Goal: Task Accomplishment & Management: Complete application form

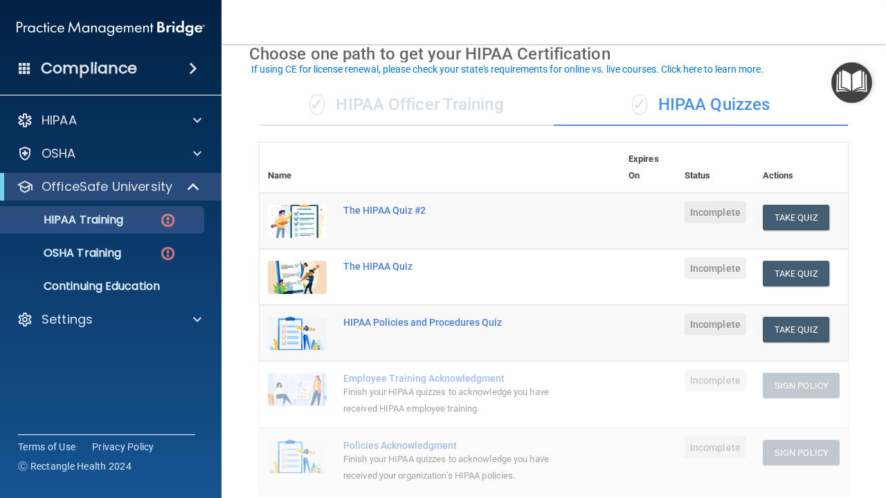
scroll to position [69, 0]
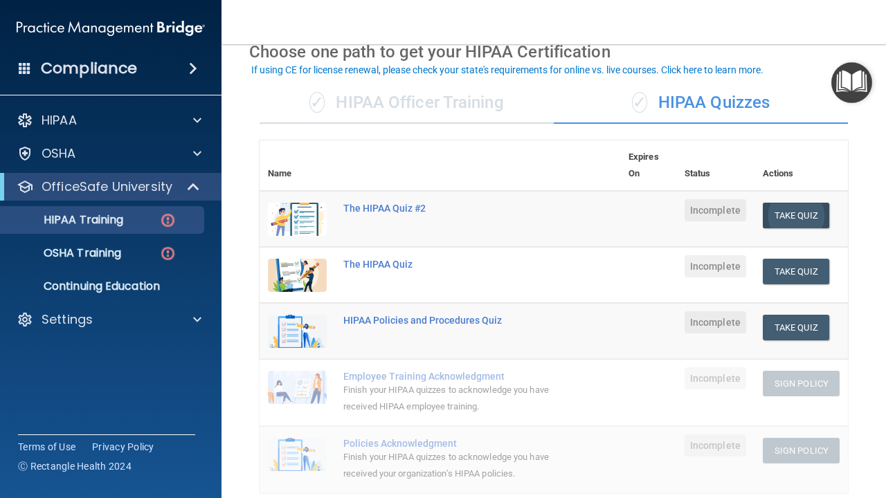
click at [789, 208] on button "Take Quiz" at bounding box center [795, 216] width 66 height 26
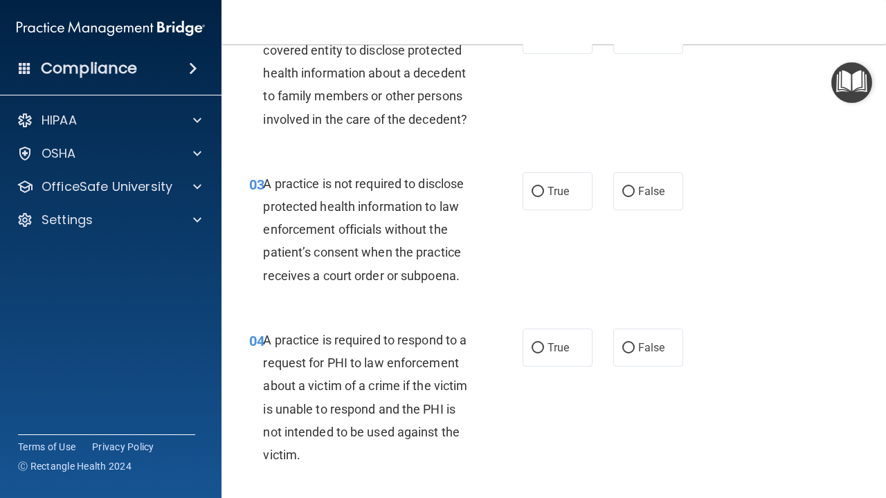
scroll to position [270, 0]
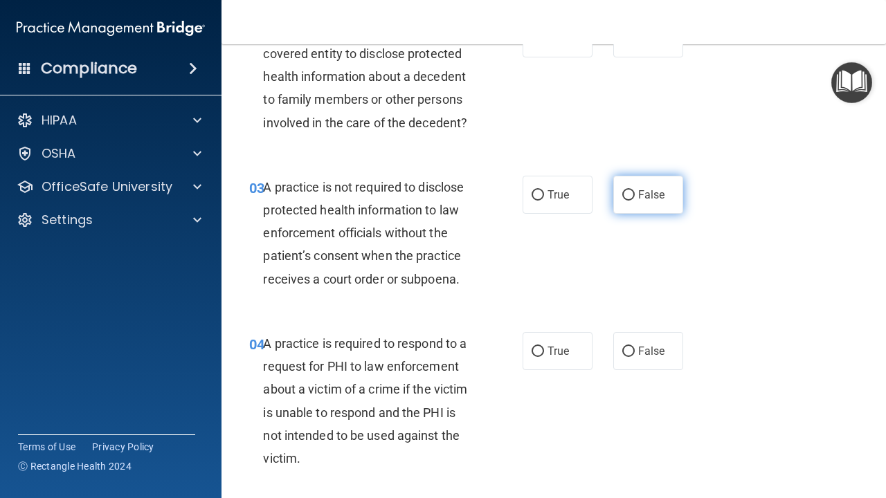
click at [625, 192] on input "False" at bounding box center [628, 195] width 12 height 10
radio input "true"
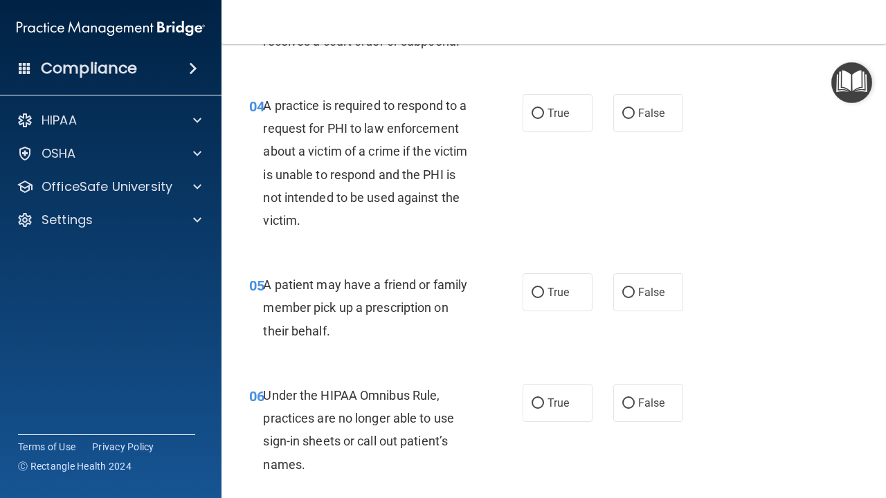
scroll to position [529, 0]
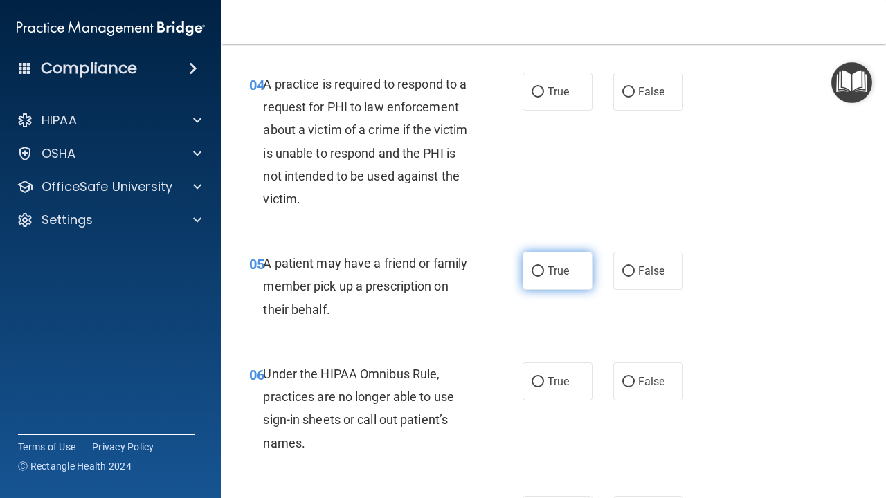
click at [534, 257] on label "True" at bounding box center [557, 271] width 70 height 38
click at [534, 266] on input "True" at bounding box center [537, 271] width 12 height 10
radio input "true"
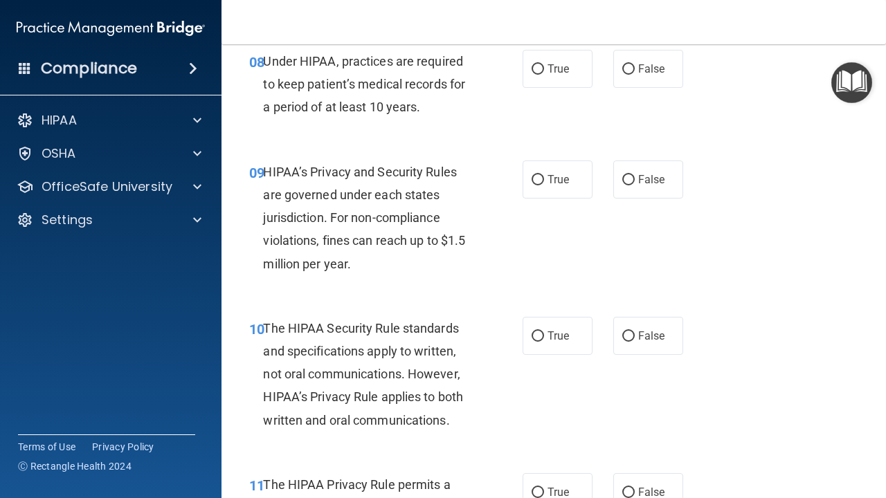
scroll to position [1154, 0]
click at [535, 176] on input "True" at bounding box center [537, 181] width 12 height 10
radio input "true"
click at [531, 333] on label "True" at bounding box center [557, 337] width 70 height 38
click at [531, 333] on input "True" at bounding box center [537, 337] width 12 height 10
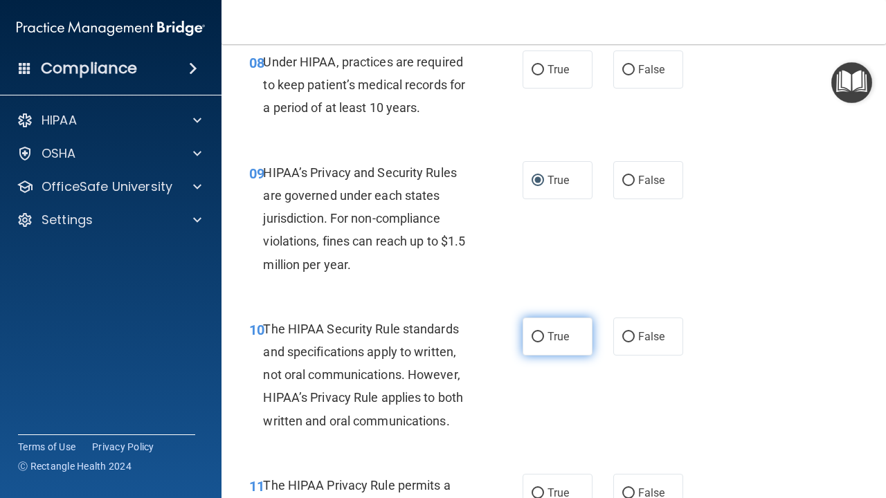
radio input "true"
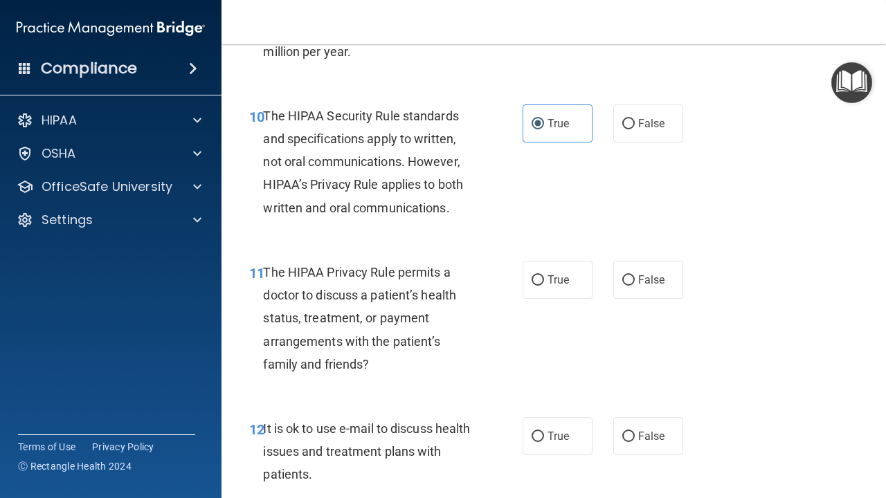
scroll to position [1366, 0]
click at [639, 264] on label "False" at bounding box center [648, 281] width 70 height 38
click at [634, 276] on input "False" at bounding box center [628, 281] width 12 height 10
radio input "true"
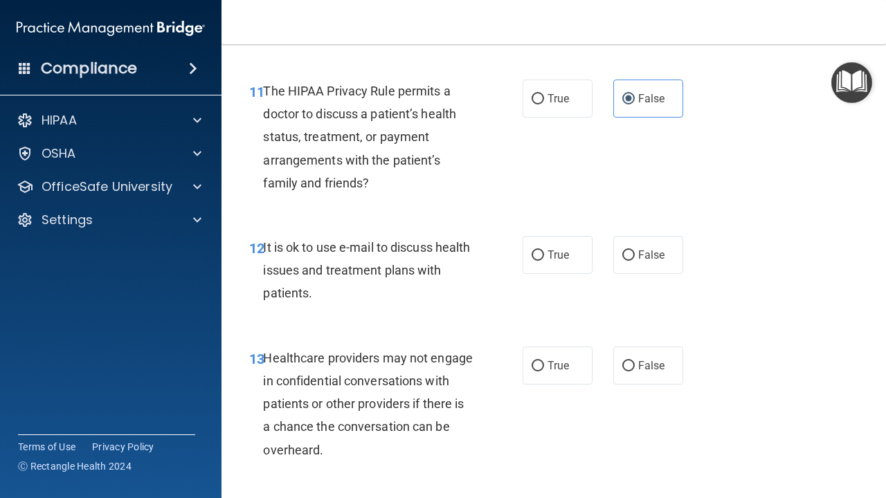
scroll to position [1548, 0]
click at [626, 251] on input "False" at bounding box center [628, 256] width 12 height 10
radio input "true"
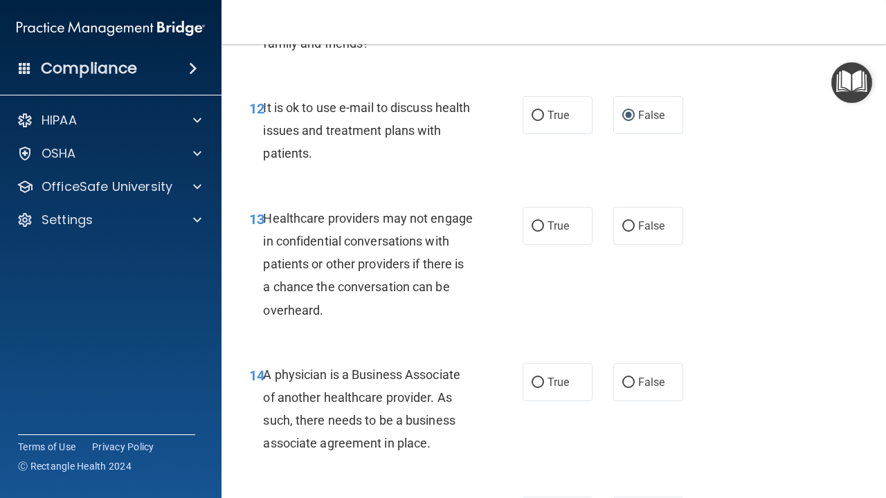
scroll to position [1689, 0]
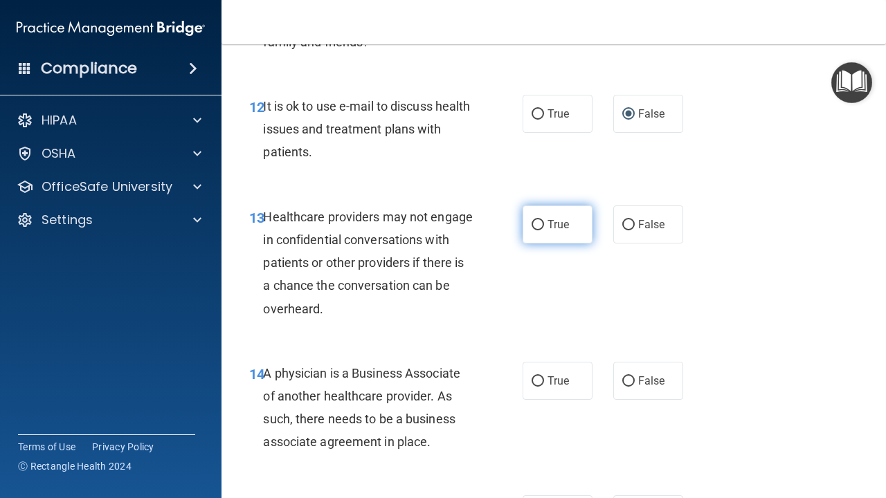
click at [551, 225] on label "True" at bounding box center [557, 224] width 70 height 38
click at [544, 225] on input "True" at bounding box center [537, 225] width 12 height 10
radio input "true"
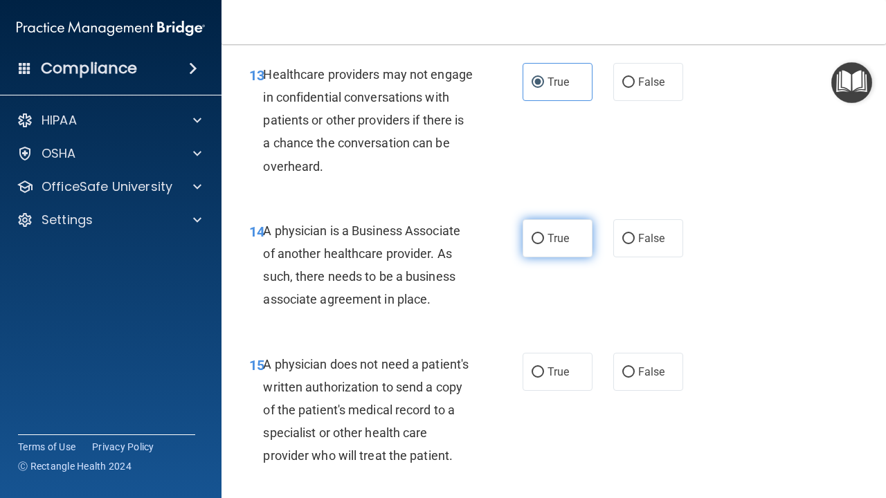
scroll to position [1833, 0]
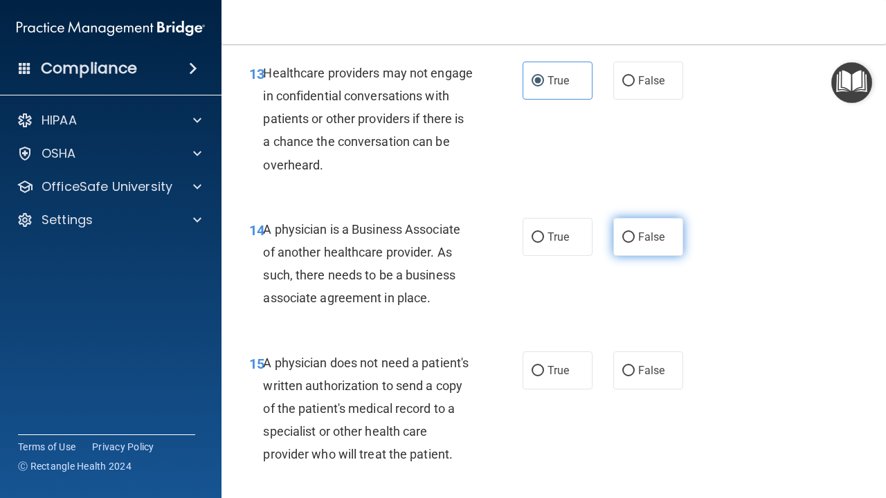
click at [632, 232] on input "False" at bounding box center [628, 237] width 12 height 10
radio input "true"
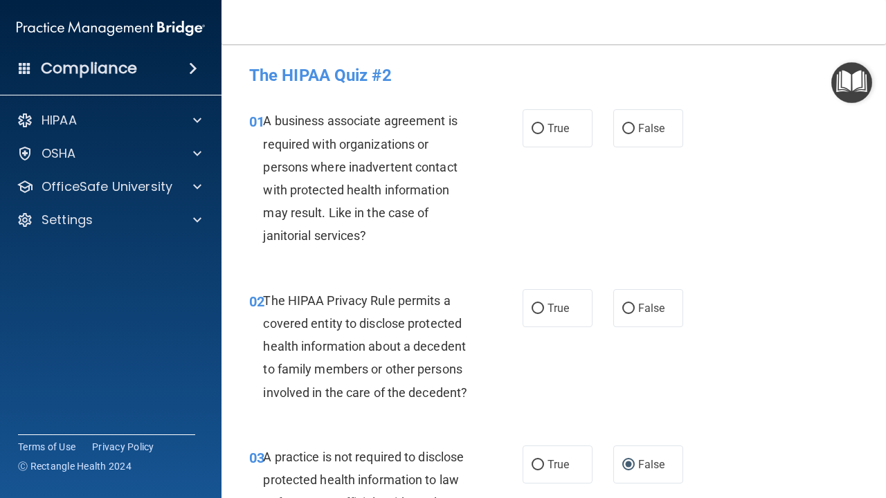
scroll to position [0, 0]
click at [631, 129] on input "False" at bounding box center [628, 129] width 12 height 10
radio input "true"
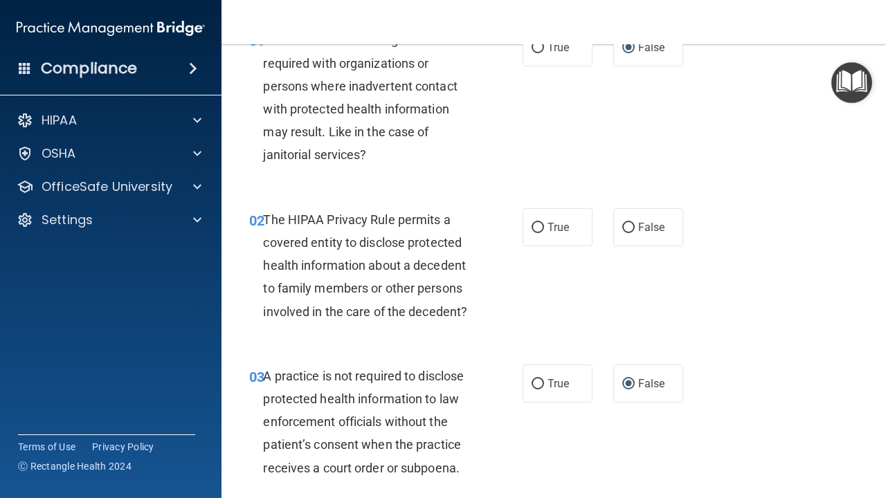
scroll to position [66, 0]
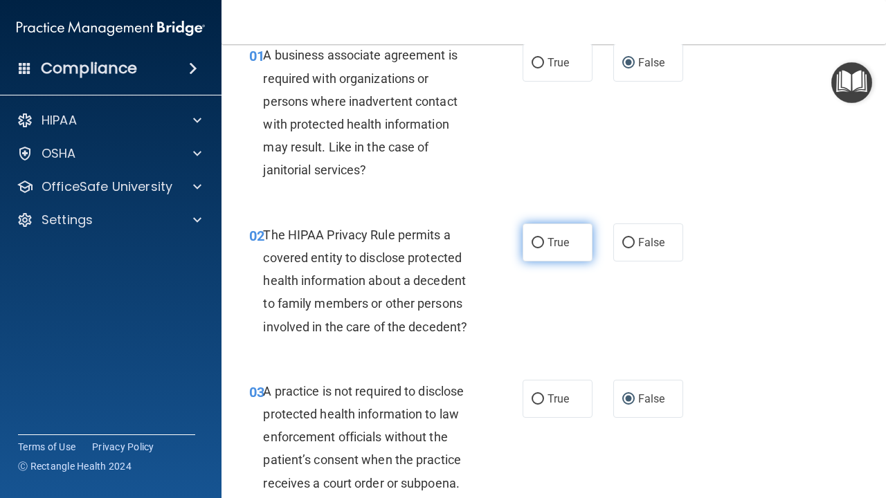
click at [551, 238] on span "True" at bounding box center [557, 242] width 21 height 13
click at [544, 238] on input "True" at bounding box center [537, 243] width 12 height 10
radio input "true"
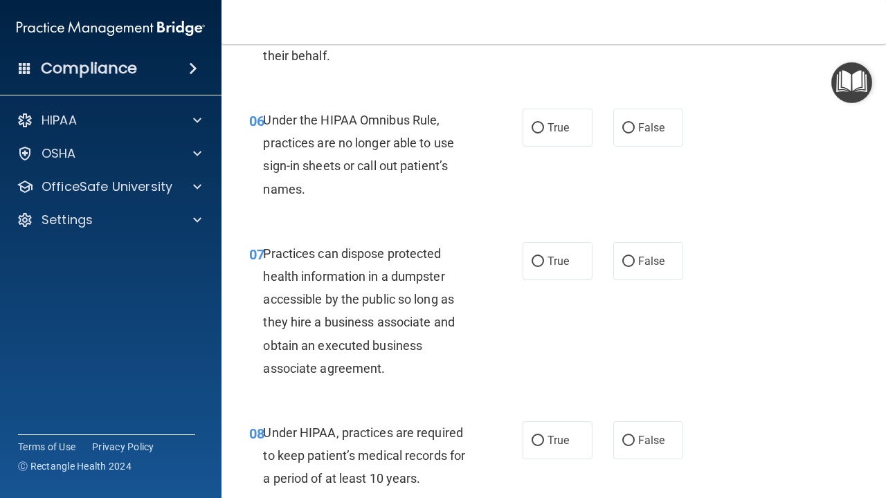
scroll to position [785, 0]
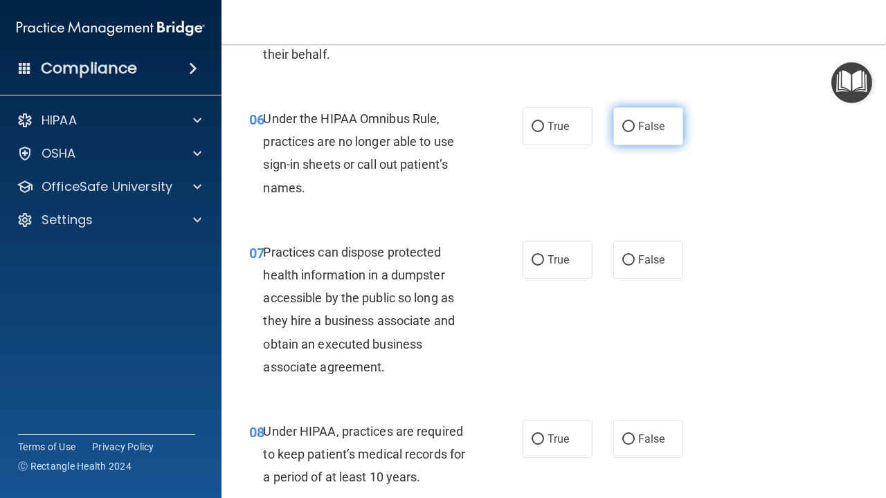
click at [639, 126] on span "False" at bounding box center [651, 126] width 27 height 13
click at [634, 126] on input "False" at bounding box center [628, 127] width 12 height 10
radio input "true"
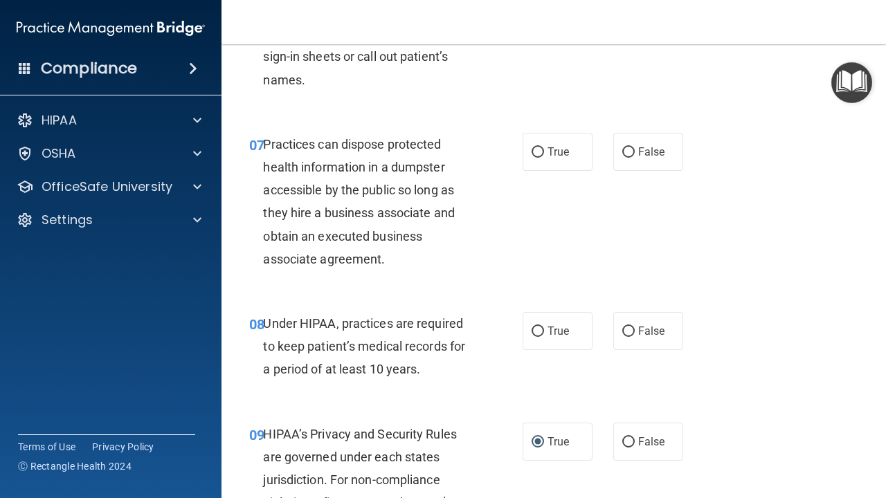
scroll to position [882, 0]
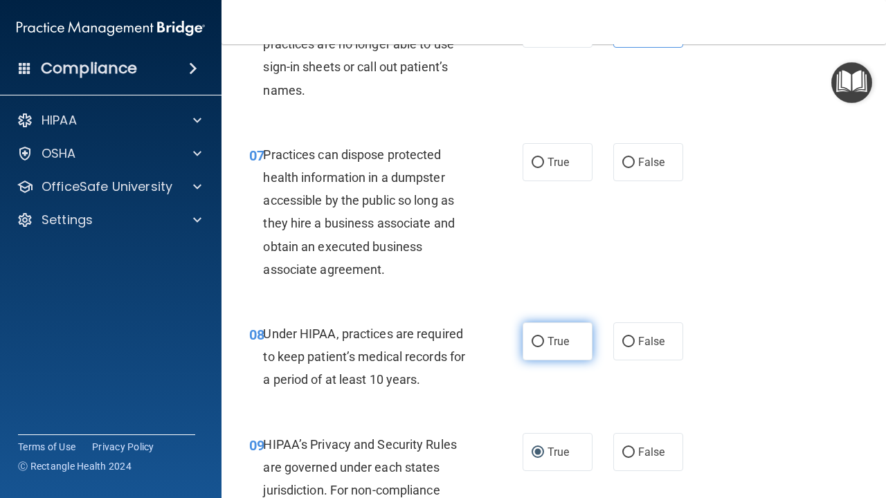
click at [544, 327] on label "True" at bounding box center [557, 341] width 70 height 38
click at [544, 337] on input "True" at bounding box center [537, 342] width 12 height 10
radio input "true"
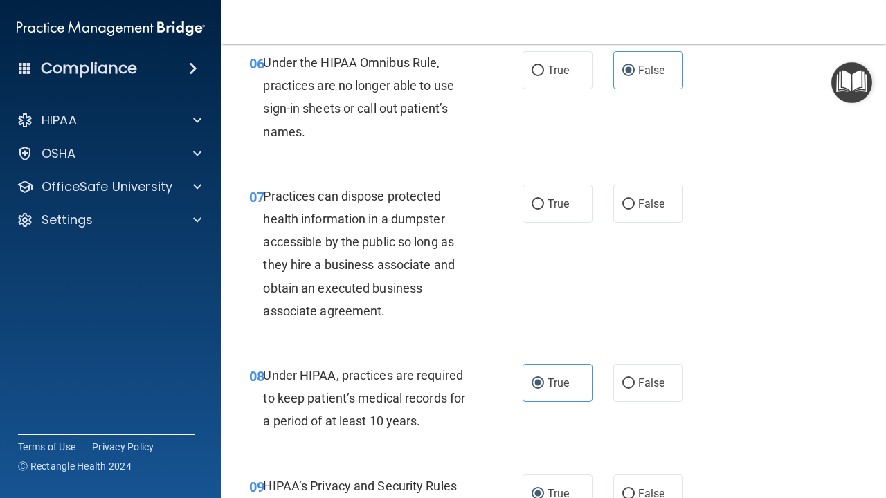
scroll to position [838, 0]
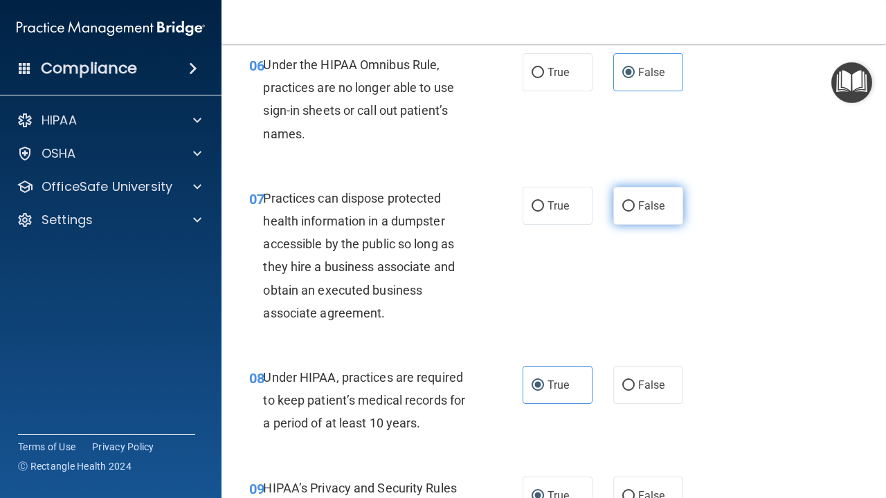
click at [628, 204] on input "False" at bounding box center [628, 206] width 12 height 10
radio input "true"
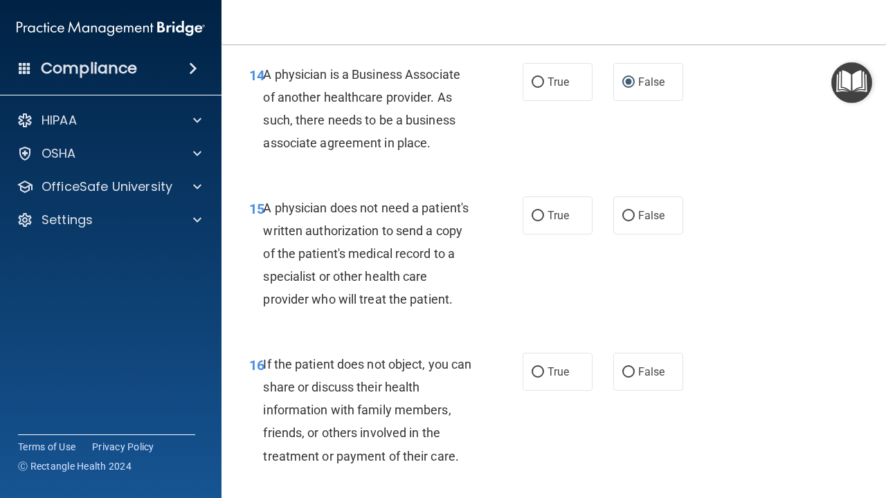
scroll to position [1994, 0]
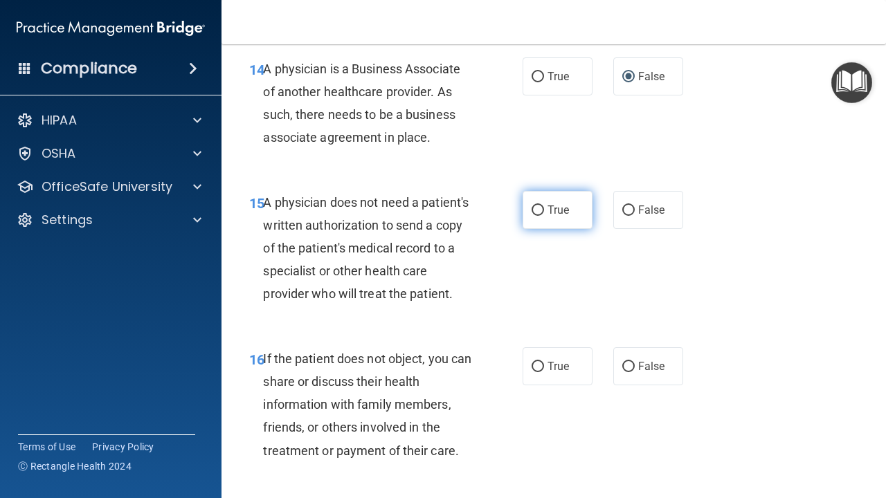
click at [549, 210] on label "True" at bounding box center [557, 210] width 70 height 38
click at [544, 210] on input "True" at bounding box center [537, 210] width 12 height 10
radio input "true"
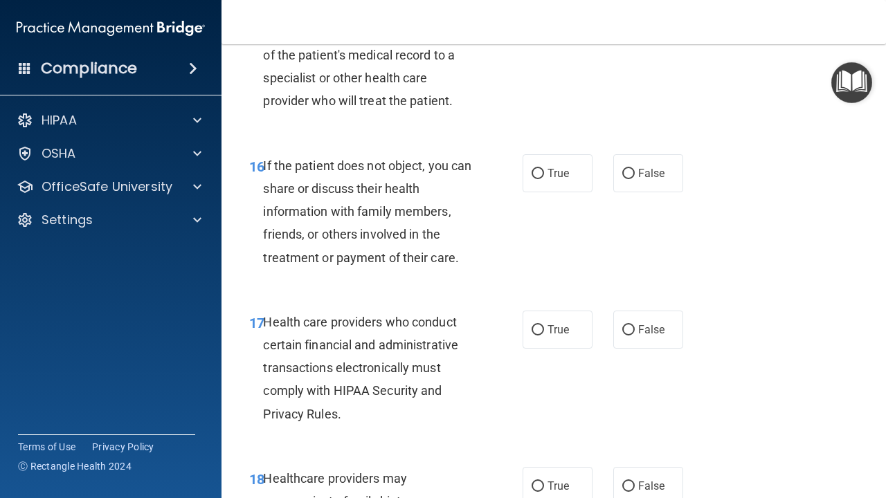
scroll to position [2184, 0]
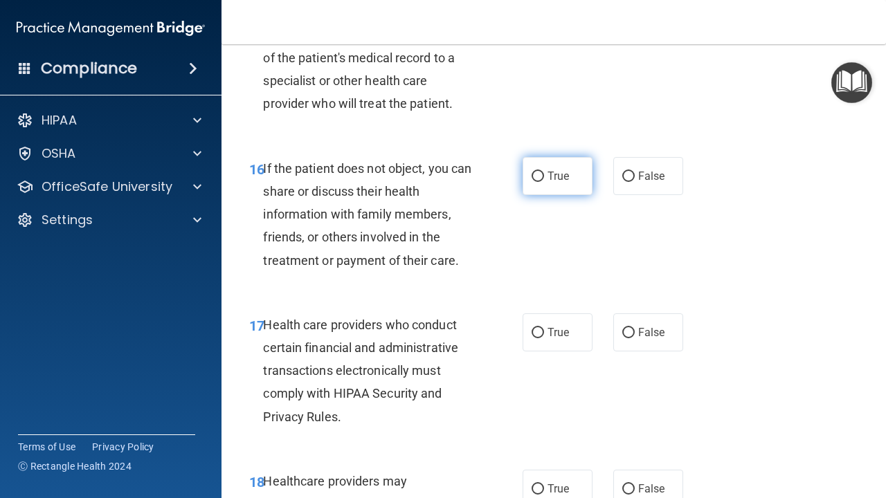
click at [554, 169] on span "True" at bounding box center [557, 175] width 21 height 13
click at [544, 172] on input "True" at bounding box center [537, 177] width 12 height 10
radio input "true"
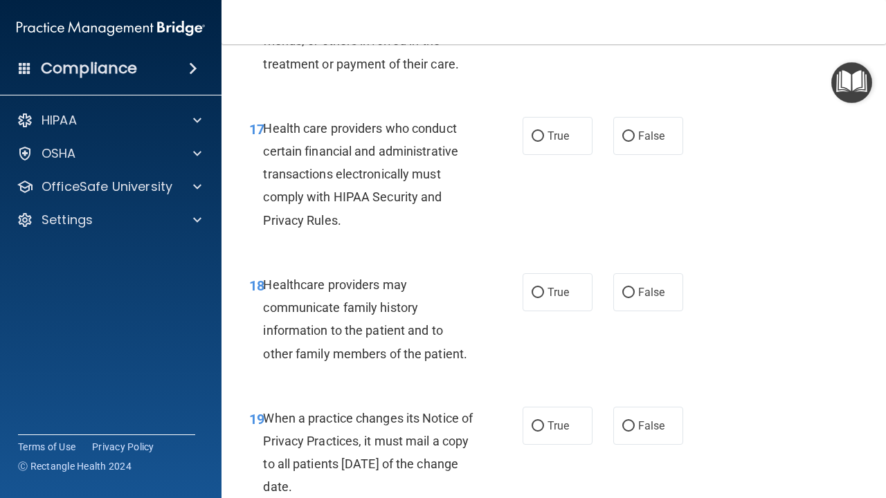
scroll to position [2375, 0]
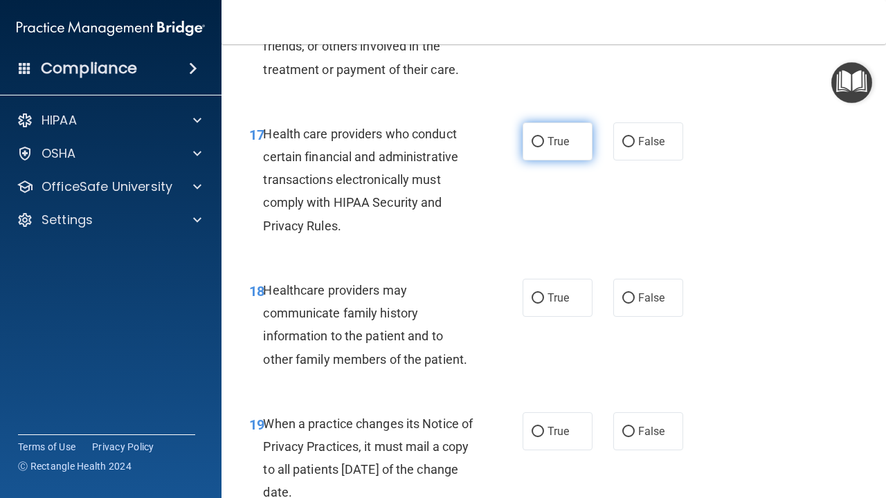
click at [550, 135] on span "True" at bounding box center [557, 141] width 21 height 13
click at [544, 137] on input "True" at bounding box center [537, 142] width 12 height 10
radio input "true"
click at [551, 136] on span "True" at bounding box center [557, 141] width 21 height 13
click at [544, 137] on input "True" at bounding box center [537, 142] width 12 height 10
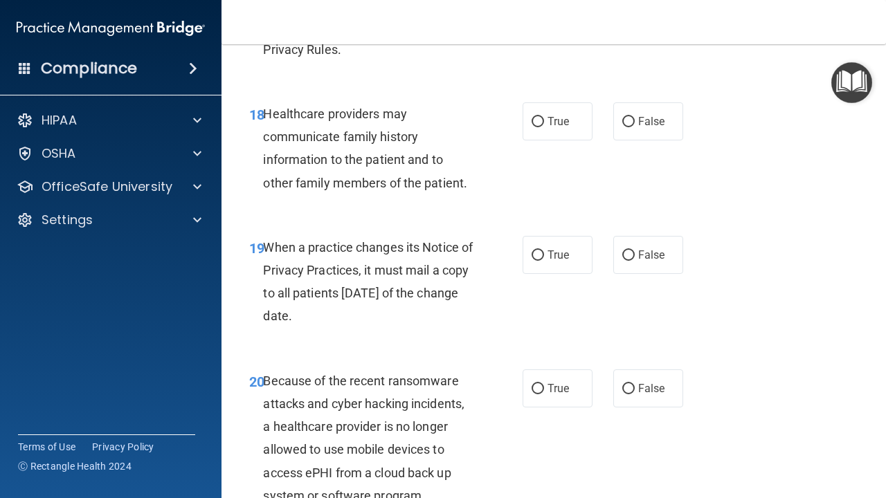
scroll to position [2552, 0]
click at [532, 250] on input "True" at bounding box center [537, 255] width 12 height 10
radio input "true"
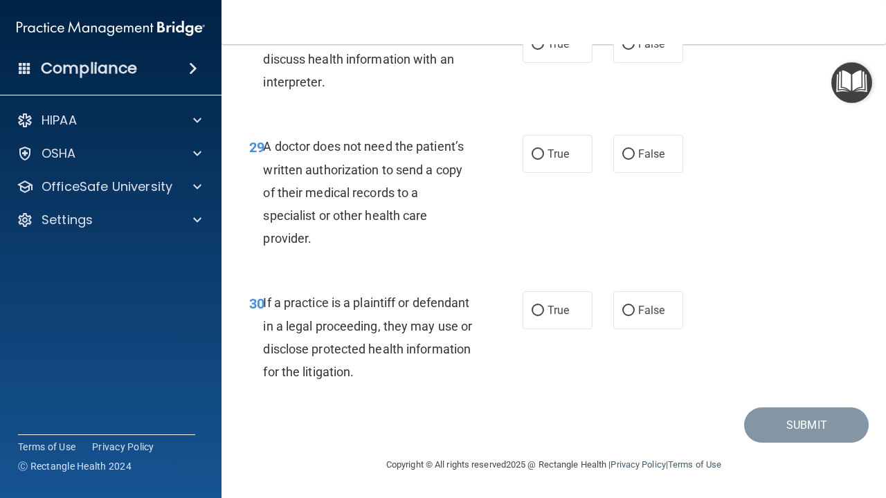
scroll to position [3966, 0]
click at [641, 300] on label "False" at bounding box center [648, 310] width 70 height 38
click at [634, 306] on input "False" at bounding box center [628, 311] width 12 height 10
radio input "true"
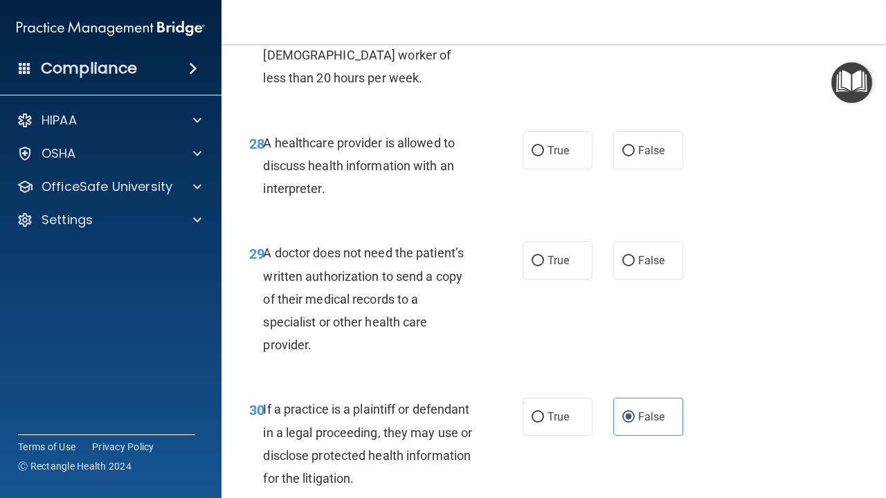
scroll to position [3858, 0]
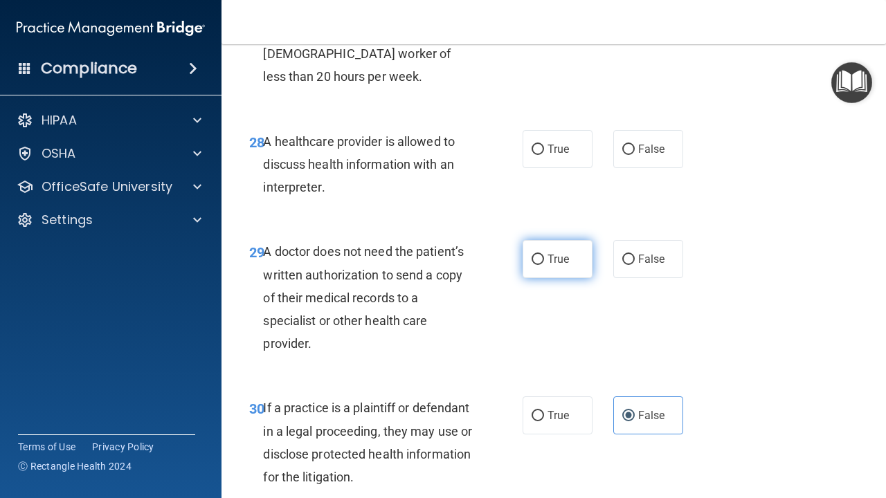
click at [562, 251] on label "True" at bounding box center [557, 259] width 70 height 38
click at [544, 255] on input "True" at bounding box center [537, 260] width 12 height 10
radio input "true"
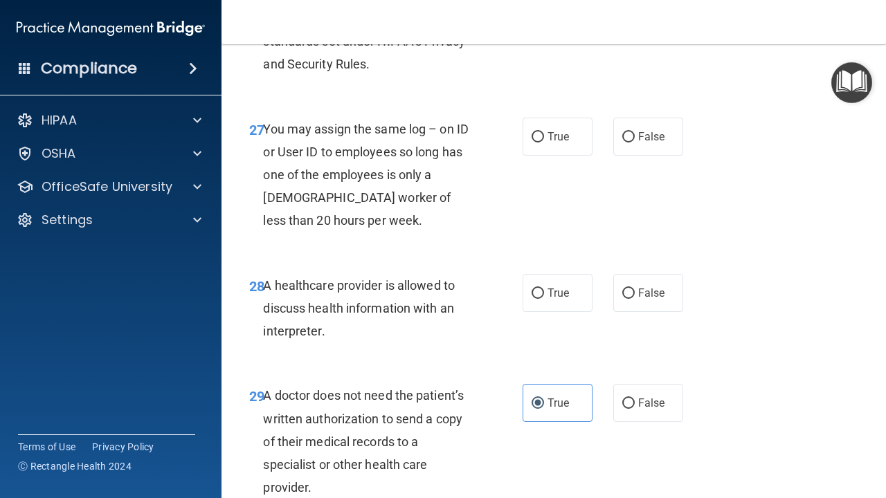
scroll to position [3708, 0]
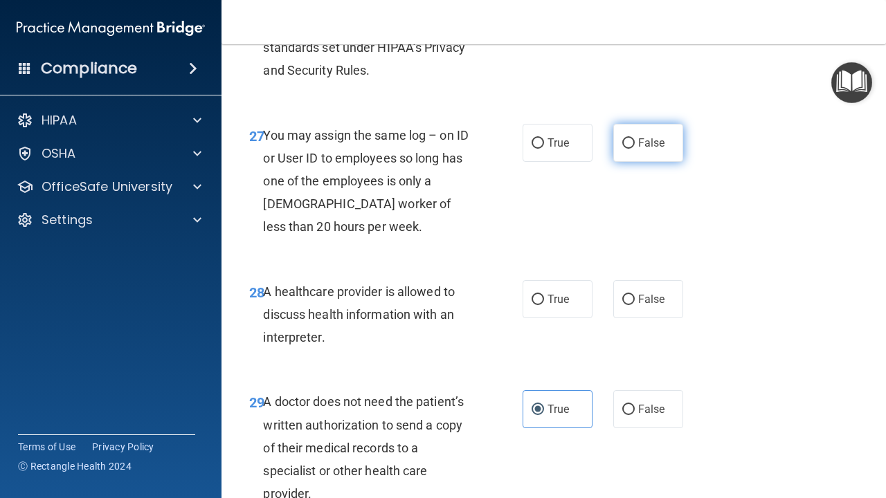
click at [650, 136] on label "False" at bounding box center [648, 143] width 70 height 38
click at [634, 138] on input "False" at bounding box center [628, 143] width 12 height 10
radio input "true"
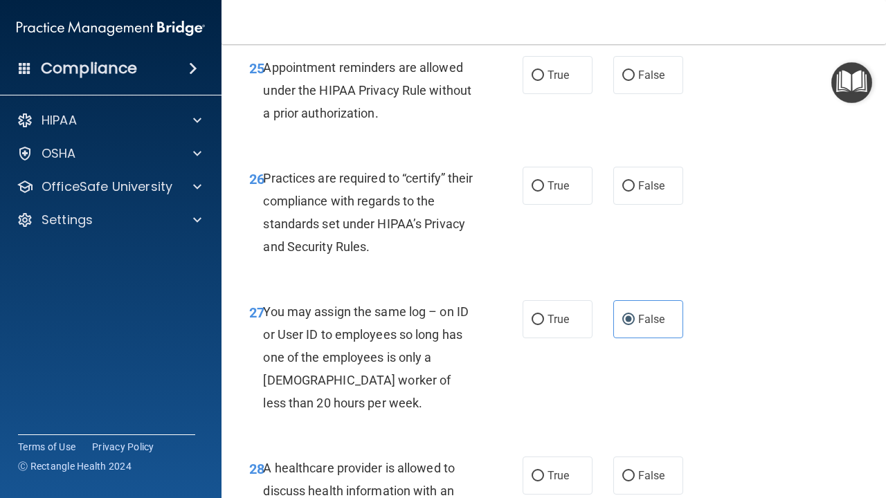
scroll to position [3519, 0]
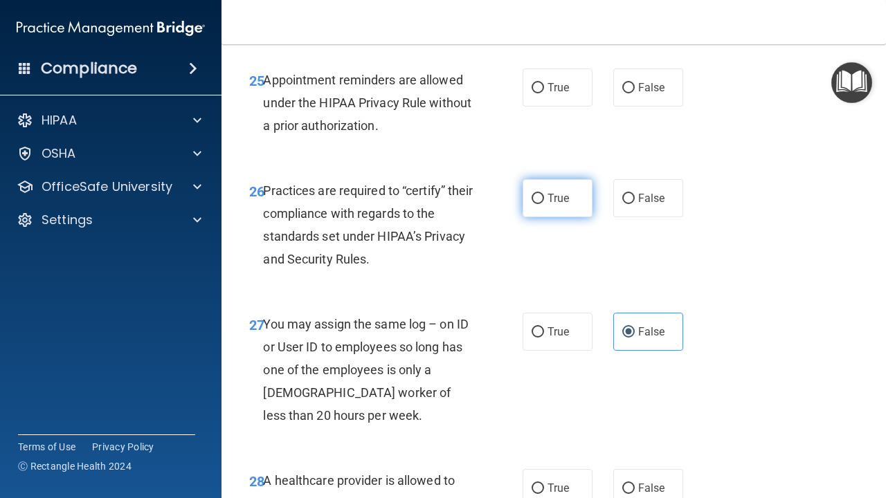
click at [547, 187] on label "True" at bounding box center [557, 198] width 70 height 38
click at [544, 194] on input "True" at bounding box center [537, 199] width 12 height 10
radio input "true"
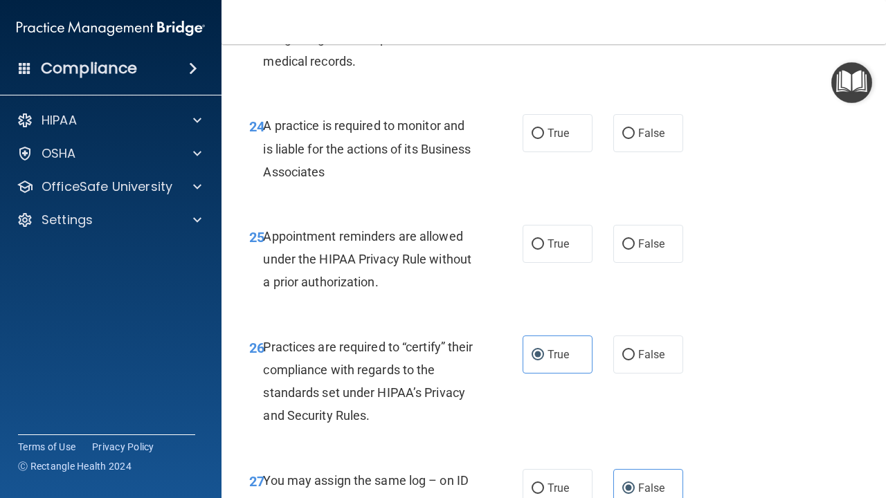
scroll to position [3364, 0]
click at [542, 255] on label "True" at bounding box center [557, 243] width 70 height 38
click at [542, 249] on input "True" at bounding box center [537, 244] width 12 height 10
radio input "true"
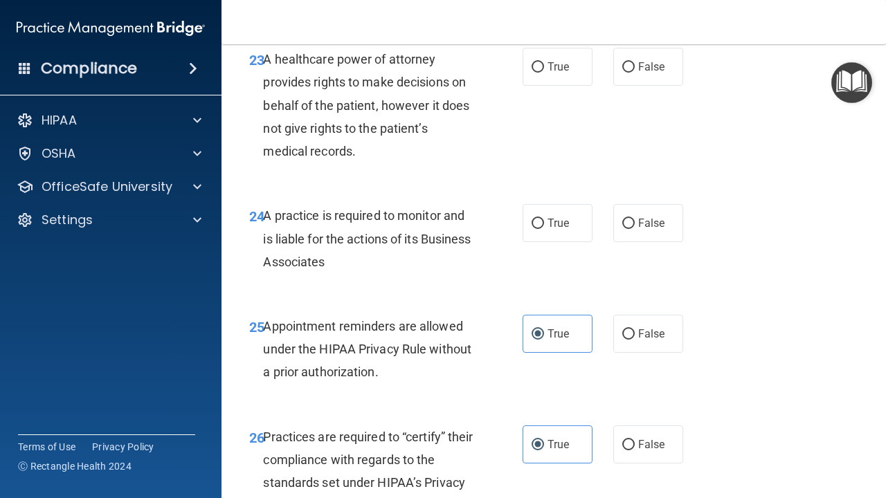
scroll to position [3263, 0]
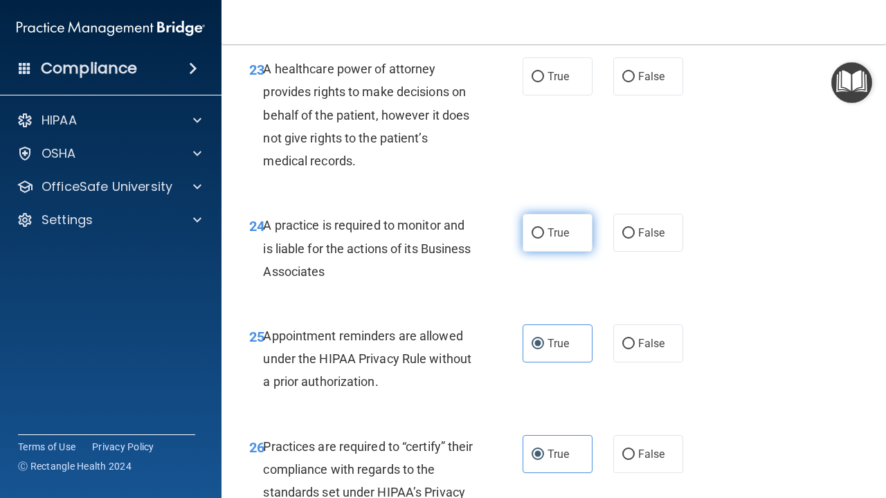
click at [552, 237] on span "True" at bounding box center [557, 232] width 21 height 13
click at [544, 237] on input "True" at bounding box center [537, 233] width 12 height 10
radio input "true"
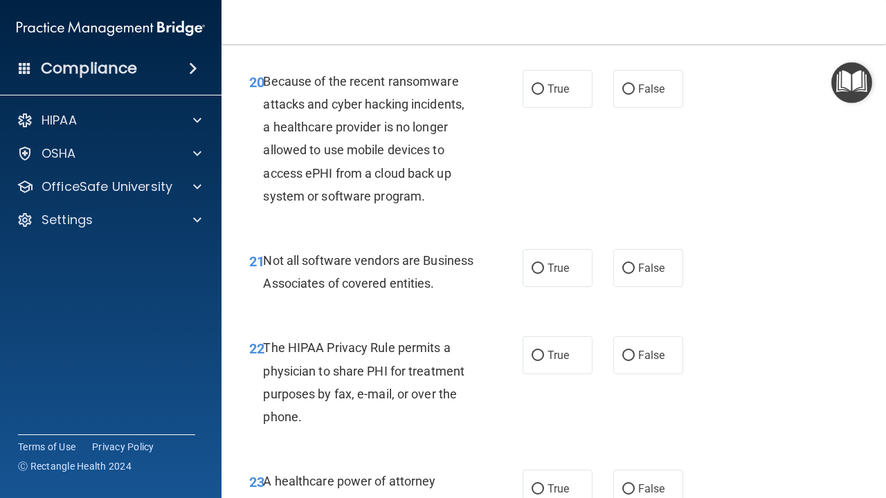
scroll to position [2852, 0]
click at [656, 260] on label "False" at bounding box center [648, 267] width 70 height 38
click at [634, 263] on input "False" at bounding box center [628, 268] width 12 height 10
radio input "true"
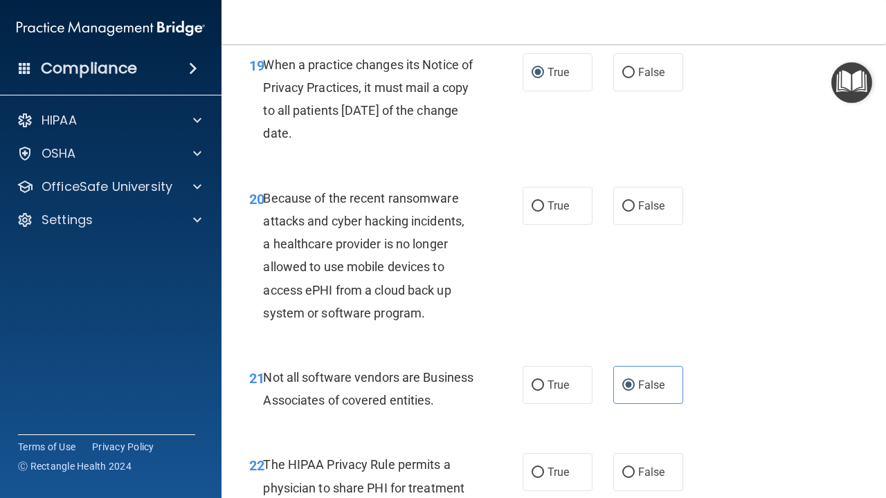
scroll to position [2733, 0]
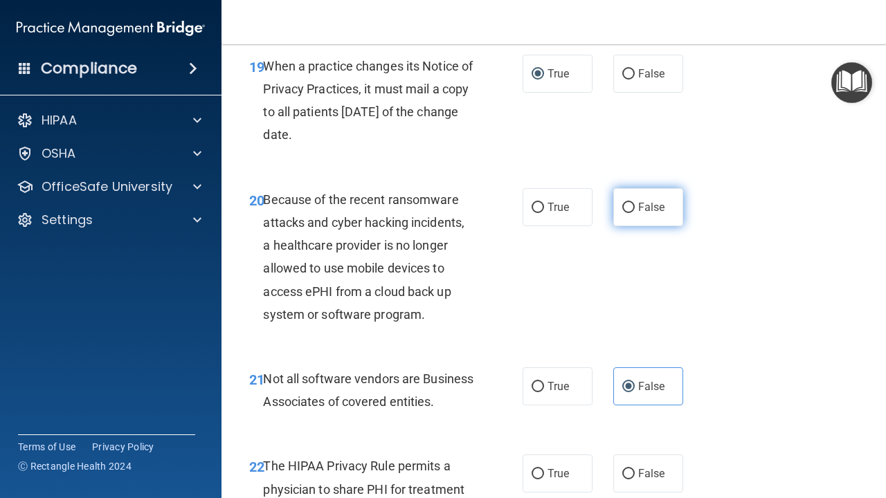
click at [634, 199] on label "False" at bounding box center [648, 207] width 70 height 38
click at [634, 203] on input "False" at bounding box center [628, 208] width 12 height 10
radio input "true"
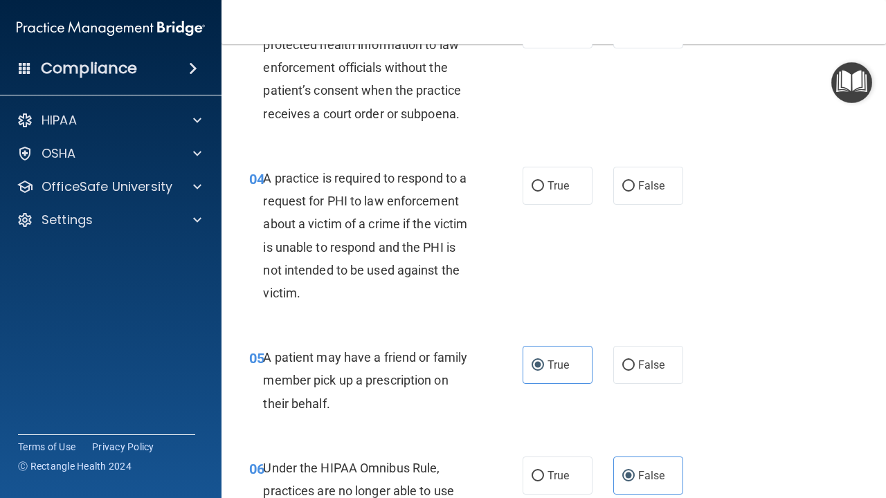
scroll to position [326, 0]
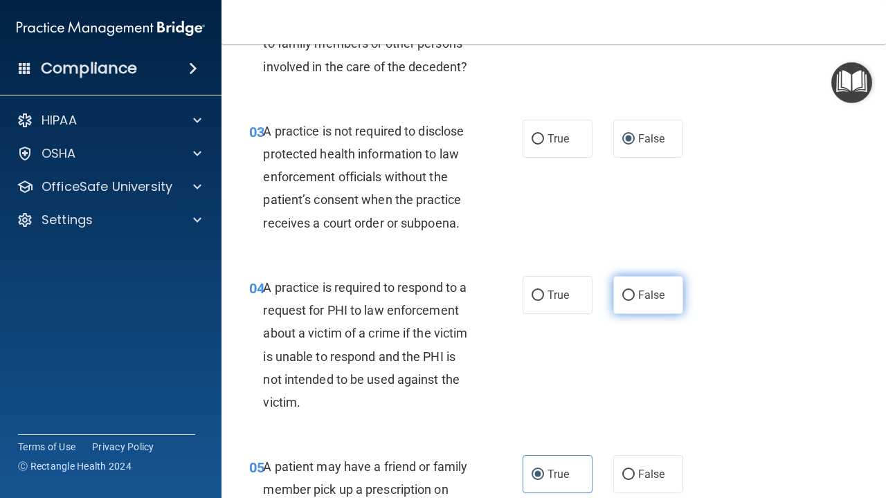
click at [626, 297] on input "False" at bounding box center [628, 296] width 12 height 10
radio input "true"
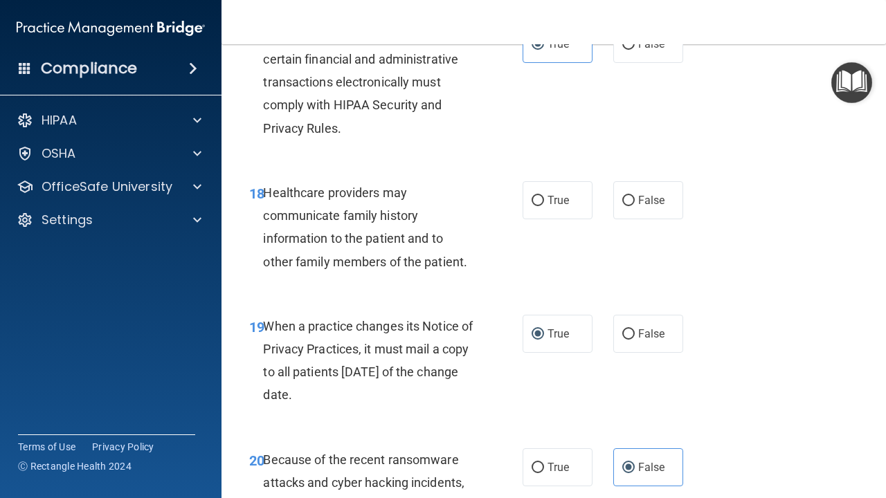
scroll to position [2474, 0]
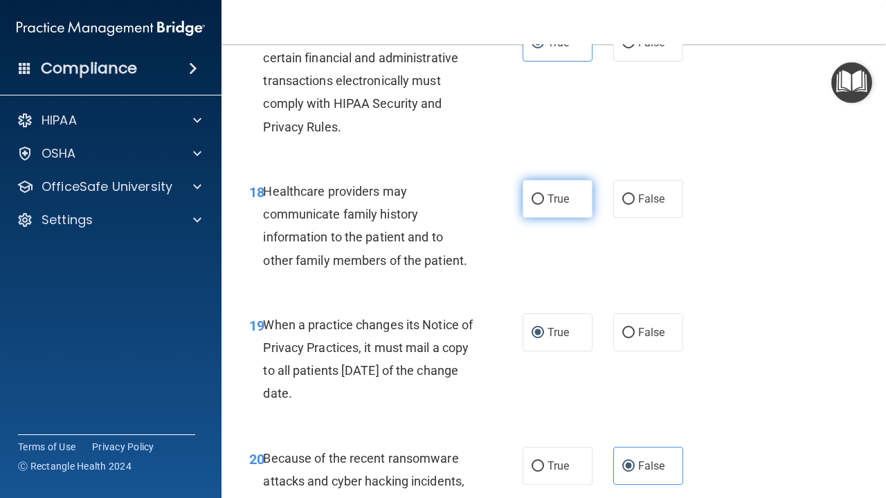
click at [541, 180] on label "True" at bounding box center [557, 199] width 70 height 38
click at [541, 194] on input "True" at bounding box center [537, 199] width 12 height 10
radio input "true"
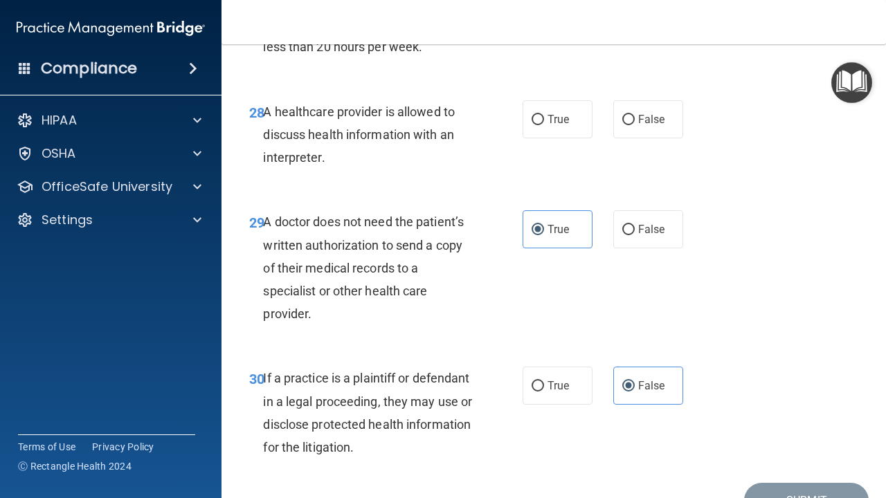
scroll to position [3889, 0]
click at [626, 129] on label "False" at bounding box center [648, 119] width 70 height 38
click at [626, 125] on input "False" at bounding box center [628, 119] width 12 height 10
radio input "true"
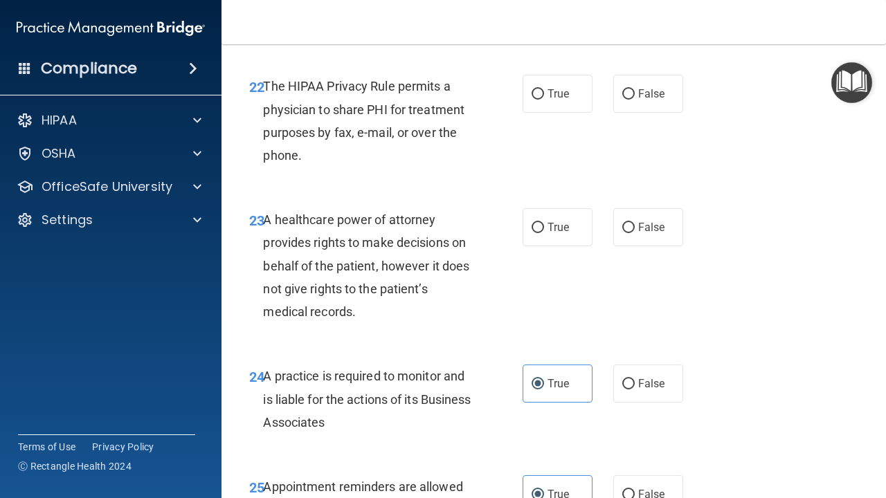
scroll to position [3110, 0]
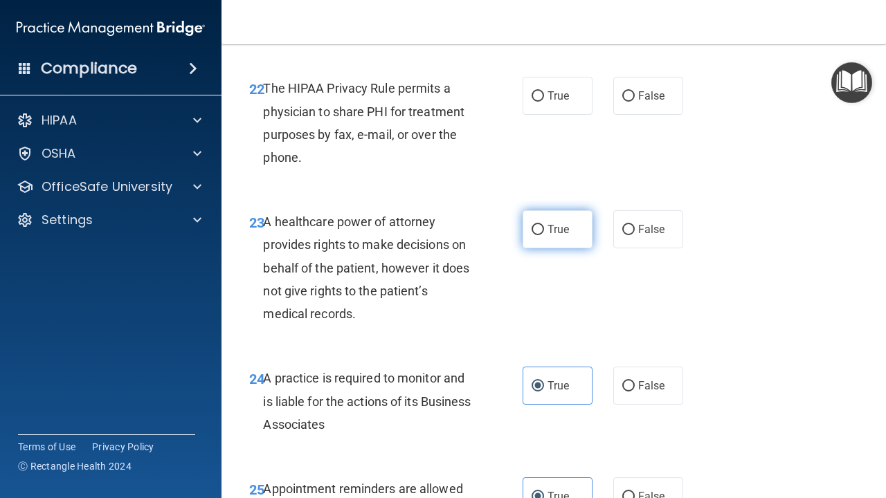
click at [567, 234] on span "True" at bounding box center [557, 229] width 21 height 13
click at [544, 234] on input "True" at bounding box center [537, 230] width 12 height 10
radio input "true"
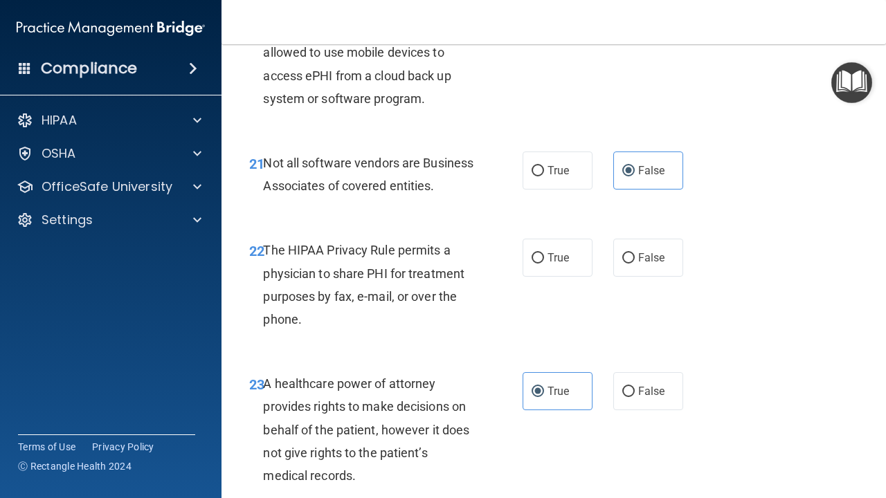
scroll to position [2946, 0]
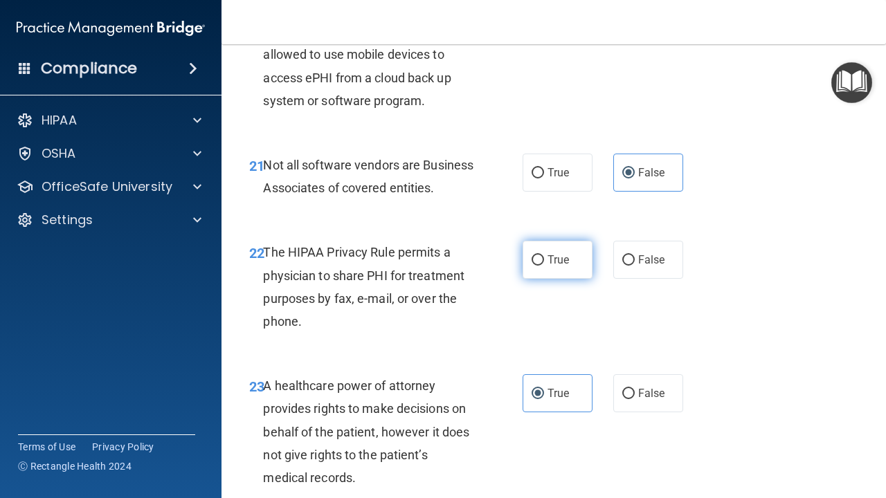
click at [547, 255] on label "True" at bounding box center [557, 260] width 70 height 38
click at [544, 255] on input "True" at bounding box center [537, 260] width 12 height 10
radio input "true"
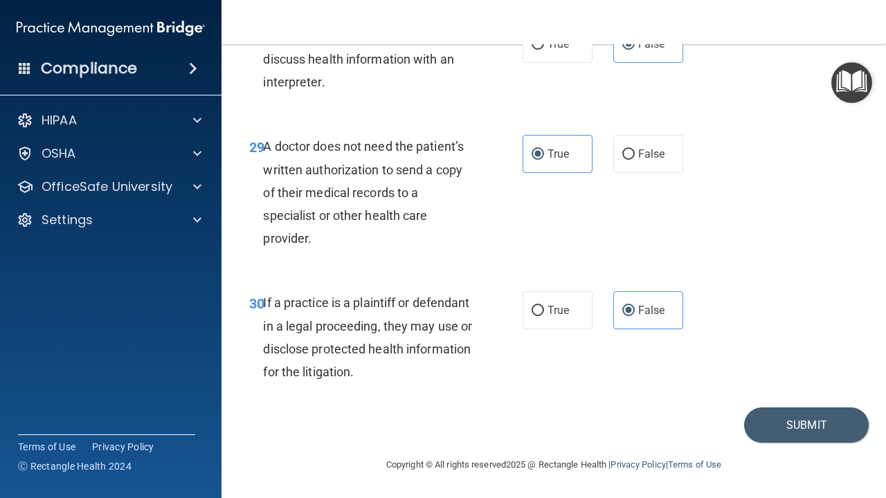
scroll to position [3966, 0]
click at [806, 417] on button "Submit" at bounding box center [806, 424] width 125 height 35
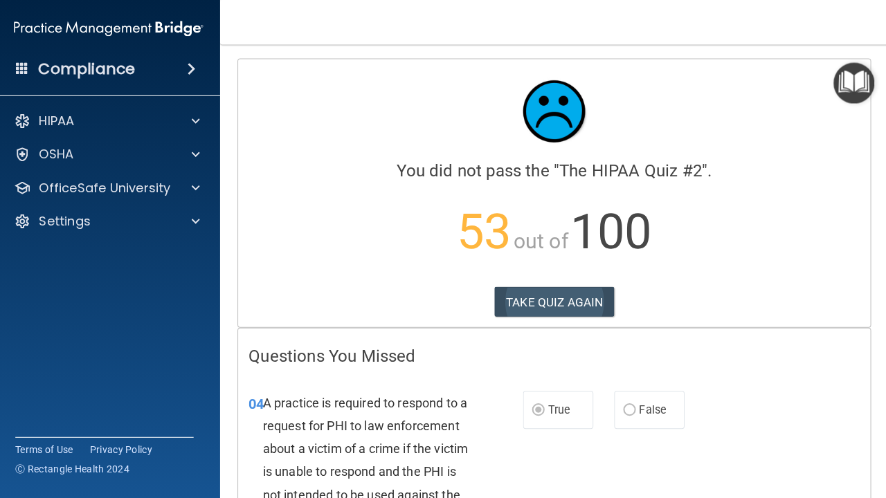
click at [520, 289] on button "TAKE QUIZ AGAIN" at bounding box center [554, 300] width 120 height 30
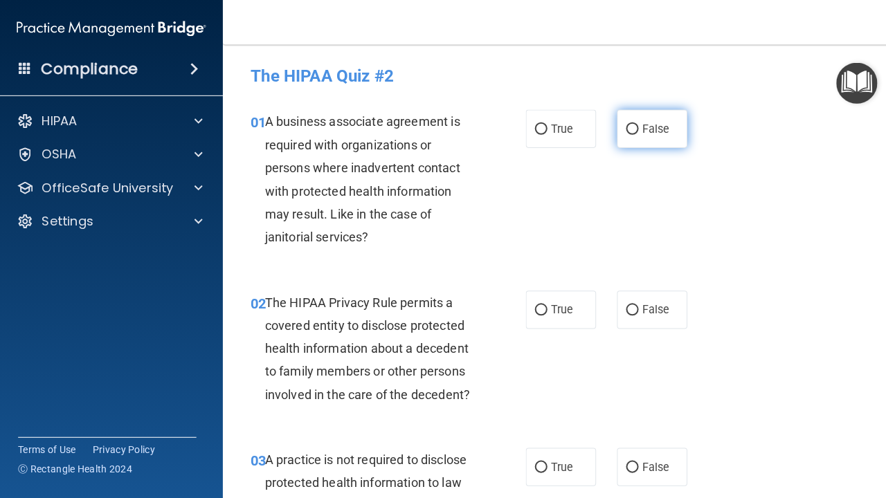
click at [641, 125] on span "False" at bounding box center [651, 128] width 27 height 13
click at [634, 125] on input "False" at bounding box center [628, 129] width 12 height 10
radio input "true"
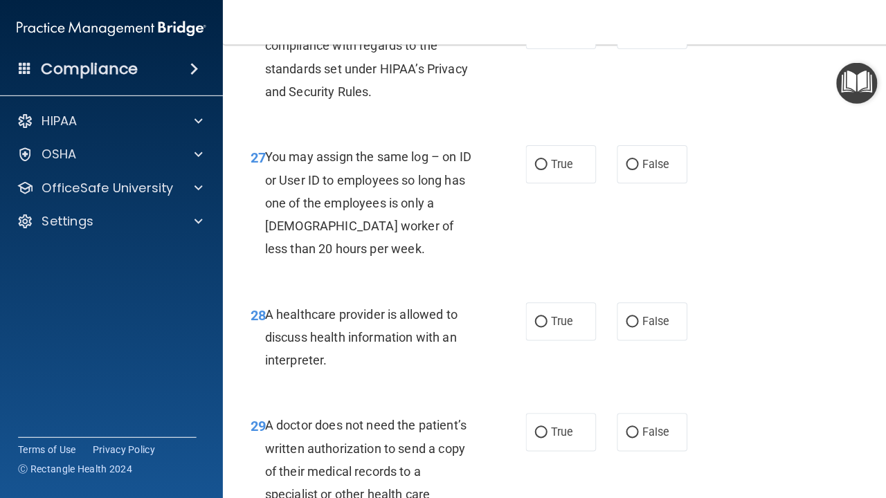
scroll to position [3685, 0]
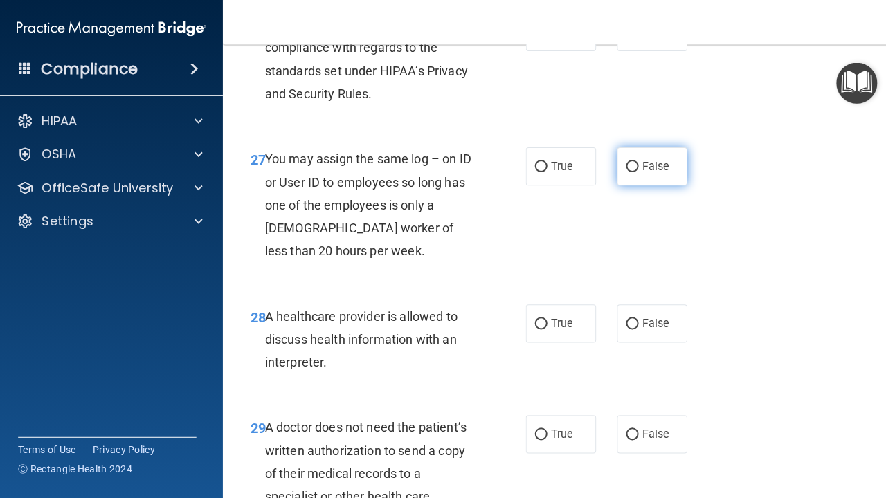
click at [651, 172] on span "False" at bounding box center [651, 165] width 27 height 13
click at [634, 172] on input "False" at bounding box center [628, 166] width 12 height 10
radio input "true"
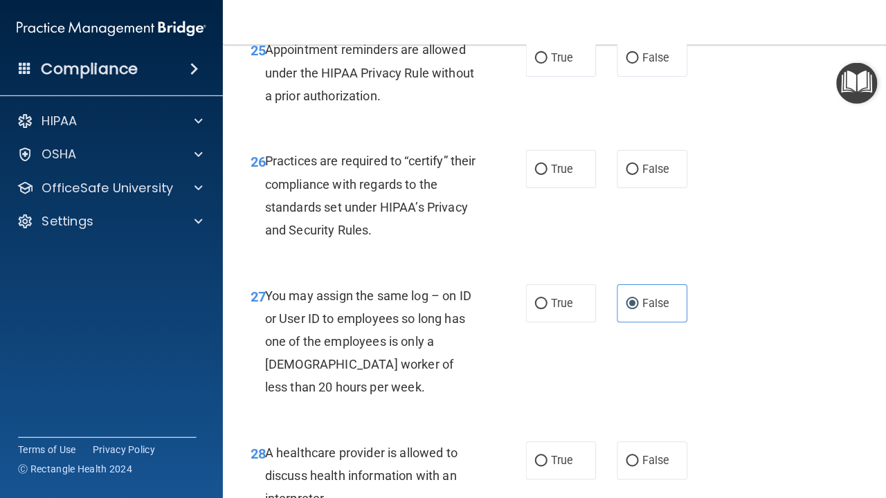
scroll to position [3542, 0]
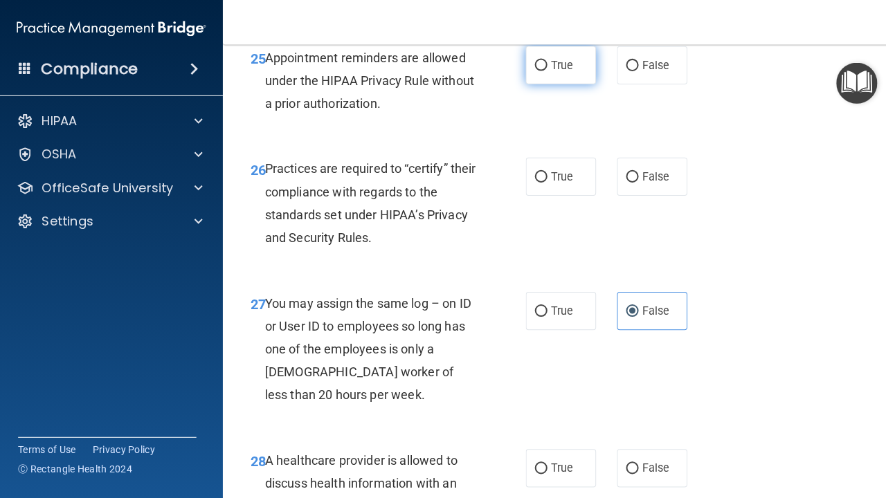
click at [558, 63] on label "True" at bounding box center [557, 65] width 70 height 38
click at [544, 63] on input "True" at bounding box center [537, 65] width 12 height 10
radio input "true"
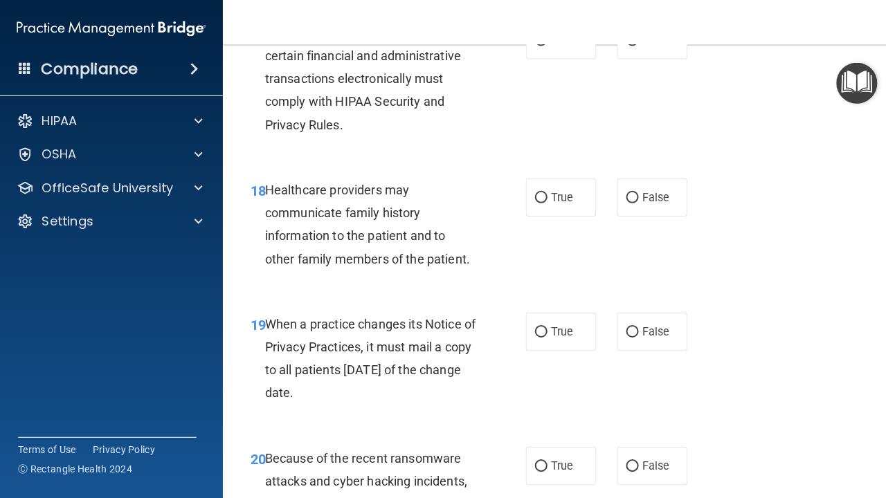
scroll to position [2444, 0]
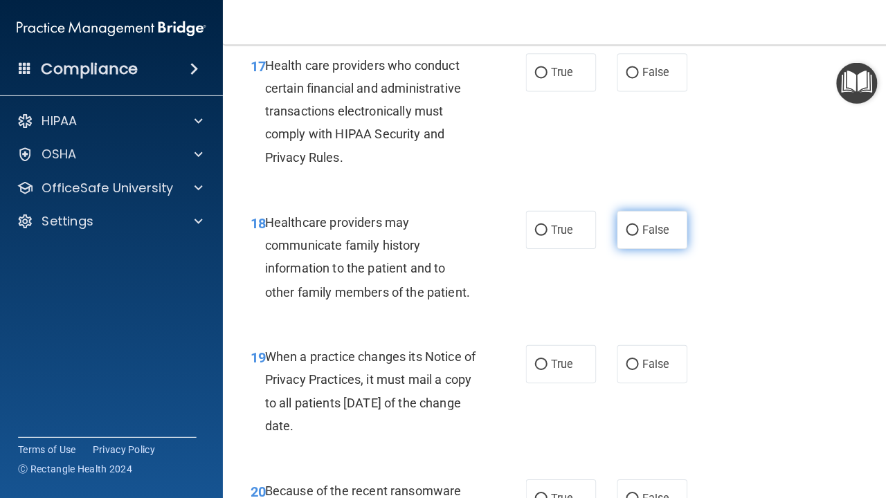
click at [648, 222] on span "False" at bounding box center [651, 228] width 27 height 13
click at [634, 224] on input "False" at bounding box center [628, 229] width 12 height 10
radio input "true"
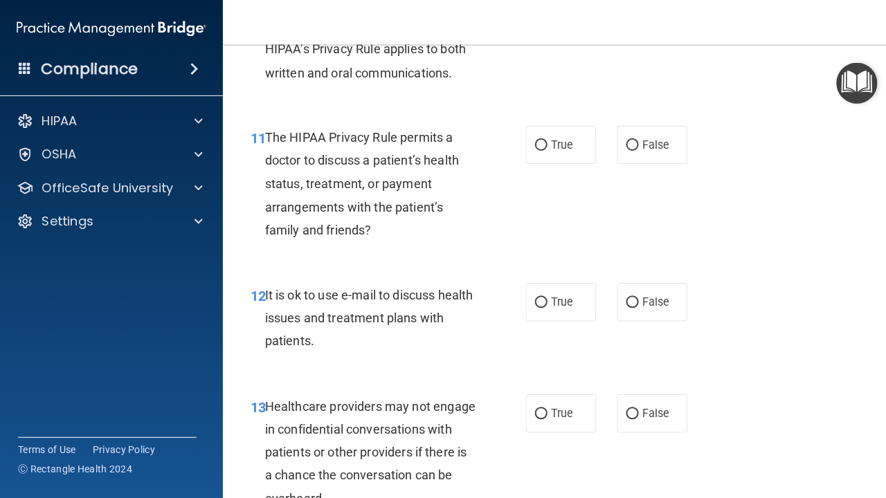
scroll to position [1502, 0]
click at [541, 297] on input "True" at bounding box center [537, 302] width 12 height 10
radio input "true"
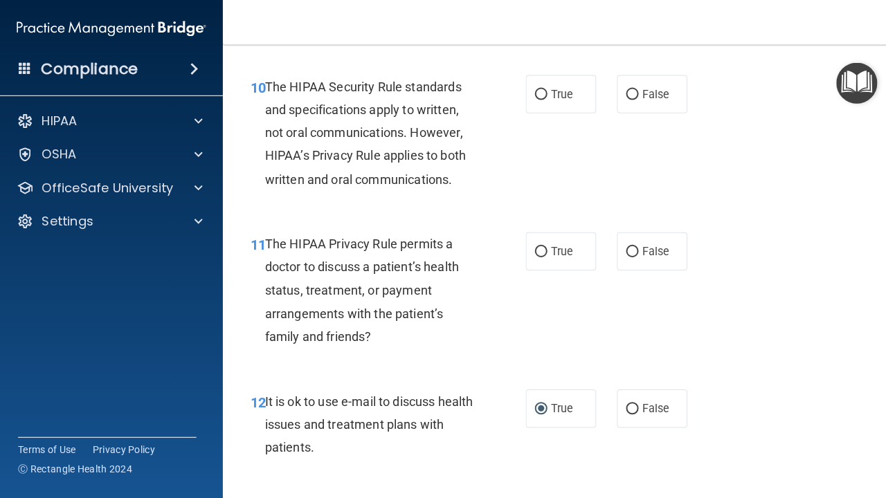
scroll to position [1392, 0]
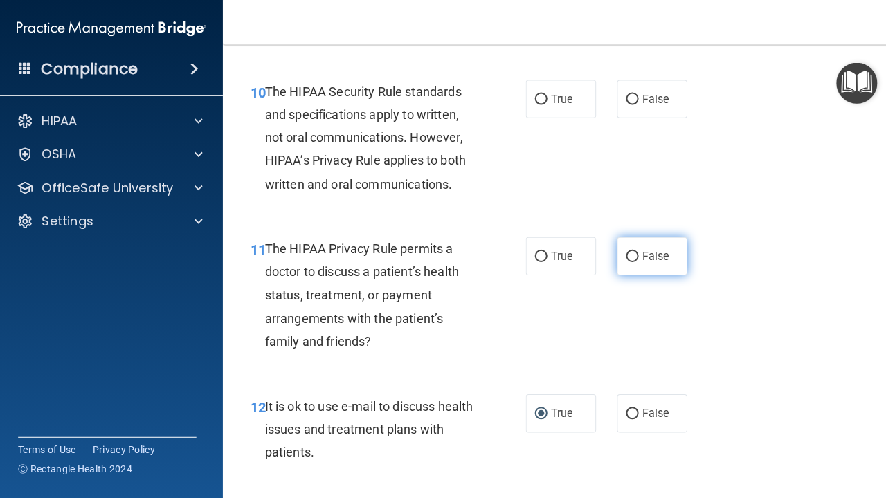
click at [635, 253] on label "False" at bounding box center [648, 255] width 70 height 38
click at [634, 253] on input "False" at bounding box center [628, 255] width 12 height 10
radio input "true"
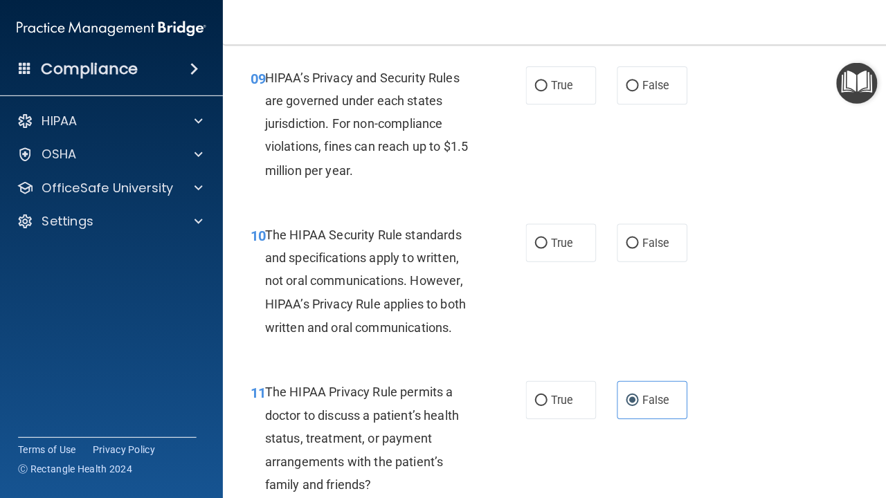
scroll to position [1252, 0]
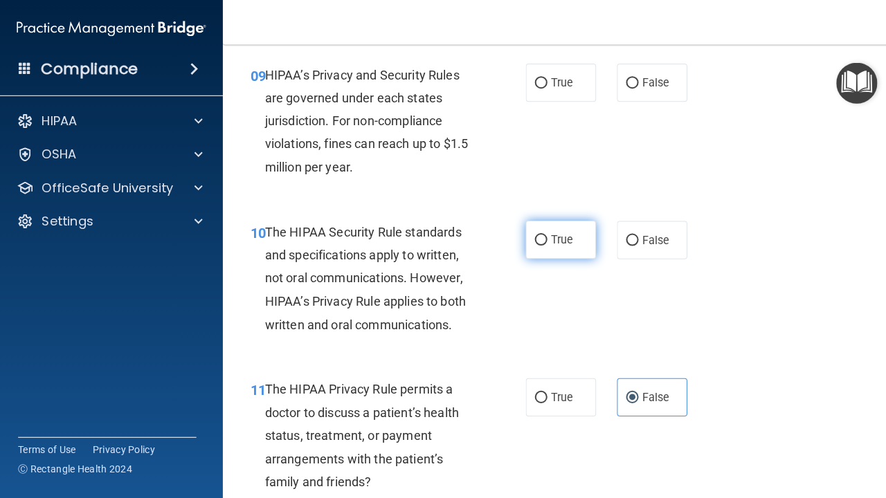
click at [541, 235] on input "True" at bounding box center [537, 239] width 12 height 10
radio input "true"
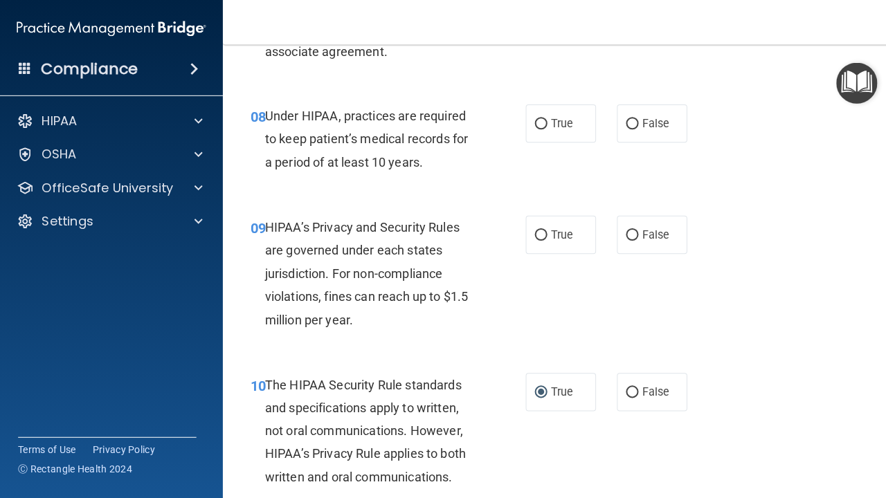
scroll to position [1109, 0]
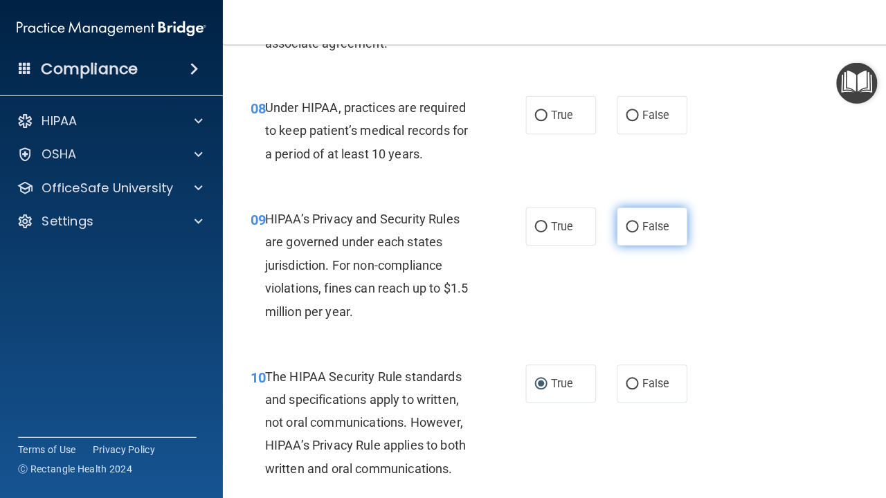
click at [628, 221] on input "False" at bounding box center [628, 226] width 12 height 10
radio input "true"
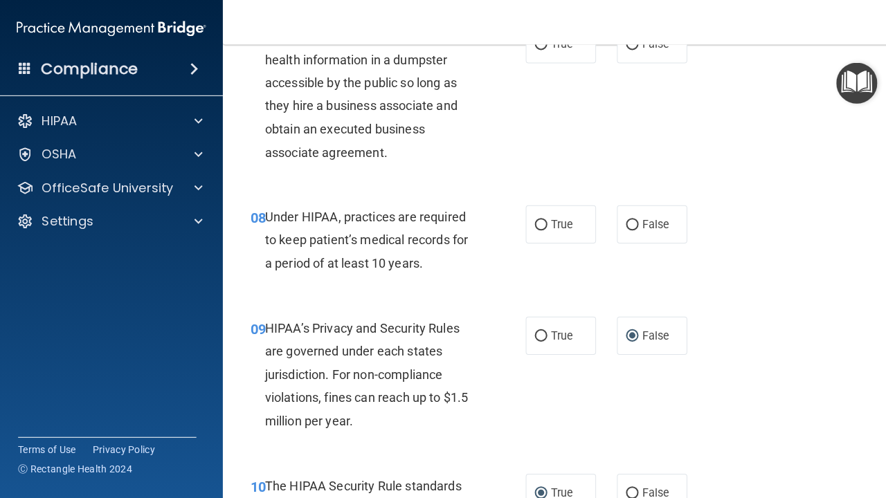
scroll to position [930, 0]
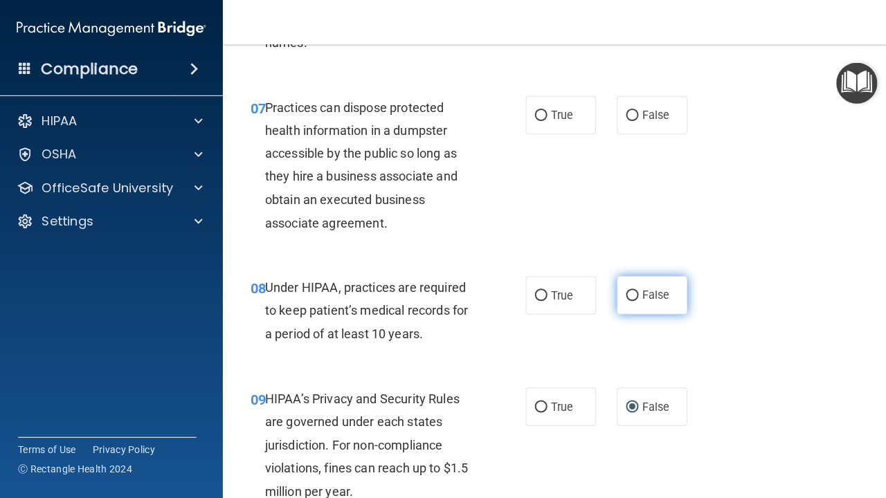
click at [639, 297] on label "False" at bounding box center [648, 294] width 70 height 38
click at [634, 297] on input "False" at bounding box center [628, 294] width 12 height 10
radio input "true"
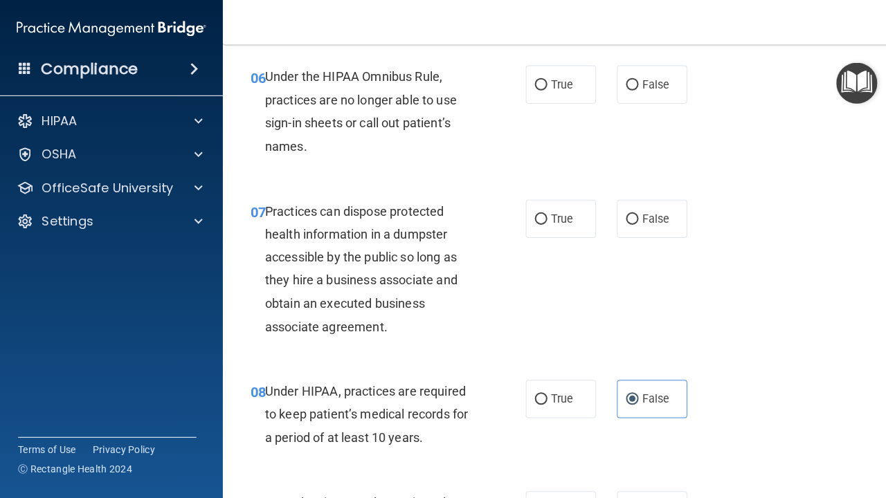
scroll to position [828, 0]
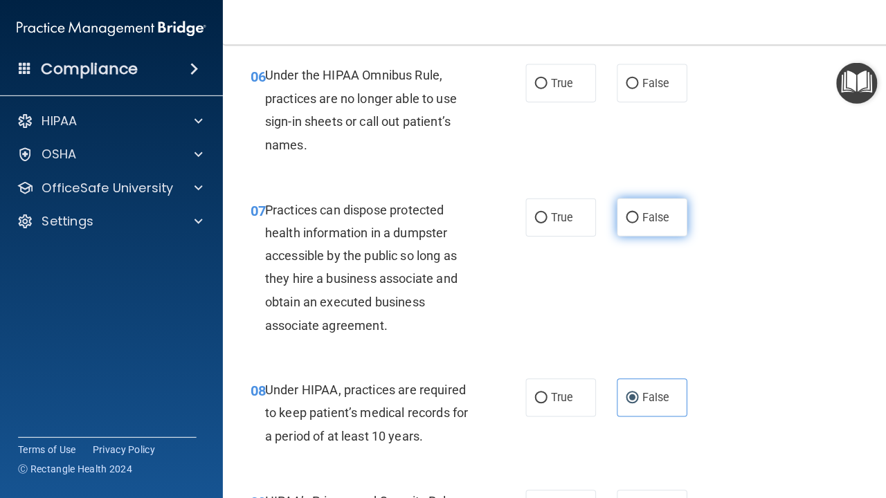
click at [632, 201] on label "False" at bounding box center [648, 216] width 70 height 38
click at [632, 212] on input "False" at bounding box center [628, 217] width 12 height 10
radio input "true"
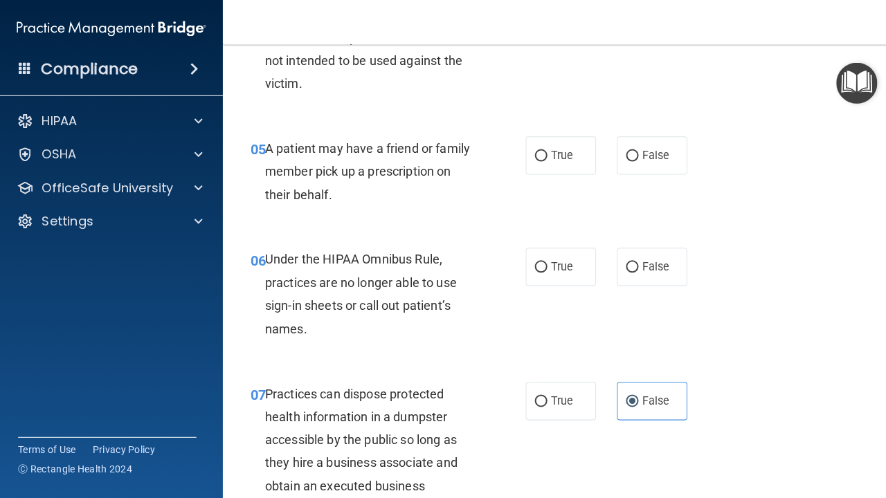
scroll to position [643, 0]
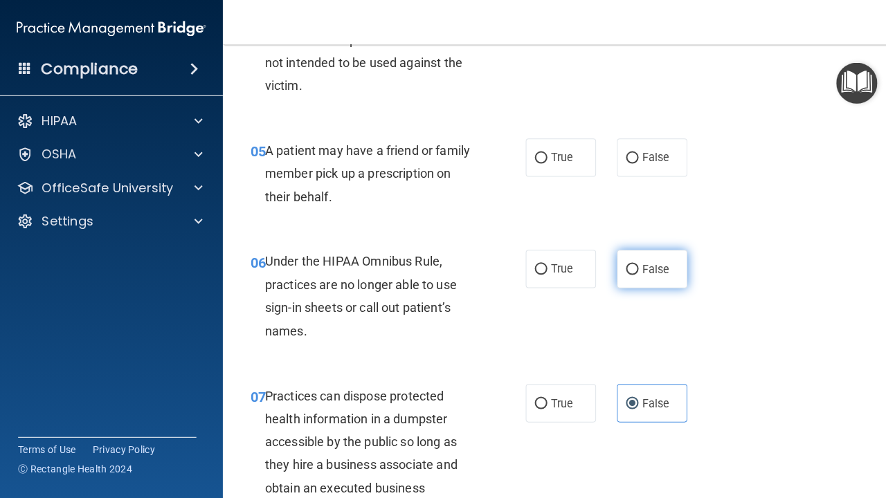
click at [644, 256] on label "False" at bounding box center [648, 267] width 70 height 38
click at [634, 263] on input "False" at bounding box center [628, 268] width 12 height 10
radio input "true"
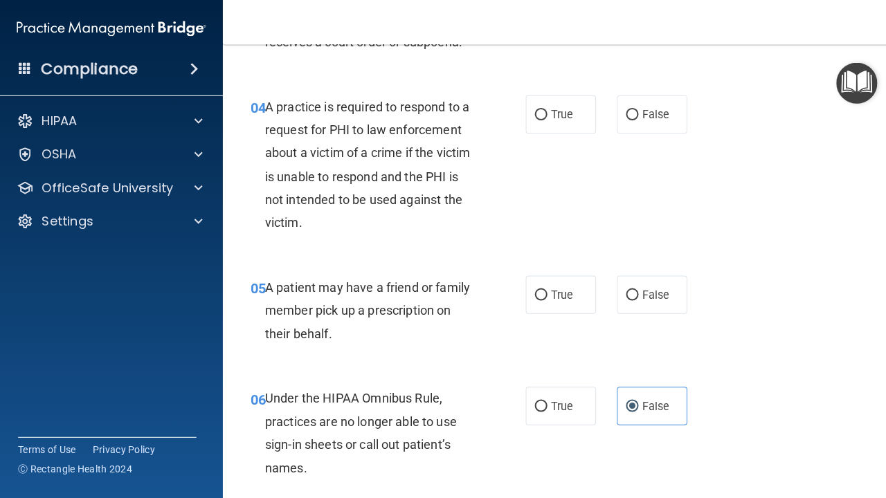
scroll to position [472, 0]
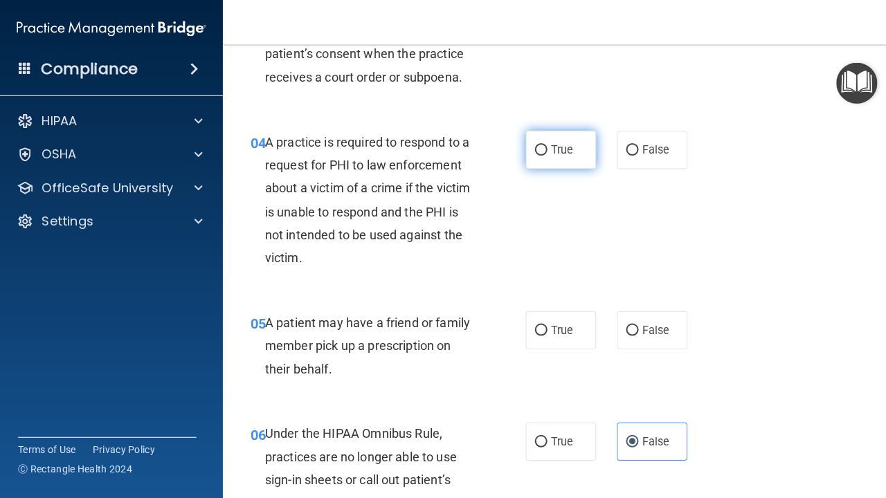
click at [555, 151] on span "True" at bounding box center [557, 149] width 21 height 13
click at [544, 151] on input "True" at bounding box center [537, 150] width 12 height 10
radio input "true"
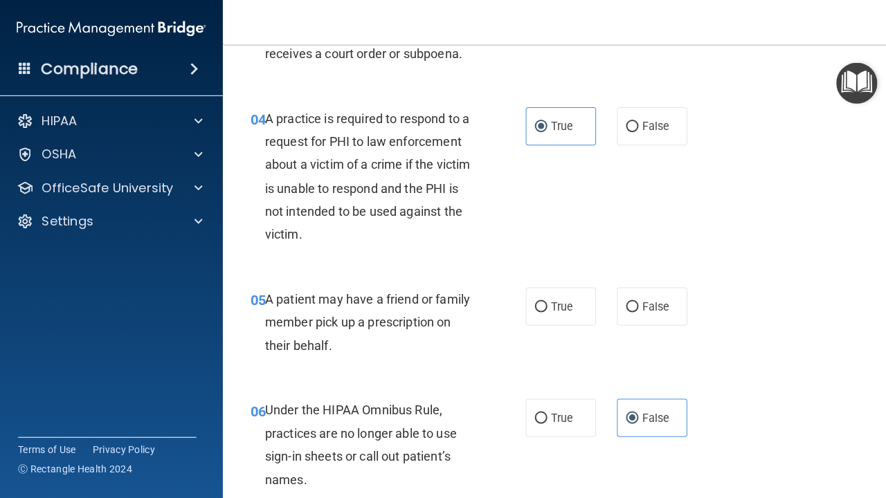
scroll to position [497, 0]
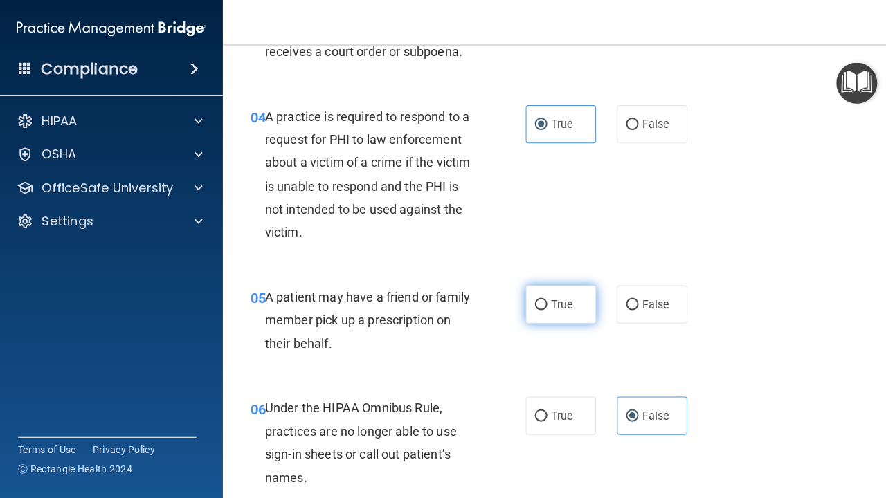
click at [550, 303] on span "True" at bounding box center [557, 302] width 21 height 13
click at [544, 303] on input "True" at bounding box center [537, 303] width 12 height 10
radio input "true"
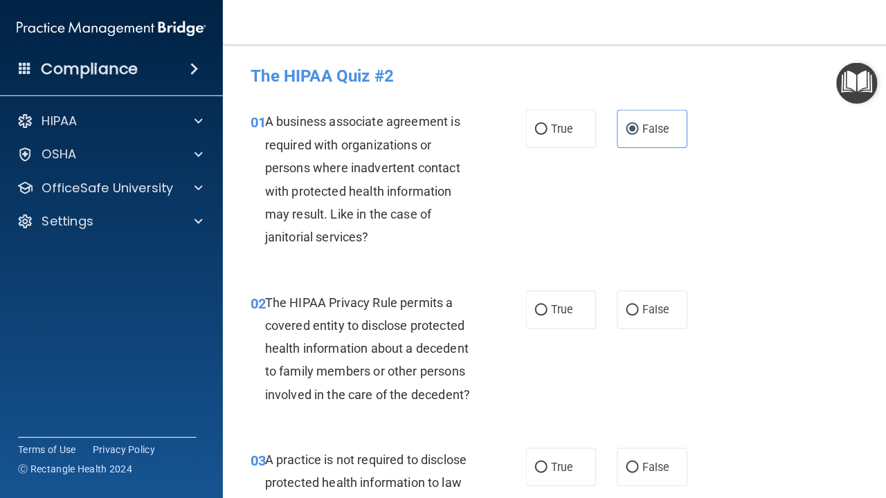
scroll to position [103, 0]
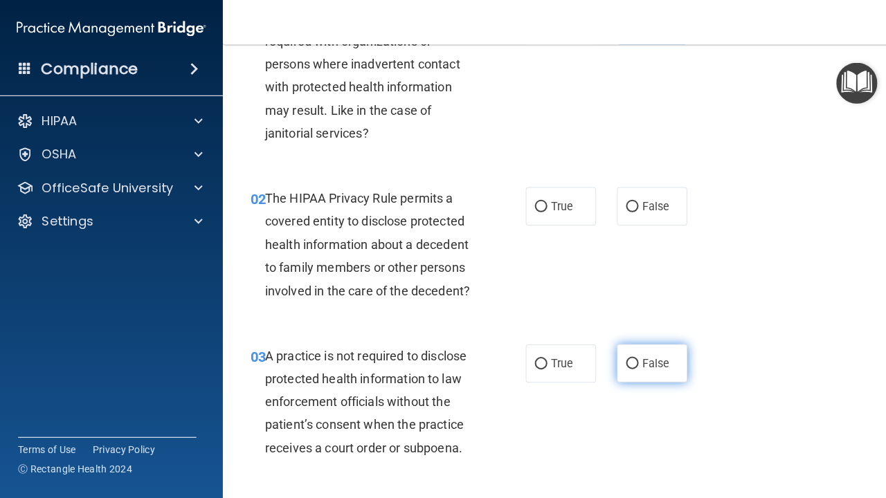
click at [629, 358] on input "False" at bounding box center [628, 362] width 12 height 10
radio input "true"
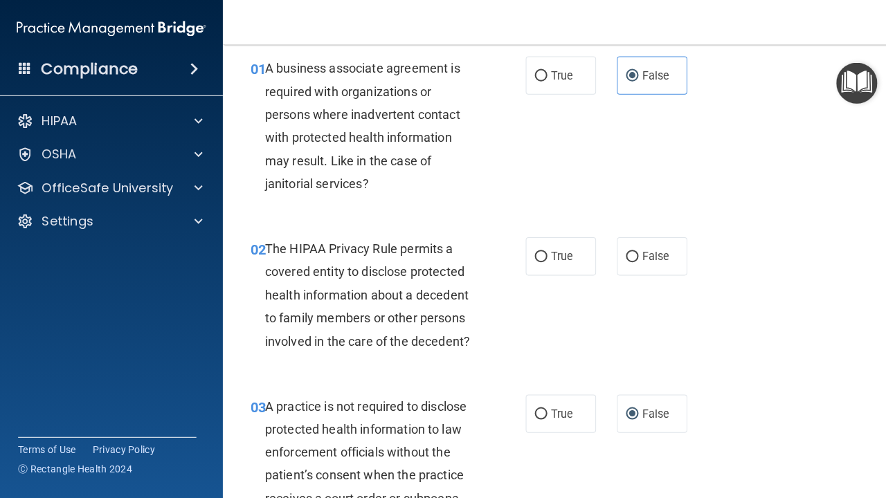
scroll to position [51, 0]
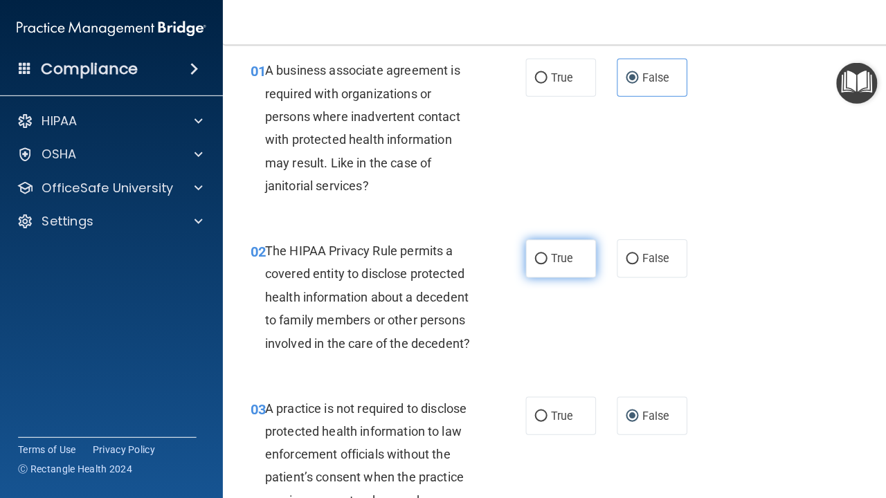
click at [532, 255] on input "True" at bounding box center [537, 258] width 12 height 10
radio input "true"
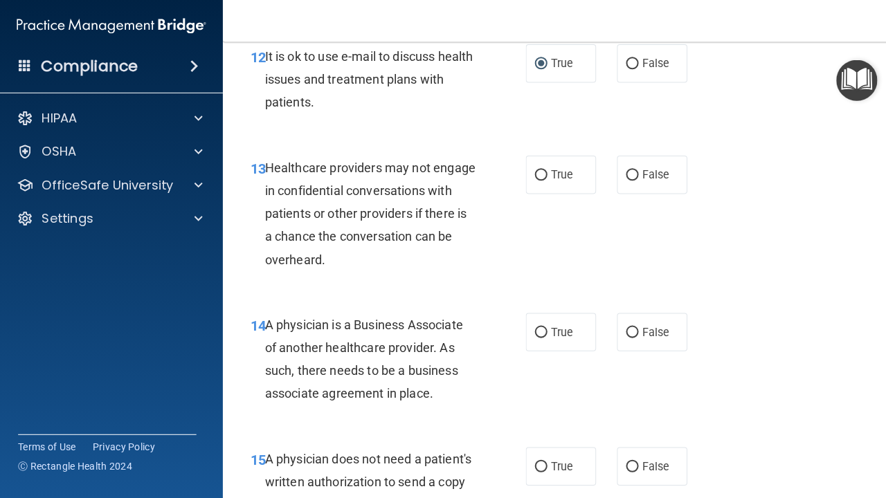
scroll to position [1745, 0]
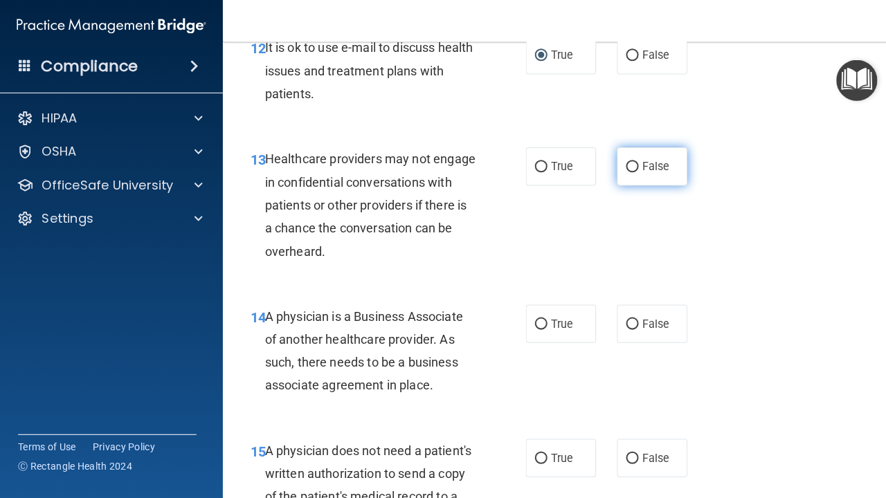
click at [643, 162] on span "False" at bounding box center [651, 168] width 27 height 13
click at [634, 164] on input "False" at bounding box center [628, 169] width 12 height 10
radio input "true"
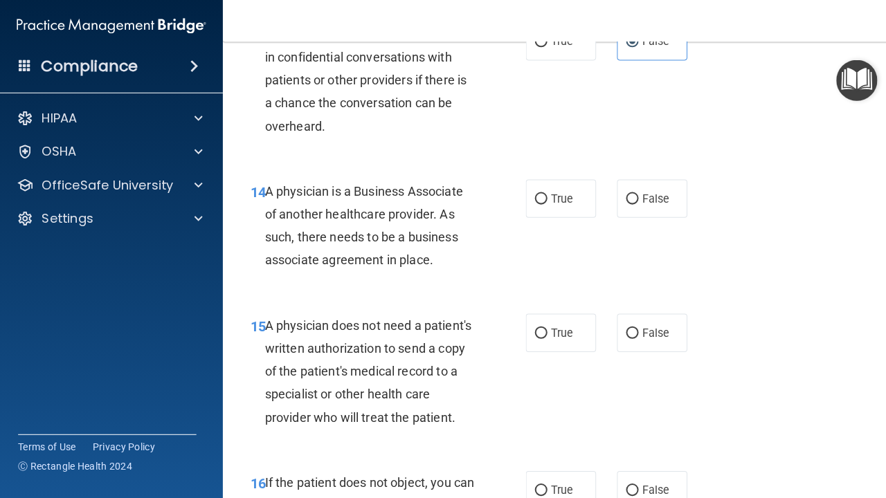
scroll to position [1880, 0]
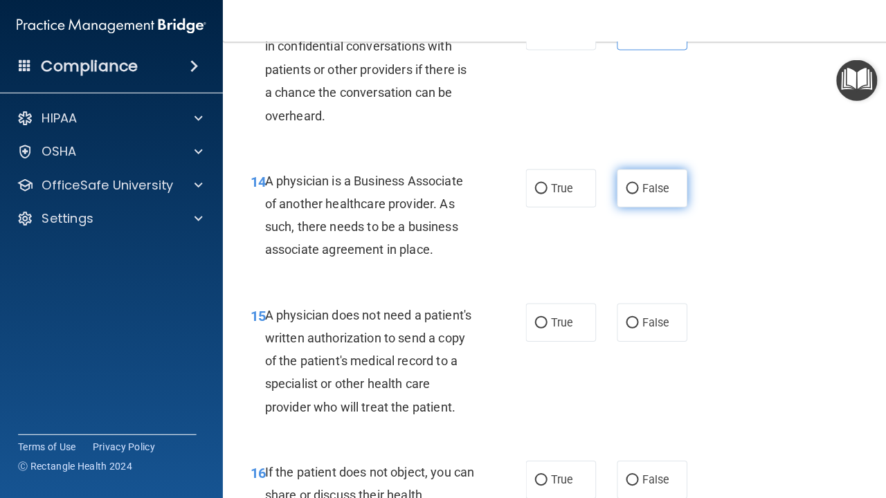
click at [672, 172] on label "False" at bounding box center [648, 190] width 70 height 38
click at [634, 185] on input "False" at bounding box center [628, 190] width 12 height 10
radio input "true"
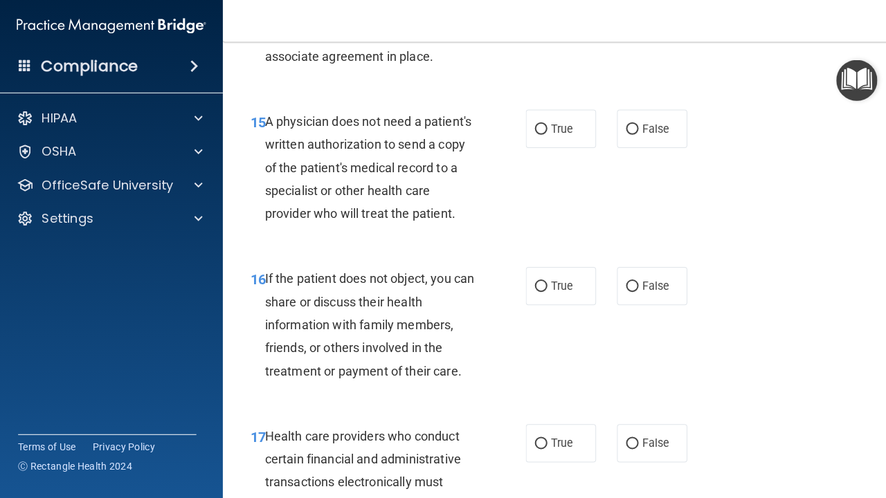
scroll to position [2073, 0]
click at [573, 119] on label "True" at bounding box center [557, 130] width 70 height 38
click at [544, 126] on input "True" at bounding box center [537, 131] width 12 height 10
radio input "true"
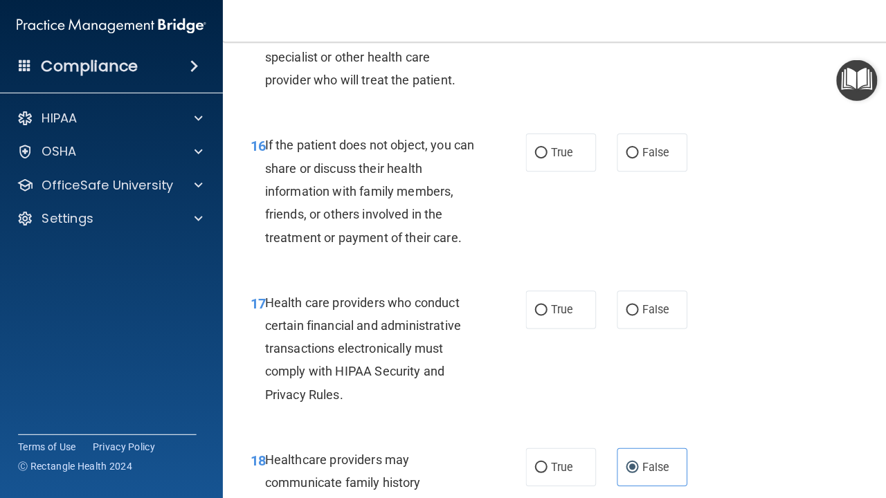
scroll to position [2206, 0]
click at [548, 149] on label "True" at bounding box center [557, 154] width 70 height 38
click at [544, 149] on input "True" at bounding box center [537, 154] width 12 height 10
radio input "true"
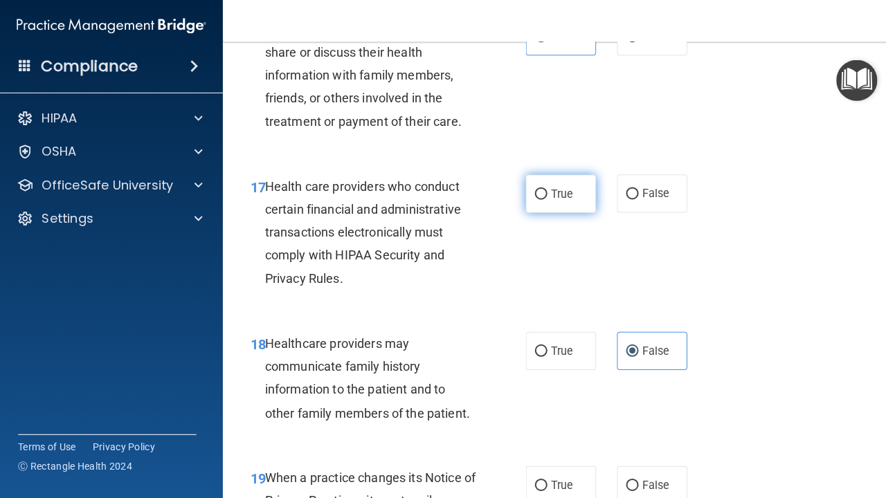
scroll to position [2322, 0]
click at [541, 158] on div "17 Health care providers who conduct certain financial and administrative trans…" at bounding box center [554, 236] width 630 height 156
click at [542, 176] on label "True" at bounding box center [557, 195] width 70 height 38
click at [542, 190] on input "True" at bounding box center [537, 195] width 12 height 10
radio input "true"
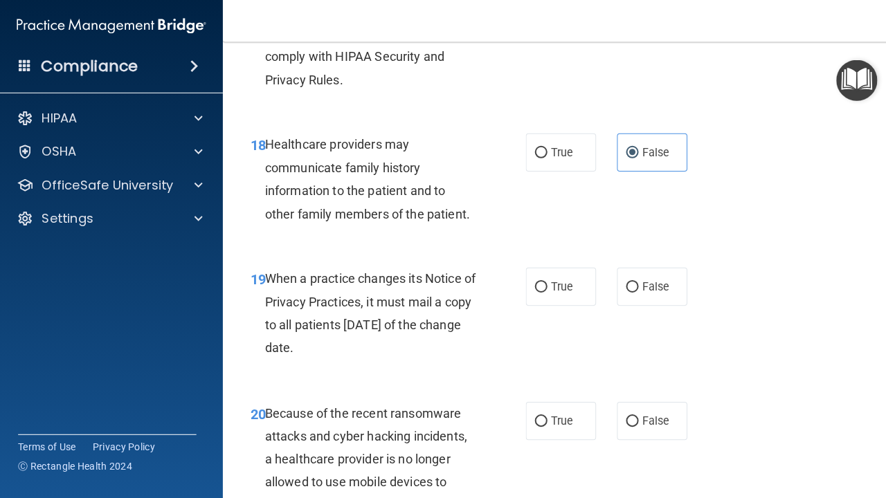
scroll to position [2610, 0]
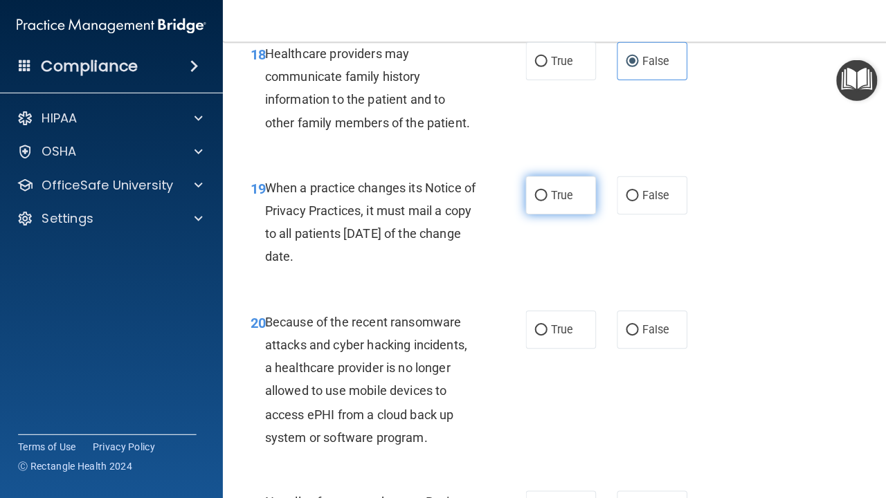
click at [580, 178] on label "True" at bounding box center [557, 197] width 70 height 38
click at [544, 192] on input "True" at bounding box center [537, 197] width 12 height 10
radio input "true"
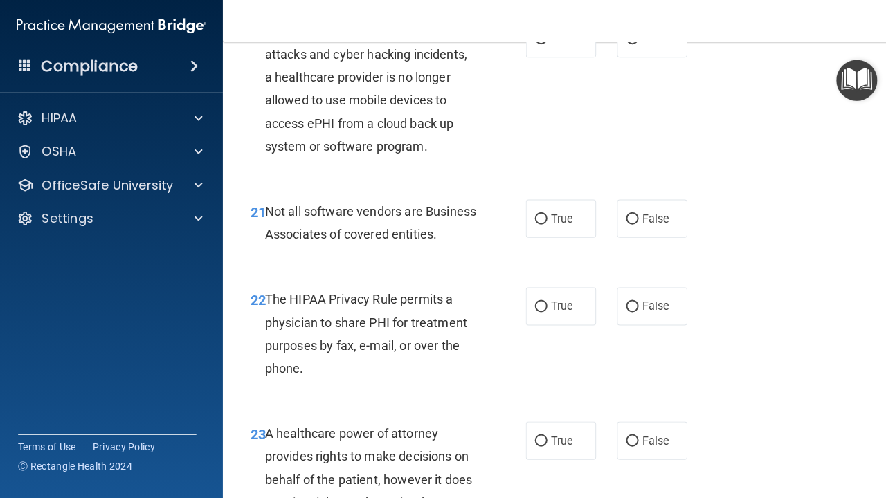
scroll to position [2905, 0]
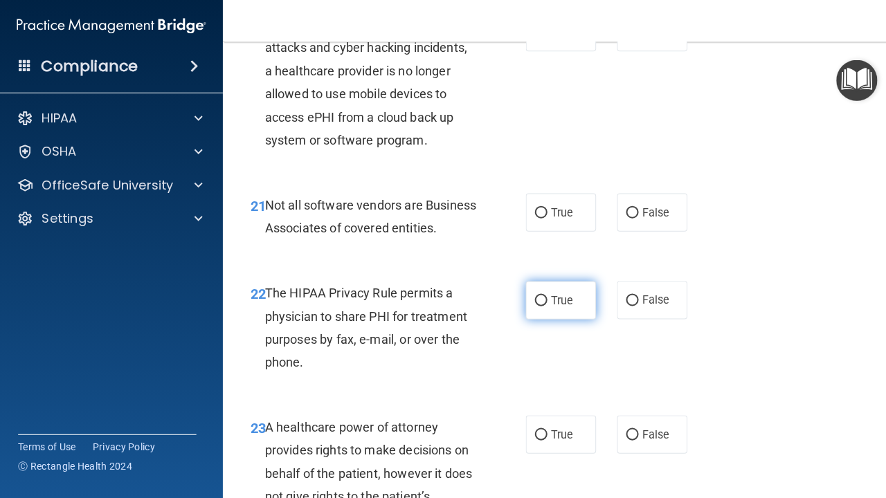
click at [539, 313] on label "True" at bounding box center [557, 301] width 70 height 38
click at [539, 307] on input "True" at bounding box center [537, 302] width 12 height 10
radio input "true"
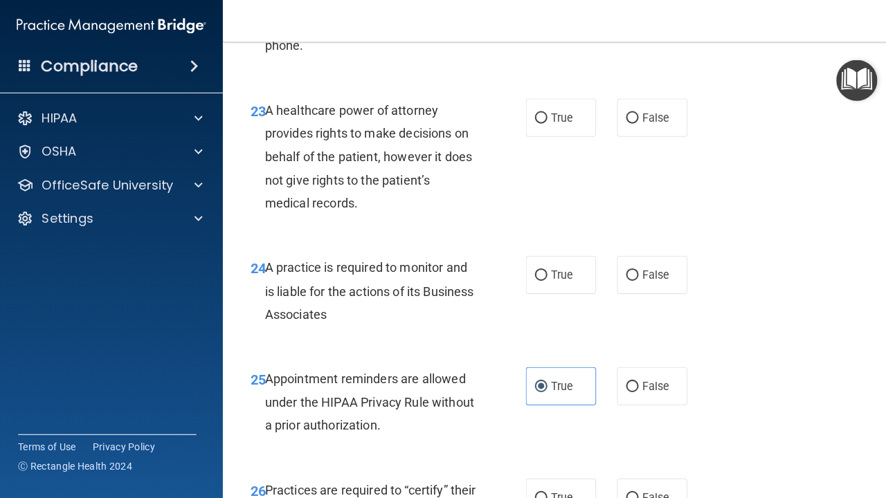
scroll to position [3214, 0]
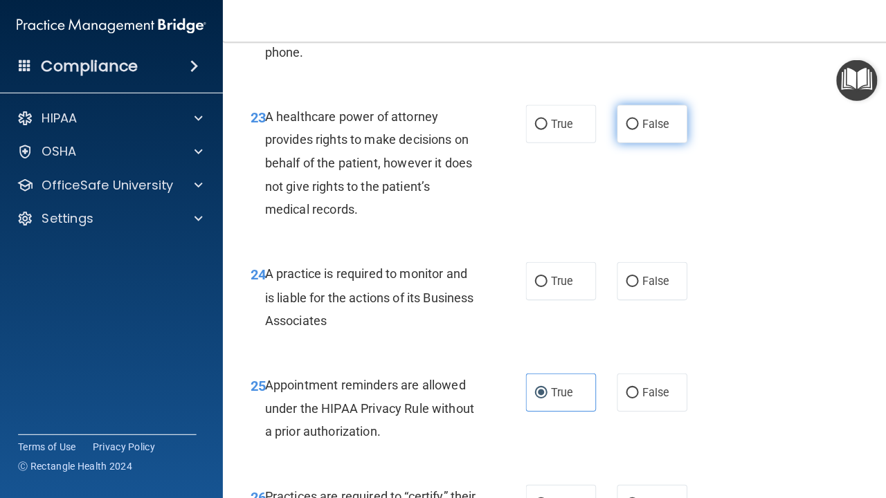
click at [634, 141] on label "False" at bounding box center [648, 126] width 70 height 38
click at [634, 132] on input "False" at bounding box center [628, 127] width 12 height 10
radio input "true"
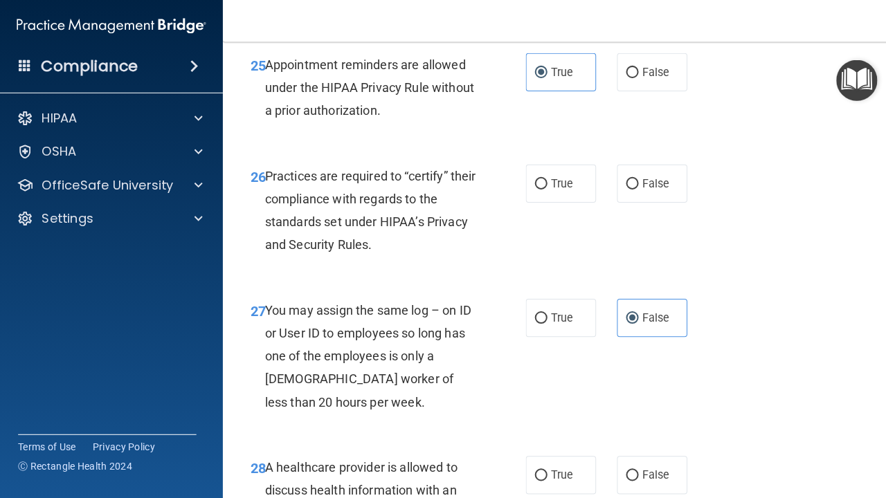
scroll to position [3422, 0]
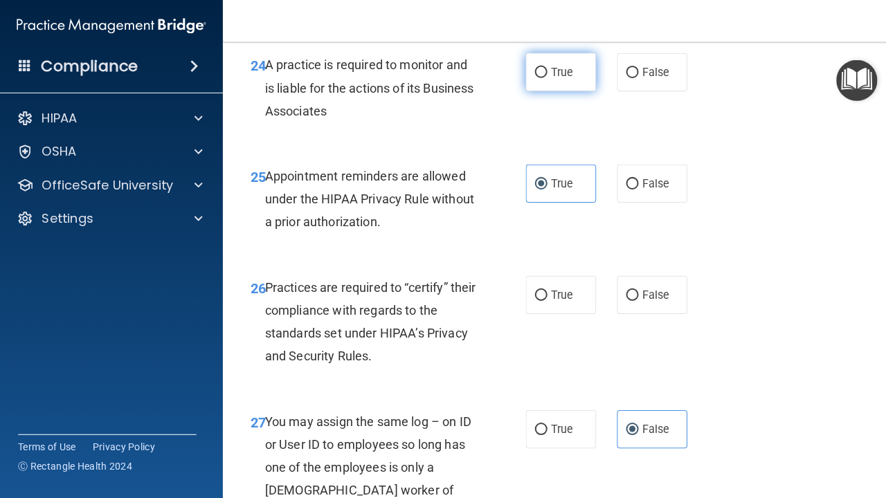
click at [562, 93] on label "True" at bounding box center [557, 74] width 70 height 38
click at [544, 80] on input "True" at bounding box center [537, 75] width 12 height 10
radio input "true"
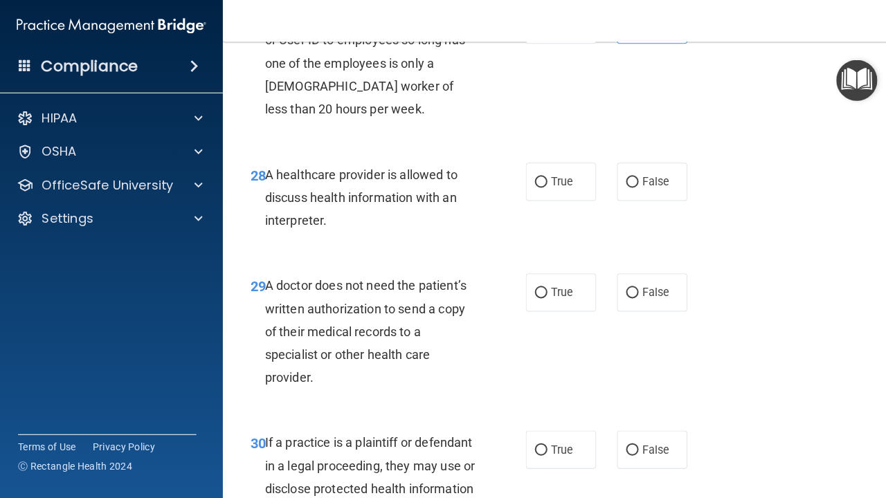
scroll to position [3824, 0]
click at [539, 299] on input "True" at bounding box center [537, 293] width 12 height 10
radio input "true"
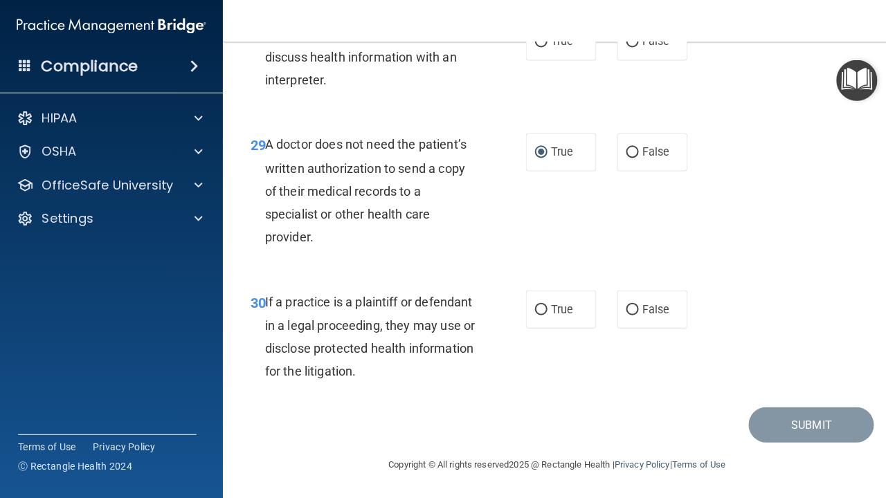
scroll to position [3966, 0]
click at [538, 317] on label "True" at bounding box center [557, 310] width 70 height 38
click at [538, 316] on input "True" at bounding box center [537, 311] width 12 height 10
radio input "true"
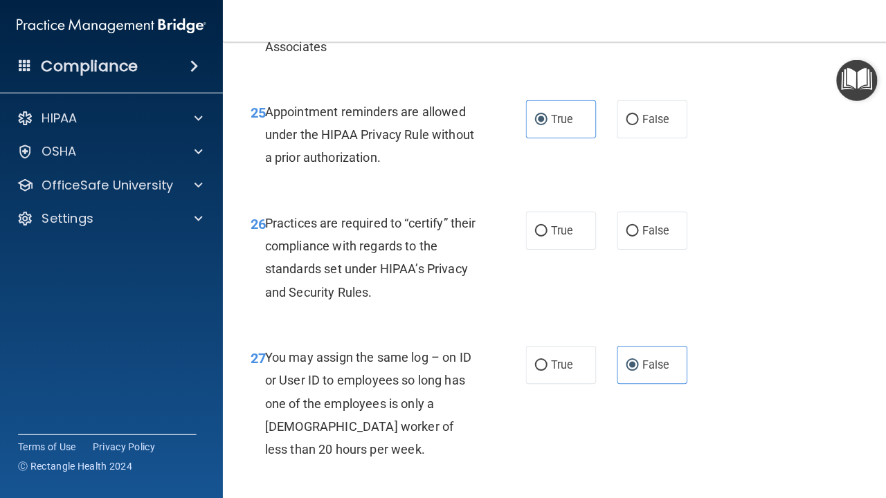
scroll to position [3489, 0]
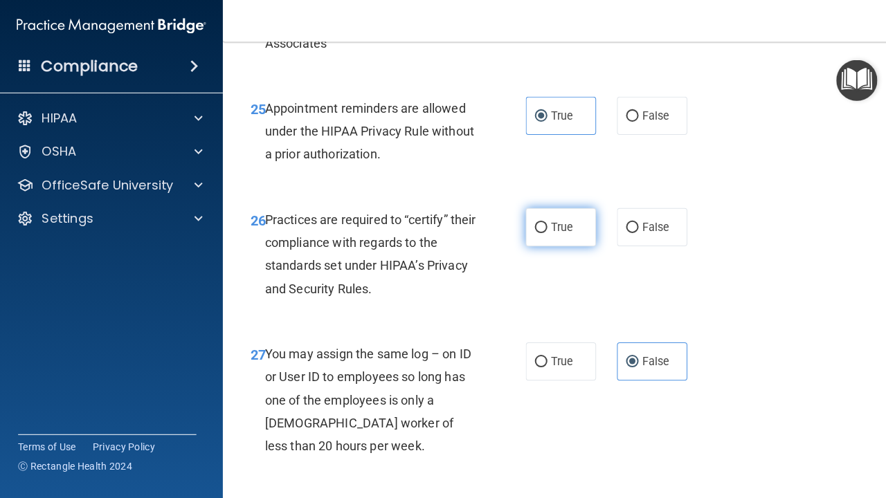
click at [539, 224] on label "True" at bounding box center [557, 229] width 70 height 38
click at [539, 224] on input "True" at bounding box center [537, 229] width 12 height 10
radio input "true"
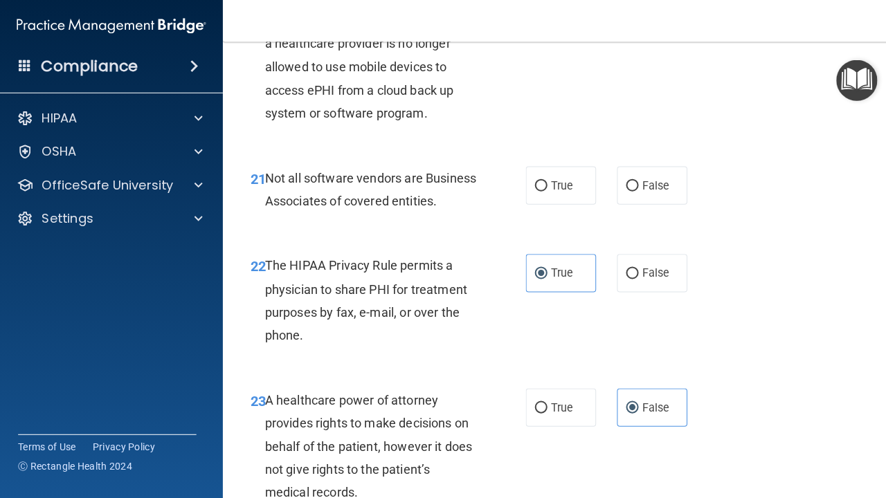
scroll to position [2911, 0]
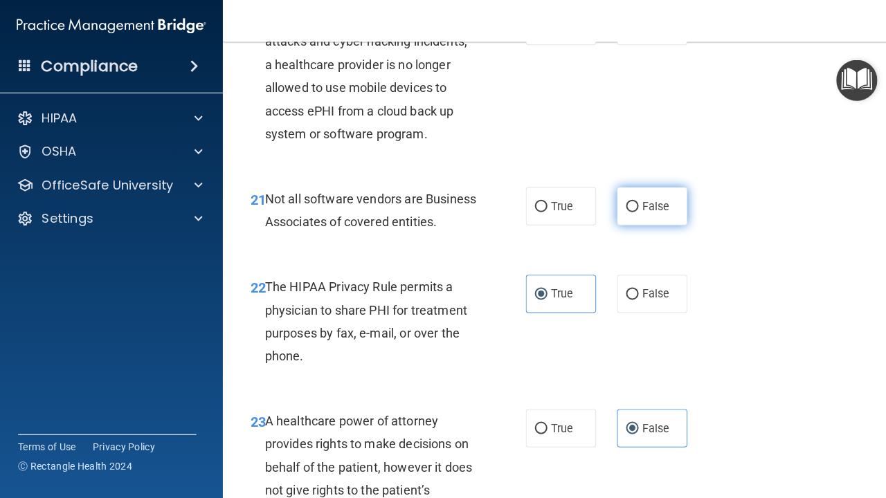
click at [628, 203] on input "False" at bounding box center [628, 208] width 12 height 10
radio input "true"
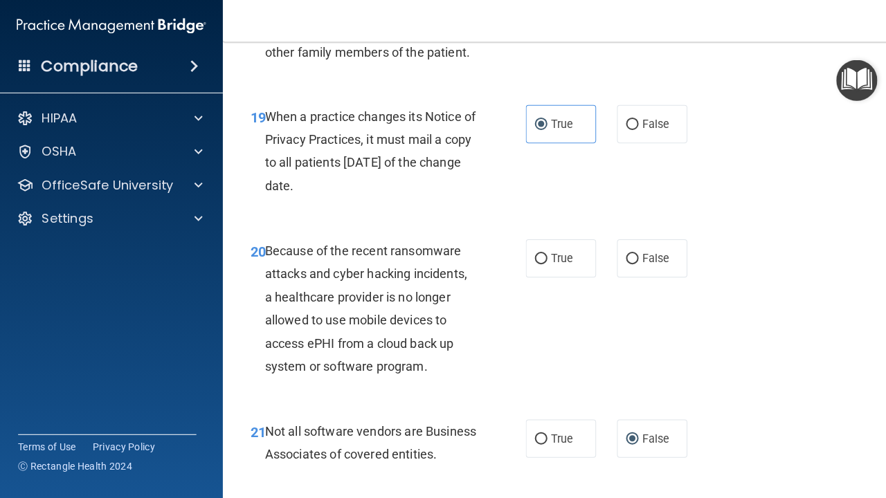
scroll to position [2681, 0]
click at [551, 240] on label "True" at bounding box center [557, 259] width 70 height 38
click at [544, 255] on input "True" at bounding box center [537, 260] width 12 height 10
radio input "true"
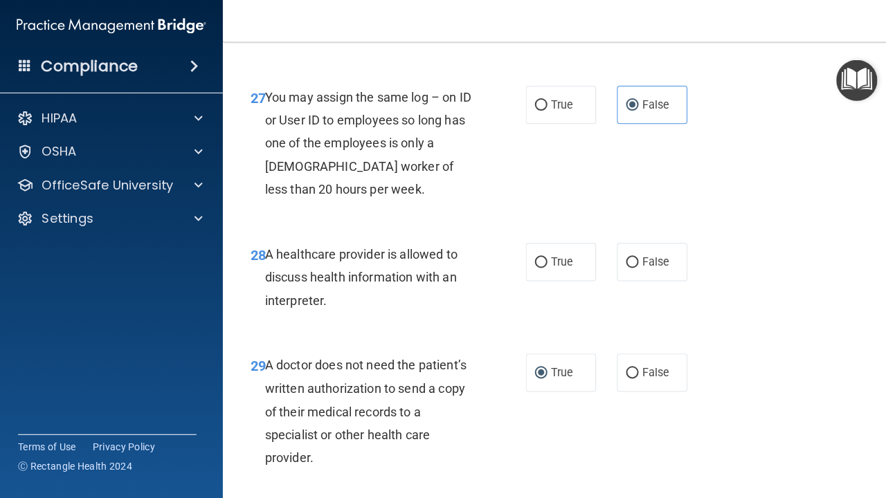
scroll to position [3745, 0]
click at [544, 259] on label "True" at bounding box center [557, 263] width 70 height 38
click at [544, 259] on input "True" at bounding box center [537, 263] width 12 height 10
radio input "true"
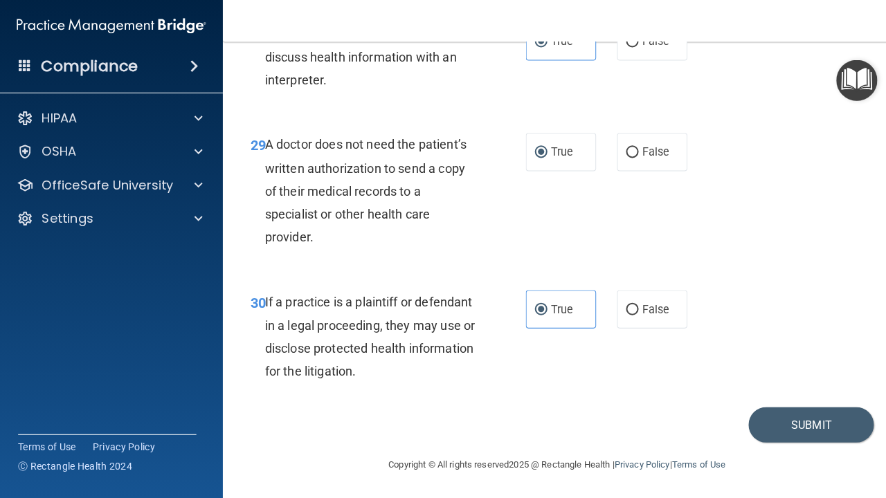
scroll to position [3966, 0]
click at [774, 428] on button "Submit" at bounding box center [806, 424] width 125 height 35
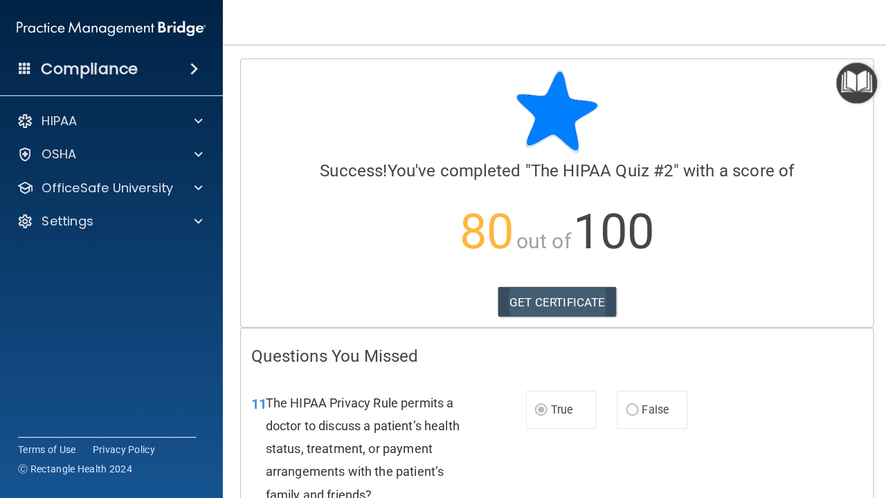
click at [531, 293] on link "GET CERTIFICATE" at bounding box center [554, 300] width 118 height 30
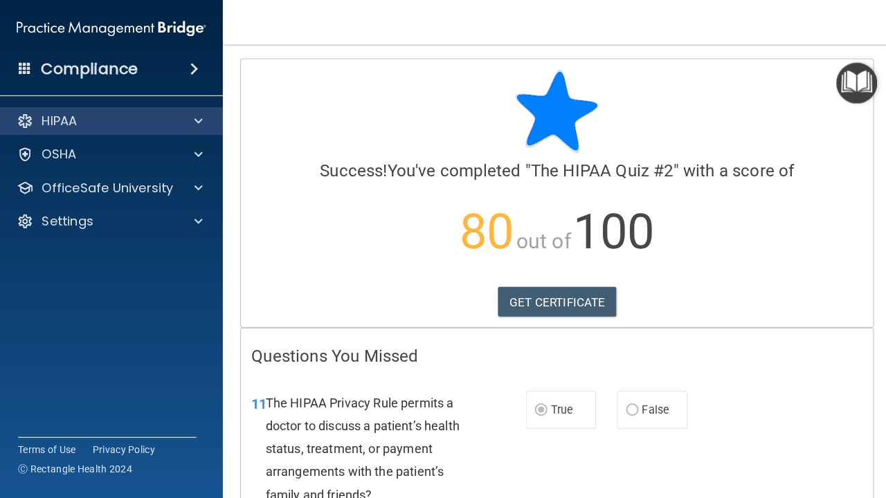
click at [135, 126] on div "HIPAA" at bounding box center [92, 120] width 172 height 17
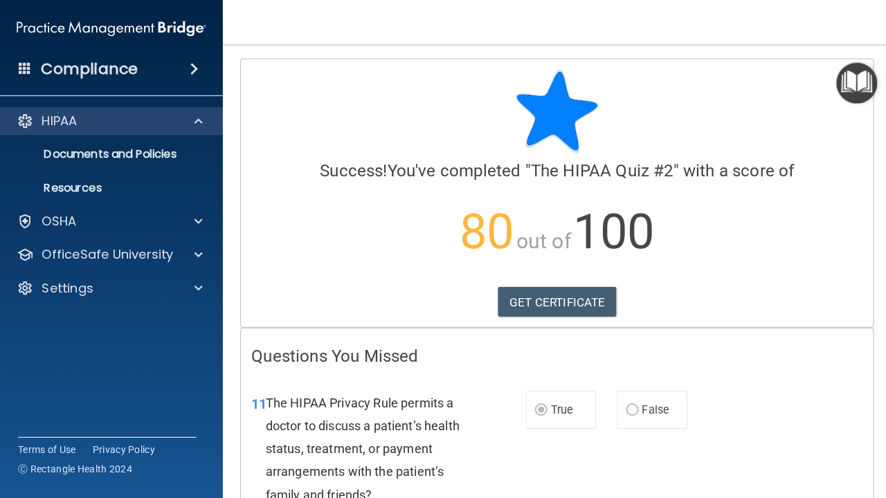
click at [141, 127] on div "HIPAA" at bounding box center [92, 120] width 172 height 17
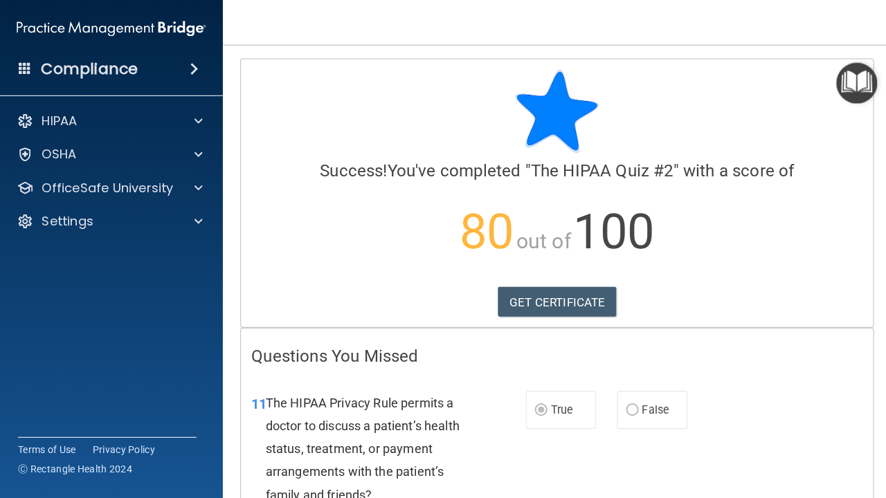
click at [854, 89] on img "Open Resource Center" at bounding box center [851, 82] width 41 height 41
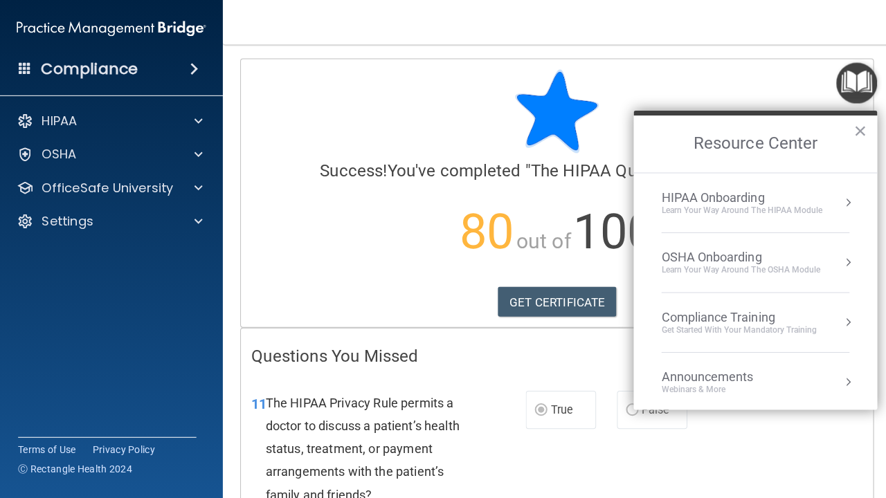
click at [779, 210] on div "Learn Your Way around the HIPAA module" at bounding box center [737, 209] width 160 height 12
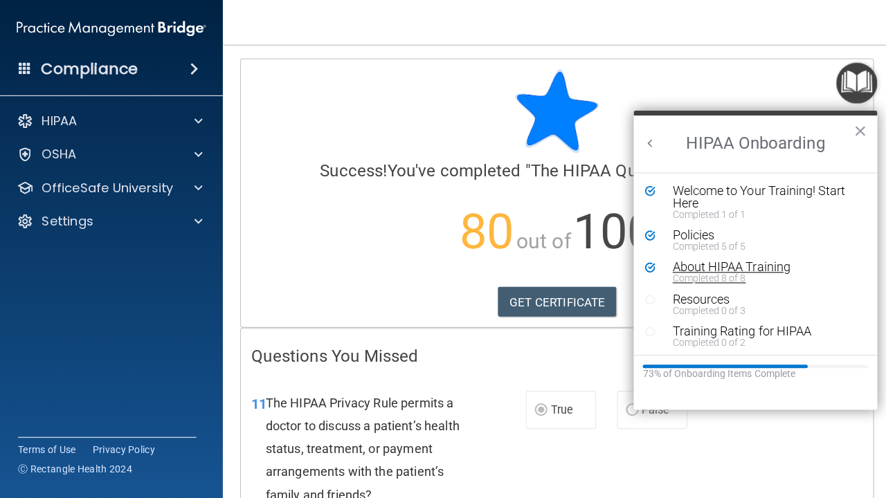
click at [709, 265] on div "About HIPAA Training" at bounding box center [760, 265] width 185 height 12
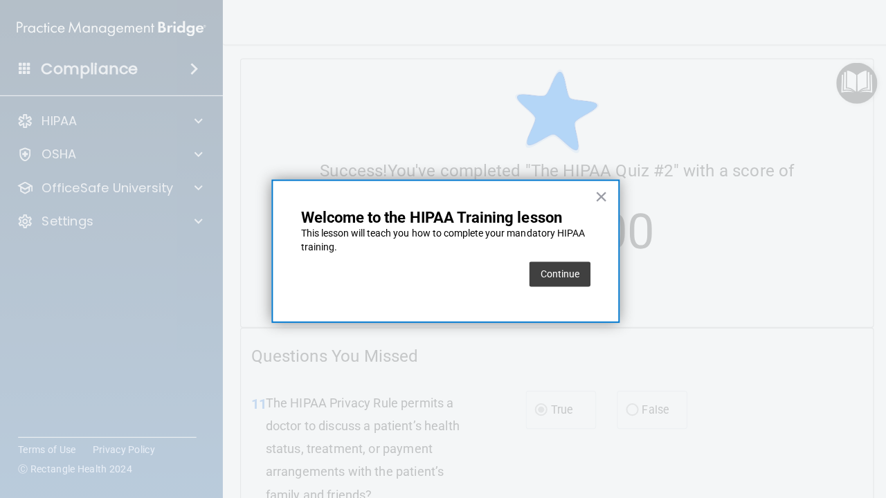
click at [587, 264] on div "× Welcome to the HIPAA Training lesson This lesson will teach you how to comple…" at bounding box center [443, 249] width 346 height 143
click at [542, 277] on button "Continue" at bounding box center [556, 272] width 61 height 25
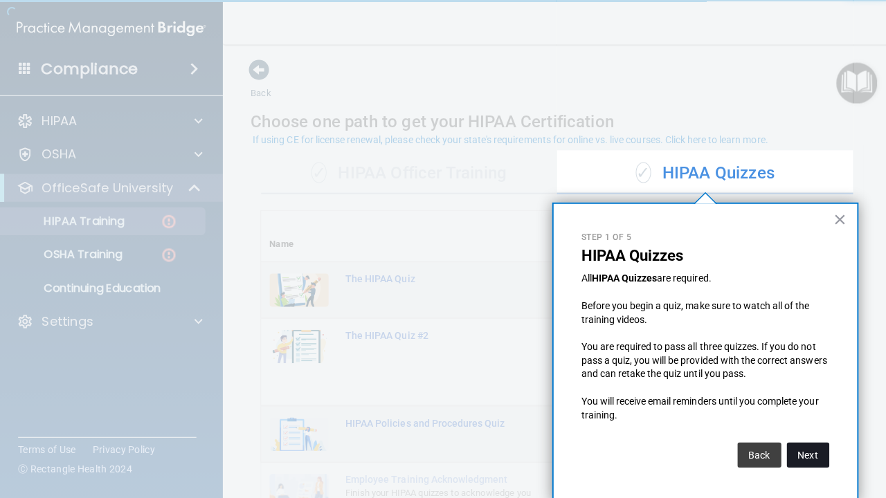
click at [787, 448] on button "Next" at bounding box center [803, 452] width 42 height 25
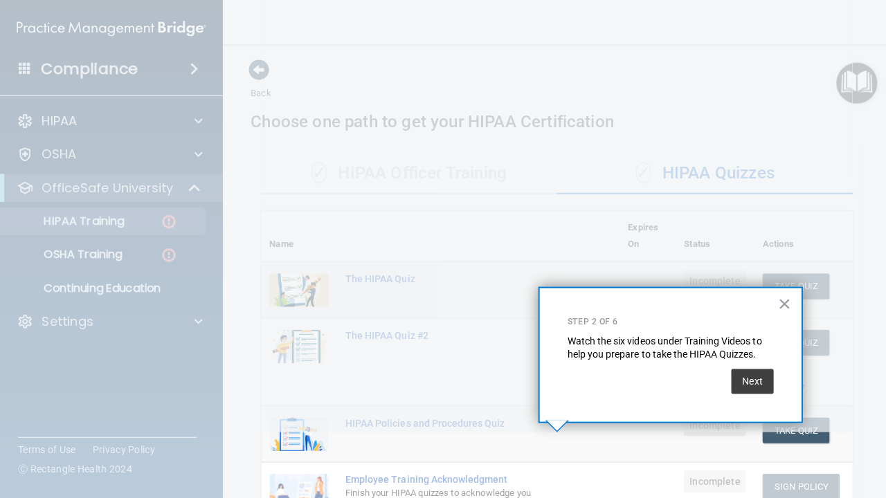
scroll to position [156, 0]
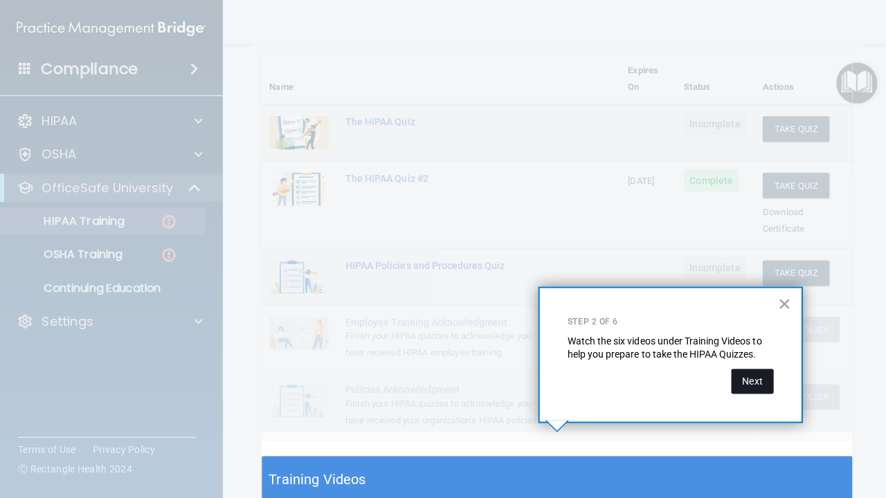
click at [751, 376] on button "Next" at bounding box center [747, 379] width 42 height 25
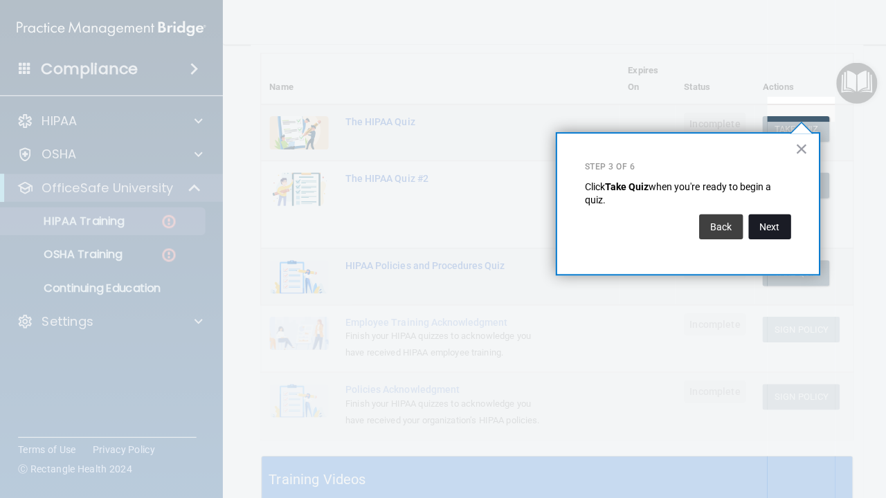
click at [769, 223] on button "Next" at bounding box center [765, 225] width 42 height 25
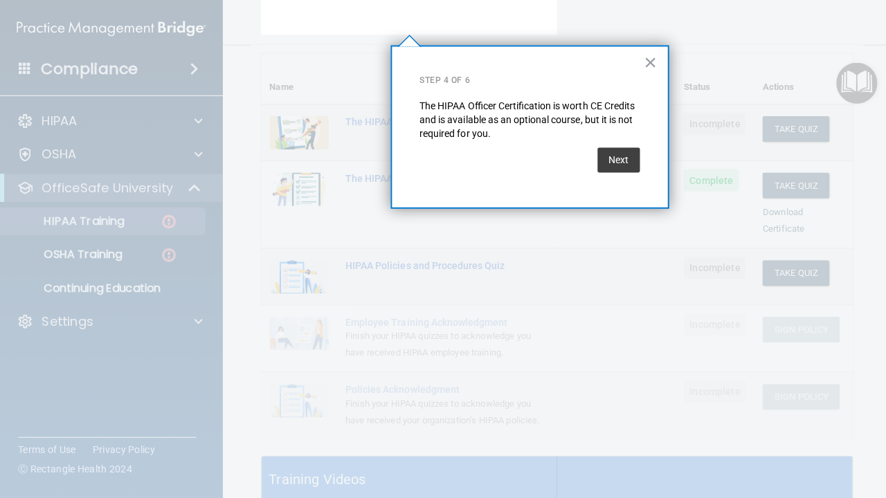
scroll to position [105, 0]
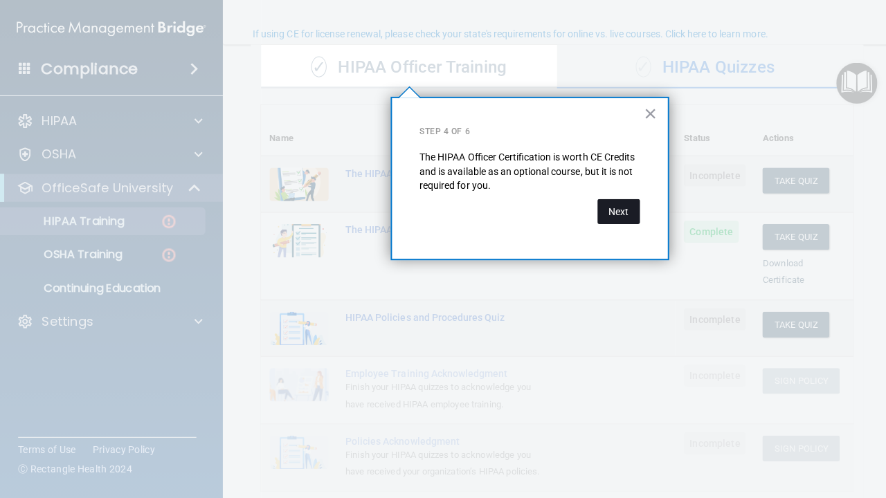
click at [619, 205] on button "Next" at bounding box center [615, 210] width 42 height 25
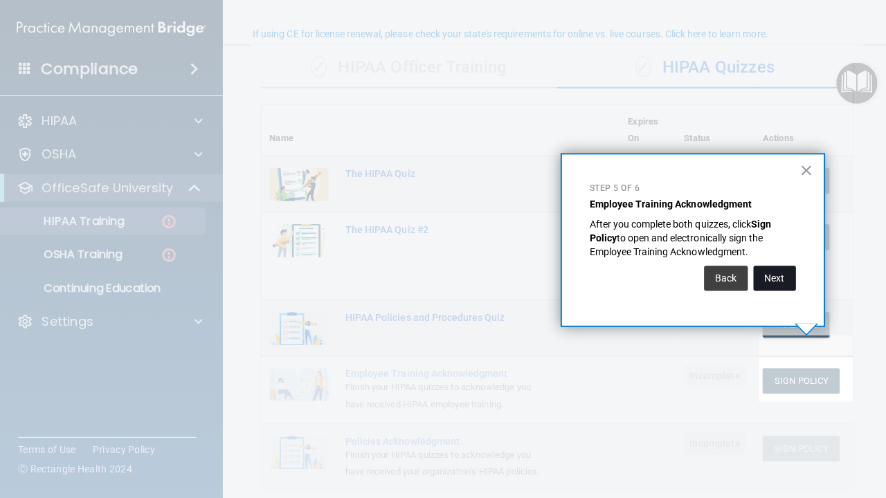
click at [773, 271] on button "Next" at bounding box center [770, 276] width 42 height 25
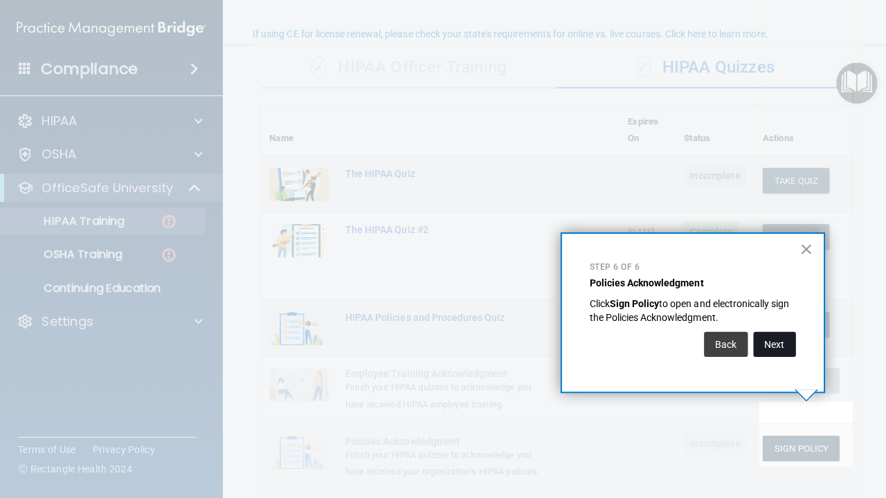
click at [769, 341] on button "Next" at bounding box center [770, 342] width 42 height 25
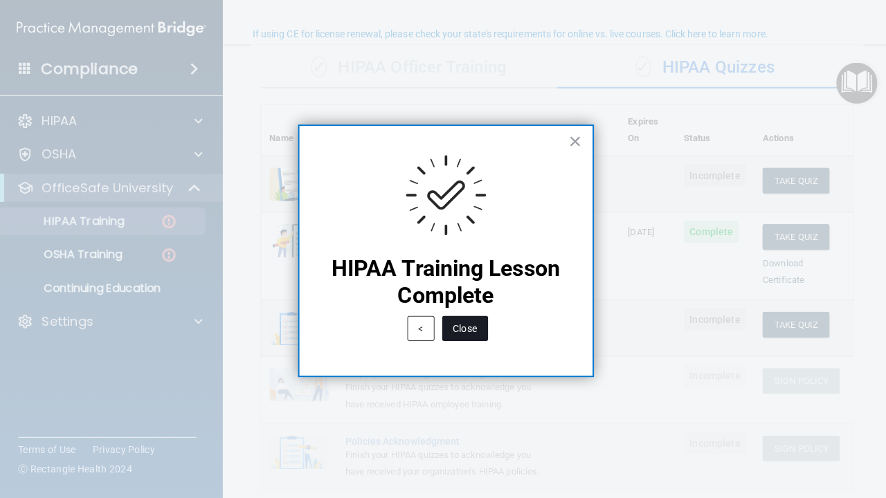
click at [453, 318] on button "Close" at bounding box center [462, 326] width 46 height 25
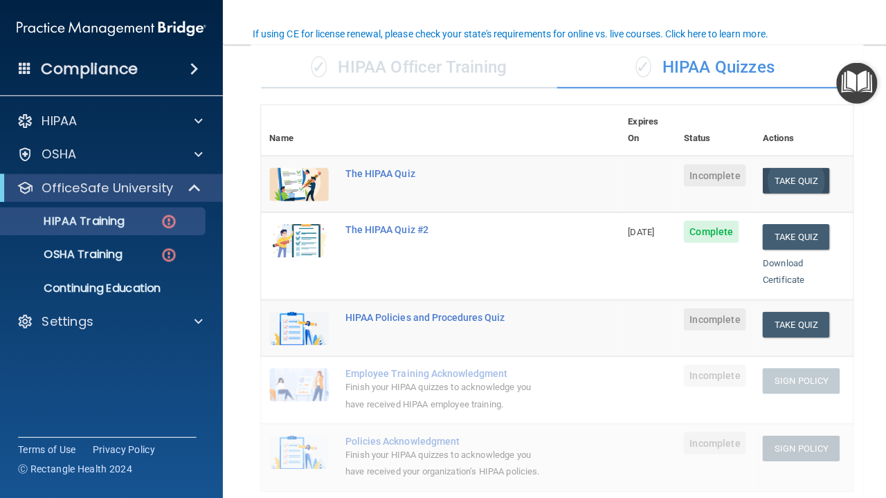
click at [808, 167] on button "Take Quiz" at bounding box center [791, 180] width 66 height 26
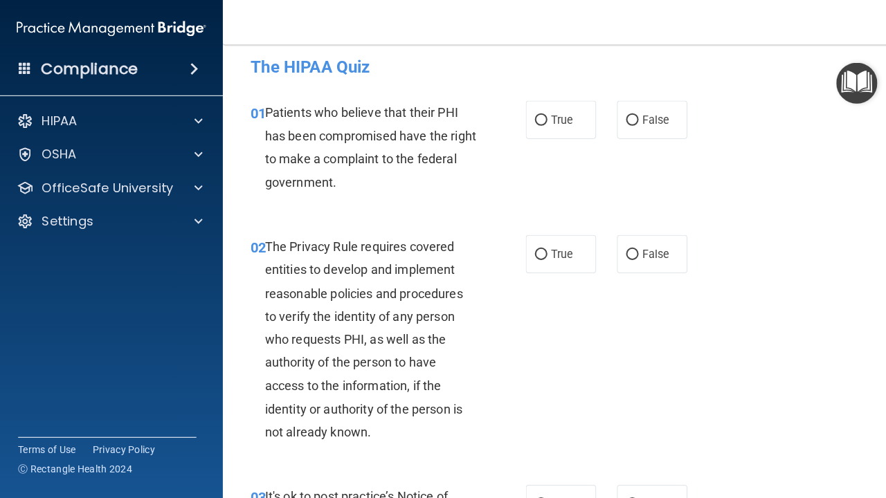
scroll to position [2, 0]
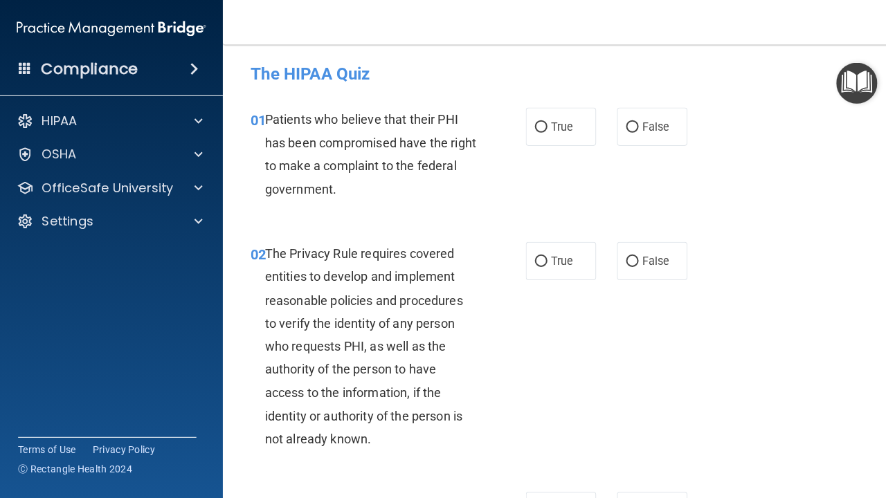
click at [461, 336] on div "The Privacy Rule requires covered entities to develop and implement reasonable …" at bounding box center [373, 344] width 221 height 207
click at [545, 119] on label "True" at bounding box center [557, 126] width 70 height 38
click at [544, 122] on input "True" at bounding box center [537, 127] width 12 height 10
radio input "true"
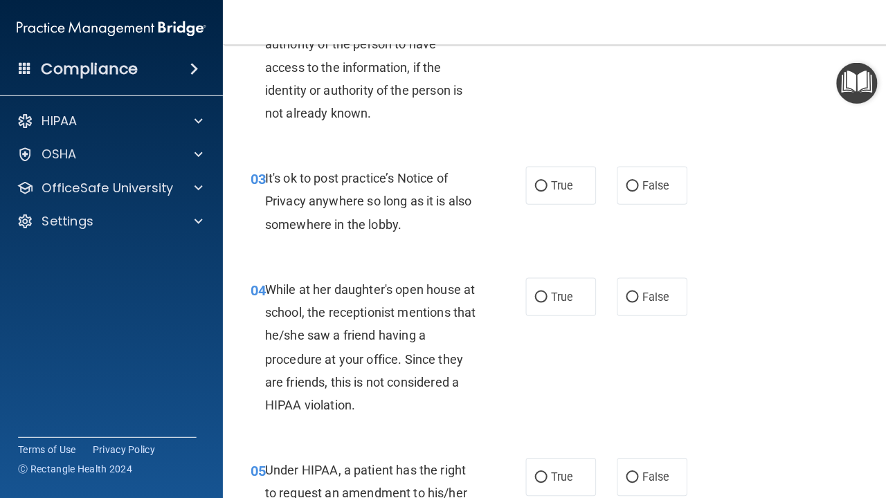
scroll to position [327, 0]
click at [562, 178] on span "True" at bounding box center [557, 183] width 21 height 13
click at [544, 179] on input "True" at bounding box center [537, 184] width 12 height 10
radio input "true"
click at [652, 280] on label "False" at bounding box center [648, 294] width 70 height 38
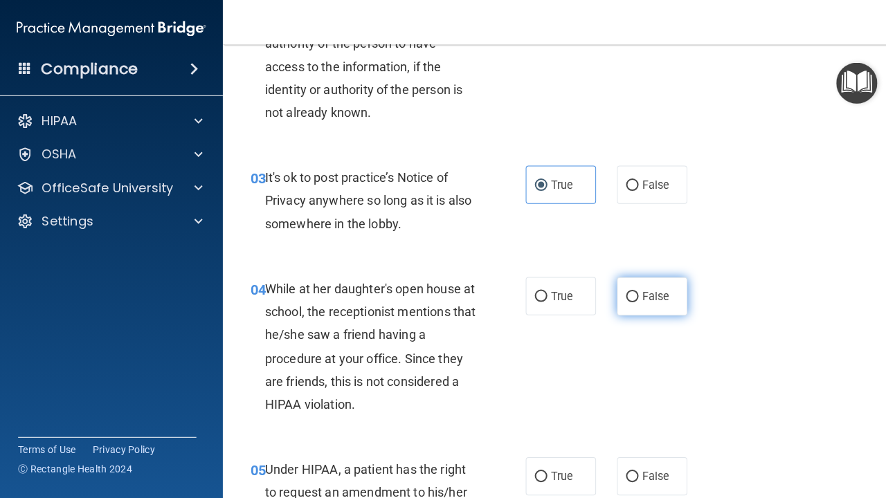
click at [634, 290] on input "False" at bounding box center [628, 295] width 12 height 10
radio input "true"
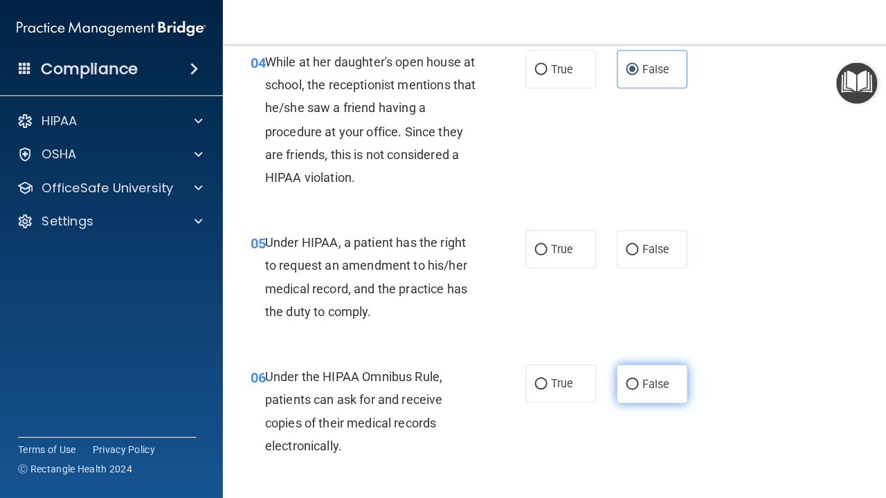
scroll to position [555, 0]
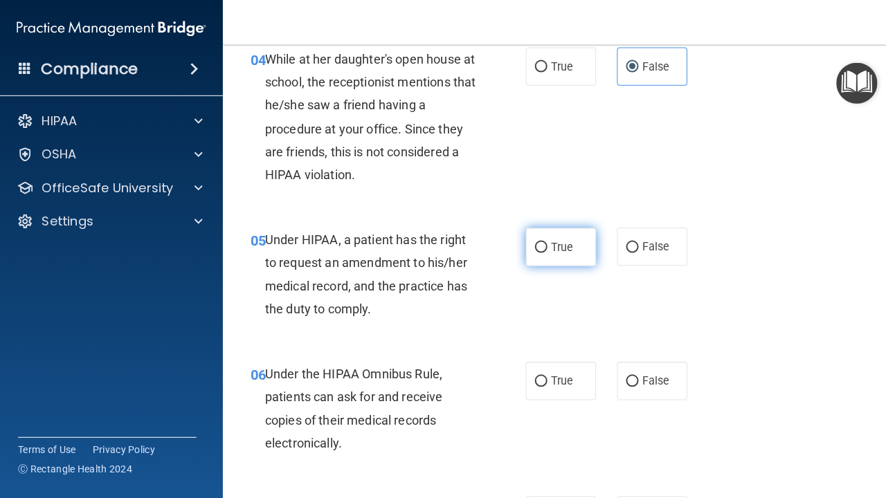
click at [545, 244] on label "True" at bounding box center [557, 245] width 70 height 38
click at [544, 244] on input "True" at bounding box center [537, 246] width 12 height 10
radio input "true"
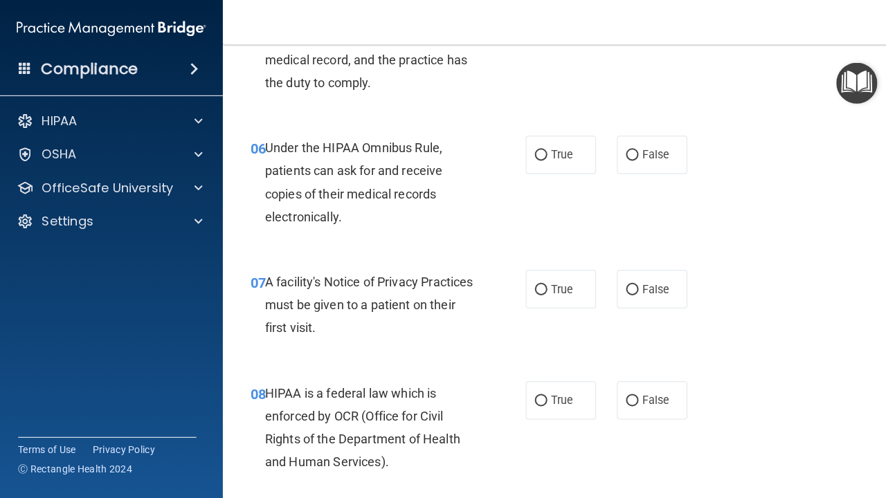
scroll to position [780, 0]
click at [557, 147] on span "True" at bounding box center [557, 153] width 21 height 13
click at [544, 149] on input "True" at bounding box center [537, 154] width 12 height 10
radio input "true"
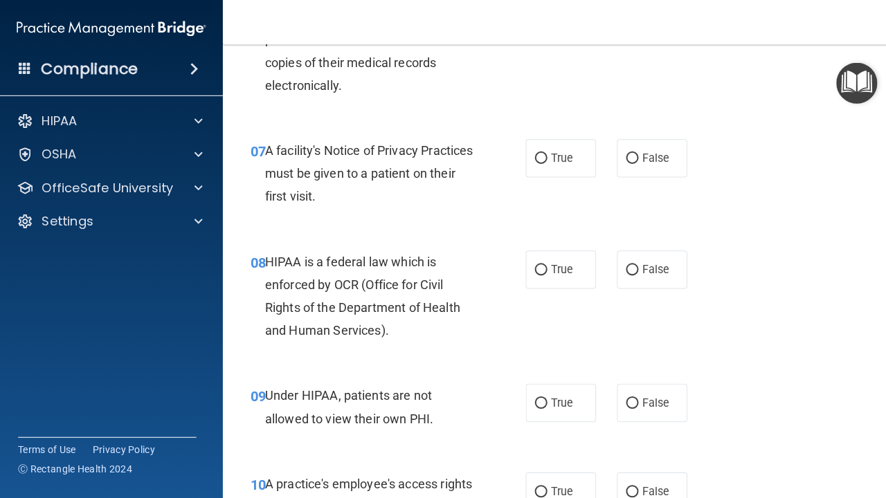
scroll to position [908, 0]
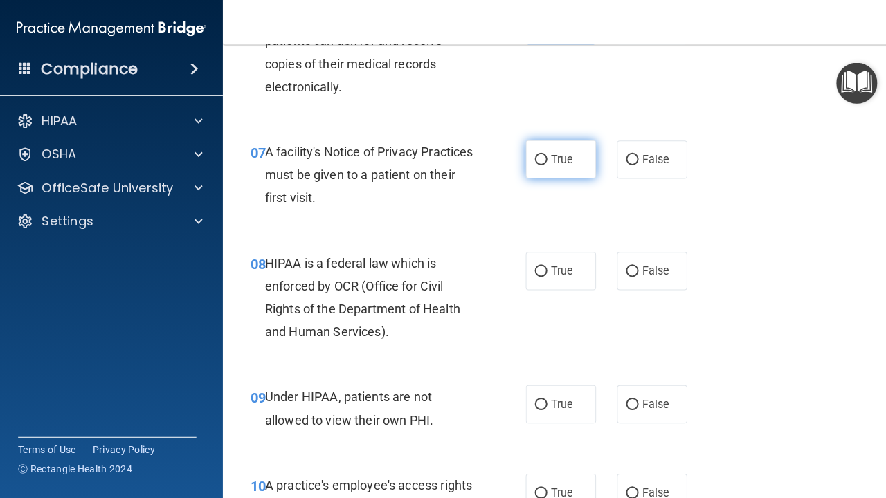
click at [531, 154] on input "True" at bounding box center [537, 159] width 12 height 10
radio input "true"
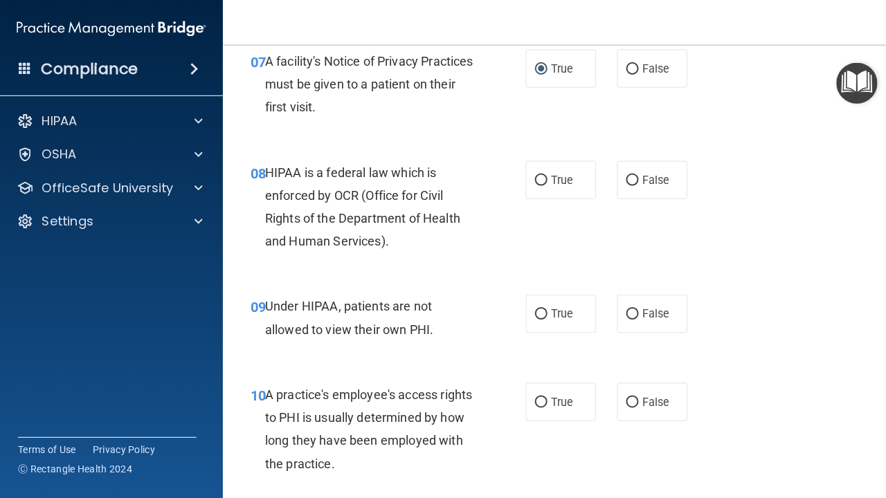
scroll to position [997, 0]
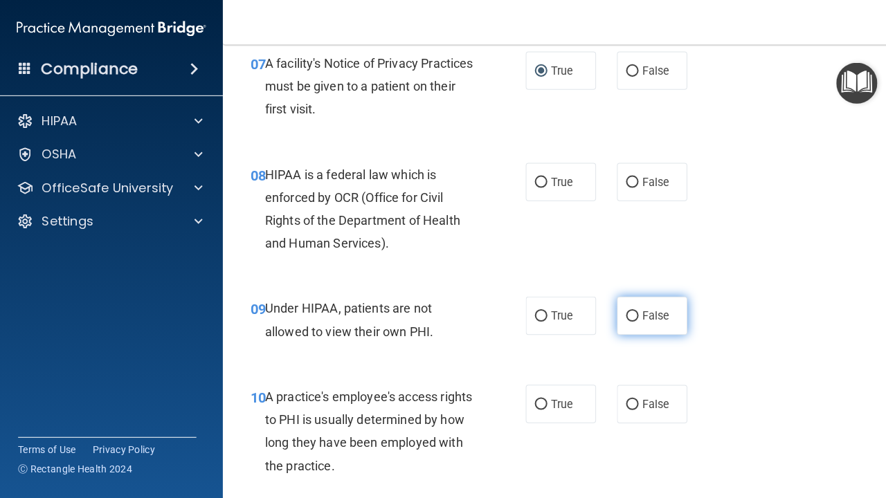
click at [661, 301] on label "False" at bounding box center [648, 314] width 70 height 38
click at [634, 309] on input "False" at bounding box center [628, 314] width 12 height 10
radio input "true"
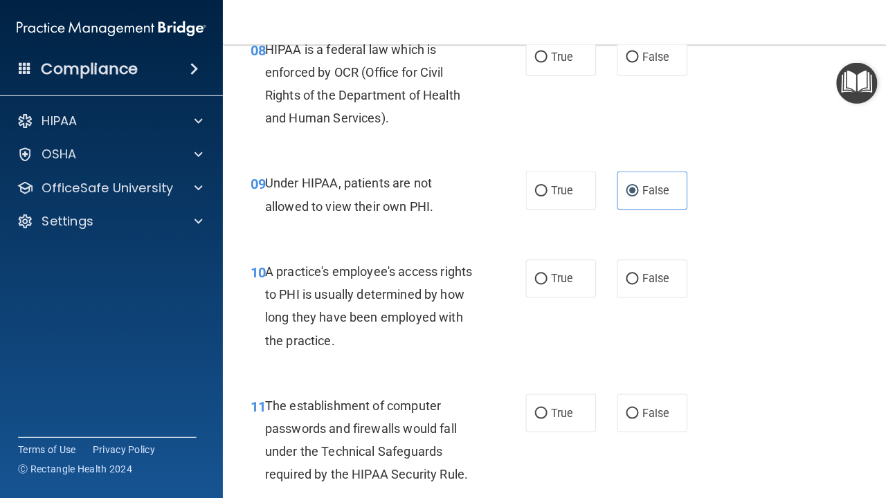
scroll to position [1132, 0]
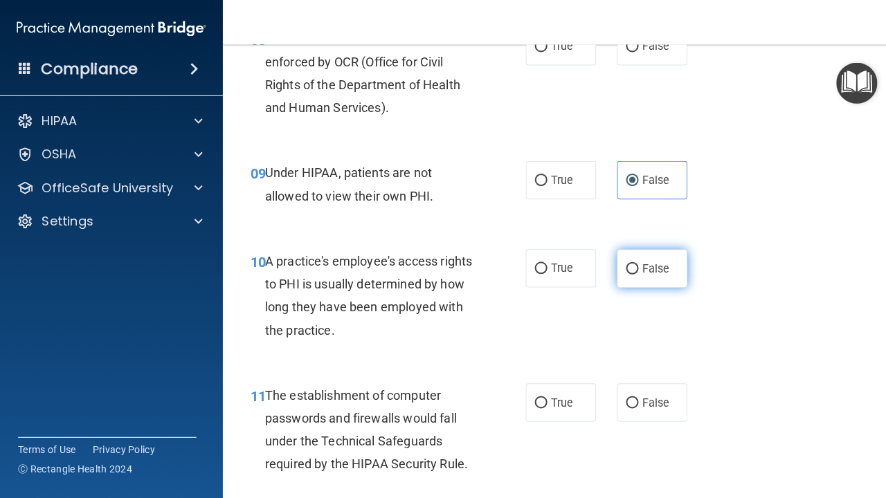
click at [641, 264] on span "False" at bounding box center [651, 266] width 27 height 13
click at [634, 264] on input "False" at bounding box center [628, 267] width 12 height 10
radio input "true"
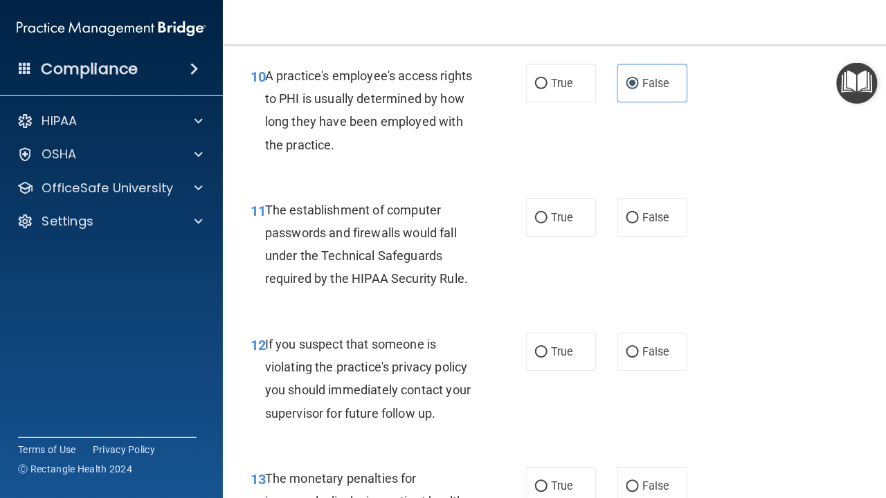
scroll to position [1317, 0]
click at [540, 217] on label "True" at bounding box center [557, 215] width 70 height 38
click at [540, 217] on input "True" at bounding box center [537, 216] width 12 height 10
radio input "true"
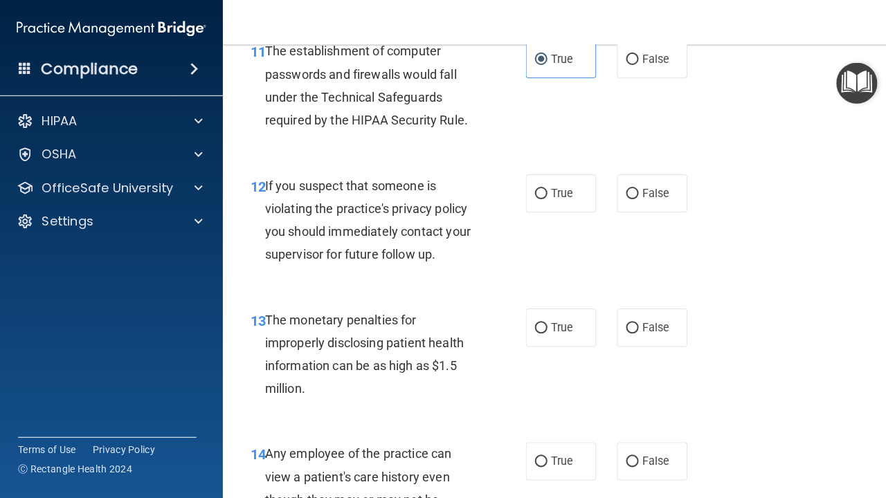
scroll to position [1472, 0]
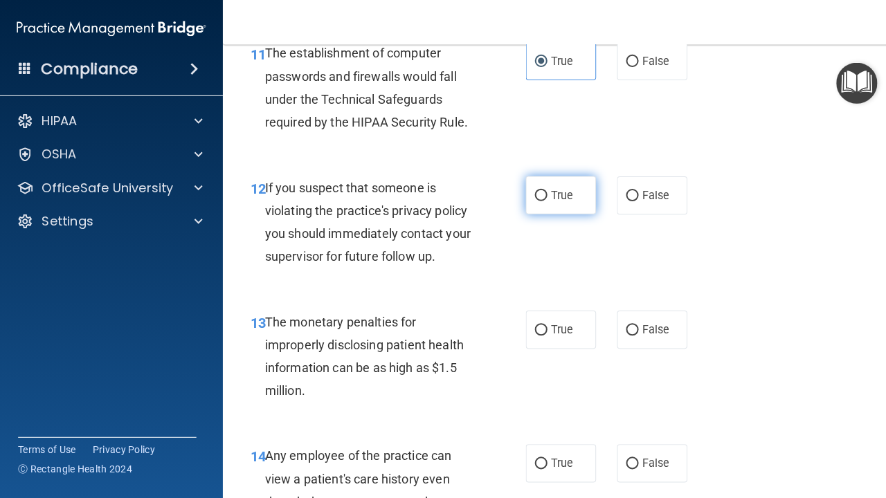
click at [547, 189] on label "True" at bounding box center [557, 194] width 70 height 38
click at [544, 190] on input "True" at bounding box center [537, 195] width 12 height 10
radio input "true"
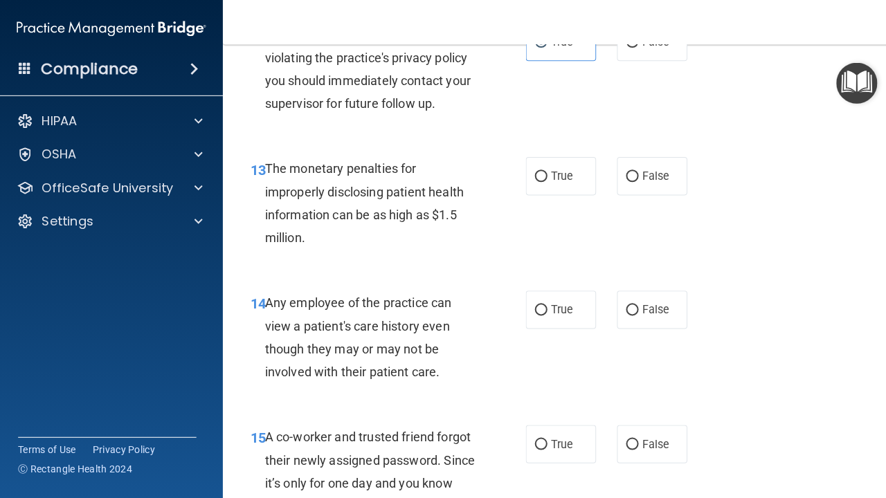
scroll to position [1624, 0]
click at [630, 176] on label "False" at bounding box center [648, 175] width 70 height 38
click at [630, 176] on input "False" at bounding box center [628, 175] width 12 height 10
radio input "true"
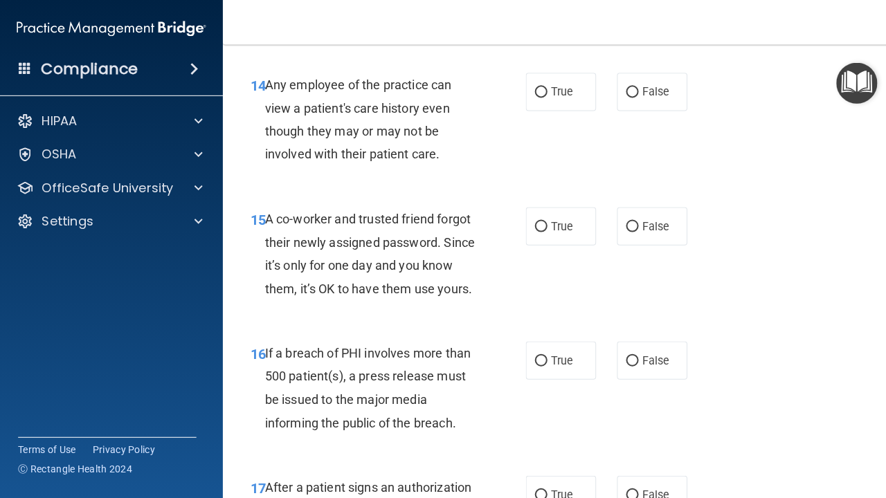
scroll to position [1837, 0]
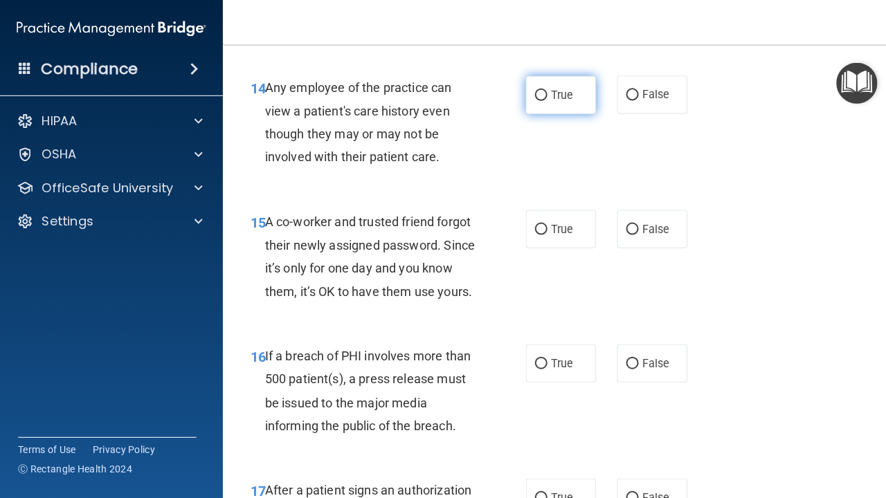
click at [530, 90] on label "True" at bounding box center [557, 94] width 70 height 38
click at [531, 90] on input "True" at bounding box center [537, 95] width 12 height 10
radio input "true"
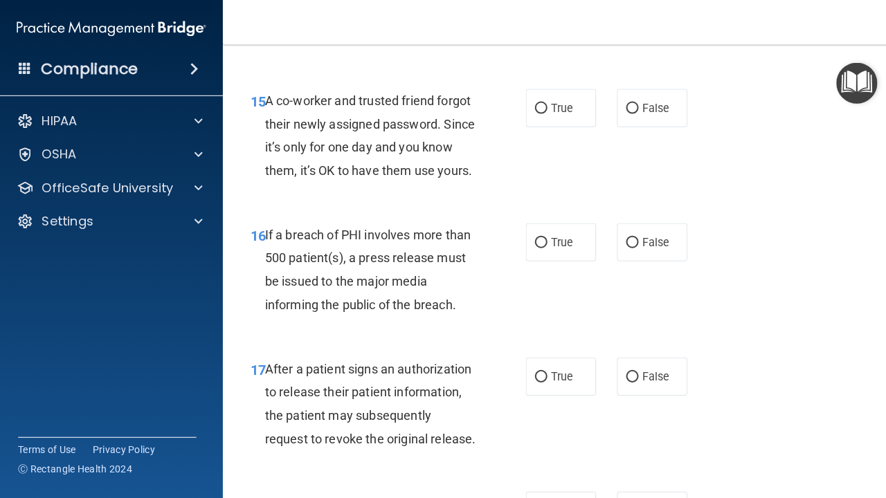
scroll to position [1957, 0]
click at [633, 89] on label "False" at bounding box center [648, 108] width 70 height 38
click at [633, 104] on input "False" at bounding box center [628, 109] width 12 height 10
radio input "true"
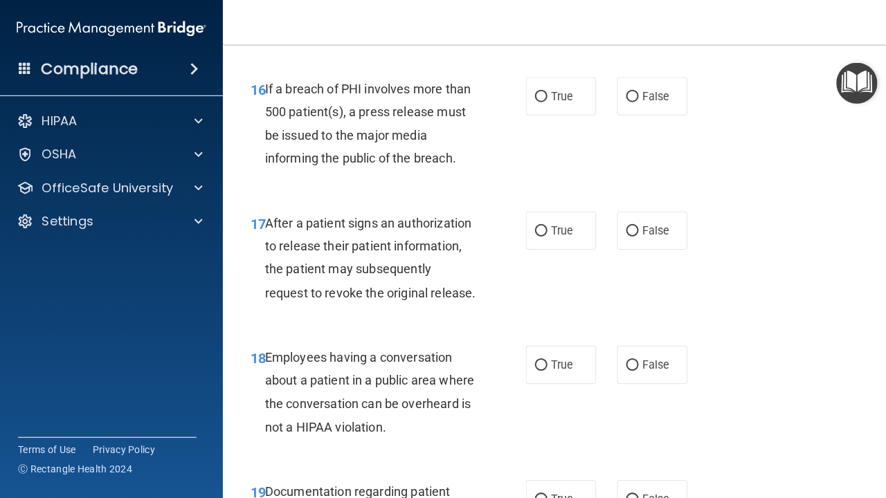
scroll to position [2114, 0]
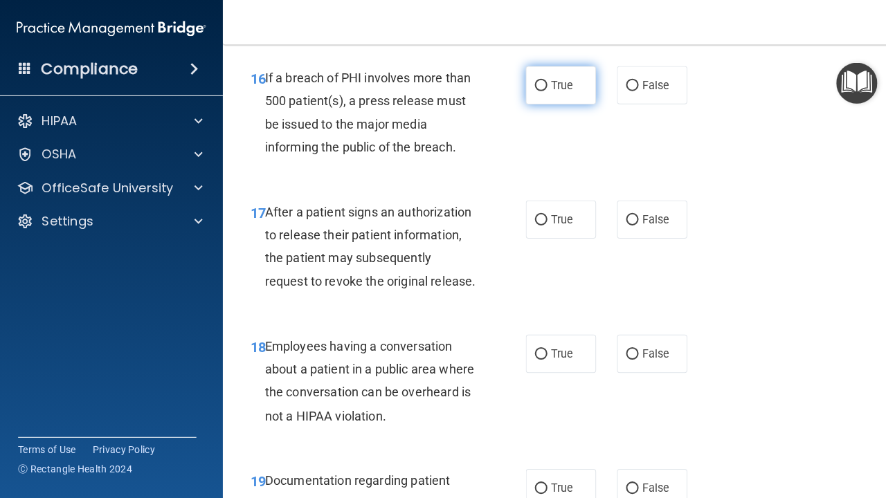
click at [542, 80] on input "True" at bounding box center [537, 85] width 12 height 10
radio input "true"
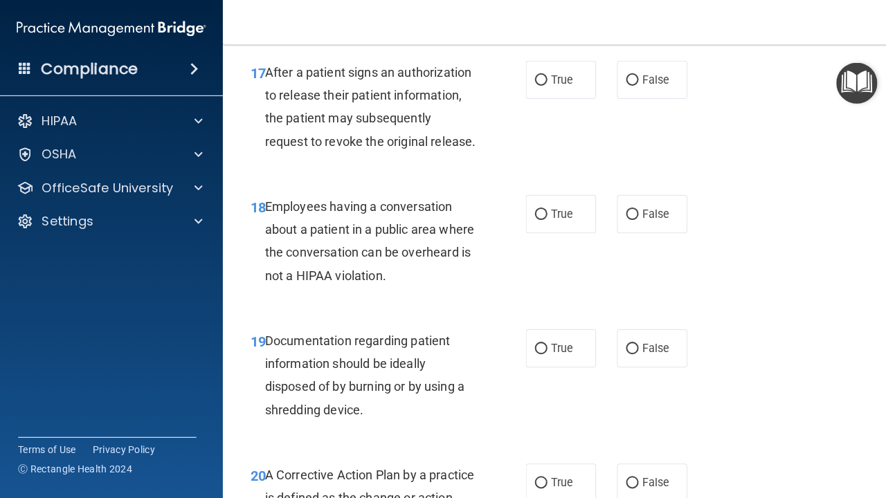
scroll to position [2254, 0]
click at [558, 73] on span "True" at bounding box center [557, 78] width 21 height 13
click at [544, 74] on input "True" at bounding box center [537, 79] width 12 height 10
radio input "true"
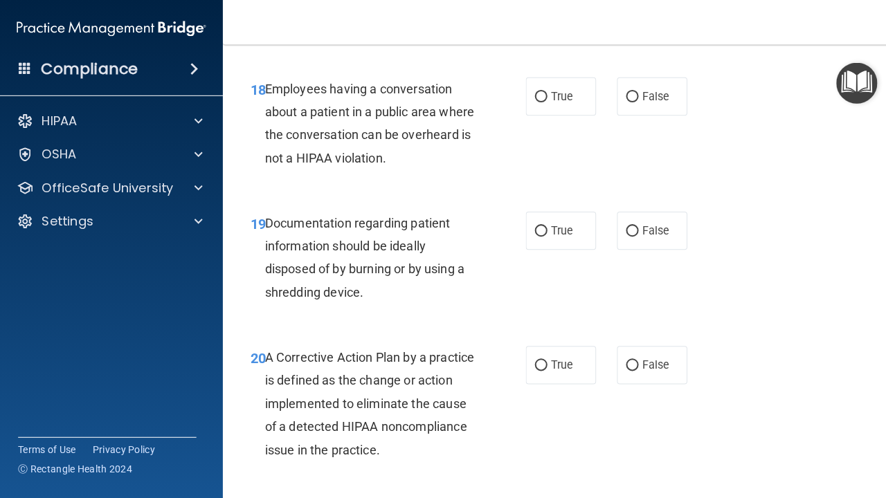
scroll to position [2370, 0]
click at [630, 93] on label "False" at bounding box center [648, 96] width 70 height 38
click at [630, 93] on input "False" at bounding box center [628, 97] width 12 height 10
radio input "true"
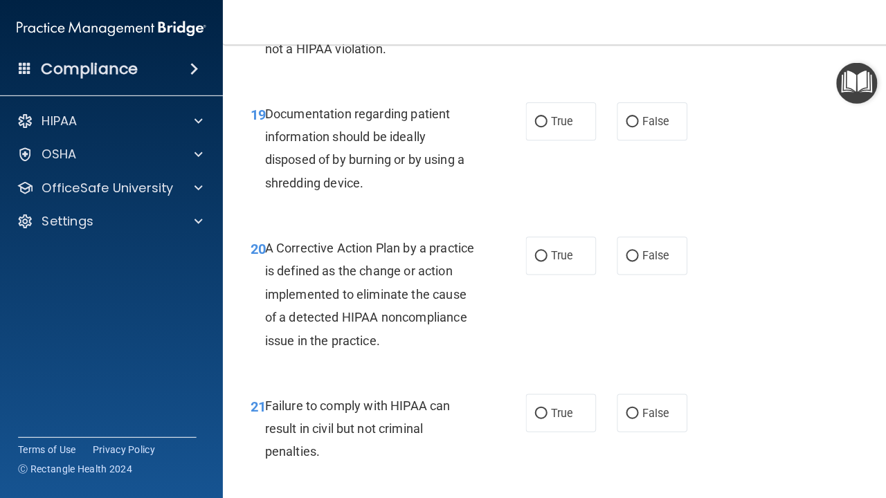
scroll to position [2486, 0]
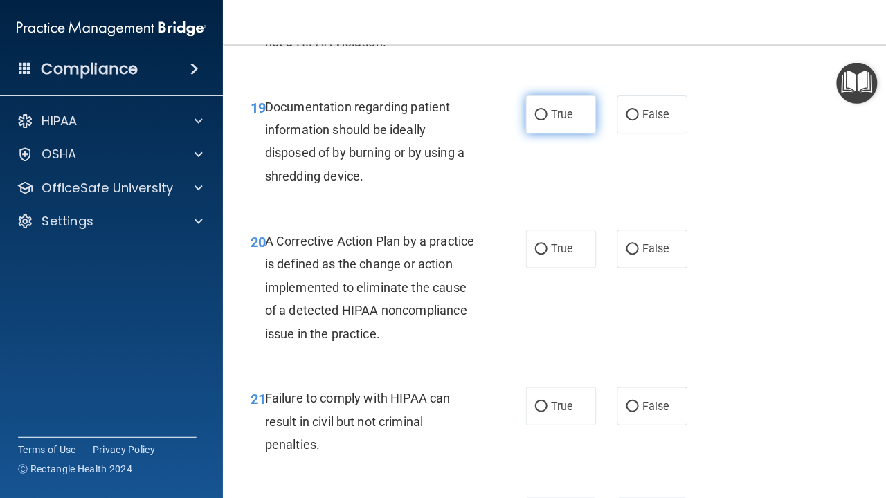
click at [552, 107] on span "True" at bounding box center [557, 113] width 21 height 13
click at [544, 109] on input "True" at bounding box center [537, 114] width 12 height 10
radio input "true"
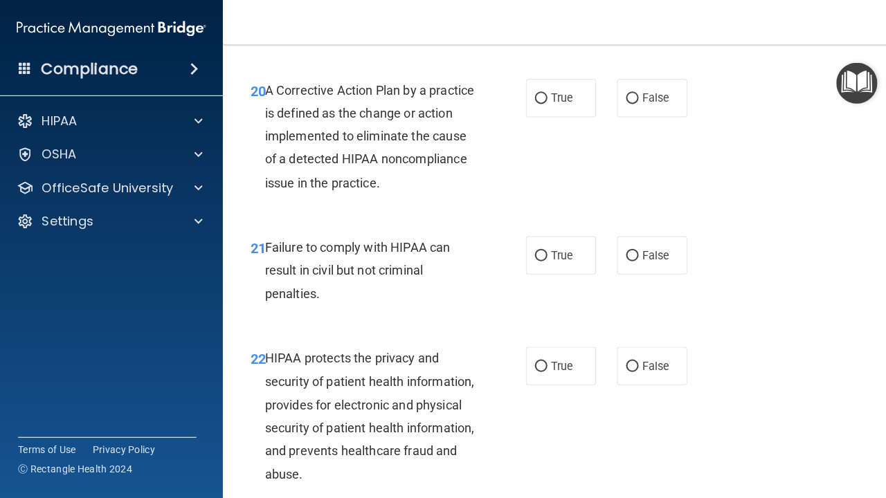
scroll to position [2632, 0]
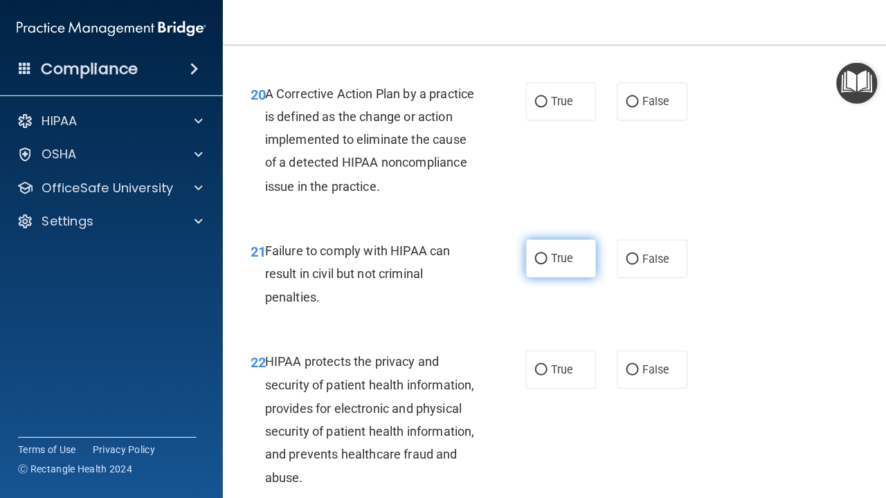
click at [555, 255] on label "True" at bounding box center [557, 257] width 70 height 38
click at [544, 255] on input "True" at bounding box center [537, 258] width 12 height 10
radio input "true"
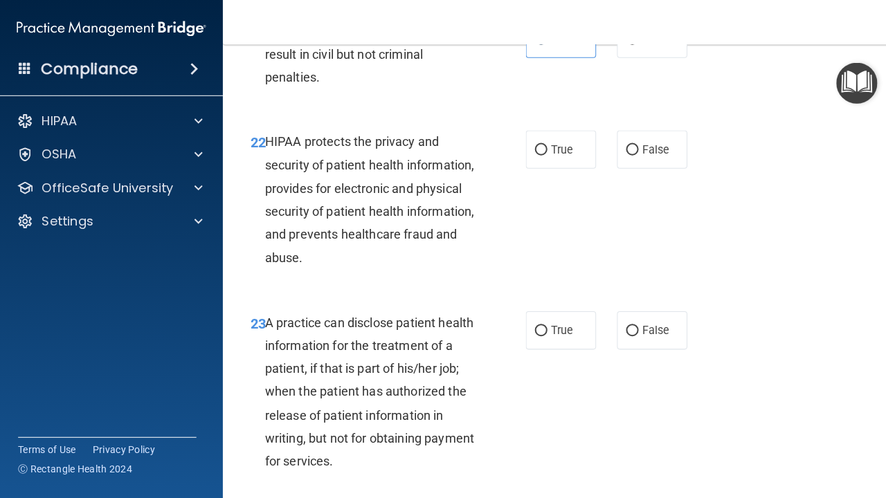
scroll to position [2852, 0]
click at [562, 140] on label "True" at bounding box center [557, 147] width 70 height 38
click at [544, 143] on input "True" at bounding box center [537, 148] width 12 height 10
radio input "true"
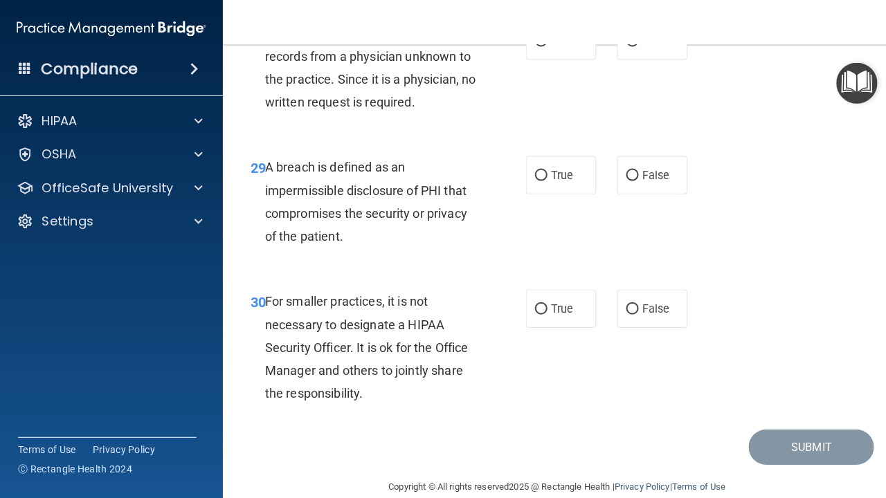
scroll to position [3966, 0]
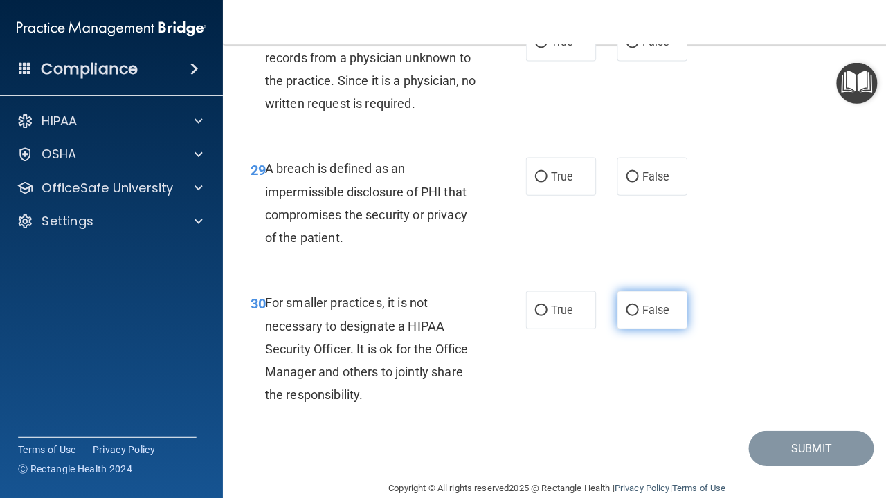
click at [648, 289] on label "False" at bounding box center [648, 308] width 70 height 38
click at [634, 304] on input "False" at bounding box center [628, 309] width 12 height 10
radio input "true"
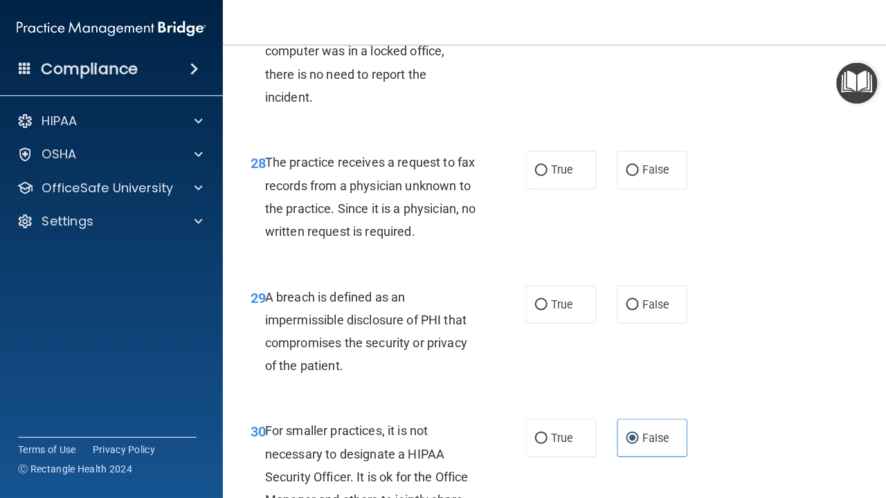
scroll to position [3836, 0]
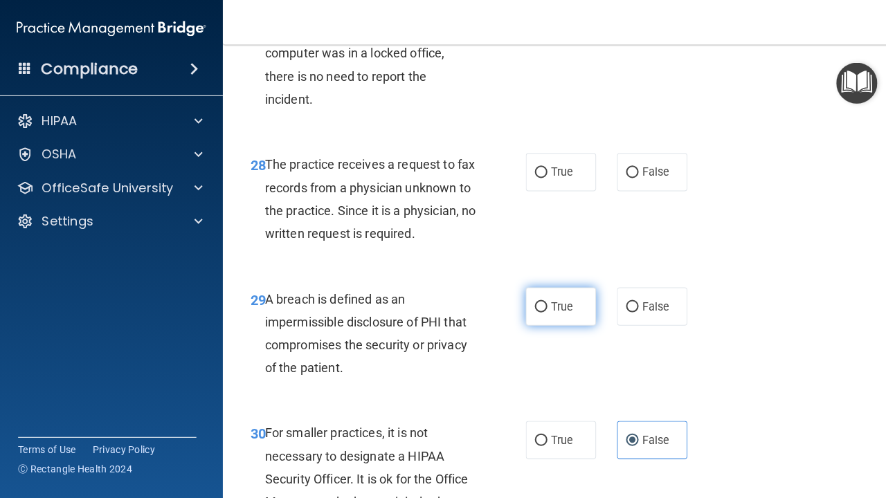
click at [574, 296] on label "True" at bounding box center [557, 305] width 70 height 38
click at [544, 300] on input "True" at bounding box center [537, 305] width 12 height 10
radio input "true"
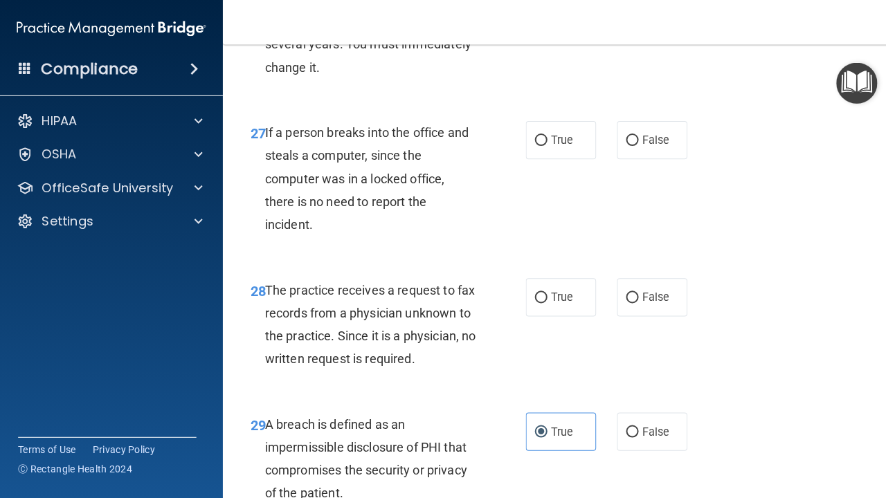
scroll to position [3719, 0]
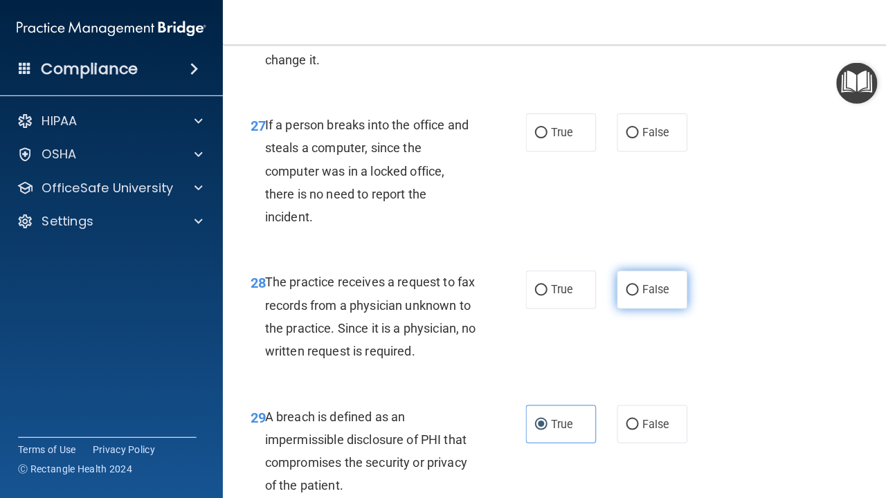
click at [636, 269] on label "False" at bounding box center [648, 288] width 70 height 38
click at [634, 284] on input "False" at bounding box center [628, 289] width 12 height 10
radio input "true"
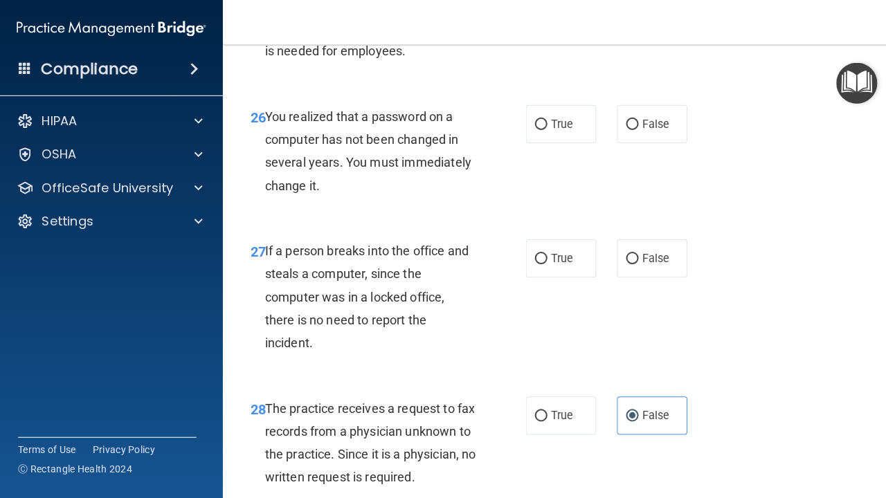
scroll to position [3593, 0]
click at [652, 251] on span "False" at bounding box center [651, 257] width 27 height 13
click at [634, 253] on input "False" at bounding box center [628, 258] width 12 height 10
radio input "true"
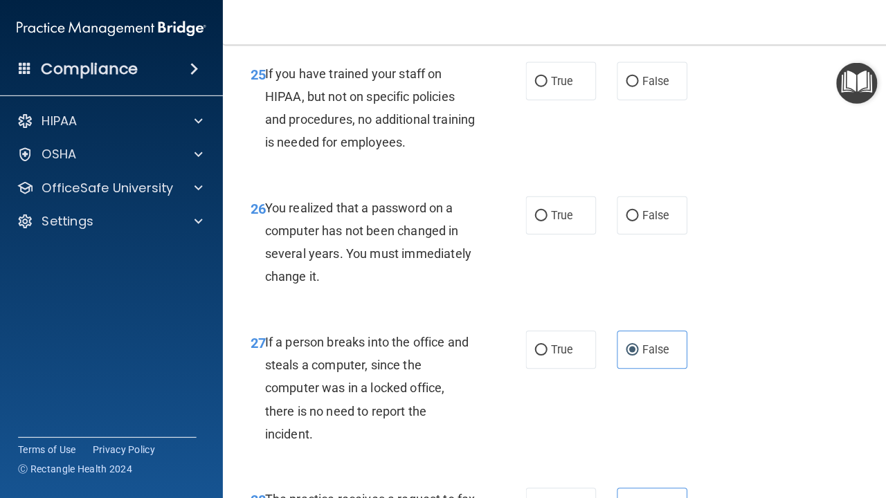
scroll to position [3472, 0]
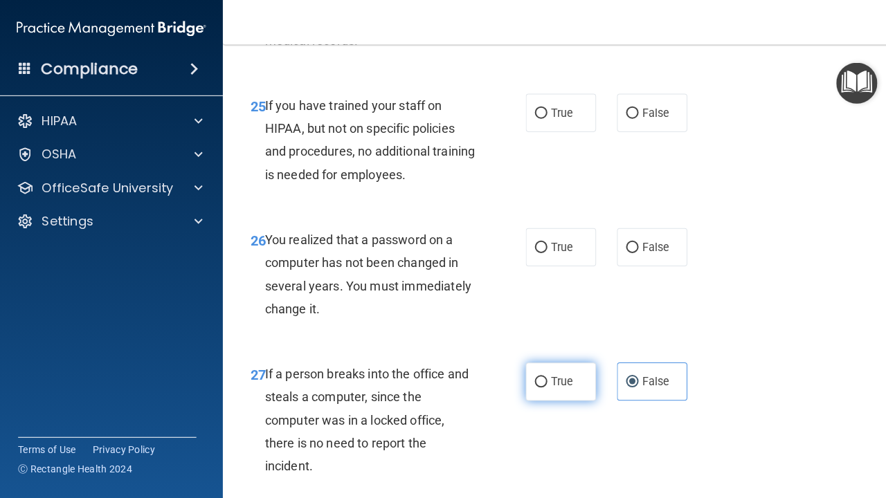
click at [542, 370] on label "True" at bounding box center [557, 379] width 70 height 38
click at [542, 375] on input "True" at bounding box center [537, 380] width 12 height 10
radio input "true"
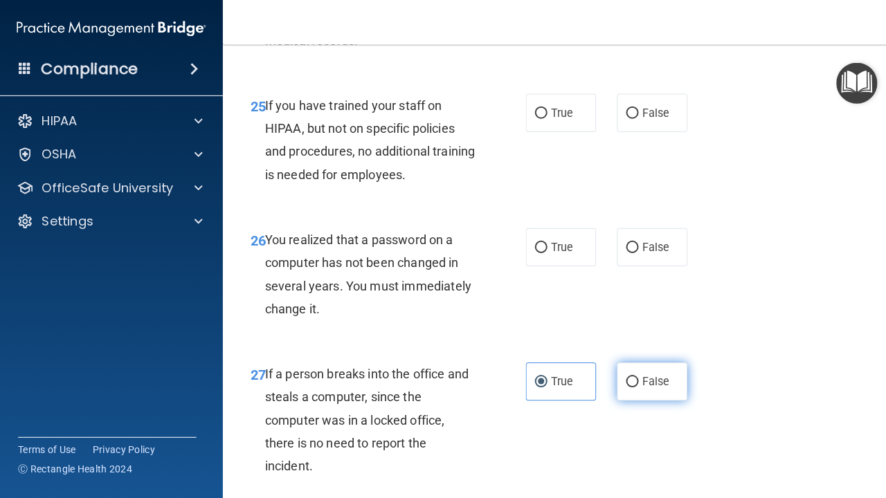
click at [645, 376] on label "False" at bounding box center [648, 379] width 70 height 38
click at [634, 376] on input "False" at bounding box center [628, 380] width 12 height 10
radio input "true"
radio input "false"
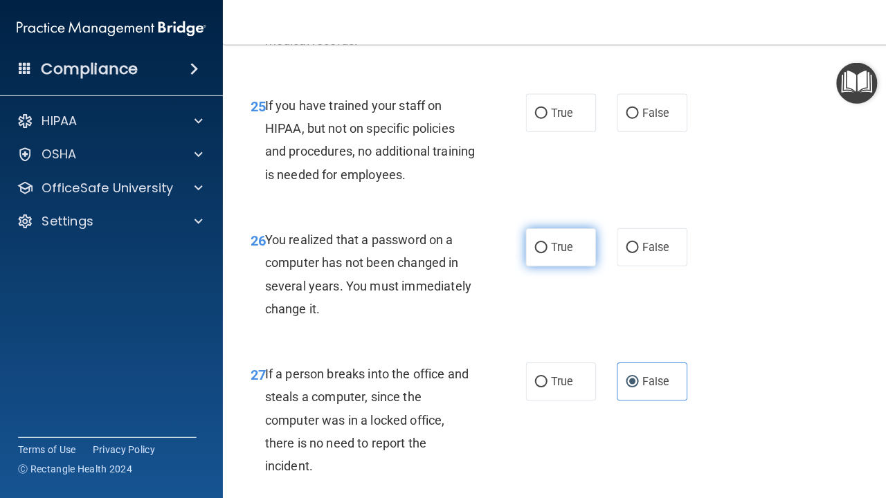
click at [551, 236] on label "True" at bounding box center [557, 246] width 70 height 38
click at [544, 241] on input "True" at bounding box center [537, 246] width 12 height 10
radio input "true"
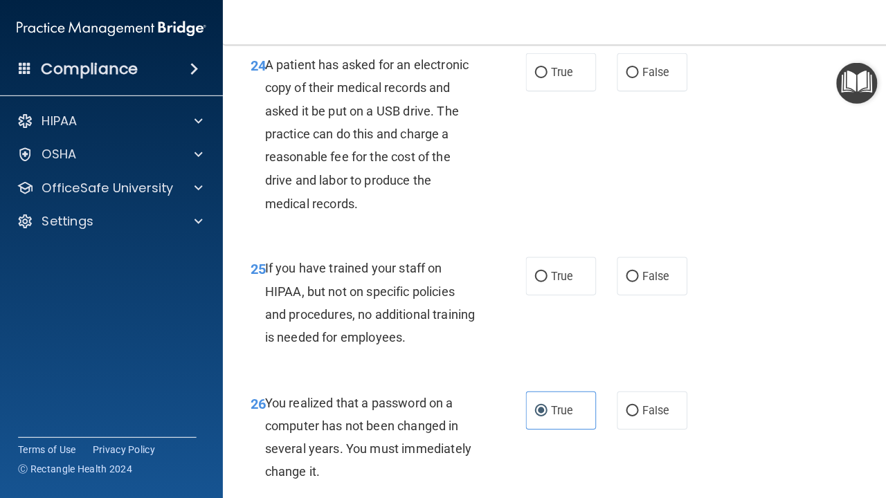
scroll to position [3303, 0]
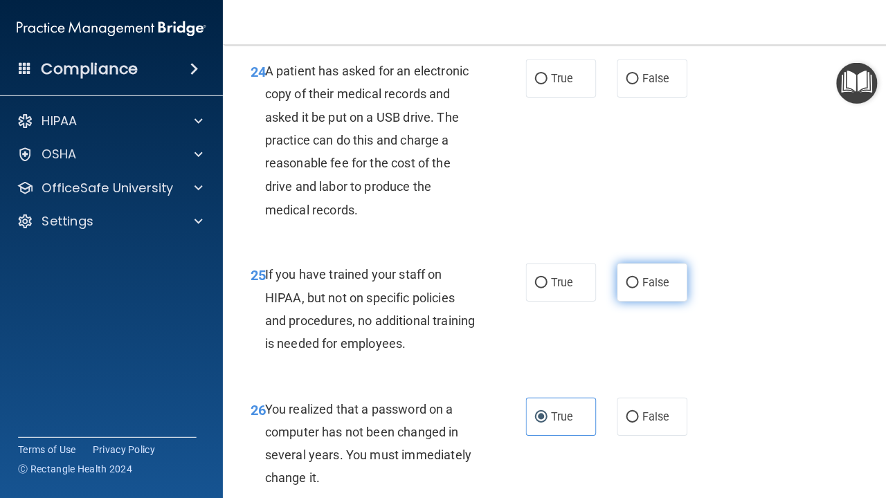
click at [622, 262] on label "False" at bounding box center [648, 281] width 70 height 38
click at [622, 276] on input "False" at bounding box center [628, 281] width 12 height 10
radio input "true"
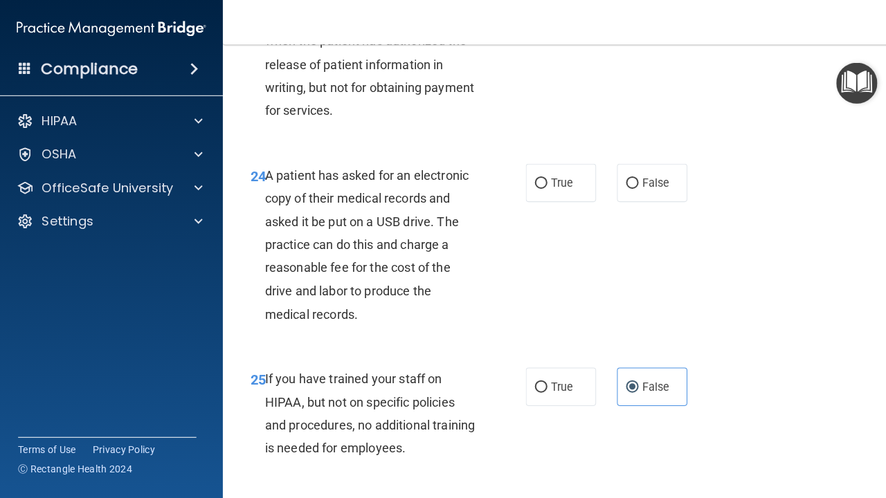
scroll to position [3206, 0]
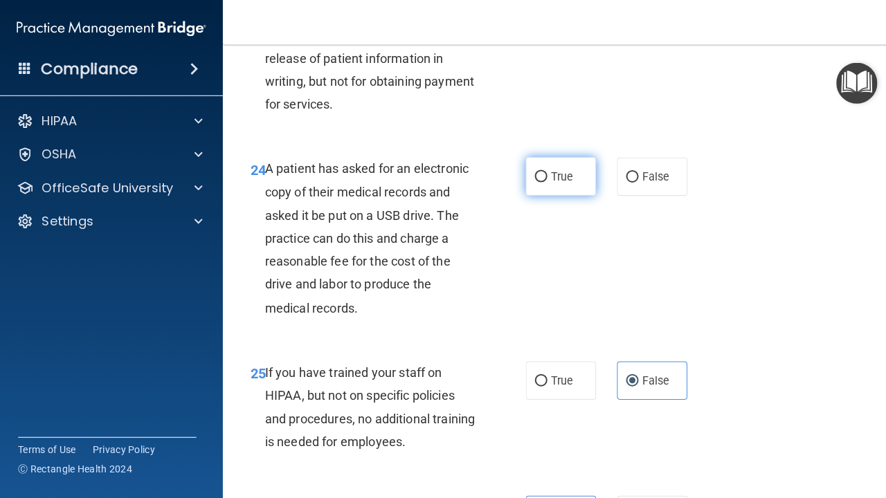
click at [539, 156] on label "True" at bounding box center [557, 175] width 70 height 38
click at [539, 171] on input "True" at bounding box center [537, 176] width 12 height 10
radio input "true"
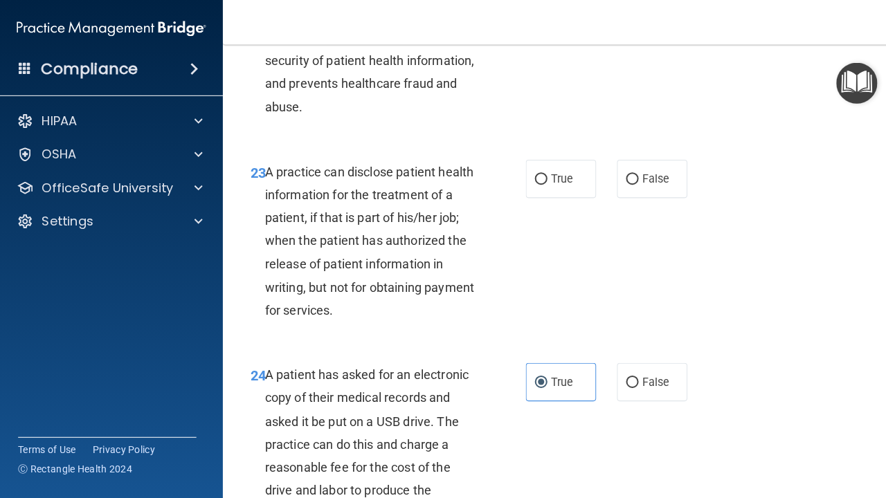
scroll to position [3000, 0]
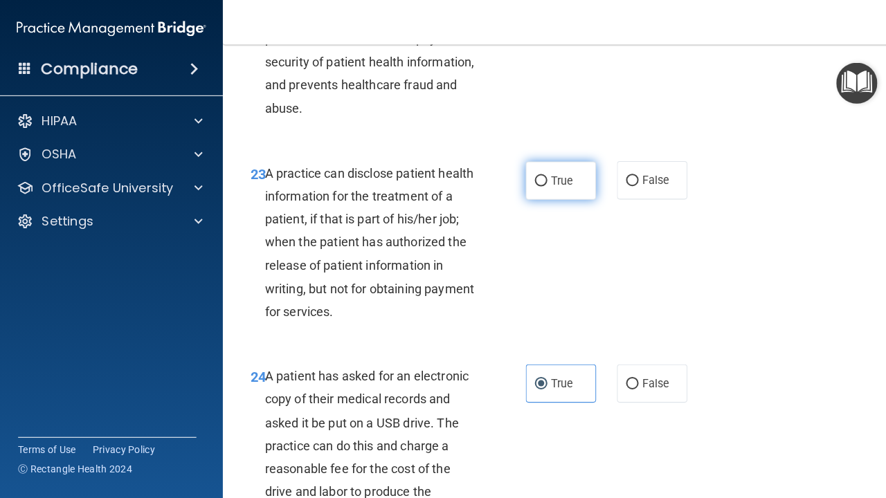
click at [540, 175] on input "True" at bounding box center [537, 180] width 12 height 10
radio input "true"
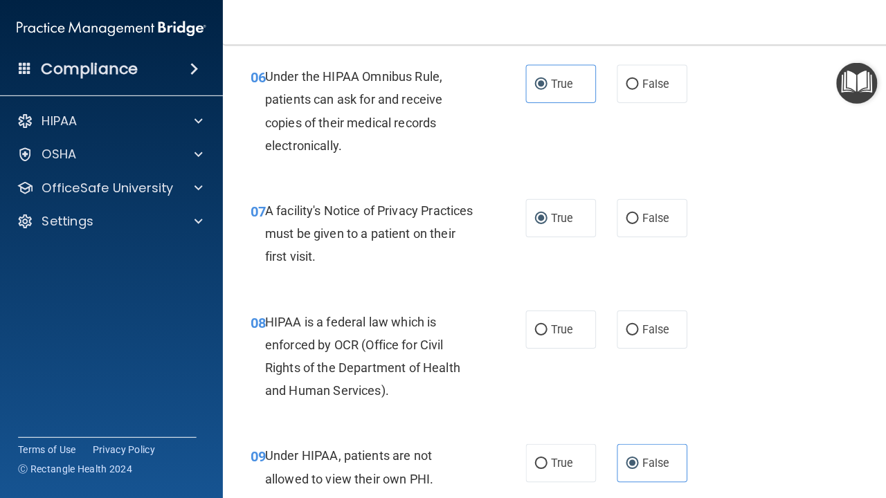
scroll to position [849, 0]
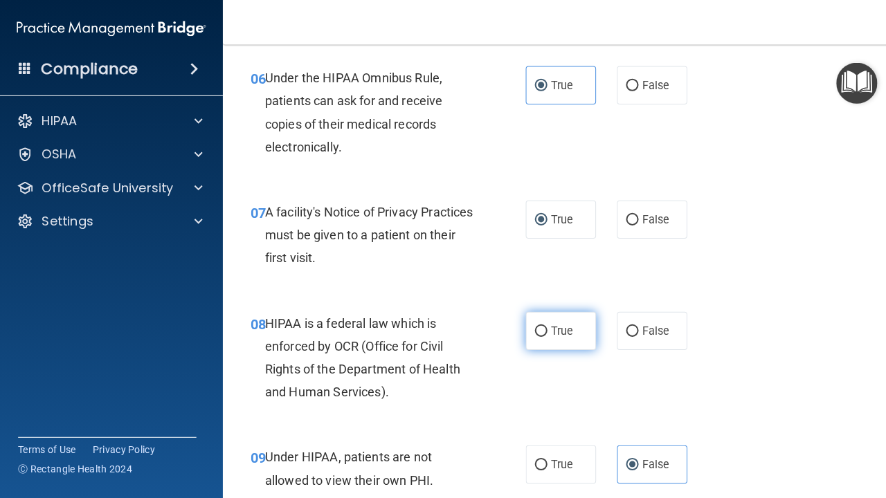
click at [546, 324] on label "True" at bounding box center [557, 329] width 70 height 38
click at [544, 324] on input "True" at bounding box center [537, 329] width 12 height 10
radio input "true"
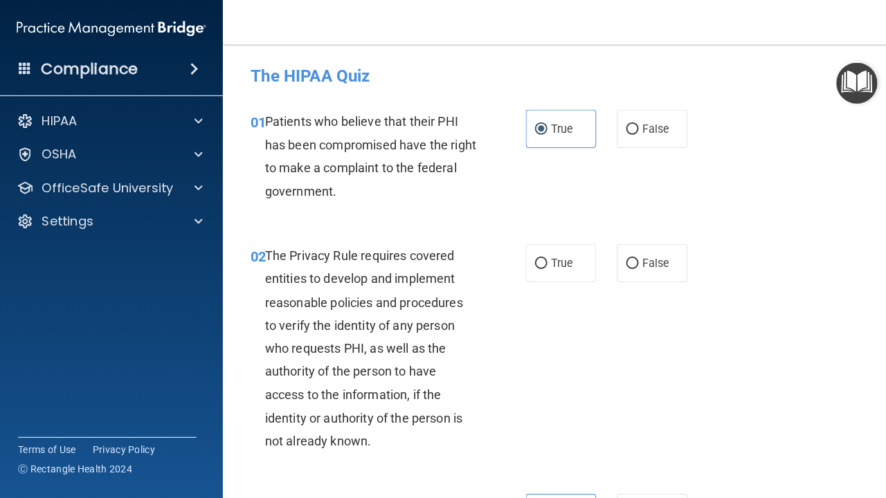
scroll to position [0, 0]
click at [667, 259] on label "False" at bounding box center [648, 262] width 70 height 38
click at [634, 259] on input "False" at bounding box center [628, 262] width 12 height 10
radio input "true"
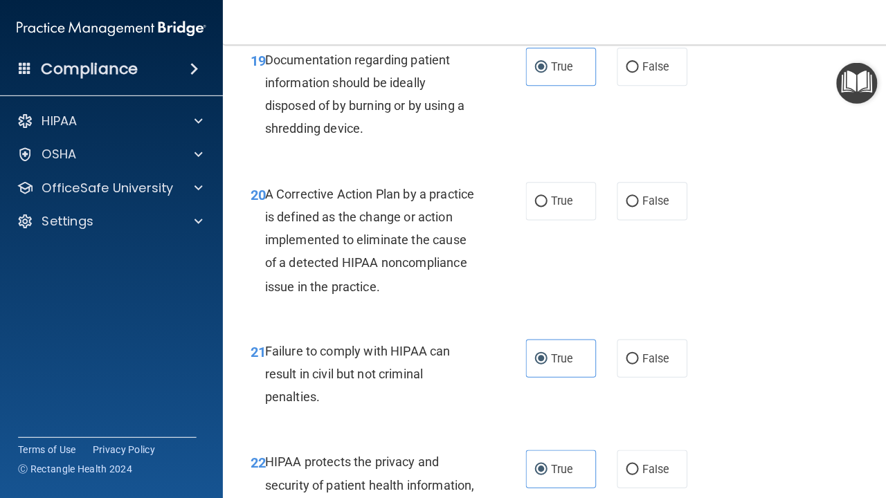
scroll to position [2533, 0]
click at [537, 195] on input "True" at bounding box center [537, 200] width 12 height 10
radio input "true"
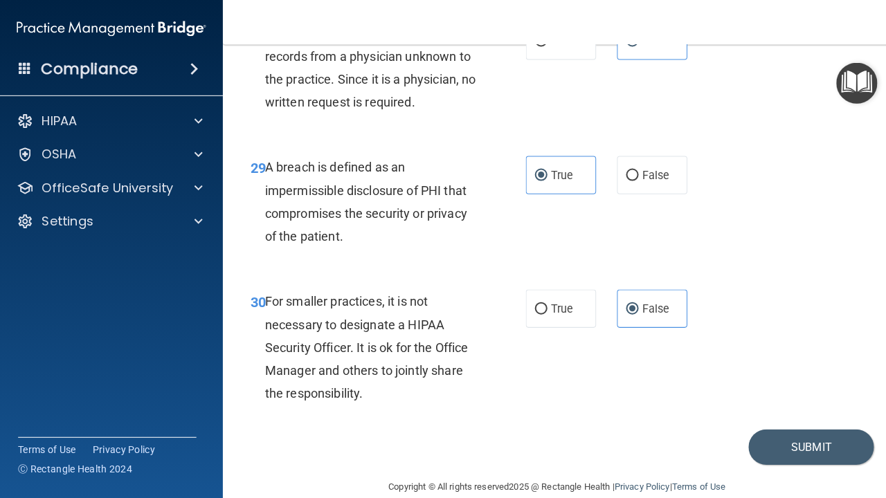
scroll to position [3966, 0]
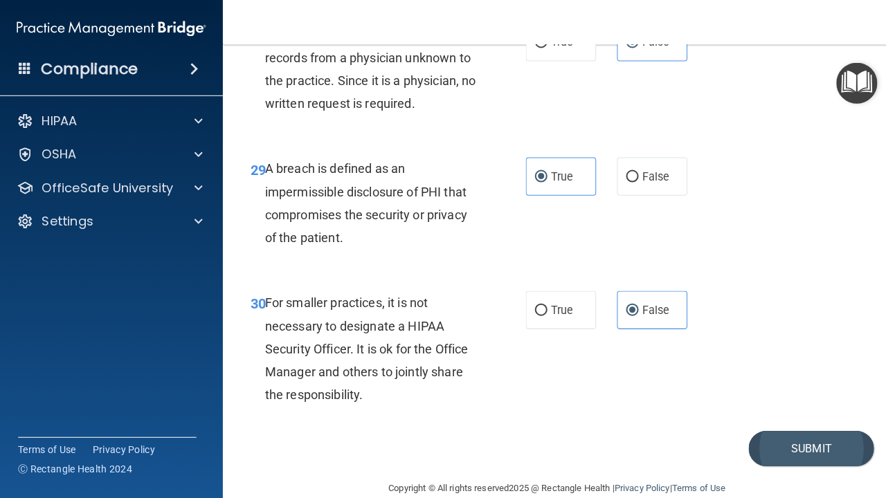
click at [807, 437] on button "Submit" at bounding box center [806, 445] width 125 height 35
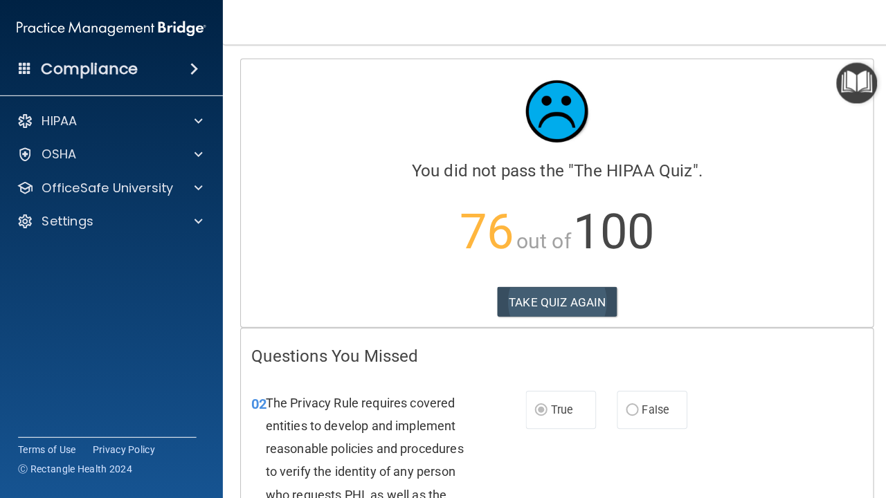
click at [560, 311] on button "TAKE QUIZ AGAIN" at bounding box center [554, 300] width 120 height 30
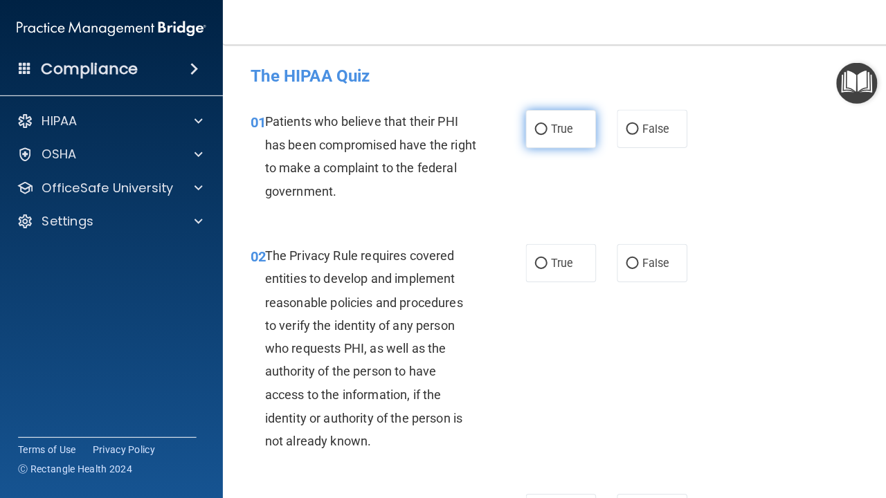
click at [560, 137] on label "True" at bounding box center [557, 128] width 70 height 38
click at [544, 134] on input "True" at bounding box center [537, 129] width 12 height 10
radio input "true"
click at [547, 266] on span "True" at bounding box center [557, 261] width 21 height 13
click at [544, 266] on input "True" at bounding box center [537, 262] width 12 height 10
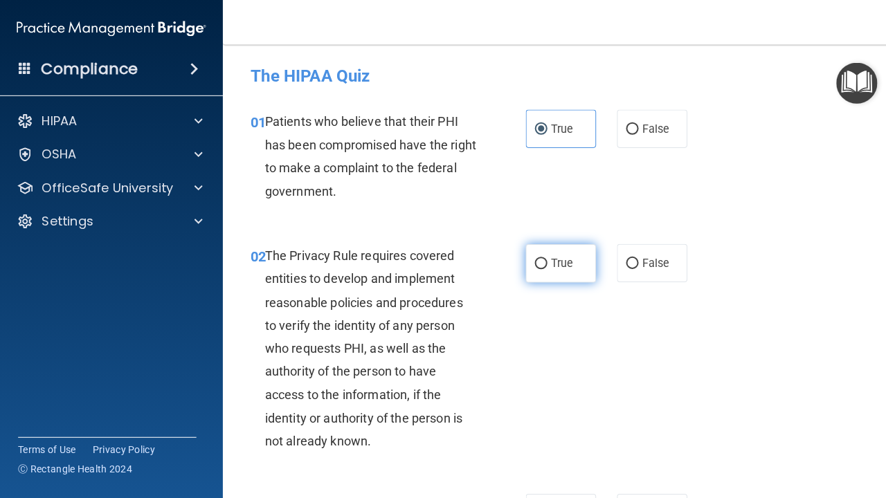
radio input "true"
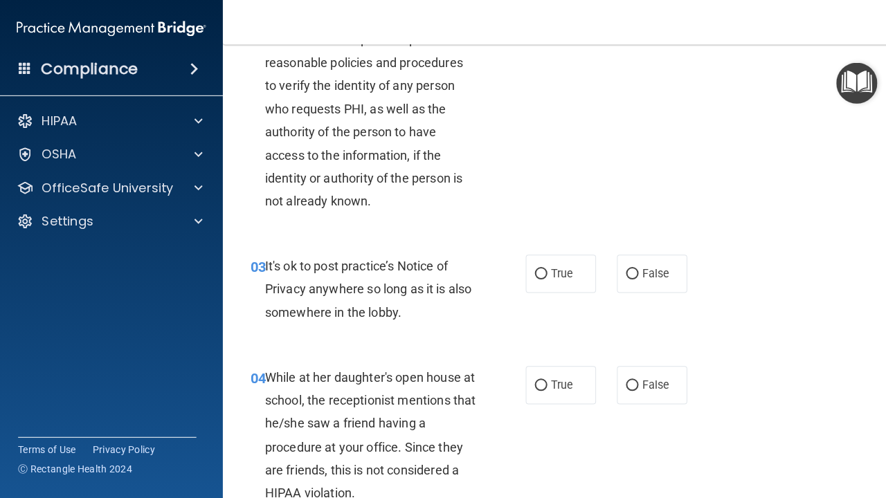
scroll to position [322, 0]
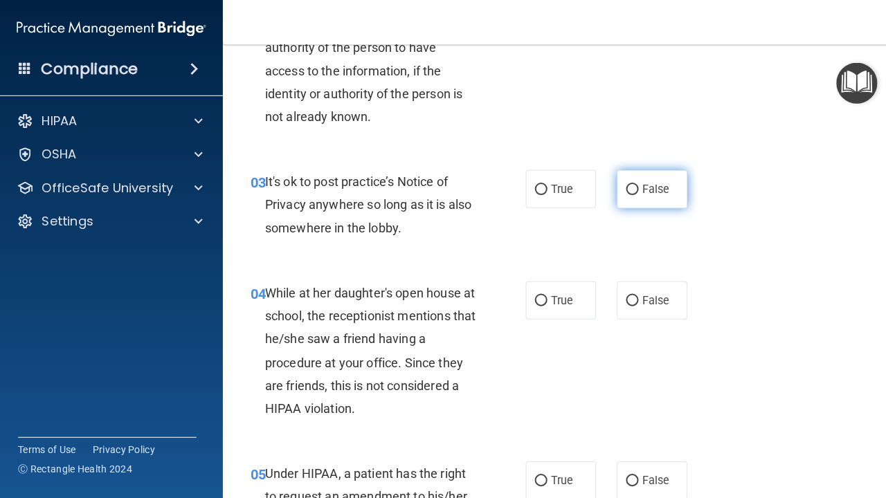
click at [649, 172] on label "False" at bounding box center [648, 188] width 70 height 38
click at [634, 183] on input "False" at bounding box center [628, 188] width 12 height 10
radio input "true"
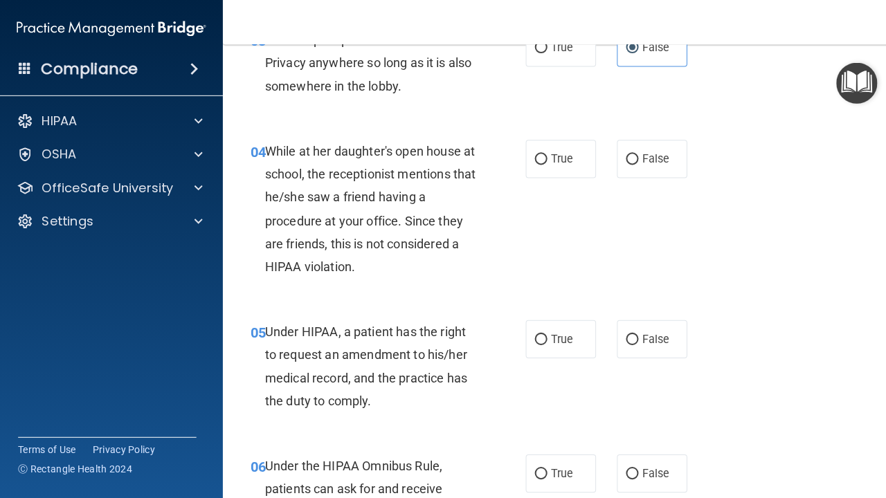
scroll to position [470, 0]
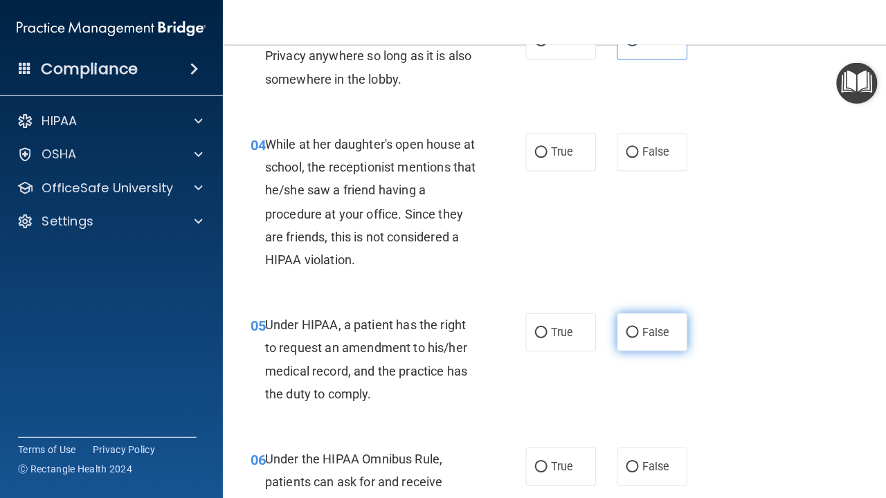
click at [645, 324] on span "False" at bounding box center [651, 330] width 27 height 13
click at [634, 326] on input "False" at bounding box center [628, 331] width 12 height 10
radio input "true"
click at [649, 145] on span "False" at bounding box center [651, 151] width 27 height 13
click at [634, 147] on input "False" at bounding box center [628, 152] width 12 height 10
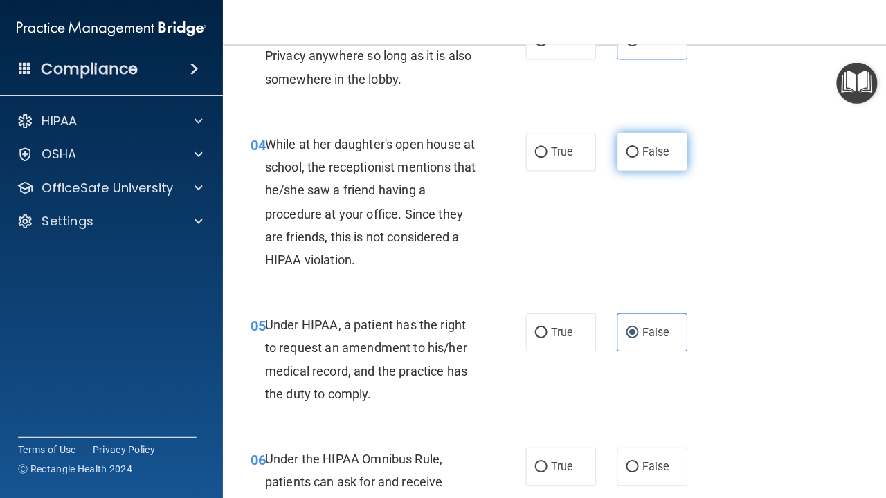
radio input "true"
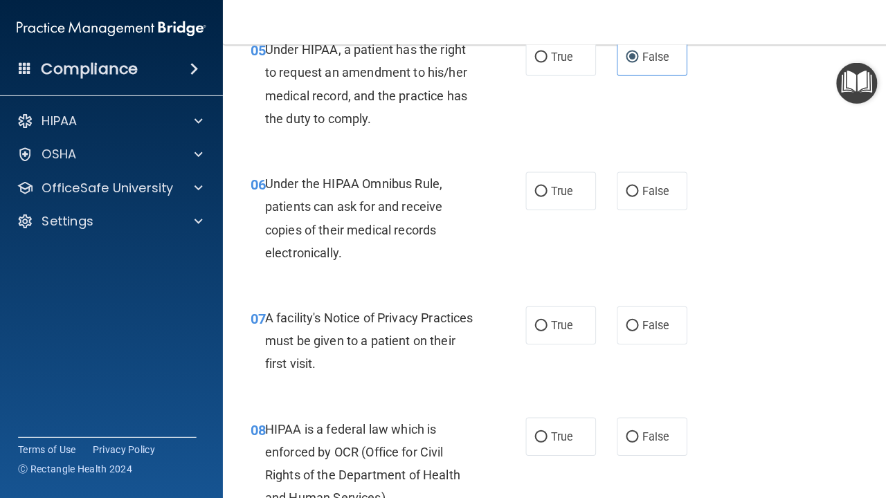
scroll to position [740, 0]
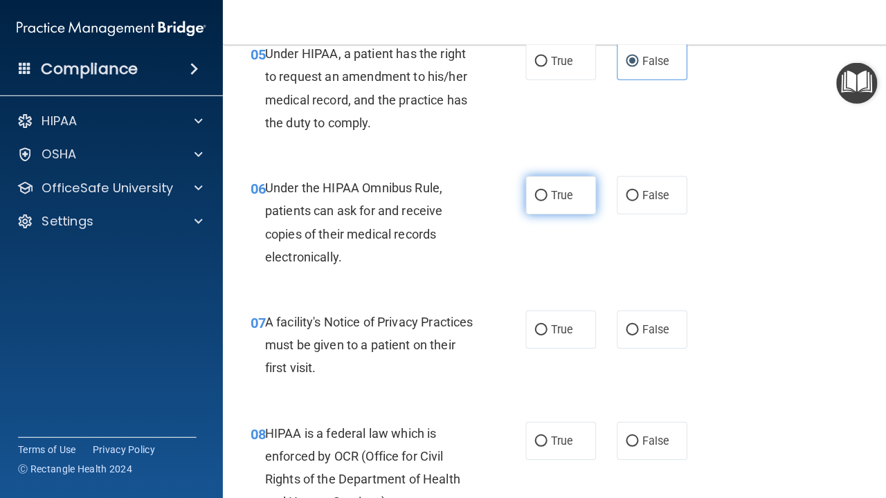
click at [558, 181] on label "True" at bounding box center [557, 194] width 70 height 38
click at [544, 190] on input "True" at bounding box center [537, 195] width 12 height 10
radio input "true"
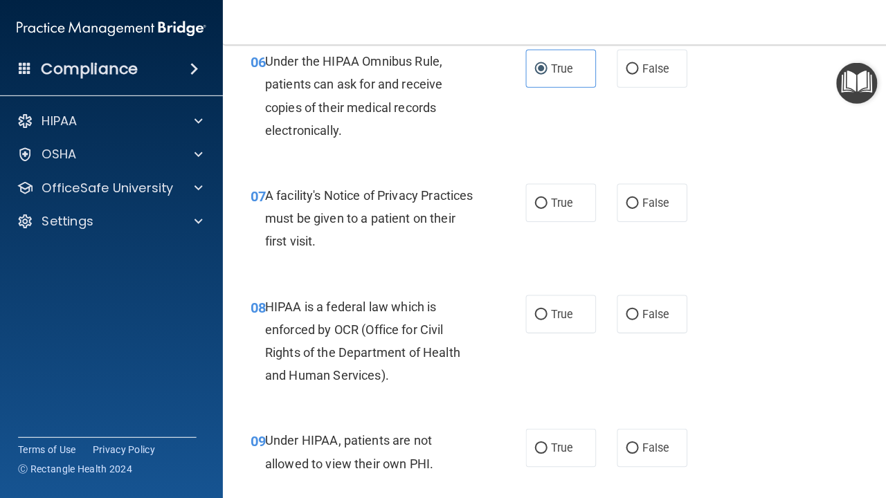
scroll to position [870, 0]
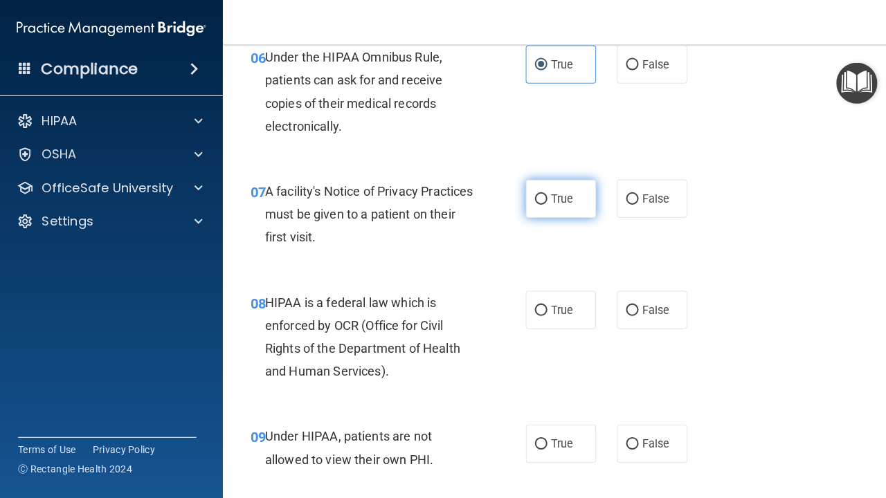
click at [534, 196] on input "True" at bounding box center [537, 198] width 12 height 10
radio input "true"
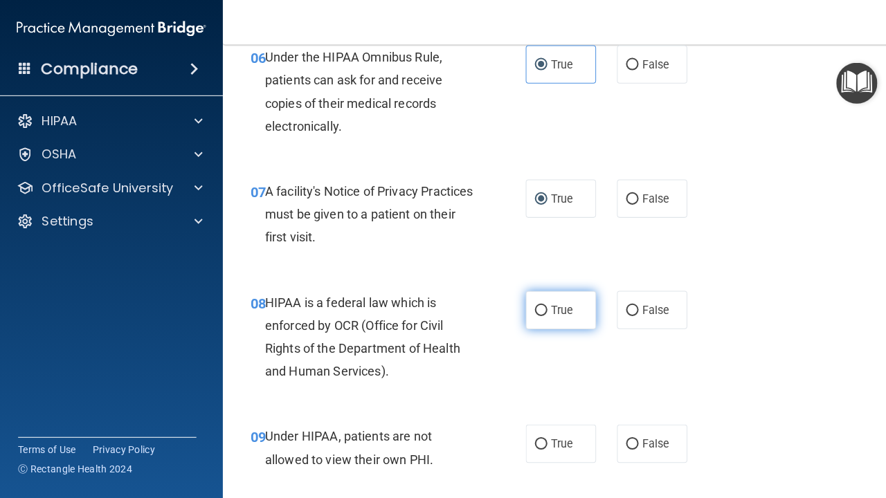
click at [547, 297] on label "True" at bounding box center [557, 308] width 70 height 38
click at [544, 304] on input "True" at bounding box center [537, 309] width 12 height 10
radio input "true"
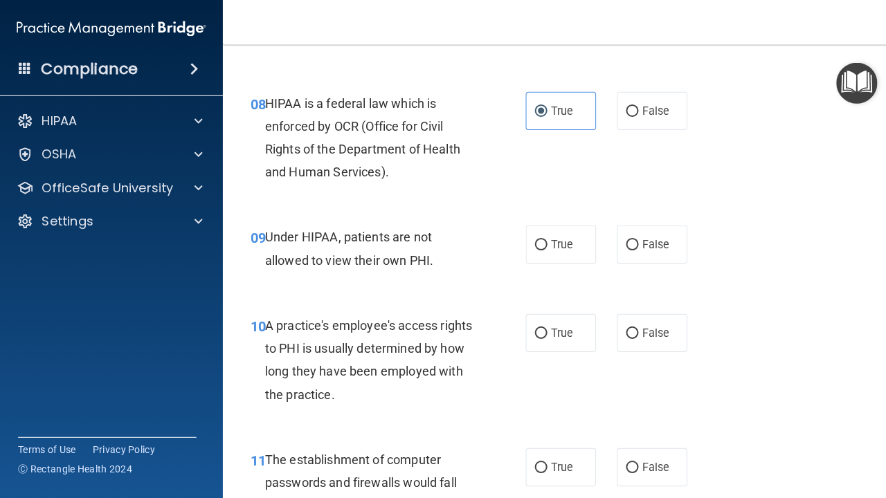
scroll to position [1063, 0]
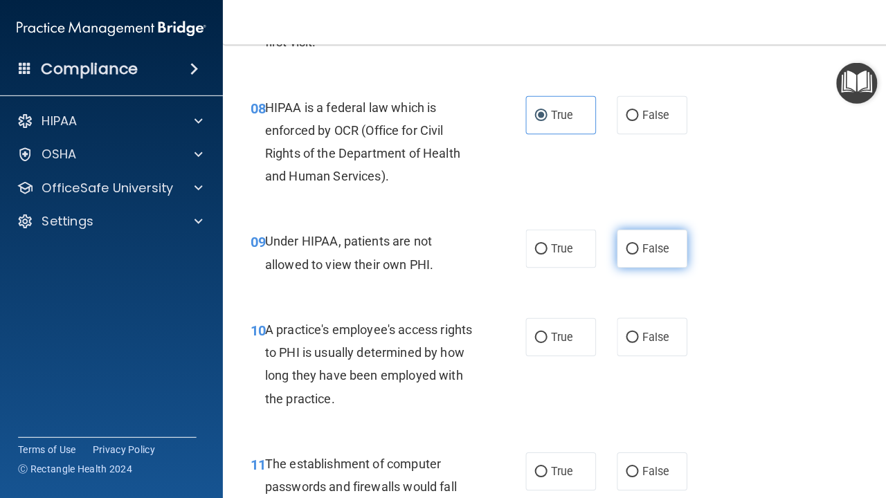
click at [627, 243] on input "False" at bounding box center [628, 248] width 12 height 10
radio input "true"
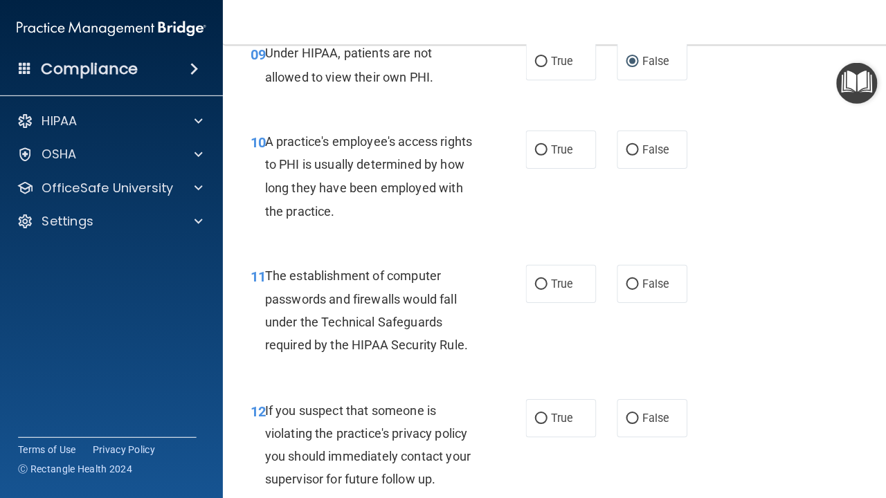
scroll to position [1255, 0]
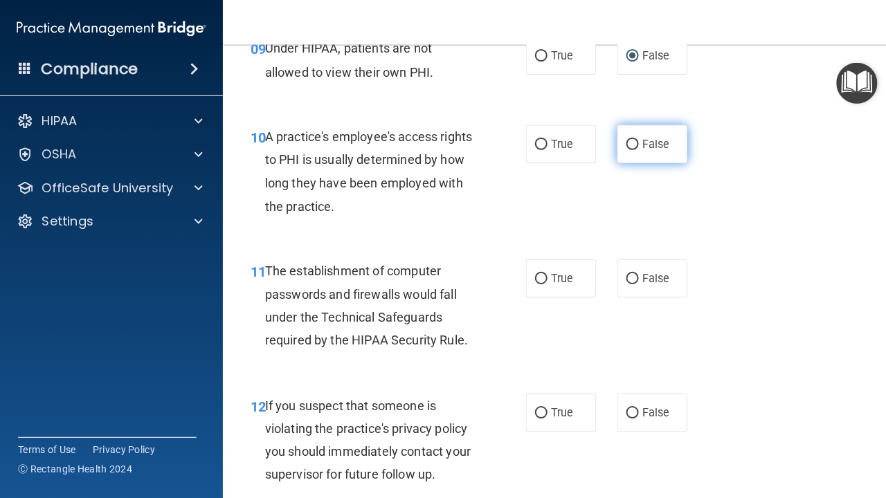
click at [641, 138] on span "False" at bounding box center [651, 143] width 27 height 13
click at [634, 139] on input "False" at bounding box center [628, 144] width 12 height 10
radio input "true"
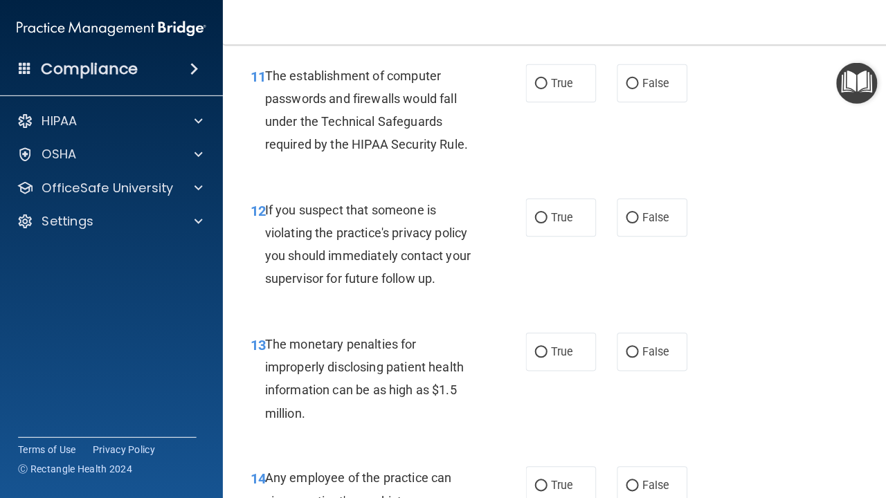
scroll to position [1450, 0]
click at [554, 211] on span "True" at bounding box center [557, 215] width 21 height 13
click at [544, 211] on input "True" at bounding box center [537, 216] width 12 height 10
radio input "true"
click at [661, 342] on span "False" at bounding box center [651, 348] width 27 height 13
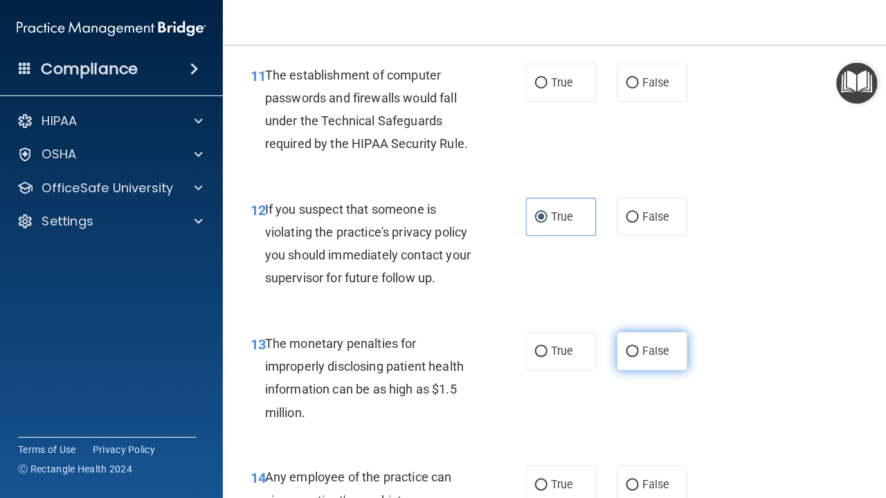
click at [634, 345] on input "False" at bounding box center [628, 350] width 12 height 10
radio input "true"
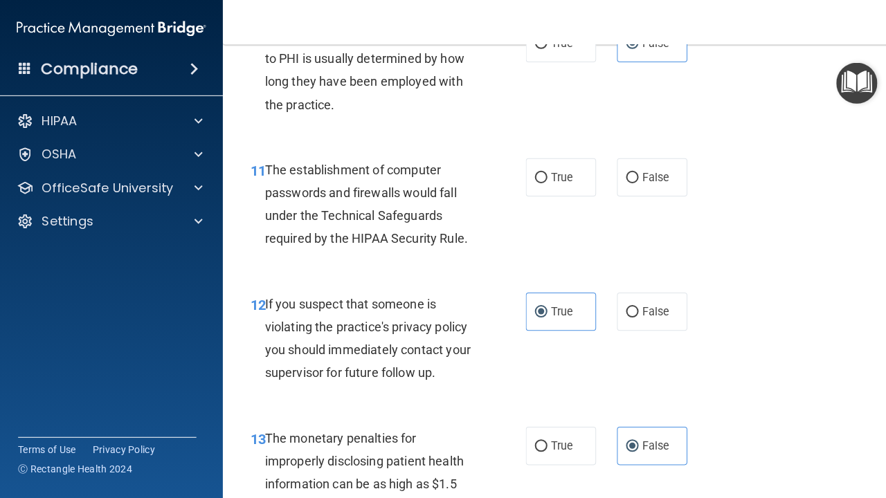
scroll to position [1357, 0]
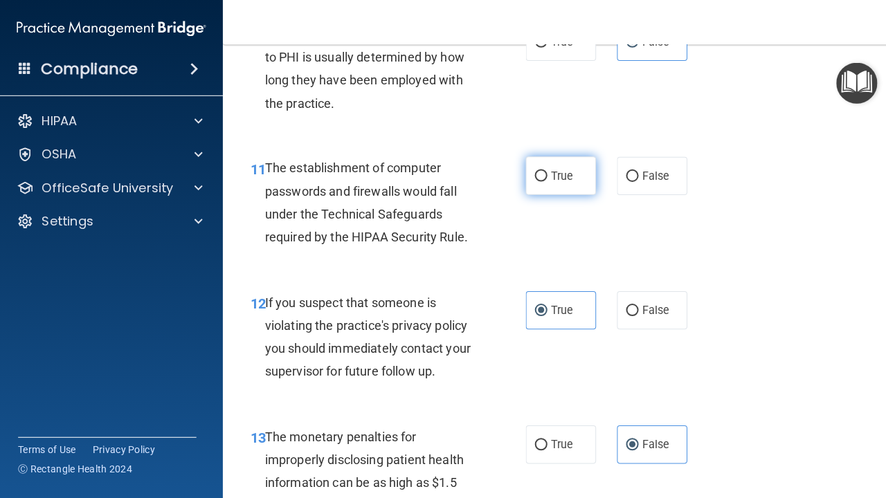
click at [547, 172] on span "True" at bounding box center [557, 174] width 21 height 13
click at [544, 172] on input "True" at bounding box center [537, 175] width 12 height 10
radio input "true"
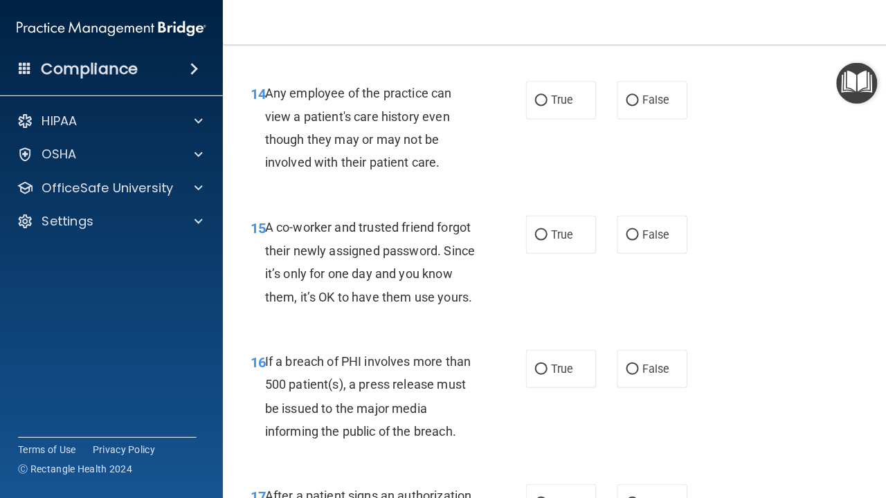
scroll to position [1830, 0]
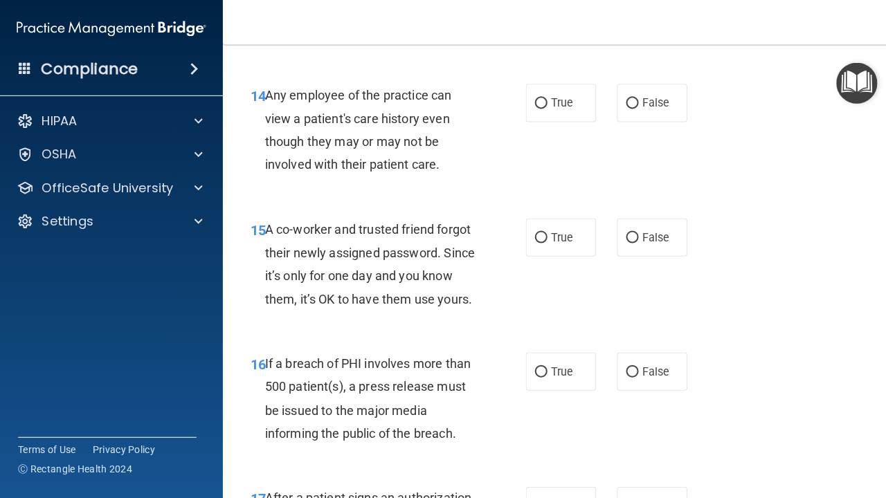
click at [541, 70] on div "14 Any employee of the practice can view a patient's care history even though t…" at bounding box center [554, 133] width 630 height 134
click at [544, 89] on label "True" at bounding box center [557, 102] width 70 height 38
click at [544, 98] on input "True" at bounding box center [537, 103] width 12 height 10
radio input "true"
click at [647, 229] on span "False" at bounding box center [651, 235] width 27 height 13
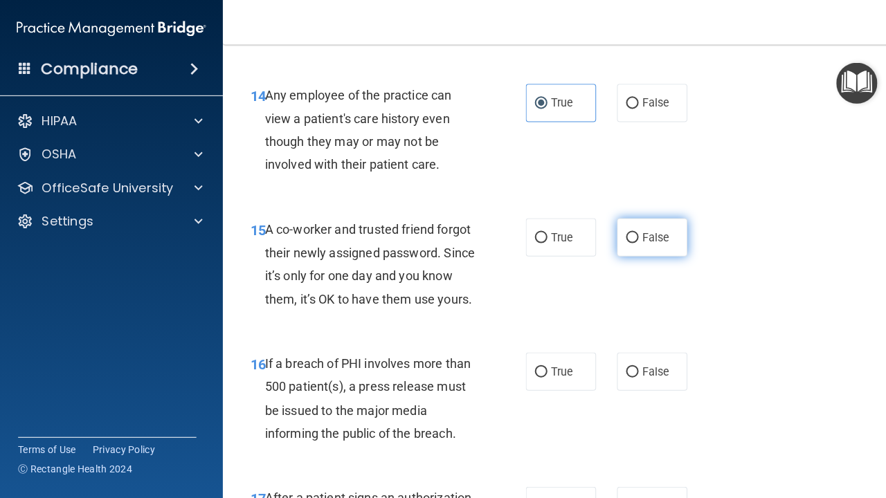
click at [634, 231] on input "False" at bounding box center [628, 236] width 12 height 10
radio input "true"
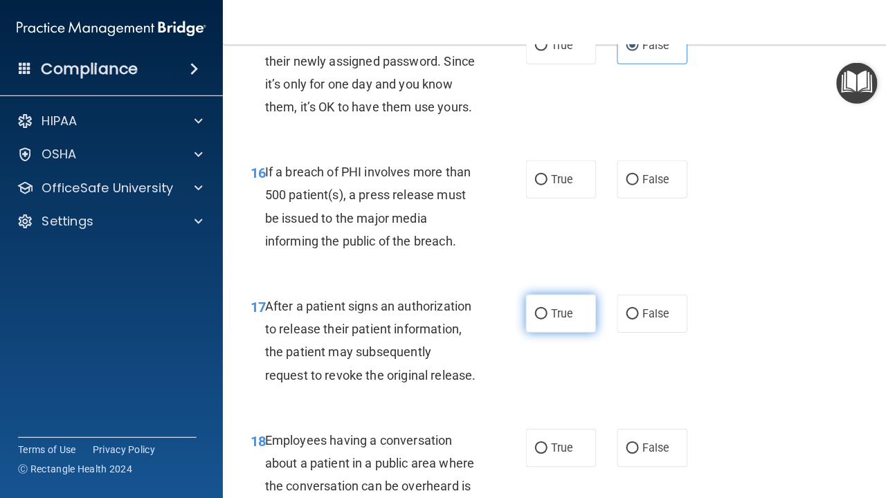
scroll to position [2020, 0]
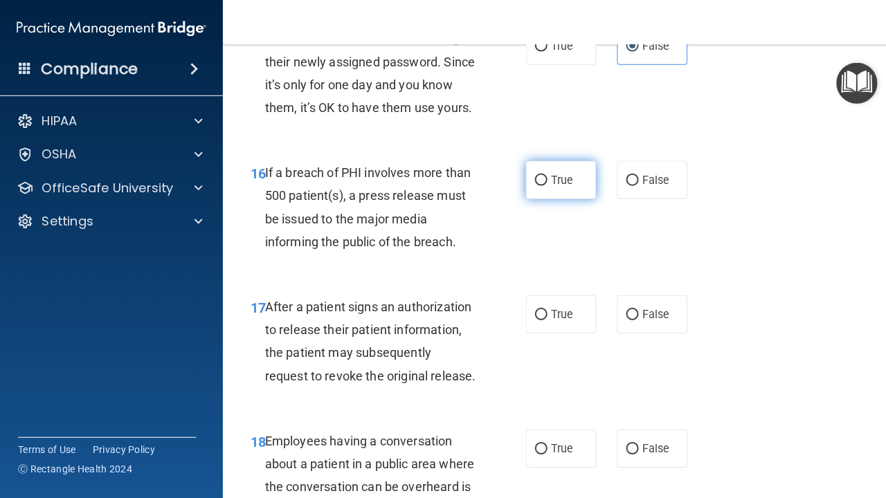
click at [551, 178] on label "True" at bounding box center [557, 179] width 70 height 38
click at [544, 178] on input "True" at bounding box center [537, 179] width 12 height 10
radio input "true"
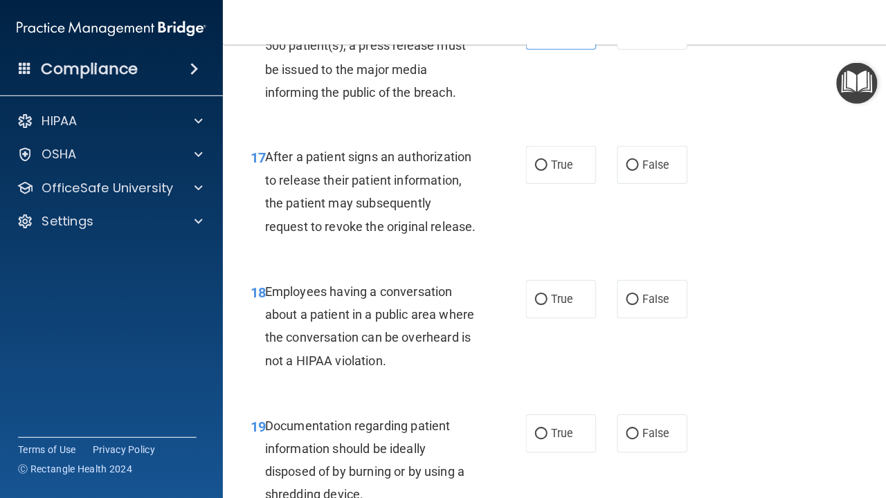
scroll to position [2170, 0]
click at [540, 158] on input "True" at bounding box center [537, 163] width 12 height 10
radio input "true"
click at [611, 278] on div "True False" at bounding box center [606, 296] width 168 height 38
click at [635, 282] on label "False" at bounding box center [648, 296] width 70 height 38
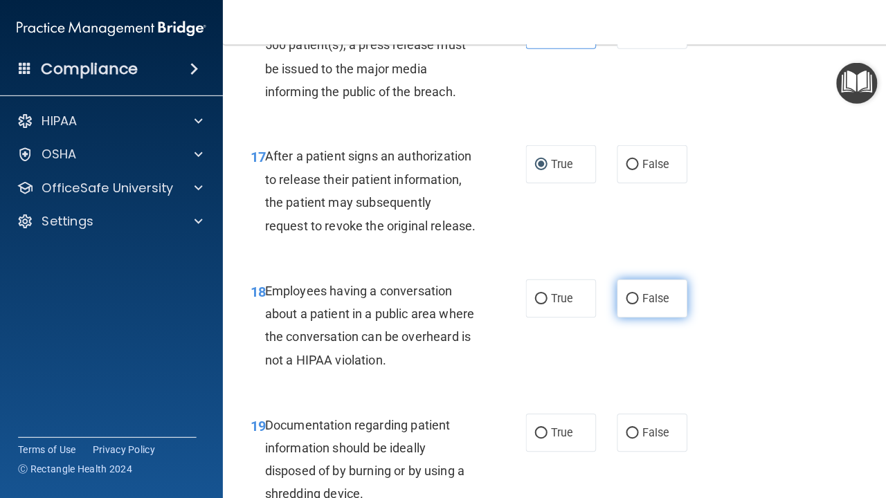
click at [634, 292] on input "False" at bounding box center [628, 297] width 12 height 10
radio input "true"
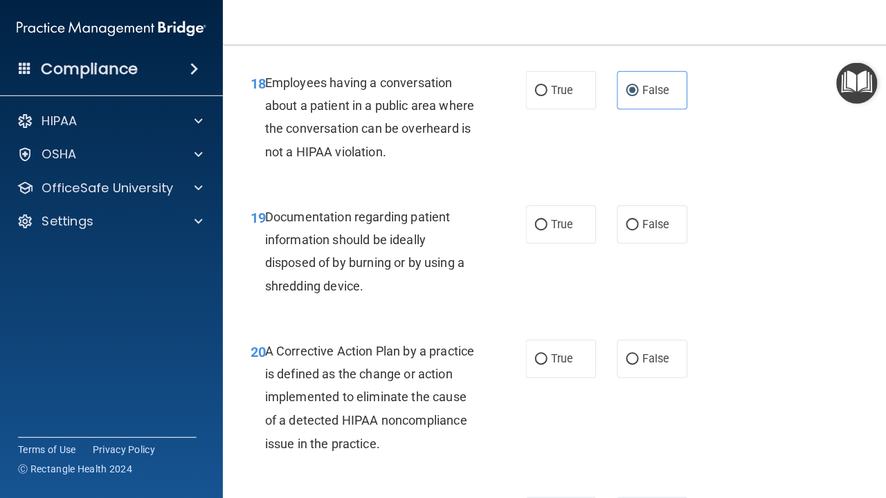
scroll to position [2379, 0]
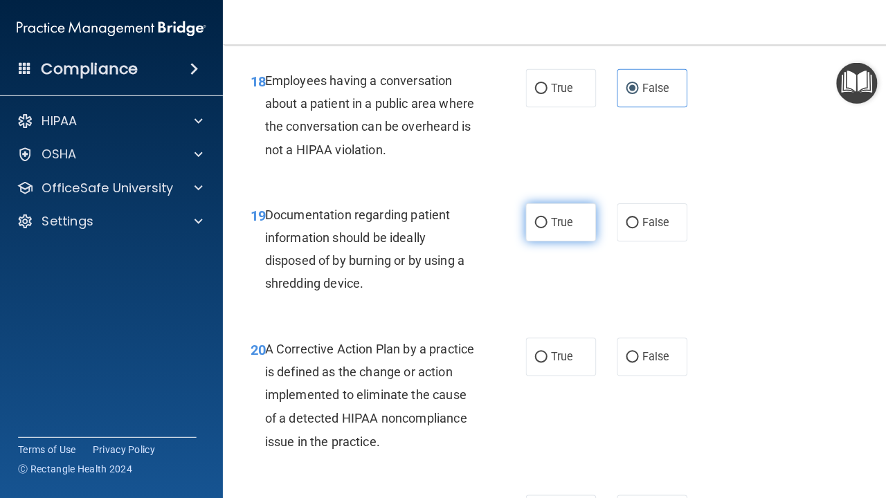
click at [549, 226] on label "True" at bounding box center [557, 221] width 70 height 38
click at [544, 226] on input "True" at bounding box center [537, 222] width 12 height 10
radio input "true"
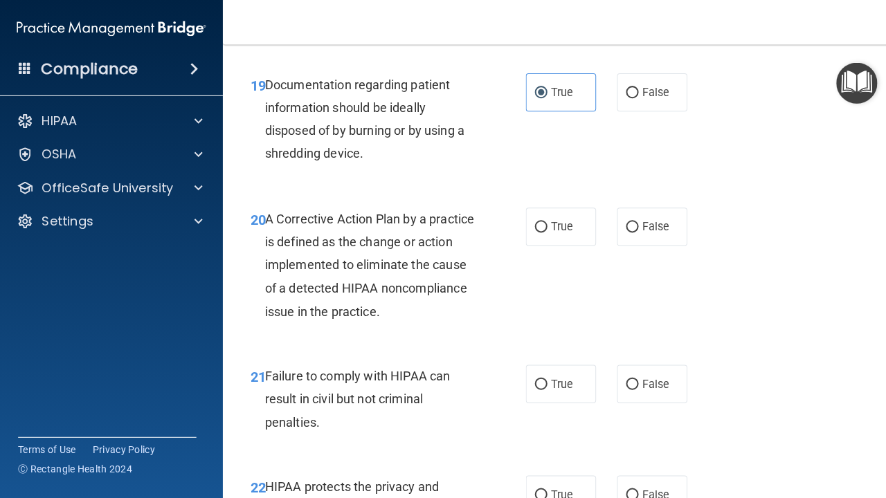
scroll to position [2509, 0]
click at [567, 218] on span "True" at bounding box center [557, 224] width 21 height 13
click at [544, 220] on input "True" at bounding box center [537, 225] width 12 height 10
radio input "true"
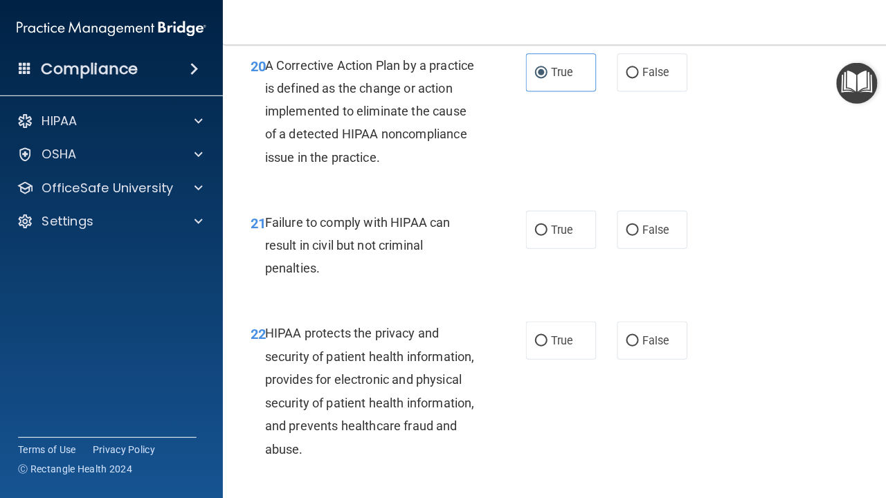
scroll to position [2666, 0]
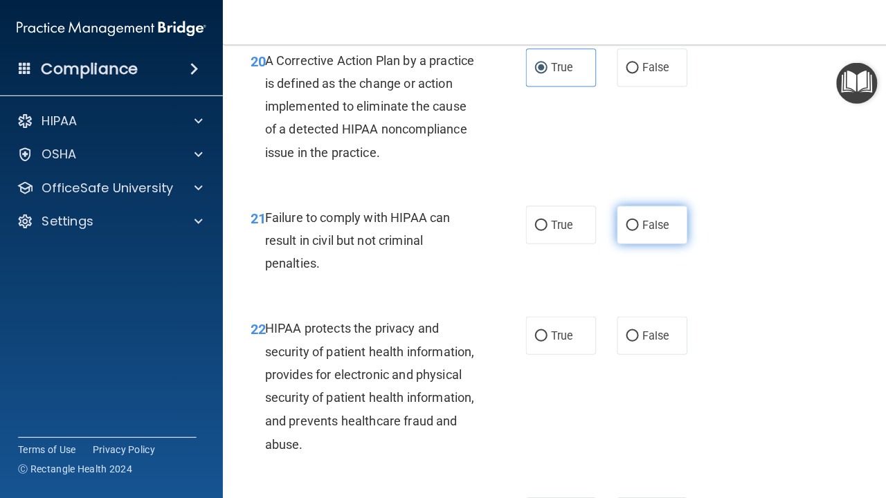
click at [625, 217] on label "False" at bounding box center [648, 224] width 70 height 38
click at [625, 219] on input "False" at bounding box center [628, 224] width 12 height 10
radio input "true"
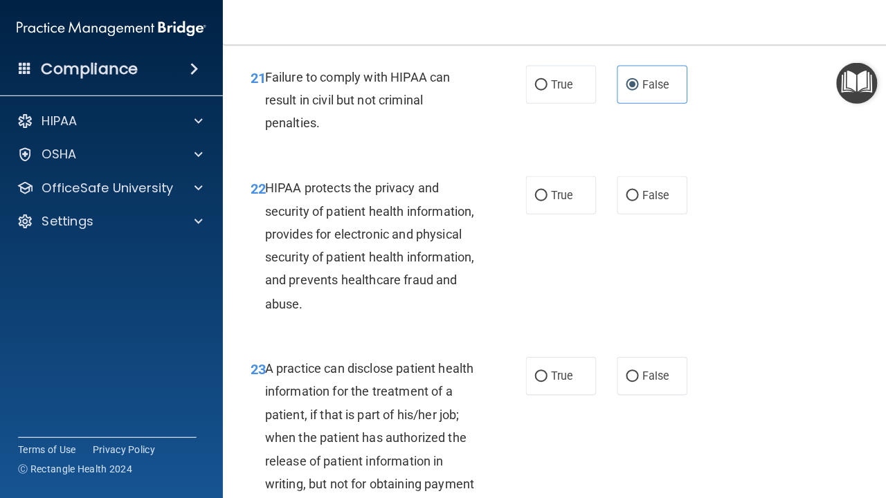
scroll to position [2806, 0]
click at [569, 187] on span "True" at bounding box center [557, 193] width 21 height 13
click at [544, 189] on input "True" at bounding box center [537, 194] width 12 height 10
radio input "true"
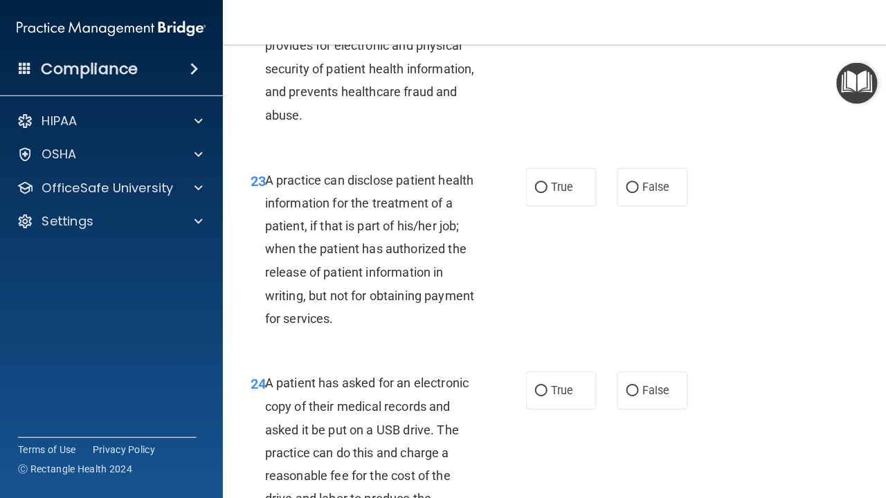
scroll to position [2994, 0]
click at [630, 181] on input "False" at bounding box center [628, 186] width 12 height 10
radio input "true"
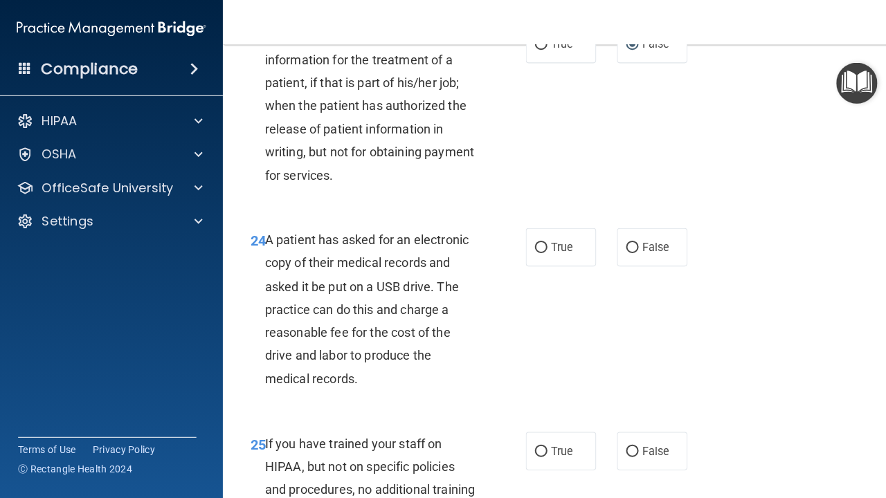
scroll to position [3162, 0]
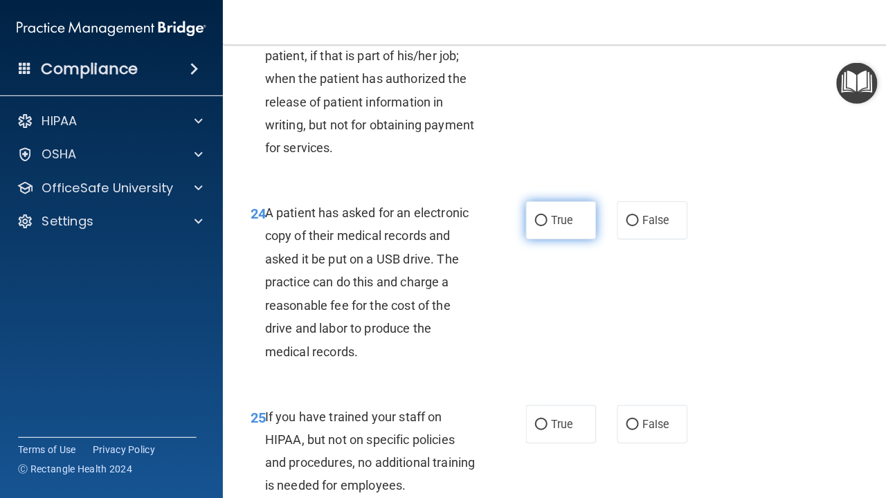
click at [562, 212] on span "True" at bounding box center [557, 218] width 21 height 13
click at [544, 214] on input "True" at bounding box center [537, 219] width 12 height 10
radio input "true"
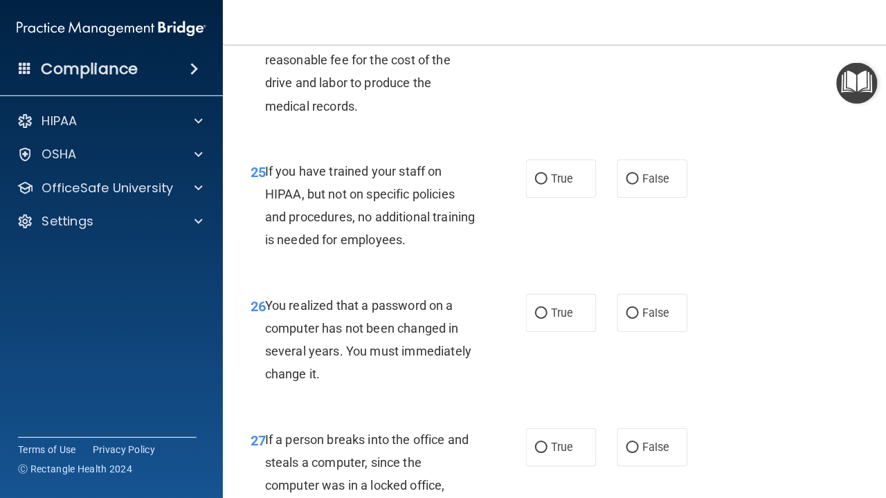
scroll to position [3405, 0]
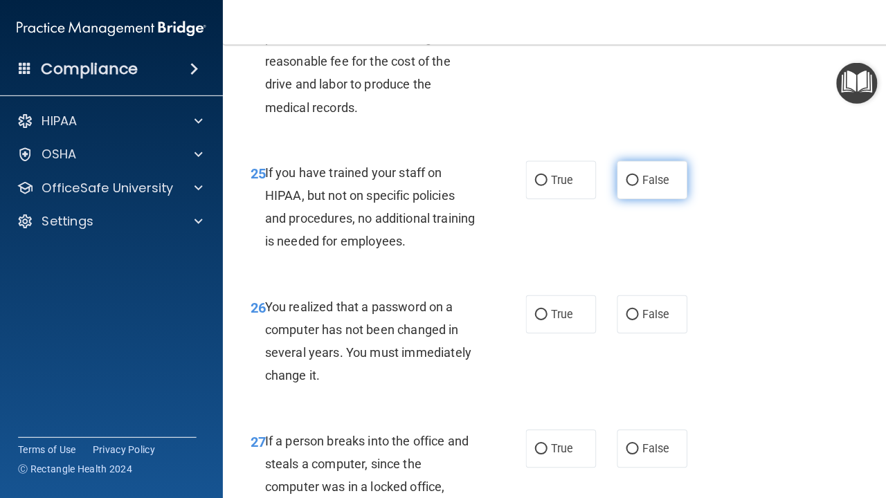
click at [630, 160] on label "False" at bounding box center [648, 179] width 70 height 38
click at [630, 174] on input "False" at bounding box center [628, 179] width 12 height 10
radio input "true"
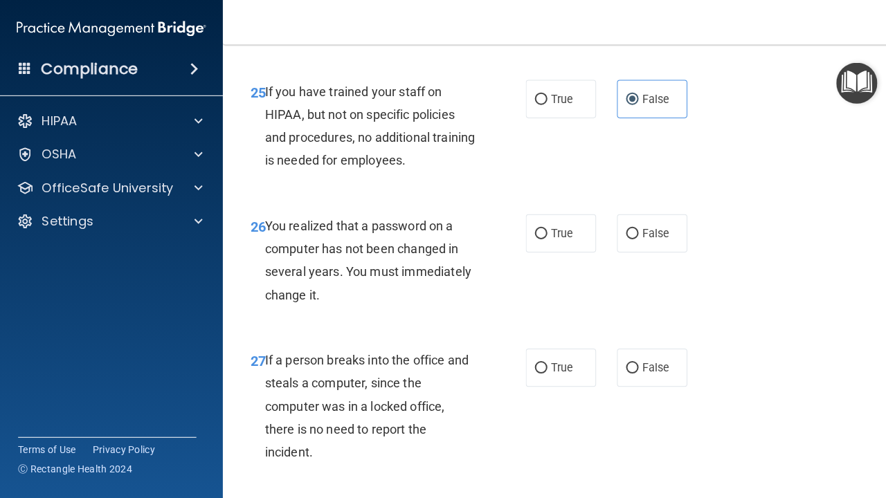
scroll to position [3492, 0]
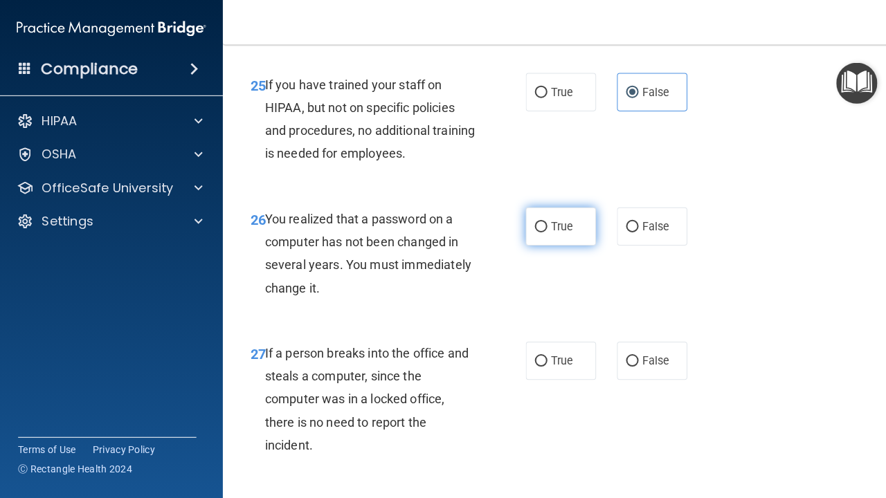
click at [546, 212] on label "True" at bounding box center [557, 225] width 70 height 38
click at [544, 221] on input "True" at bounding box center [537, 226] width 12 height 10
radio input "true"
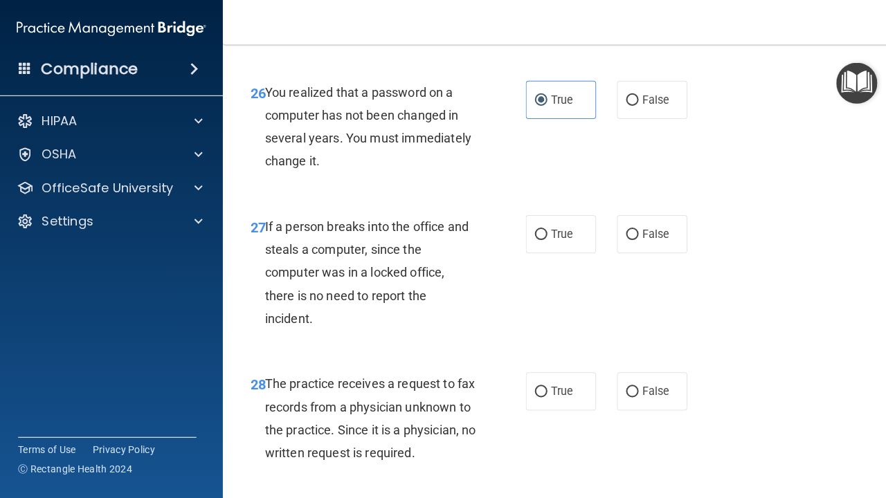
scroll to position [3619, 0]
click at [624, 226] on label "False" at bounding box center [648, 232] width 70 height 38
click at [624, 228] on input "False" at bounding box center [628, 233] width 12 height 10
radio input "true"
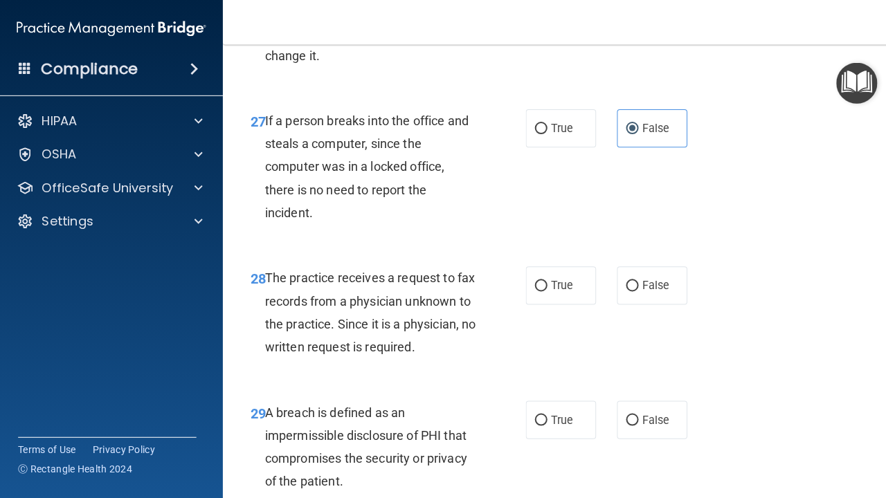
scroll to position [3770, 0]
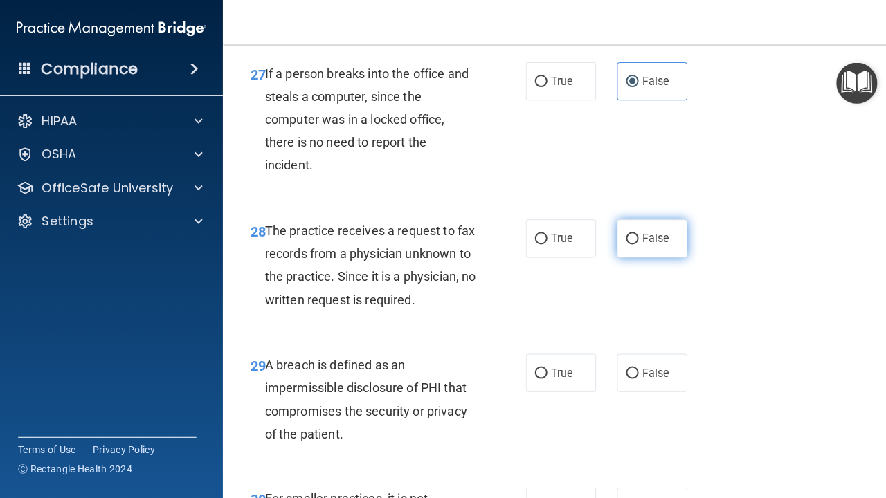
click at [645, 218] on label "False" at bounding box center [648, 237] width 70 height 38
click at [634, 232] on input "False" at bounding box center [628, 237] width 12 height 10
radio input "true"
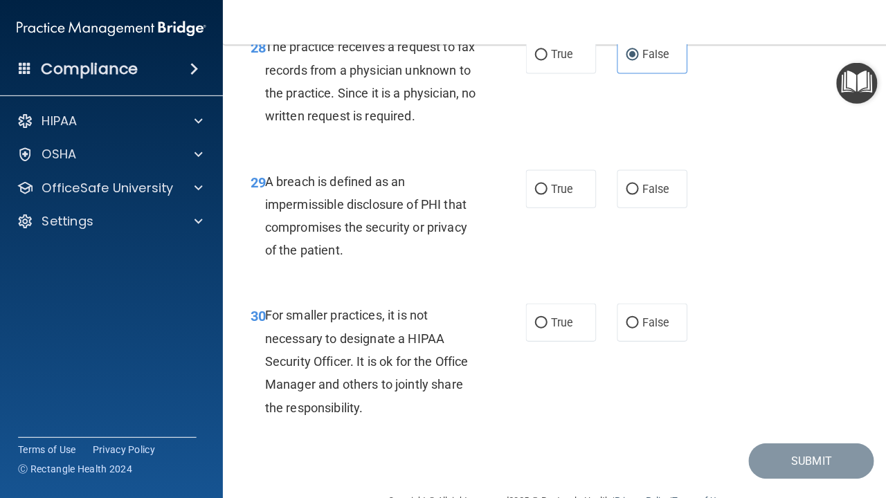
scroll to position [3955, 0]
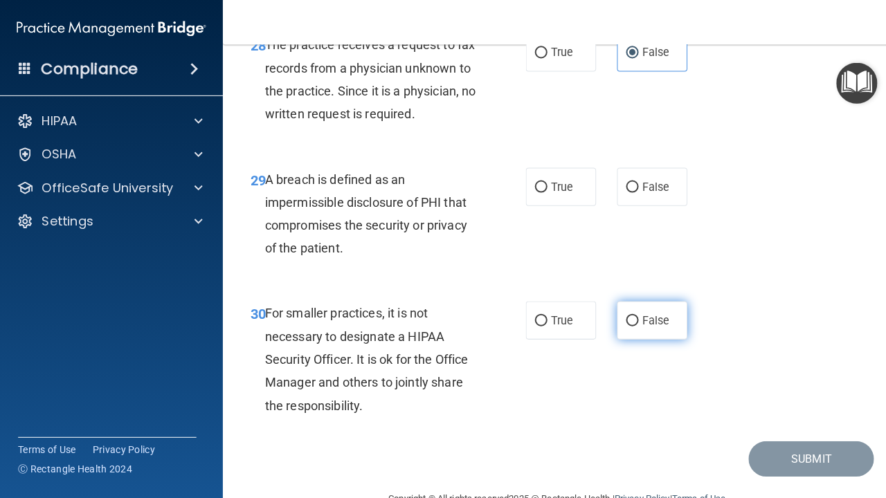
click at [626, 305] on label "False" at bounding box center [648, 319] width 70 height 38
click at [626, 314] on input "False" at bounding box center [628, 319] width 12 height 10
radio input "true"
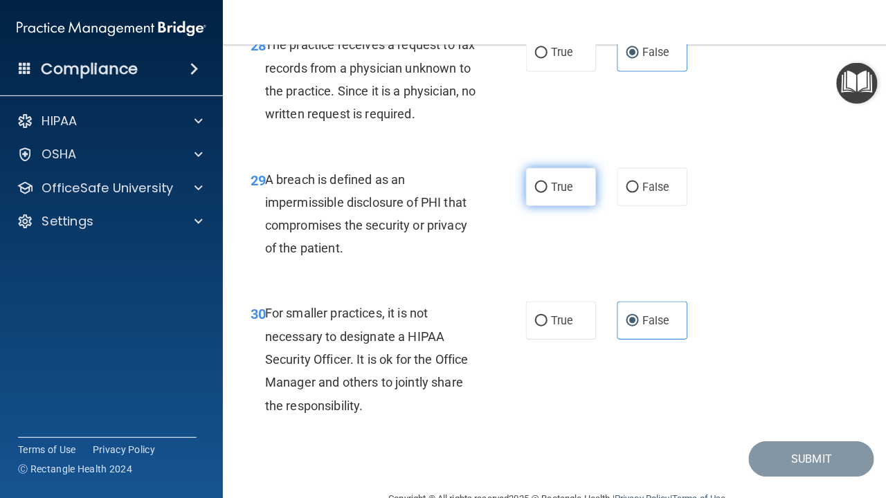
click at [549, 176] on label "True" at bounding box center [557, 186] width 70 height 38
click at [544, 181] on input "True" at bounding box center [537, 186] width 12 height 10
radio input "true"
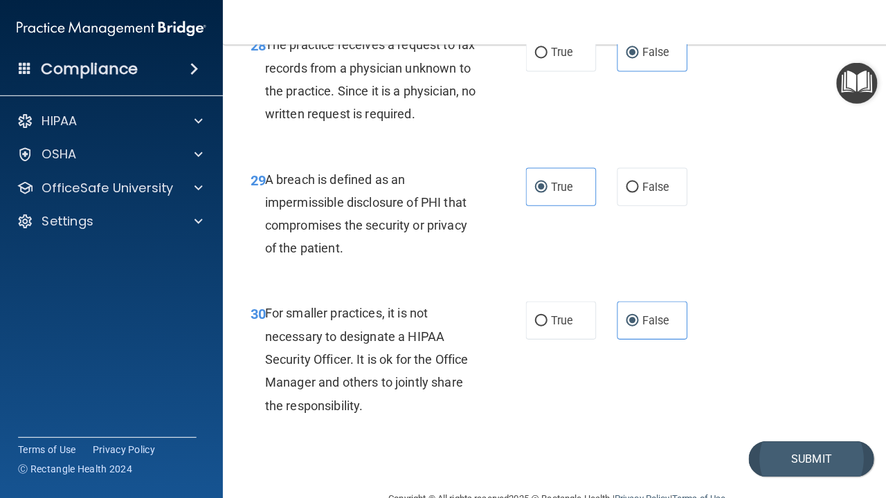
click at [773, 439] on button "Submit" at bounding box center [806, 456] width 125 height 35
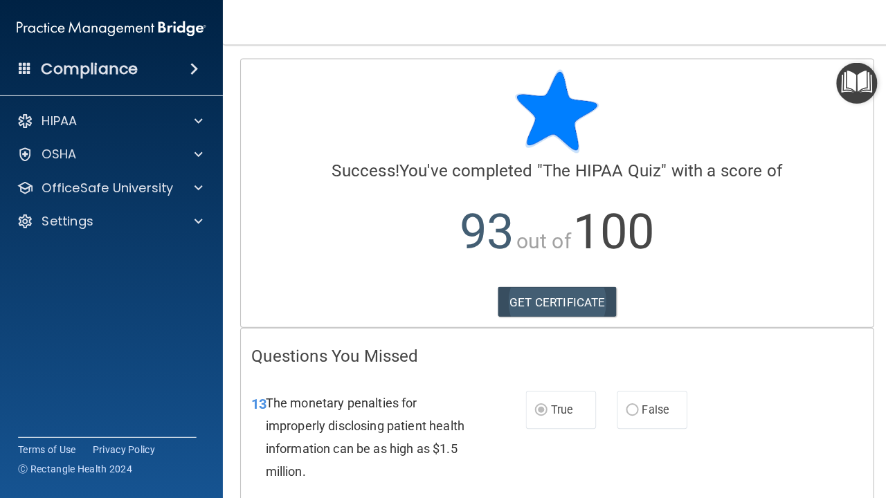
click at [553, 299] on link "GET CERTIFICATE" at bounding box center [554, 300] width 118 height 30
click at [852, 75] on img "Open Resource Center" at bounding box center [851, 82] width 41 height 41
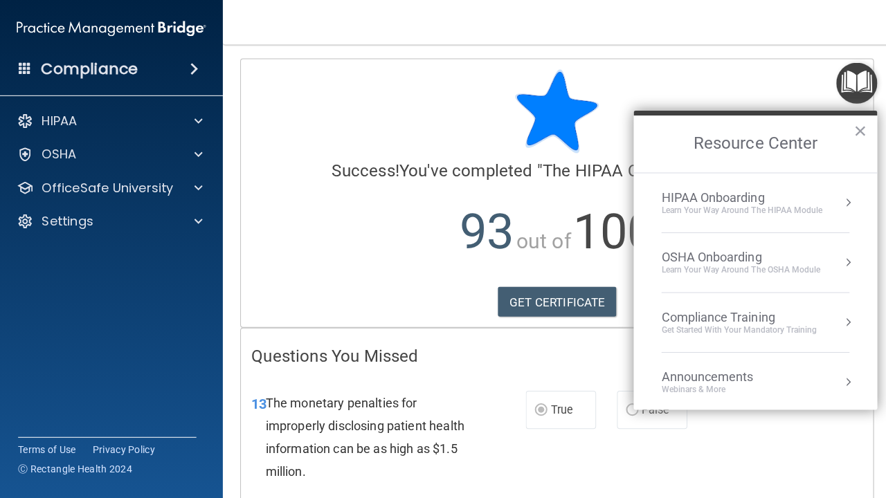
click at [776, 205] on div "Learn Your Way around the HIPAA module" at bounding box center [737, 209] width 160 height 12
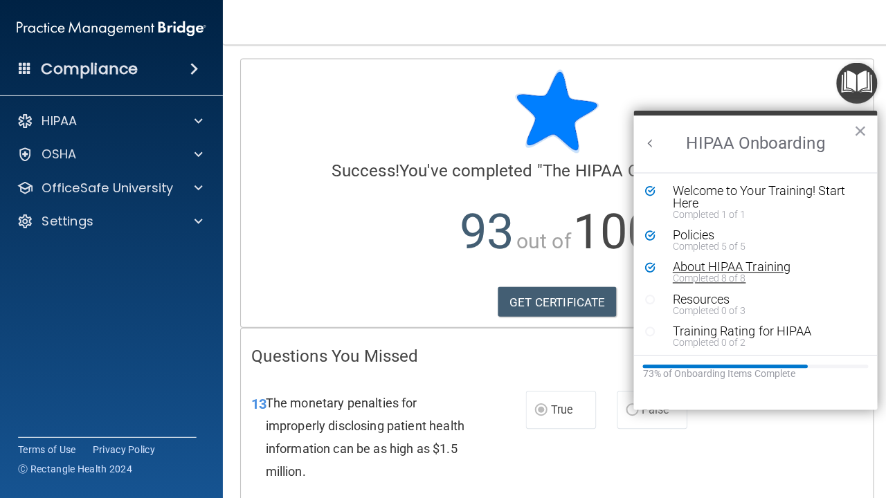
click at [686, 273] on div "Completed 8 of 8" at bounding box center [760, 277] width 185 height 10
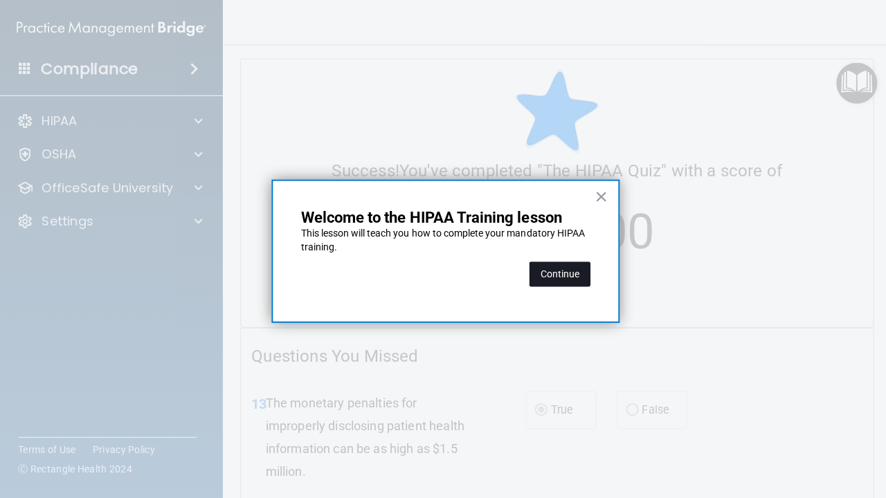
click at [581, 271] on button "Continue" at bounding box center [556, 272] width 61 height 25
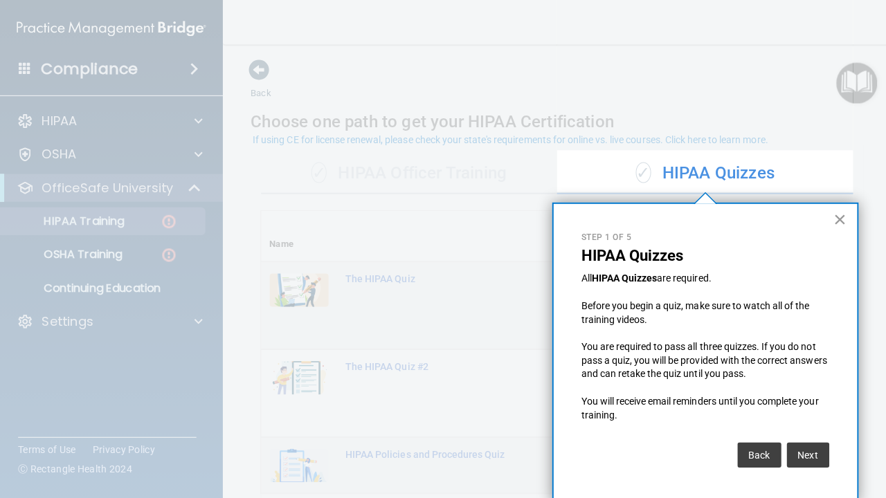
click at [832, 218] on button "×" at bounding box center [834, 218] width 13 height 22
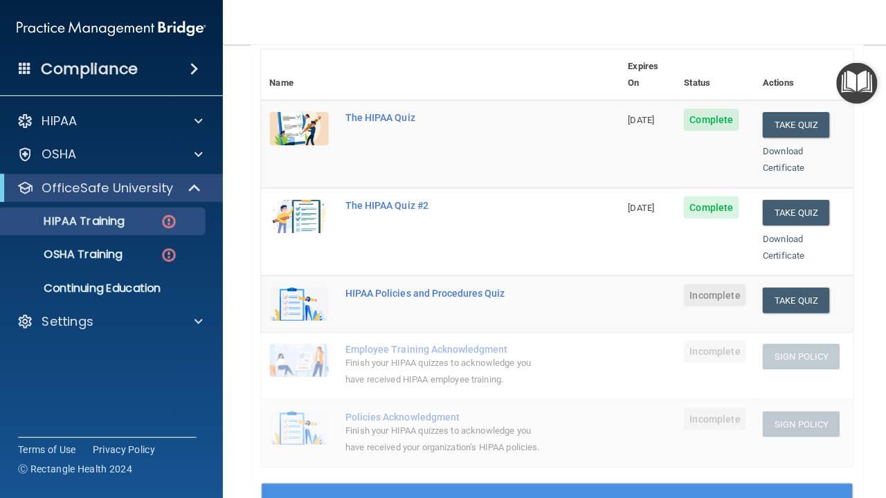
scroll to position [161, 0]
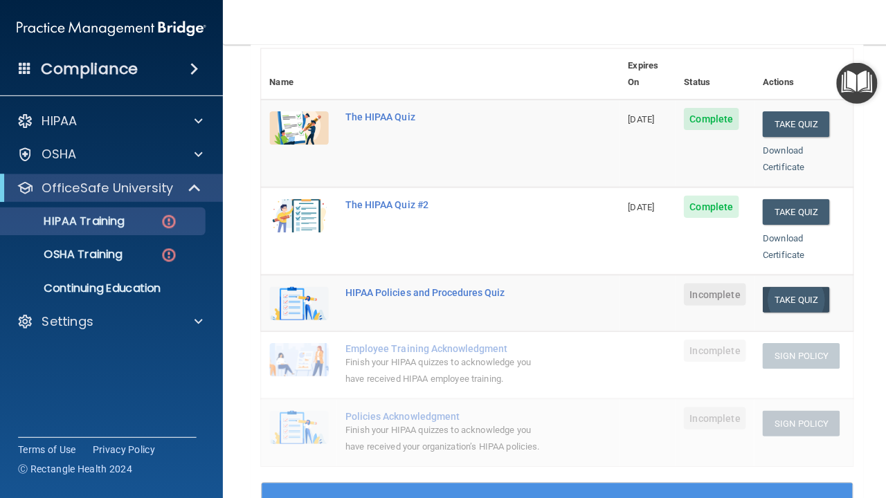
click at [773, 285] on button "Take Quiz" at bounding box center [791, 298] width 66 height 26
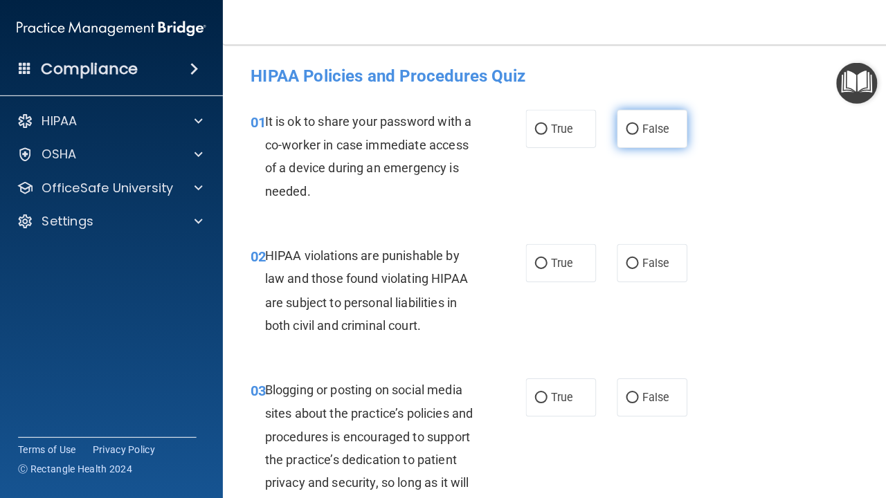
click at [641, 130] on span "False" at bounding box center [651, 128] width 27 height 13
click at [634, 130] on input "False" at bounding box center [628, 129] width 12 height 10
radio input "true"
click at [565, 255] on span "True" at bounding box center [557, 261] width 21 height 13
click at [544, 257] on input "True" at bounding box center [537, 262] width 12 height 10
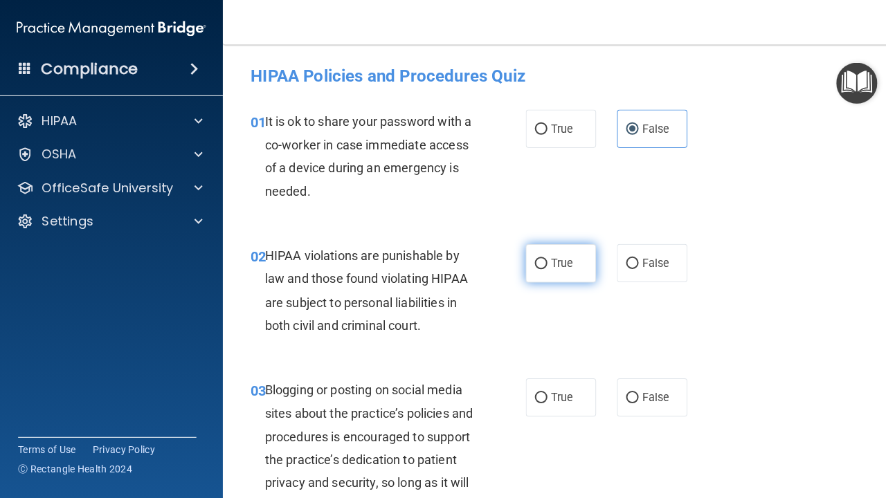
radio input "true"
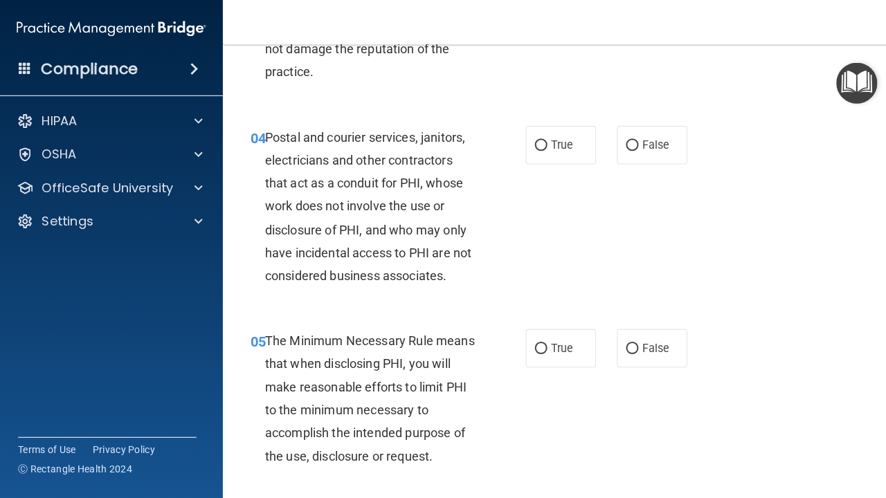
scroll to position [455, 0]
click at [545, 136] on label "True" at bounding box center [557, 144] width 70 height 38
click at [544, 139] on input "True" at bounding box center [537, 144] width 12 height 10
radio input "true"
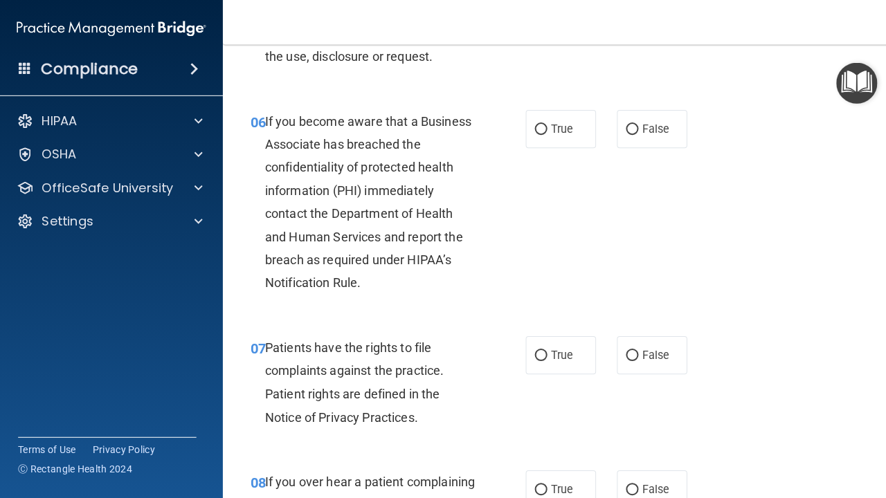
scroll to position [852, 0]
click at [575, 125] on label "True" at bounding box center [557, 128] width 70 height 38
click at [544, 125] on input "True" at bounding box center [537, 128] width 12 height 10
radio input "true"
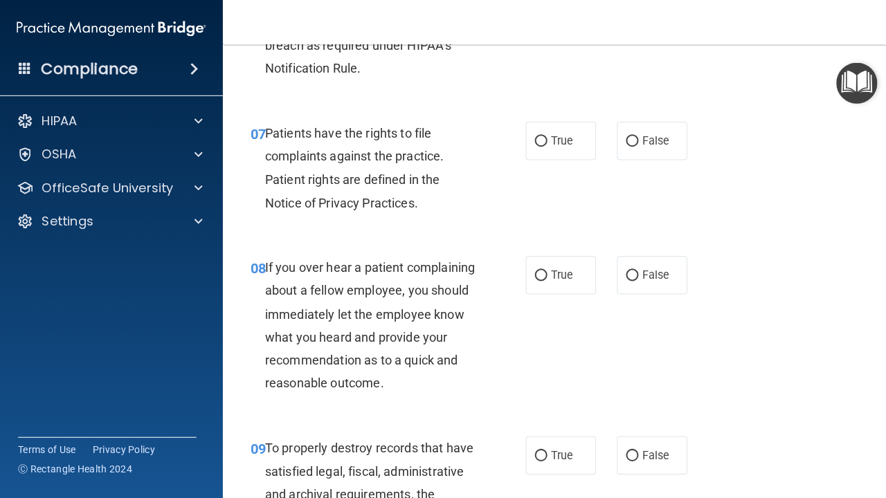
scroll to position [1066, 0]
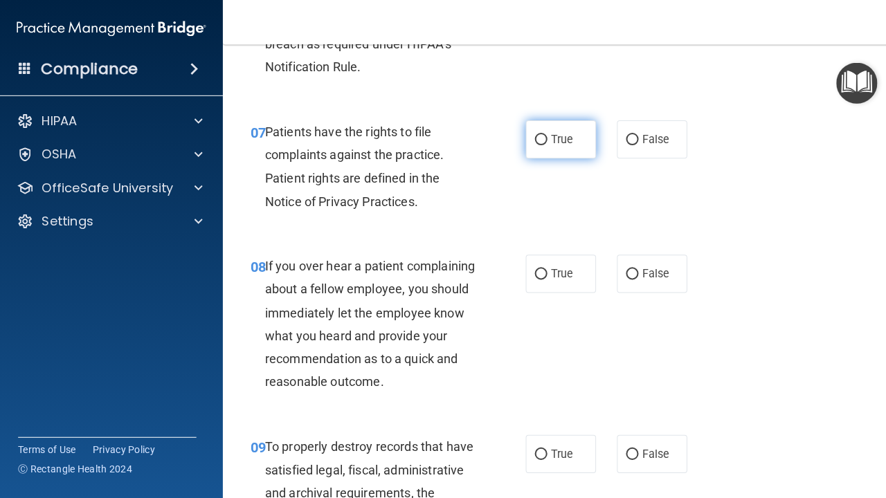
click at [547, 131] on label "True" at bounding box center [557, 139] width 70 height 38
click at [544, 134] on input "True" at bounding box center [537, 139] width 12 height 10
radio input "true"
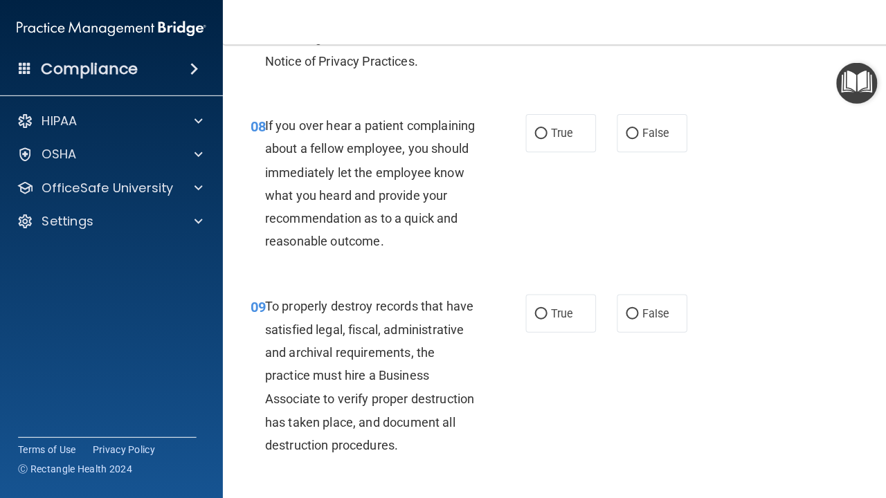
scroll to position [1218, 0]
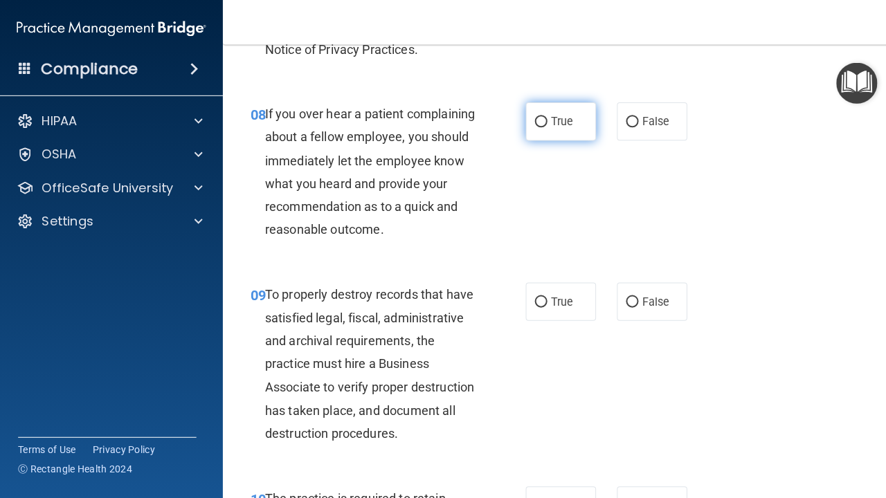
click at [538, 120] on input "True" at bounding box center [537, 121] width 12 height 10
radio input "true"
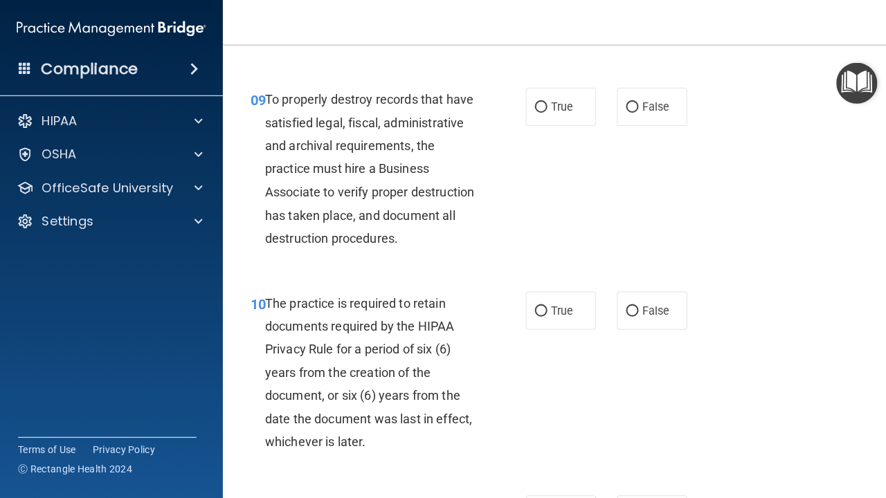
scroll to position [1412, 0]
click at [544, 106] on label "True" at bounding box center [557, 105] width 70 height 38
click at [544, 106] on input "True" at bounding box center [537, 106] width 12 height 10
radio input "true"
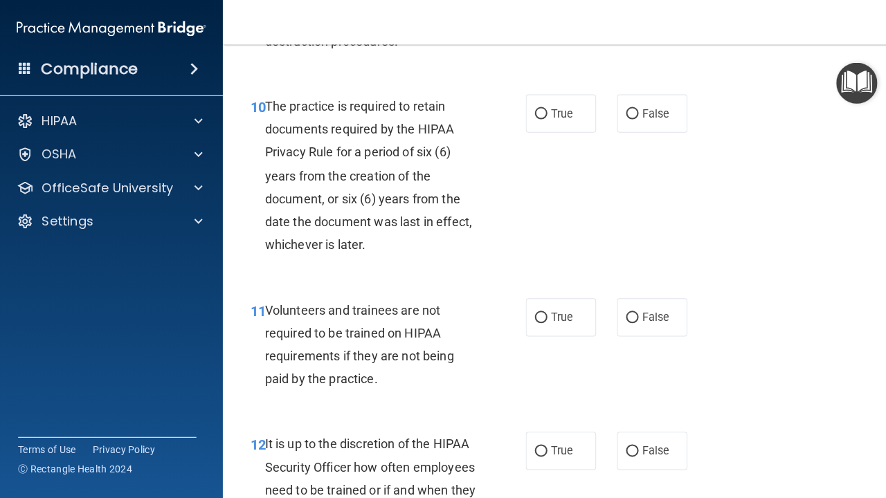
scroll to position [1608, 0]
click at [658, 311] on span "False" at bounding box center [651, 315] width 27 height 13
click at [634, 311] on input "False" at bounding box center [628, 316] width 12 height 10
radio input "true"
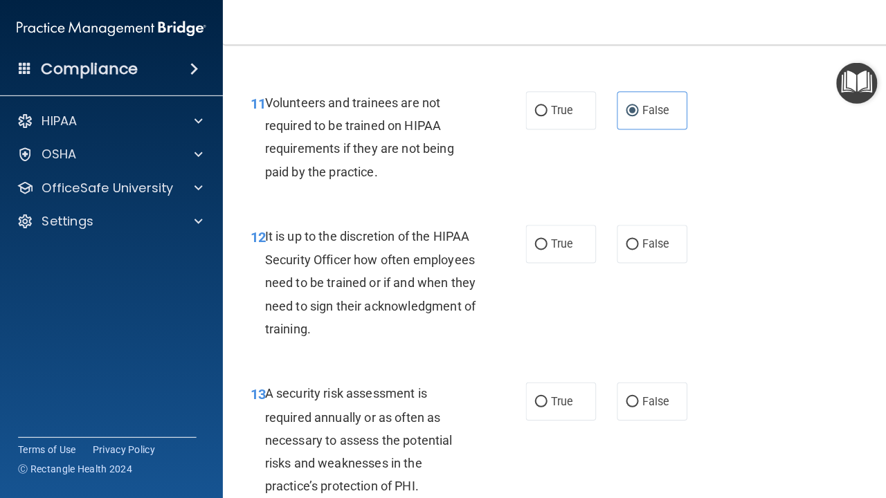
scroll to position [1816, 0]
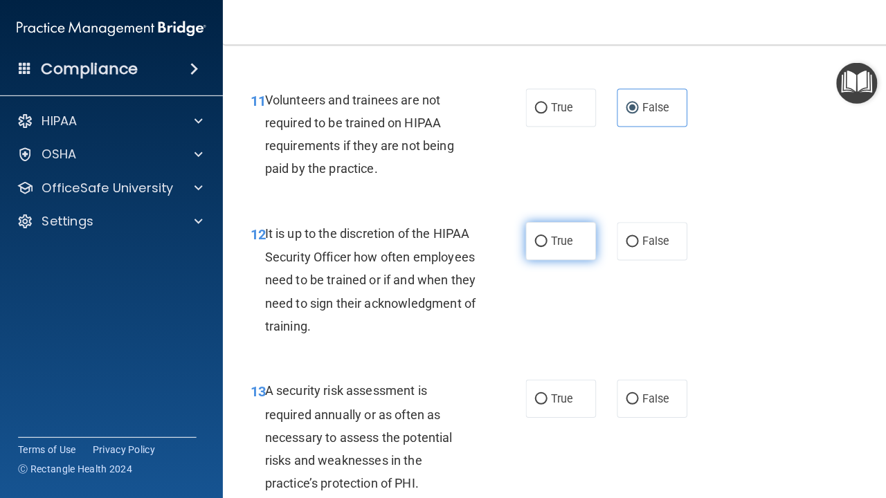
click at [575, 228] on label "True" at bounding box center [557, 240] width 70 height 38
click at [544, 235] on input "True" at bounding box center [537, 240] width 12 height 10
radio input "true"
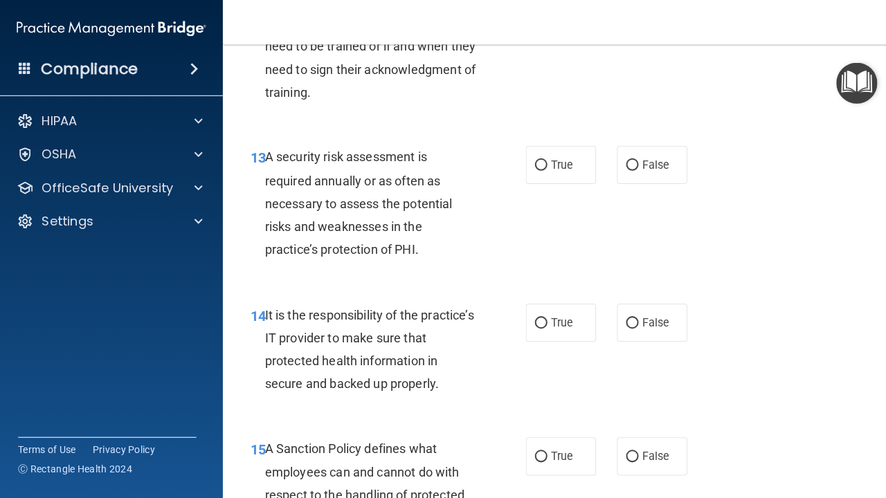
scroll to position [2050, 0]
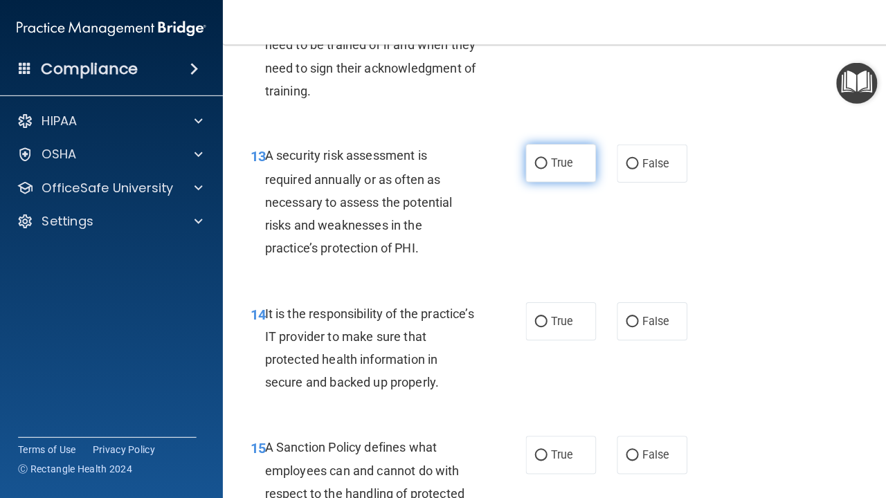
click at [547, 156] on span "True" at bounding box center [557, 162] width 21 height 13
click at [544, 158] on input "True" at bounding box center [537, 163] width 12 height 10
radio input "true"
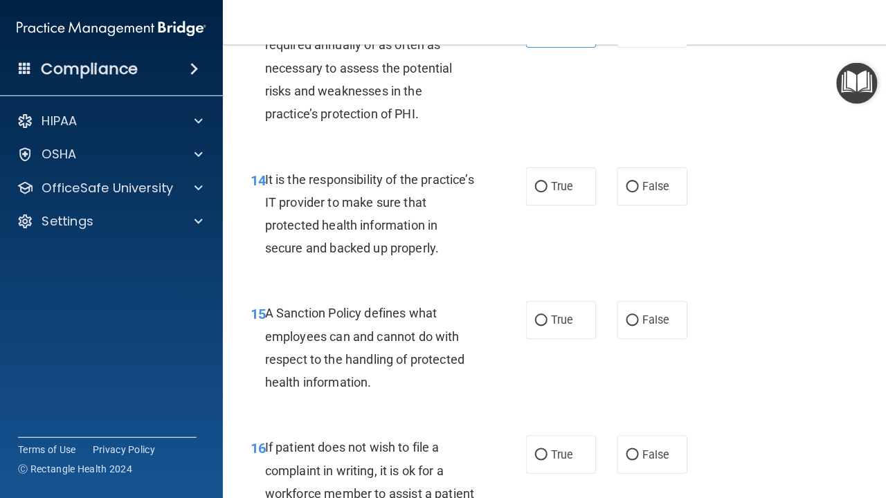
scroll to position [2188, 0]
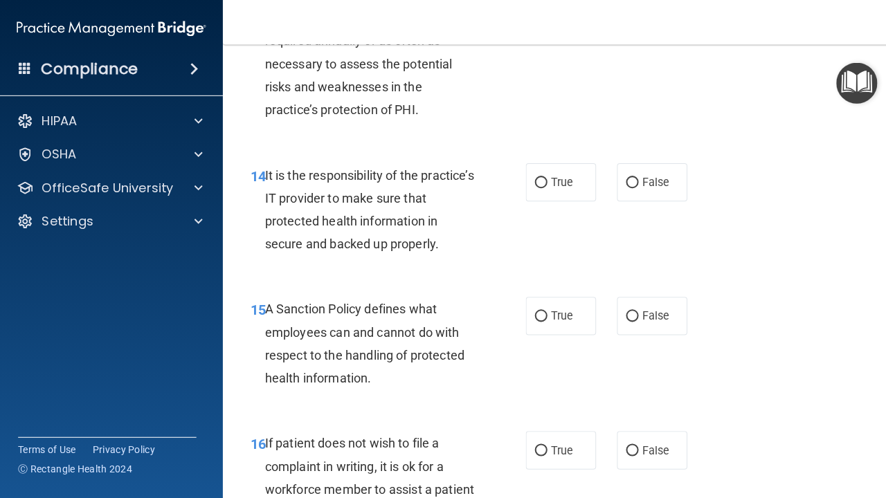
click at [501, 335] on div "15 A Sanction Policy defines what employees can and cannot do with respect to t…" at bounding box center [385, 344] width 315 height 99
click at [551, 175] on span "True" at bounding box center [557, 181] width 21 height 13
click at [544, 177] on input "True" at bounding box center [537, 182] width 12 height 10
radio input "true"
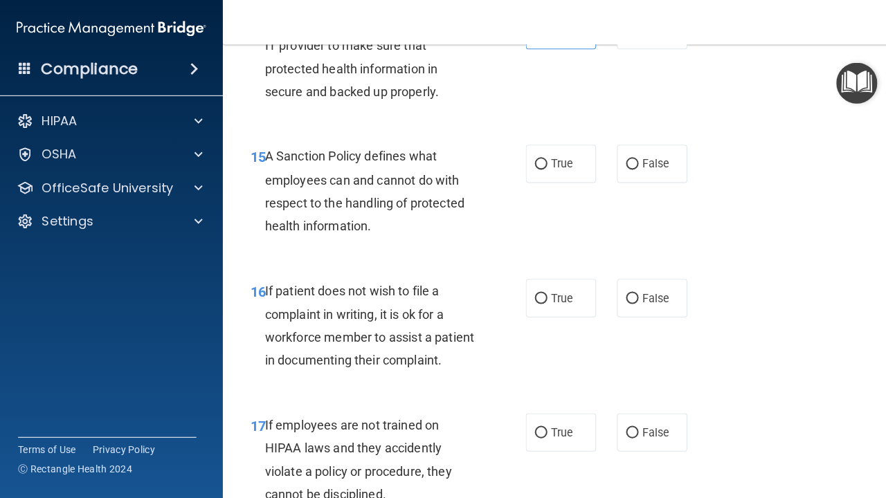
scroll to position [2343, 0]
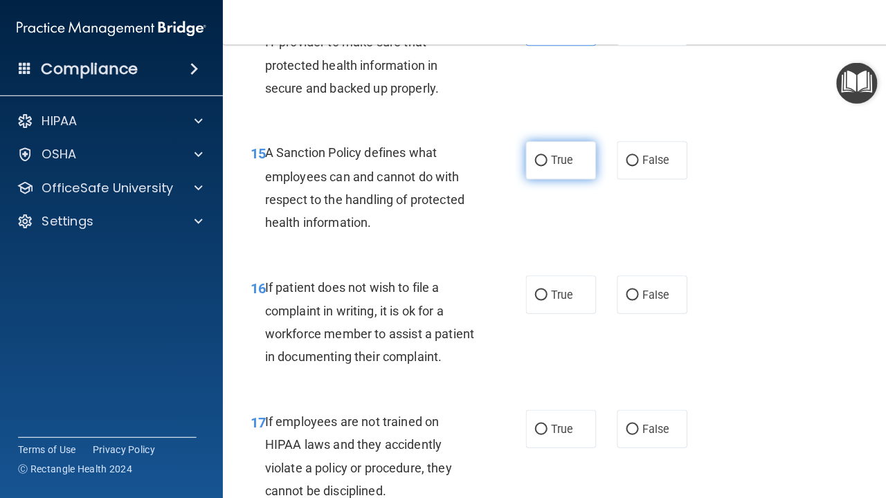
click at [547, 153] on span "True" at bounding box center [557, 159] width 21 height 13
click at [544, 155] on input "True" at bounding box center [537, 160] width 12 height 10
radio input "true"
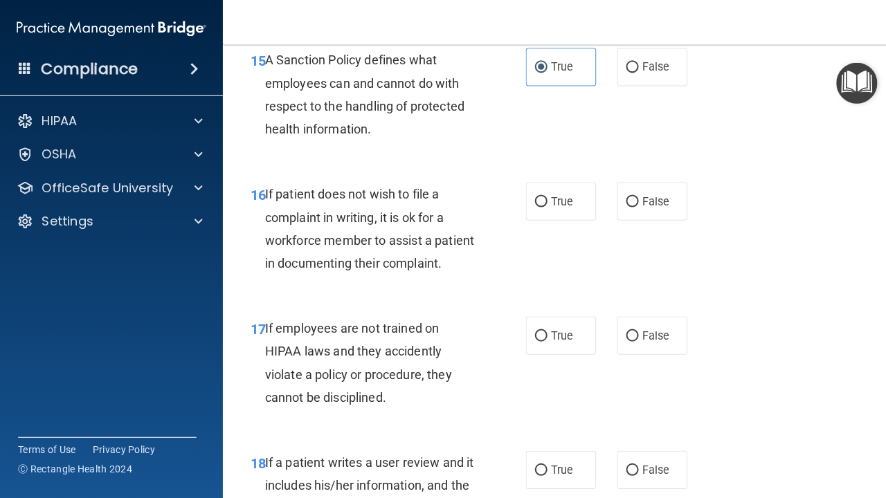
scroll to position [2445, 0]
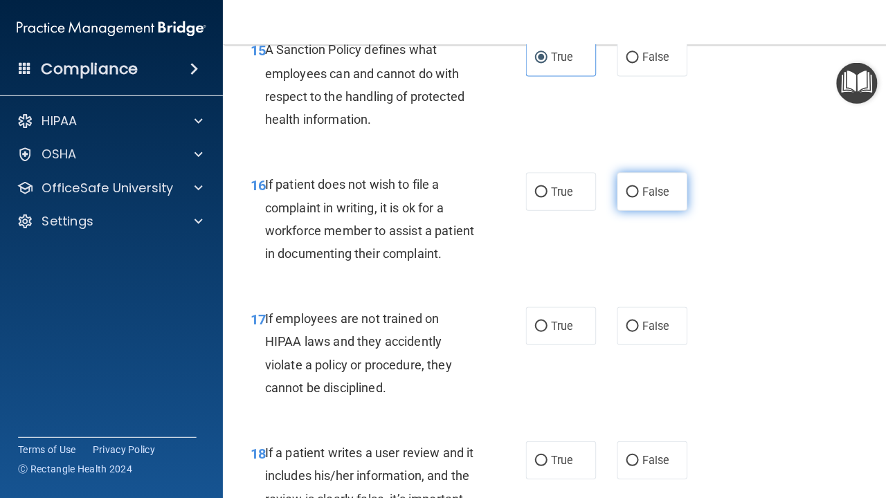
click at [638, 189] on label "False" at bounding box center [648, 191] width 70 height 38
click at [634, 189] on input "False" at bounding box center [628, 191] width 12 height 10
radio input "true"
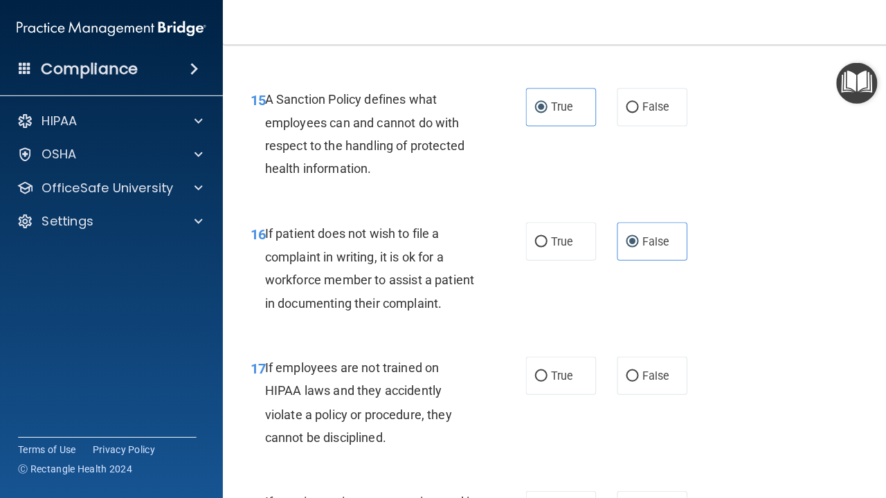
scroll to position [2478, 0]
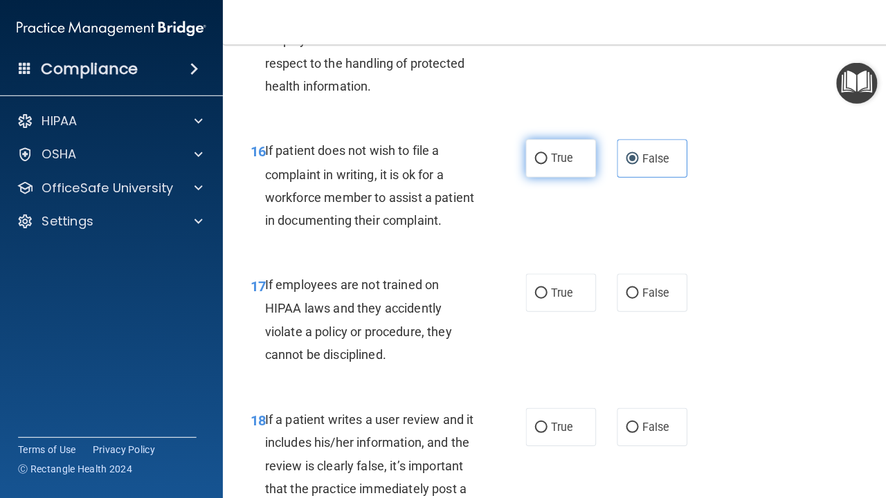
click at [539, 153] on input "True" at bounding box center [537, 158] width 12 height 10
radio input "true"
radio input "false"
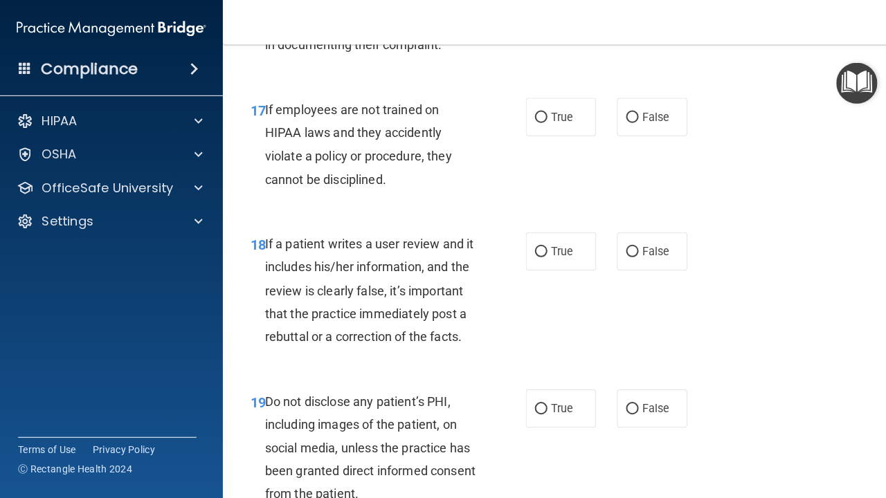
scroll to position [2654, 0]
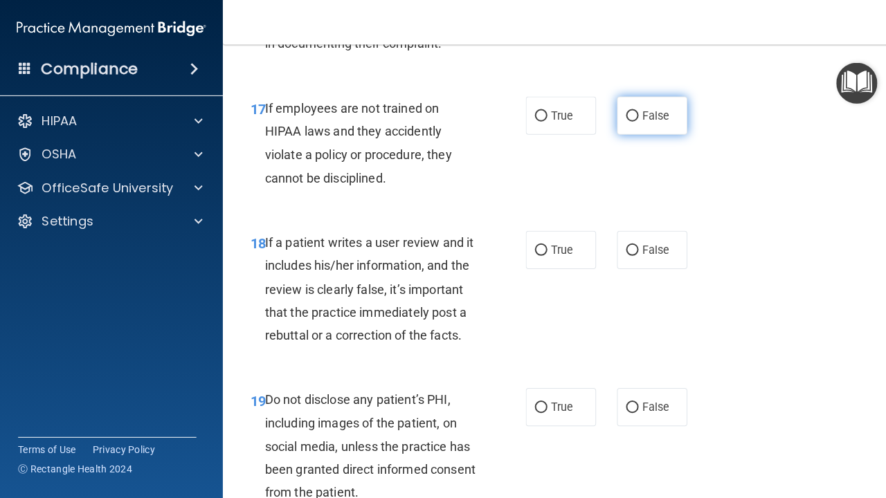
click at [662, 113] on label "False" at bounding box center [648, 115] width 70 height 38
click at [634, 113] on input "False" at bounding box center [628, 116] width 12 height 10
radio input "true"
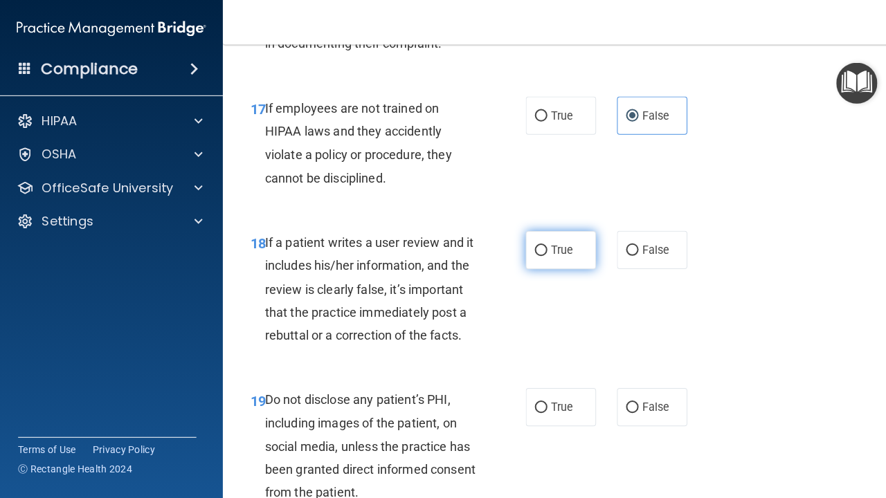
click at [559, 246] on label "True" at bounding box center [557, 249] width 70 height 38
click at [544, 246] on input "True" at bounding box center [537, 249] width 12 height 10
radio input "true"
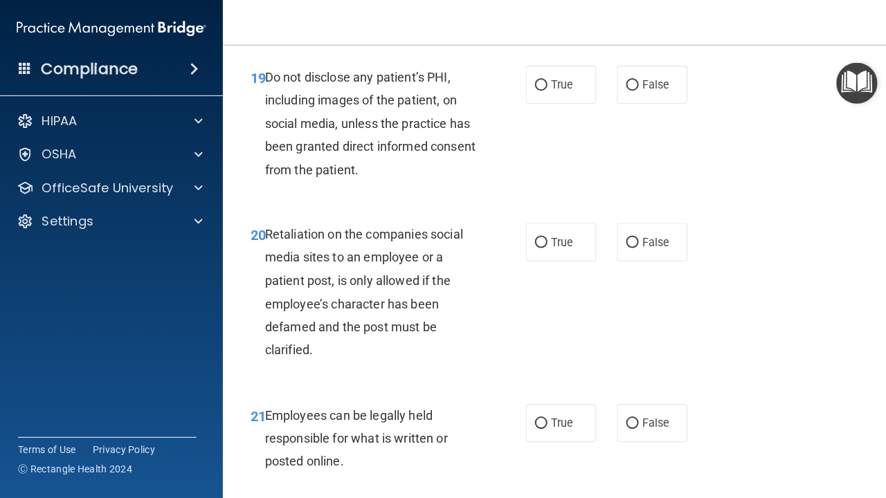
scroll to position [2974, 0]
click at [544, 402] on label "True" at bounding box center [557, 421] width 70 height 38
click at [544, 416] on input "True" at bounding box center [537, 421] width 12 height 10
radio input "true"
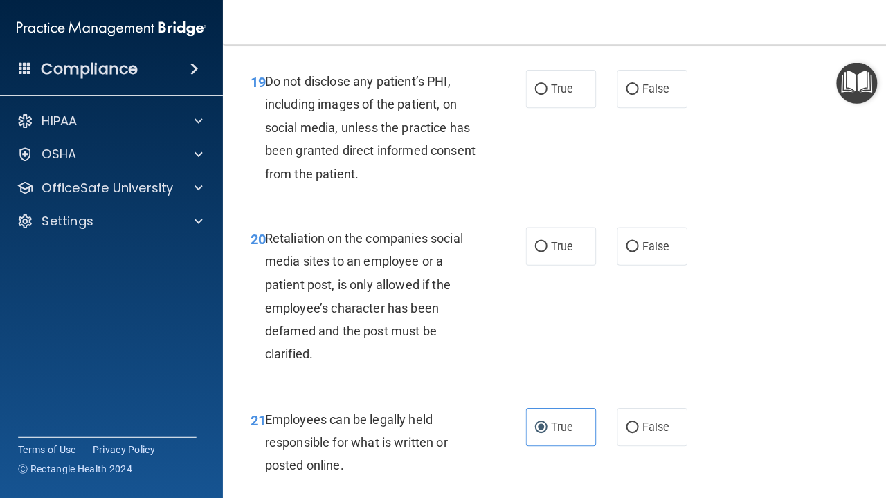
scroll to position [2970, 0]
click at [533, 85] on label "True" at bounding box center [557, 89] width 70 height 38
click at [533, 85] on input "True" at bounding box center [537, 89] width 12 height 10
radio input "true"
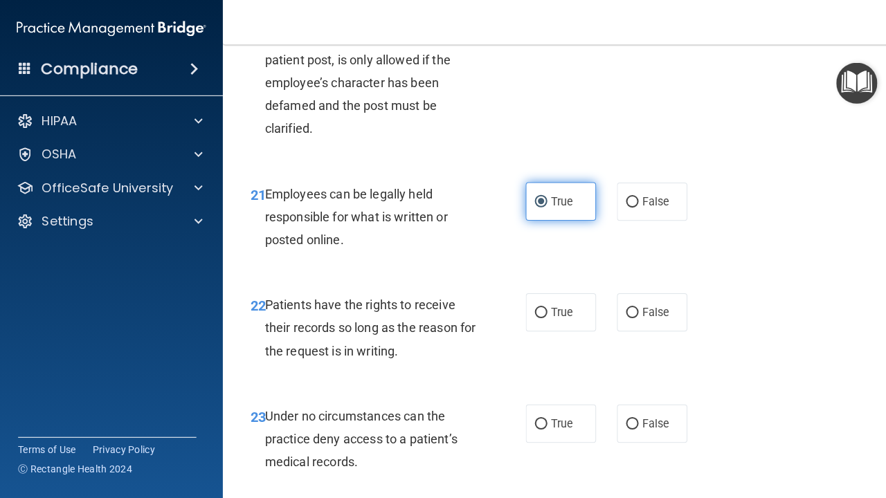
scroll to position [3198, 0]
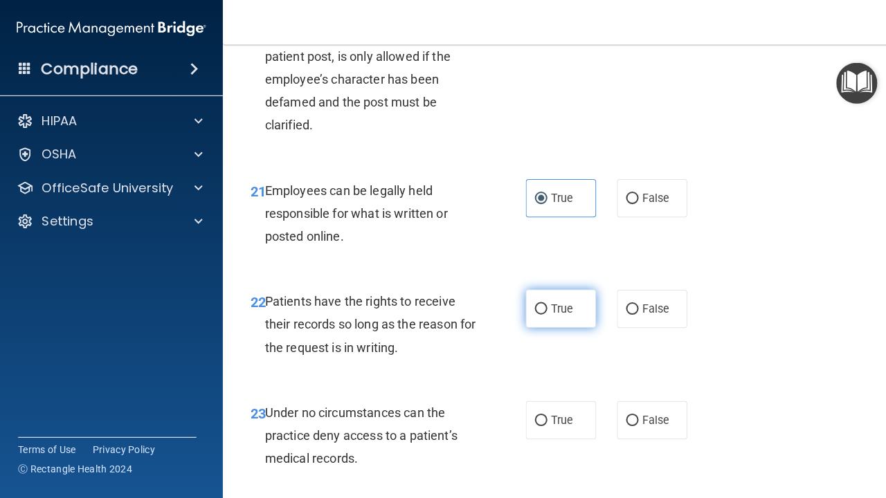
click at [537, 302] on input "True" at bounding box center [537, 307] width 12 height 10
radio input "true"
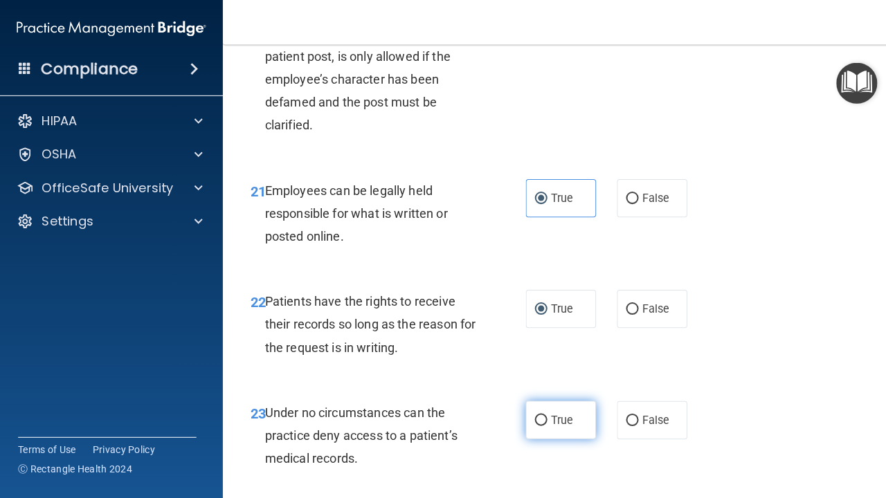
click at [547, 402] on label "True" at bounding box center [557, 417] width 70 height 38
click at [544, 413] on input "True" at bounding box center [537, 418] width 12 height 10
radio input "true"
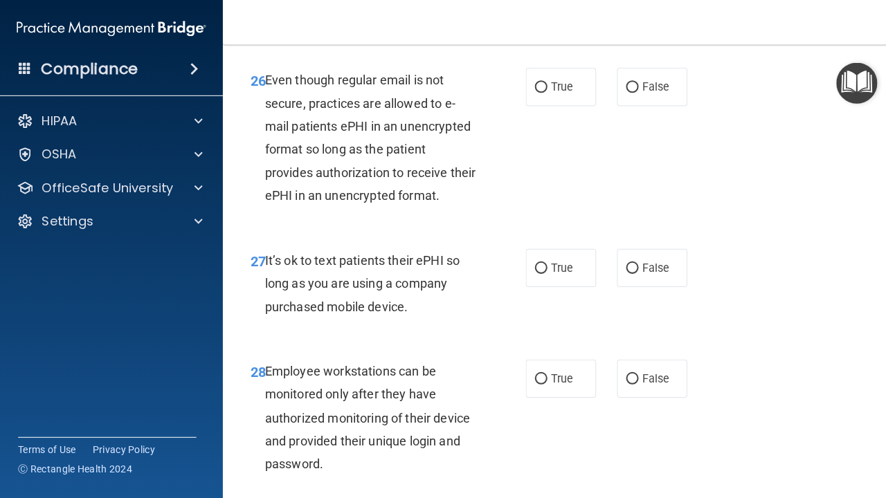
scroll to position [3907, 0]
click at [538, 262] on input "True" at bounding box center [537, 267] width 12 height 10
radio input "true"
click at [561, 369] on span "True" at bounding box center [557, 375] width 21 height 13
click at [544, 372] on input "True" at bounding box center [537, 377] width 12 height 10
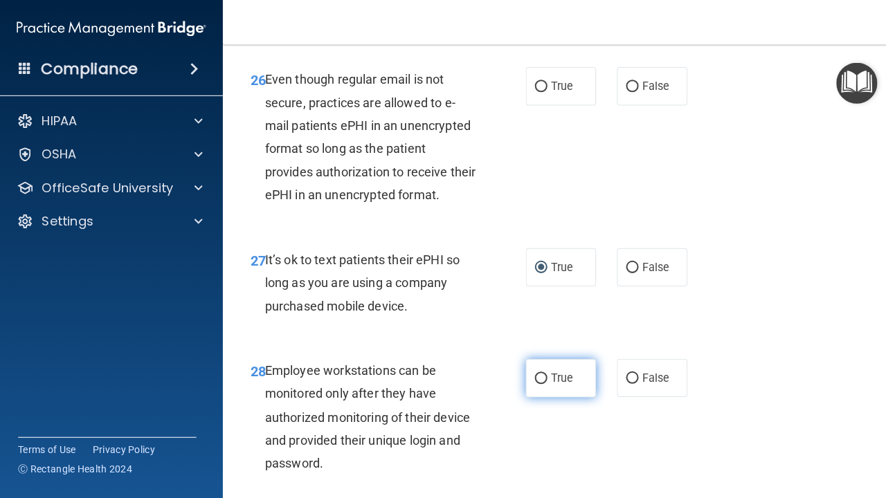
radio input "true"
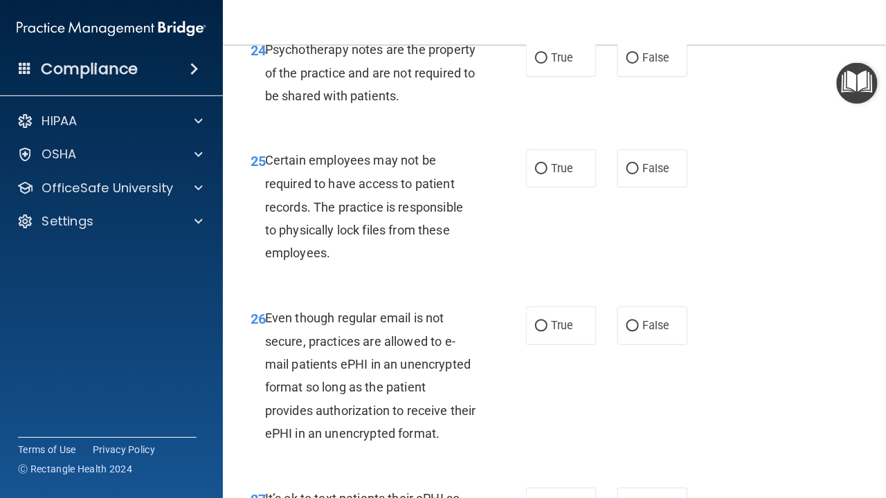
scroll to position [3670, 0]
click at [615, 148] on label "False" at bounding box center [648, 166] width 70 height 38
click at [622, 162] on input "False" at bounding box center [628, 167] width 12 height 10
radio input "true"
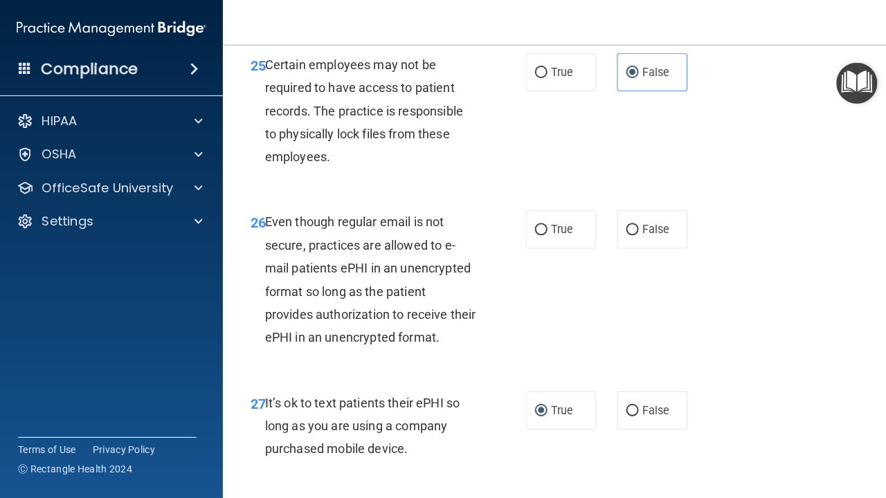
scroll to position [3766, 0]
click at [625, 223] on input "False" at bounding box center [628, 228] width 12 height 10
radio input "true"
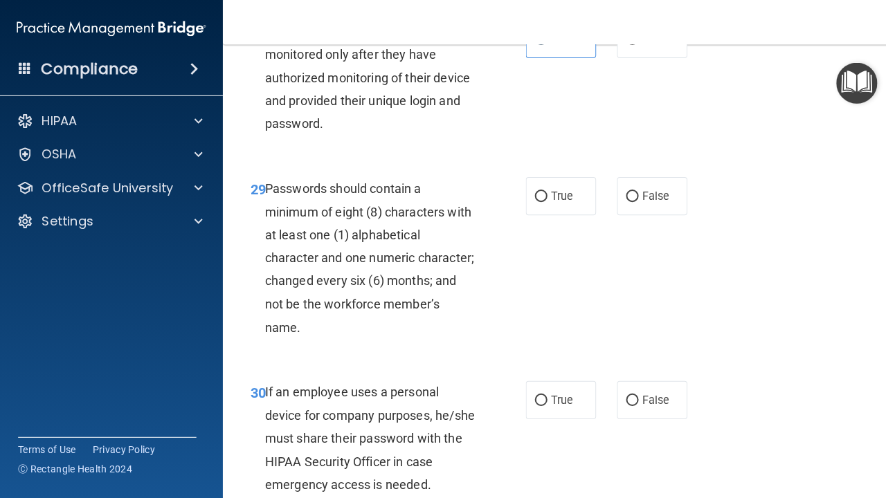
scroll to position [4246, 0]
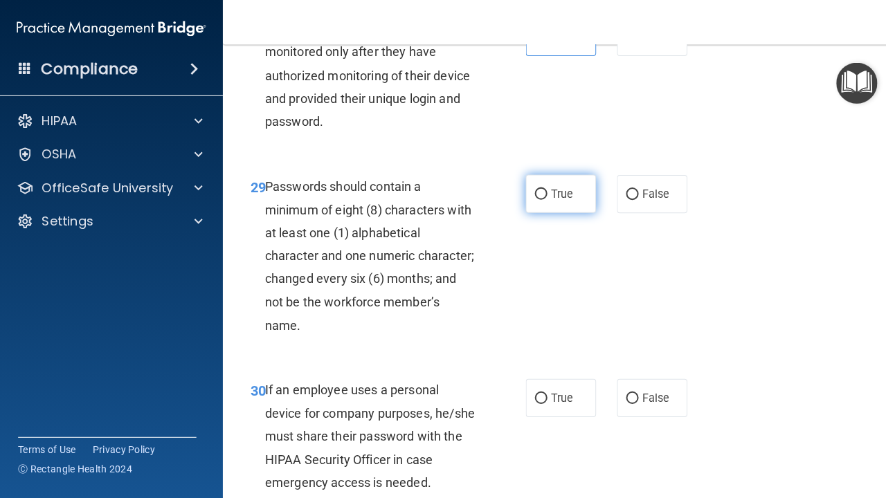
click at [547, 174] on label "True" at bounding box center [557, 193] width 70 height 38
click at [544, 188] on input "True" at bounding box center [537, 193] width 12 height 10
radio input "true"
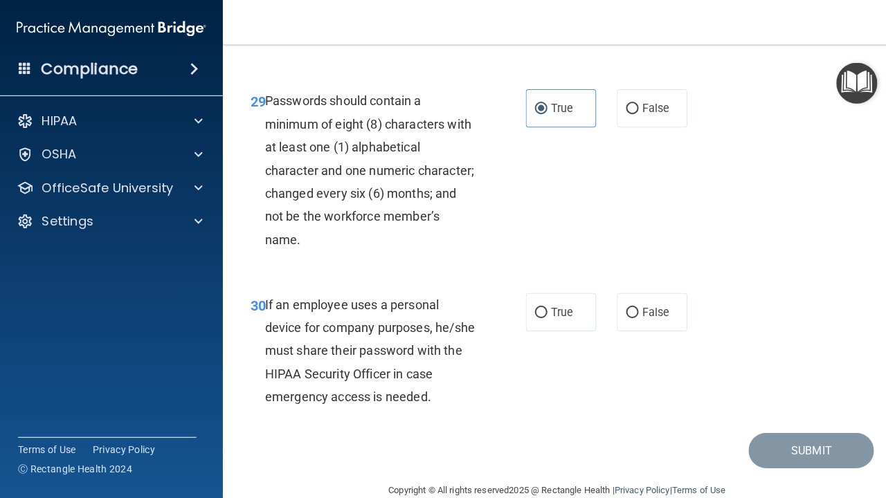
scroll to position [4331, 0]
click at [570, 292] on label "True" at bounding box center [557, 311] width 70 height 38
click at [544, 306] on input "True" at bounding box center [537, 311] width 12 height 10
radio input "true"
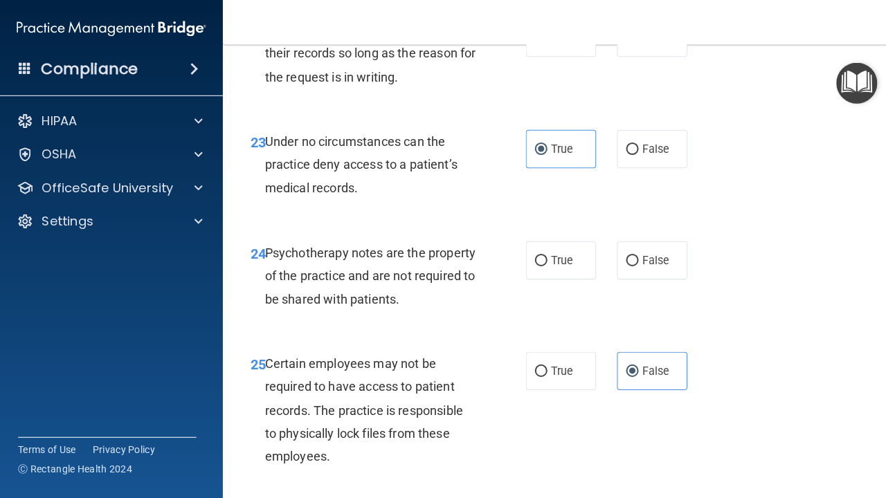
scroll to position [3467, 0]
click at [621, 241] on label "False" at bounding box center [648, 260] width 70 height 38
click at [622, 255] on input "False" at bounding box center [628, 260] width 12 height 10
radio input "true"
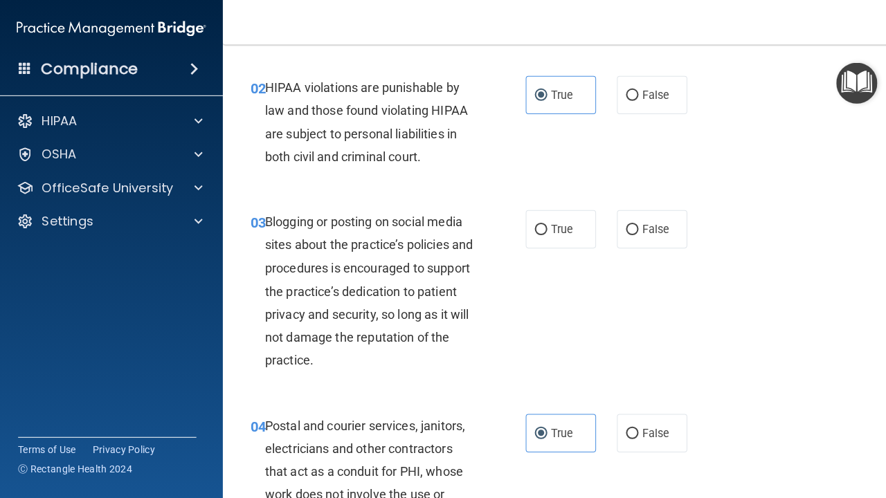
scroll to position [171, 0]
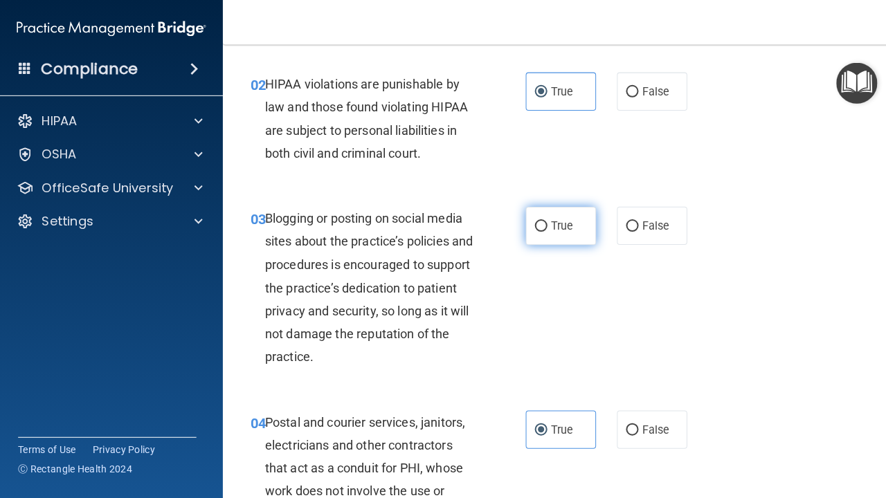
click at [540, 220] on input "True" at bounding box center [537, 225] width 12 height 10
radio input "true"
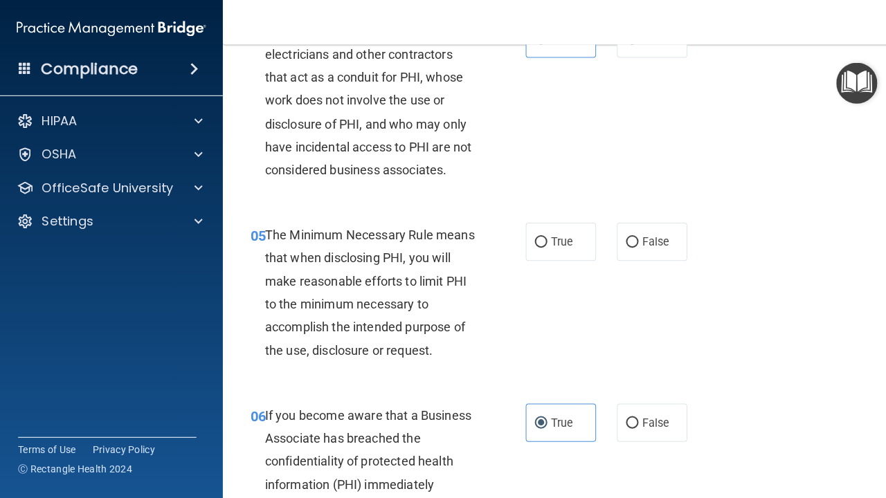
scroll to position [565, 0]
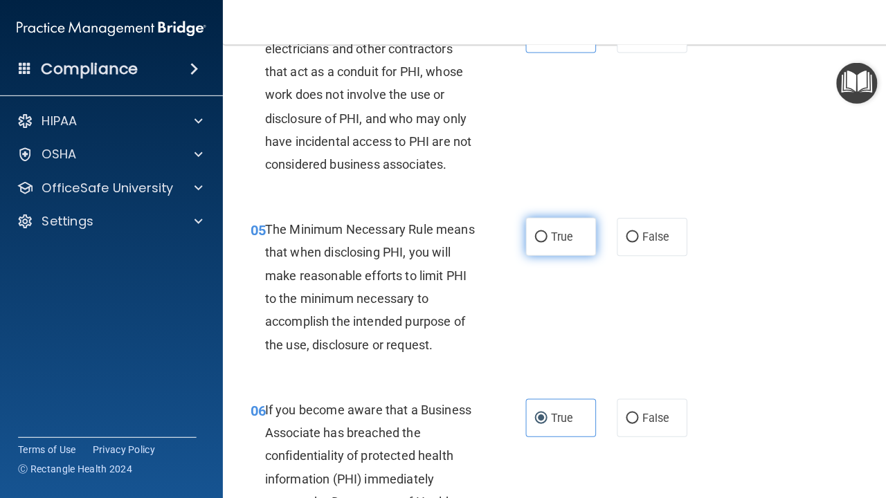
click at [537, 219] on label "True" at bounding box center [557, 236] width 70 height 38
click at [537, 231] on input "True" at bounding box center [537, 236] width 12 height 10
radio input "true"
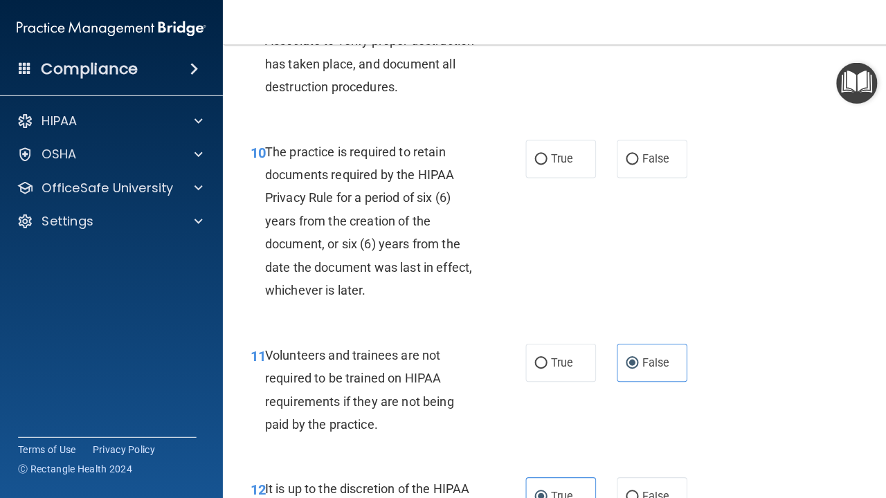
scroll to position [1560, 0]
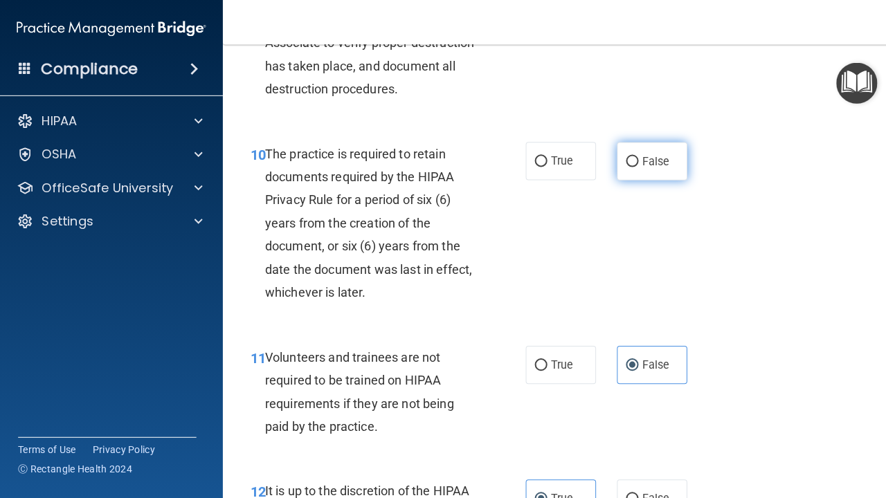
click at [644, 154] on span "False" at bounding box center [651, 160] width 27 height 13
click at [634, 156] on input "False" at bounding box center [628, 161] width 12 height 10
radio input "true"
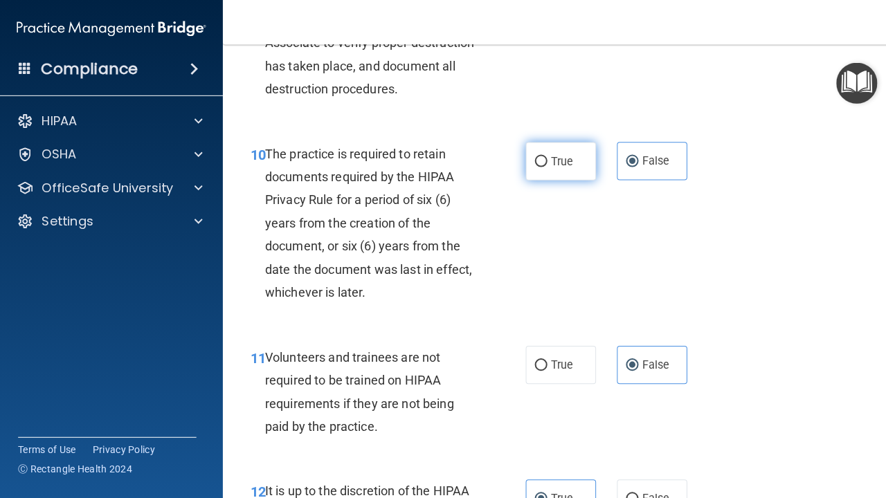
click at [565, 154] on span "True" at bounding box center [557, 160] width 21 height 13
click at [544, 156] on input "True" at bounding box center [537, 161] width 12 height 10
radio input "true"
radio input "false"
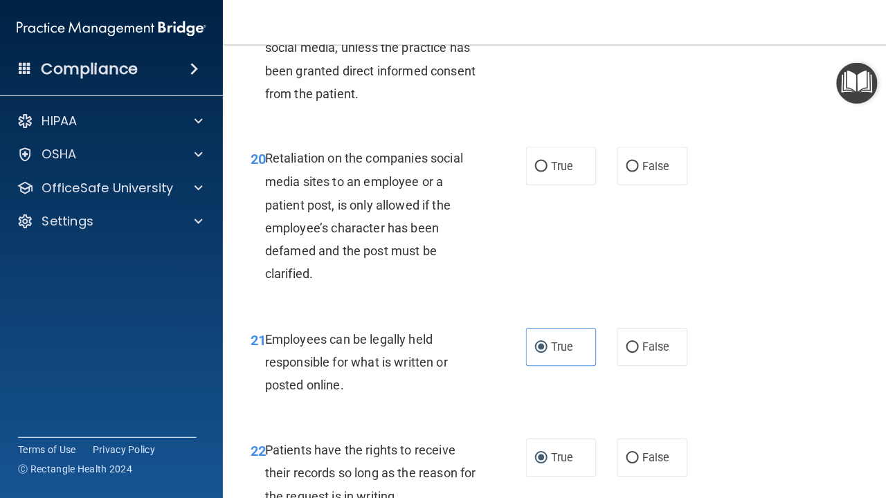
scroll to position [3052, 0]
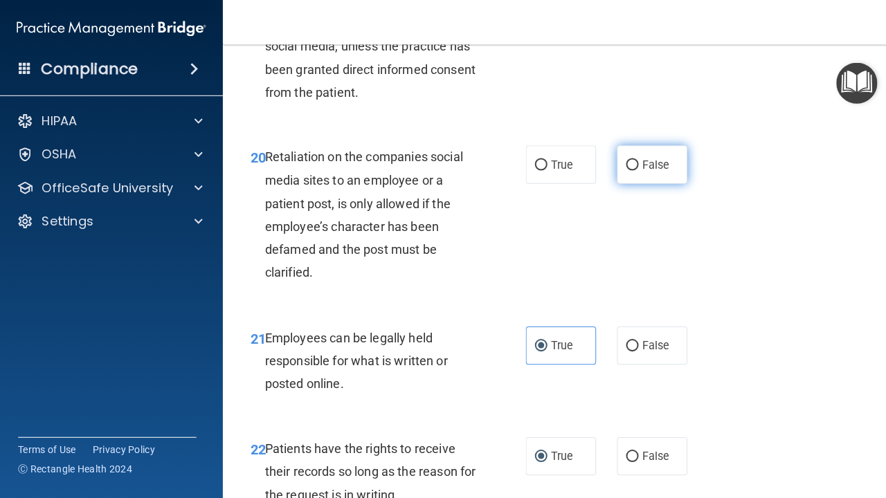
click at [658, 157] on span "False" at bounding box center [651, 163] width 27 height 13
click at [634, 159] on input "False" at bounding box center [628, 164] width 12 height 10
radio input "true"
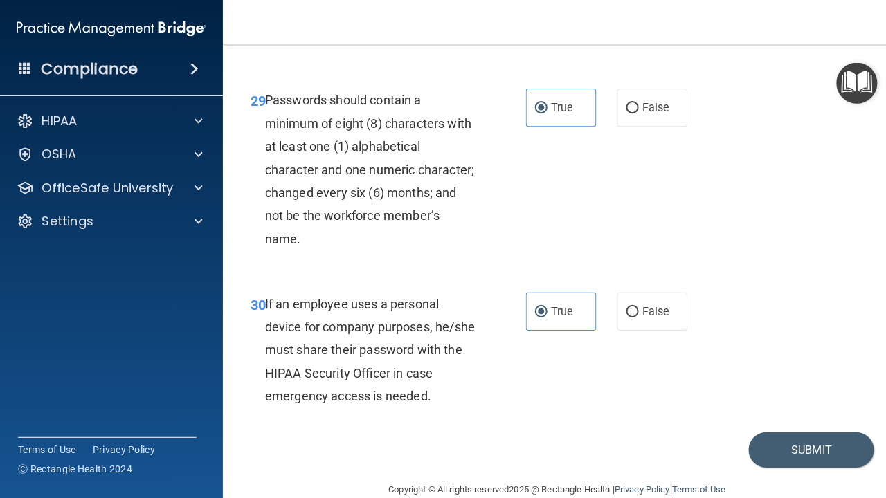
scroll to position [4331, 0]
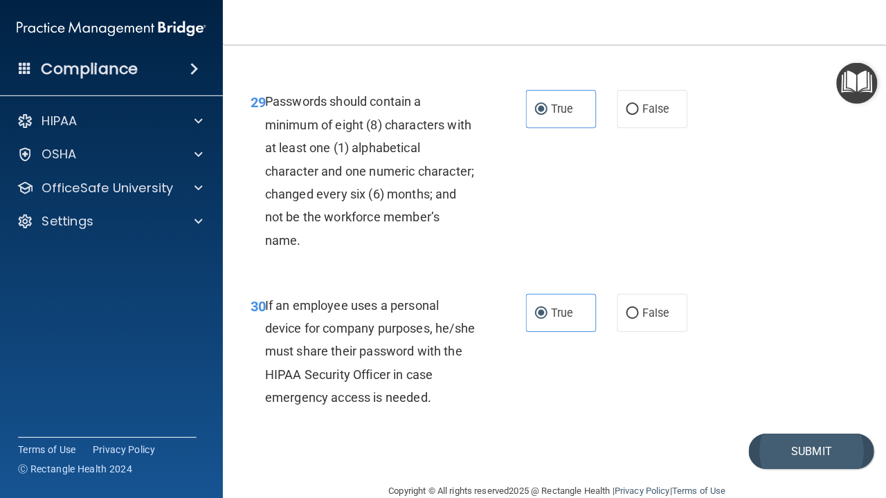
click at [776, 431] on button "Submit" at bounding box center [806, 448] width 125 height 35
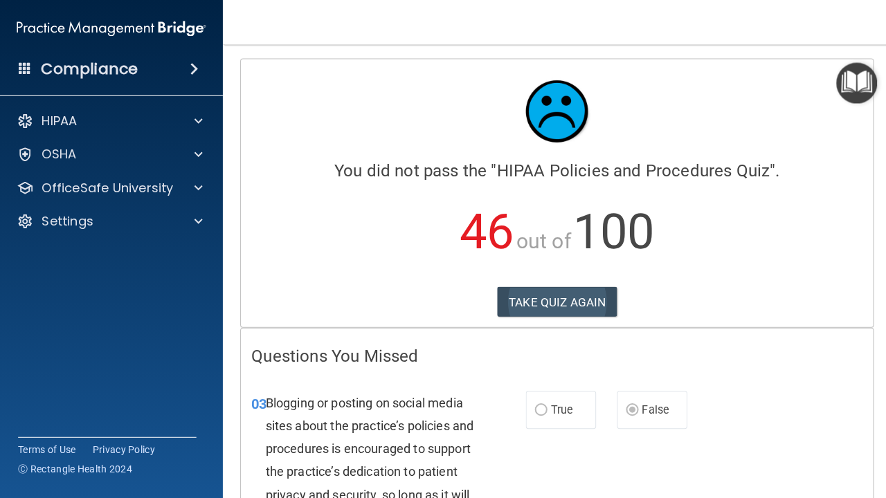
click at [529, 306] on button "TAKE QUIZ AGAIN" at bounding box center [554, 300] width 120 height 30
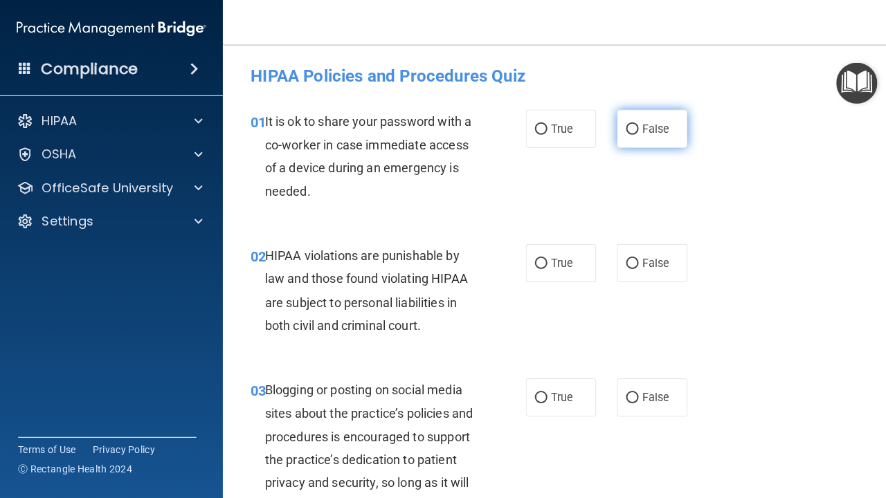
click at [650, 120] on label "False" at bounding box center [648, 128] width 70 height 38
click at [634, 124] on input "False" at bounding box center [628, 129] width 12 height 10
radio input "true"
click at [529, 278] on label "True" at bounding box center [557, 262] width 70 height 38
click at [531, 268] on input "True" at bounding box center [537, 262] width 12 height 10
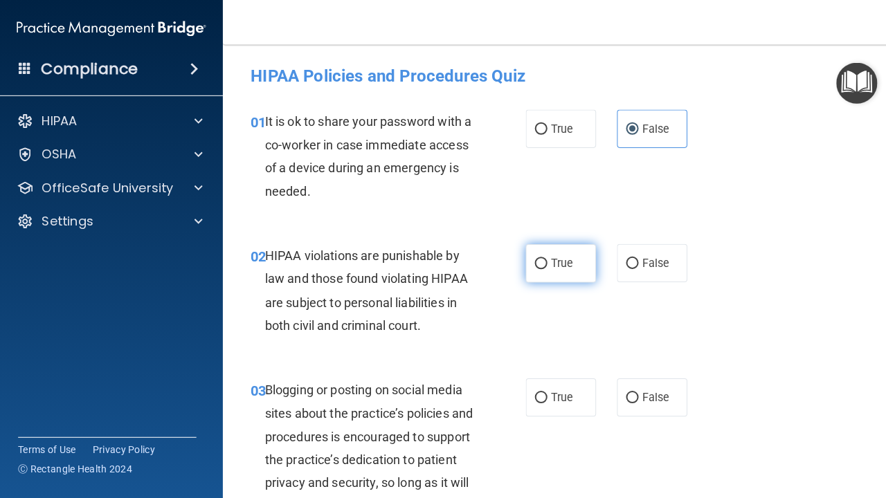
radio input "true"
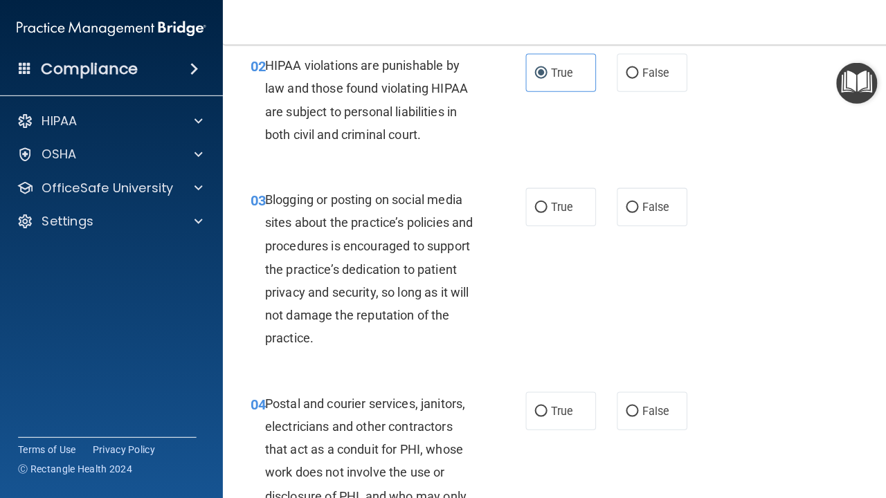
scroll to position [232, 0]
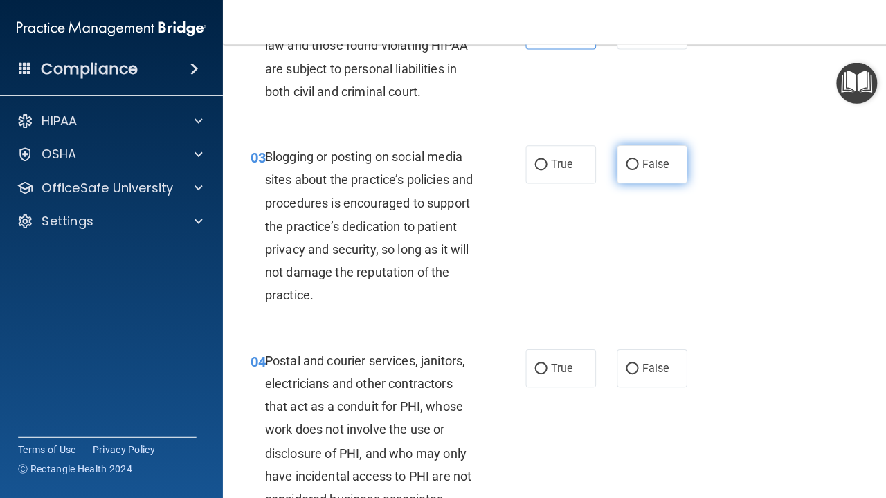
drag, startPoint x: 629, startPoint y: 172, endPoint x: 681, endPoint y: 172, distance: 52.6
click at [681, 172] on label "False" at bounding box center [648, 164] width 70 height 38
click at [634, 169] on input "False" at bounding box center [628, 164] width 12 height 10
radio input "true"
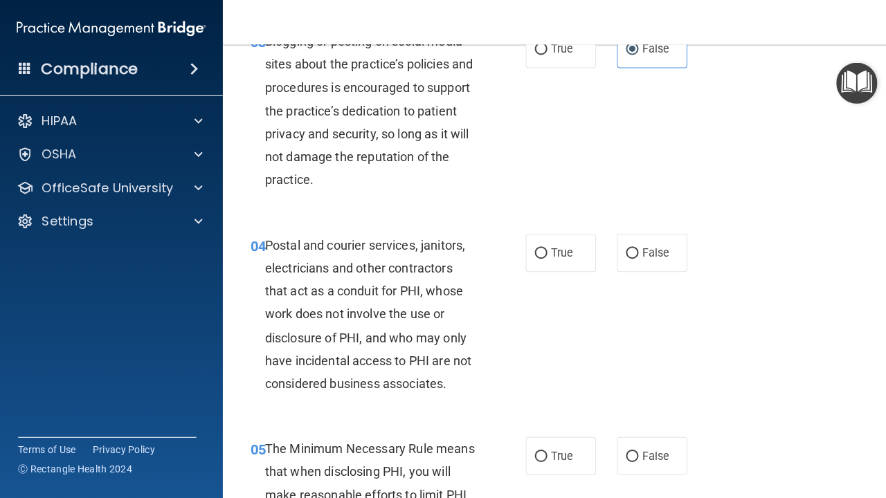
scroll to position [347, 0]
click at [540, 251] on input "True" at bounding box center [537, 251] width 12 height 10
radio input "true"
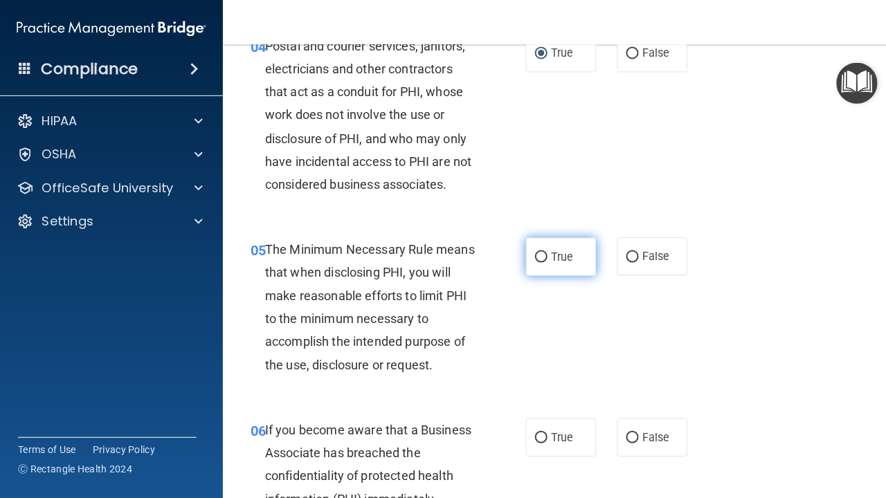
click at [555, 255] on span "True" at bounding box center [557, 254] width 21 height 13
click at [544, 255] on input "True" at bounding box center [537, 255] width 12 height 10
radio input "true"
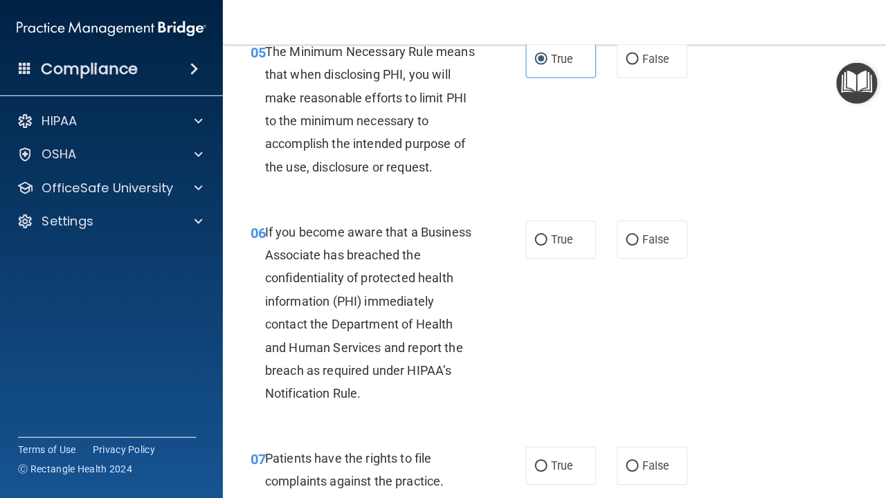
scroll to position [742, 0]
click at [648, 236] on span "False" at bounding box center [651, 237] width 27 height 13
click at [634, 236] on input "False" at bounding box center [628, 238] width 12 height 10
radio input "true"
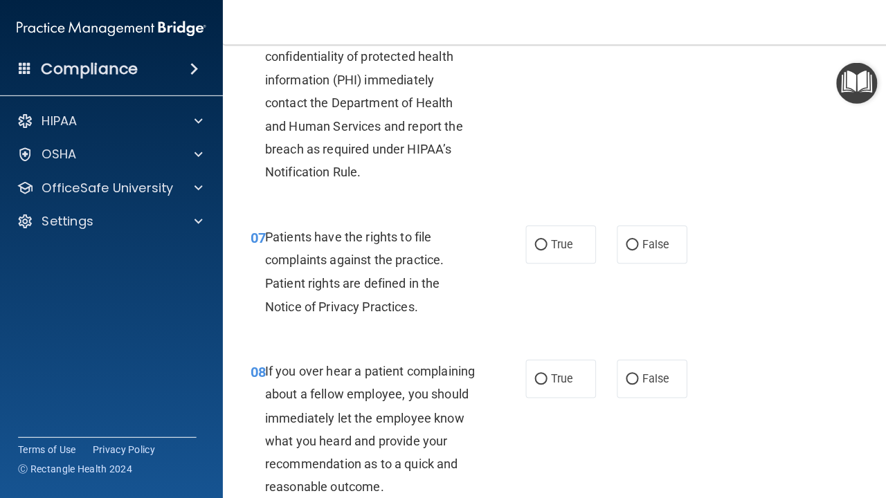
scroll to position [964, 0]
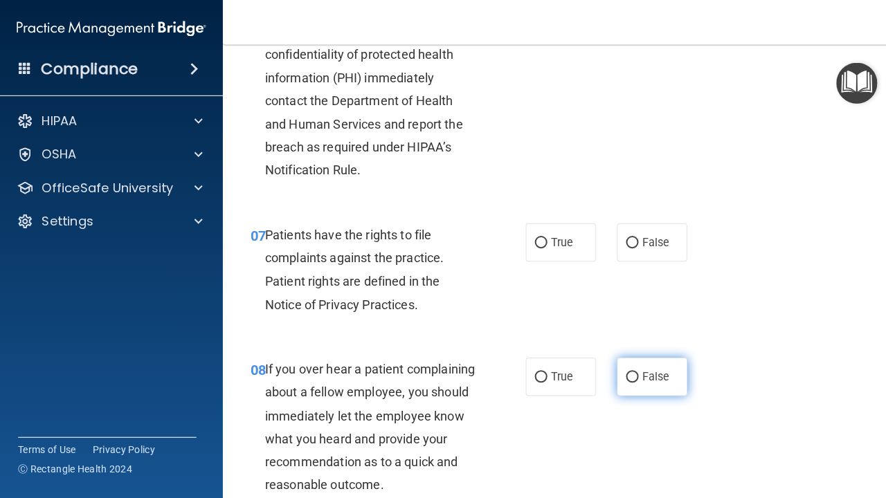
click at [651, 368] on span "False" at bounding box center [651, 374] width 27 height 13
click at [634, 370] on input "False" at bounding box center [628, 375] width 12 height 10
radio input "true"
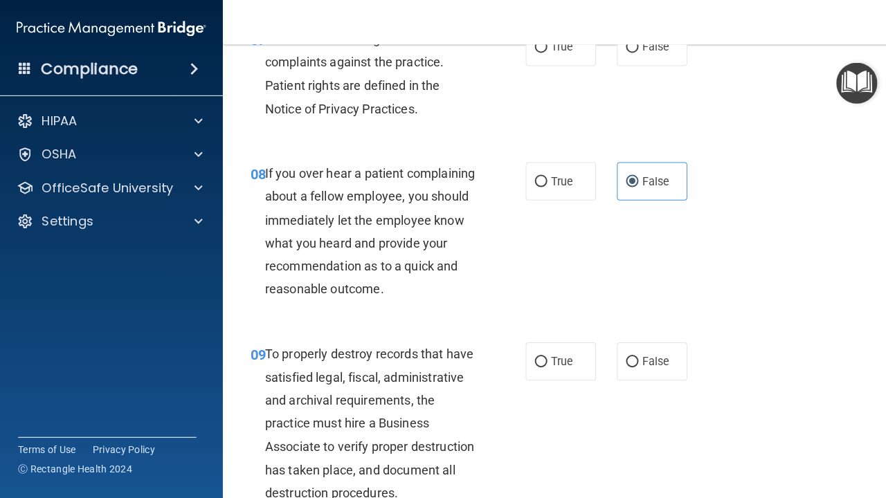
scroll to position [1204, 0]
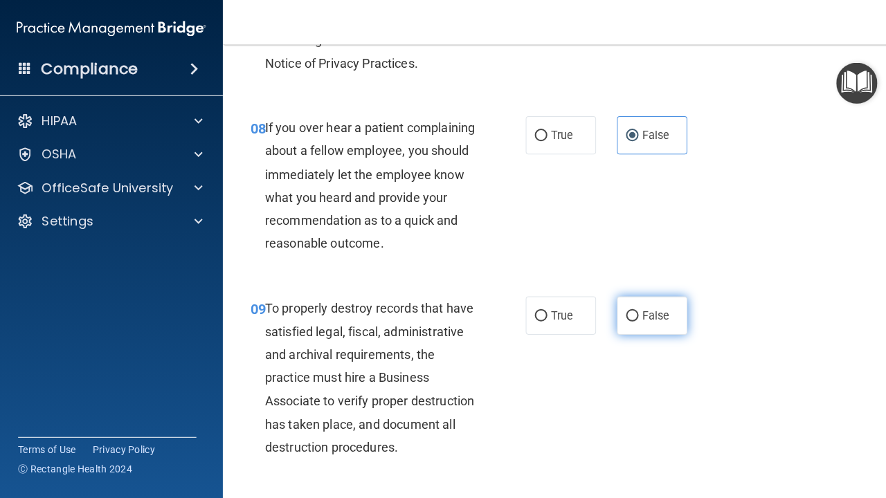
click at [636, 305] on label "False" at bounding box center [648, 314] width 70 height 38
click at [634, 309] on input "False" at bounding box center [628, 314] width 12 height 10
radio input "true"
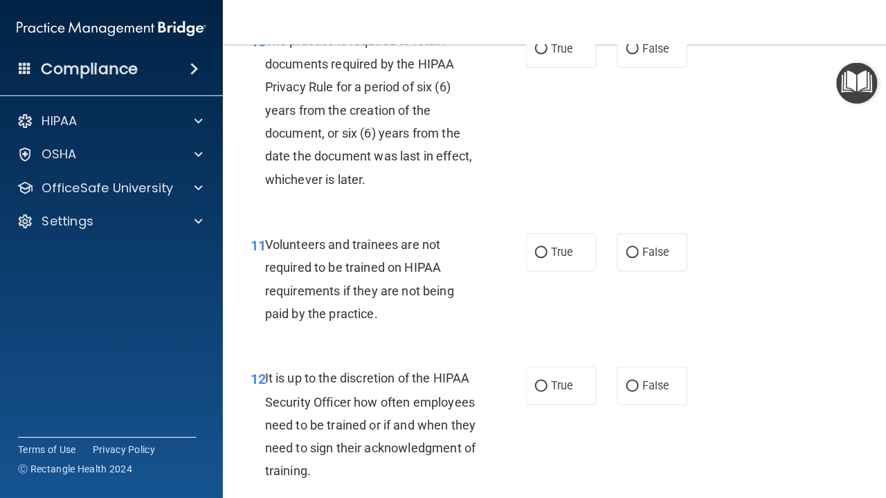
scroll to position [1676, 0]
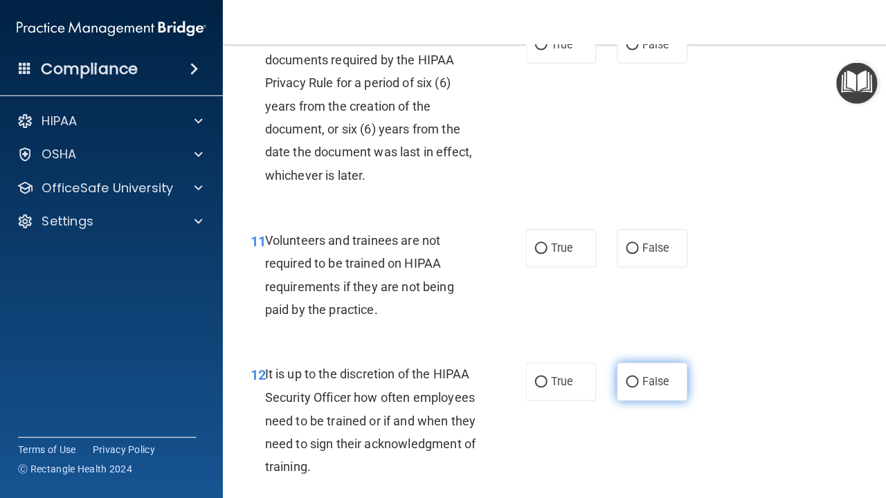
click at [631, 376] on label "False" at bounding box center [648, 379] width 70 height 38
click at [631, 376] on input "False" at bounding box center [628, 380] width 12 height 10
radio input "true"
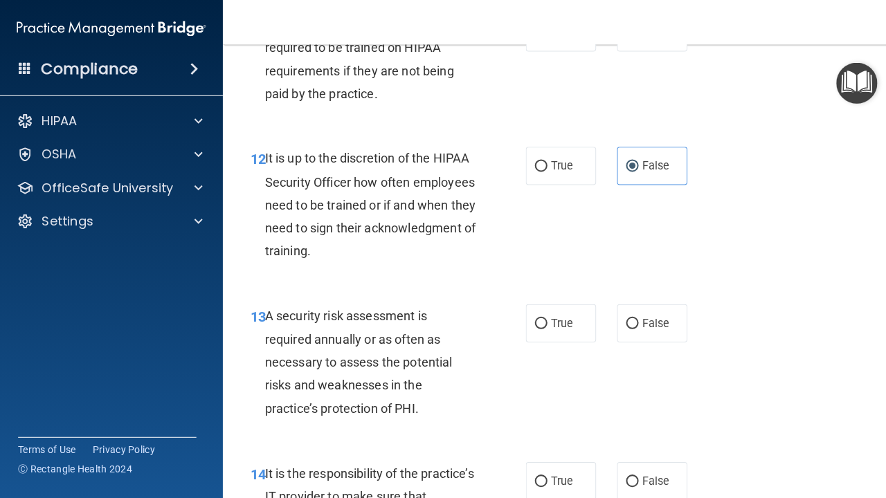
scroll to position [1894, 0]
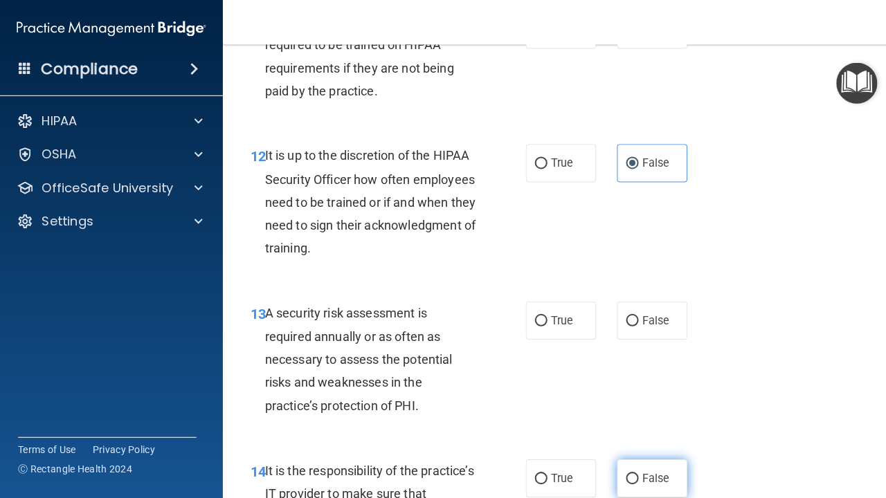
click at [630, 471] on input "False" at bounding box center [628, 476] width 12 height 10
radio input "true"
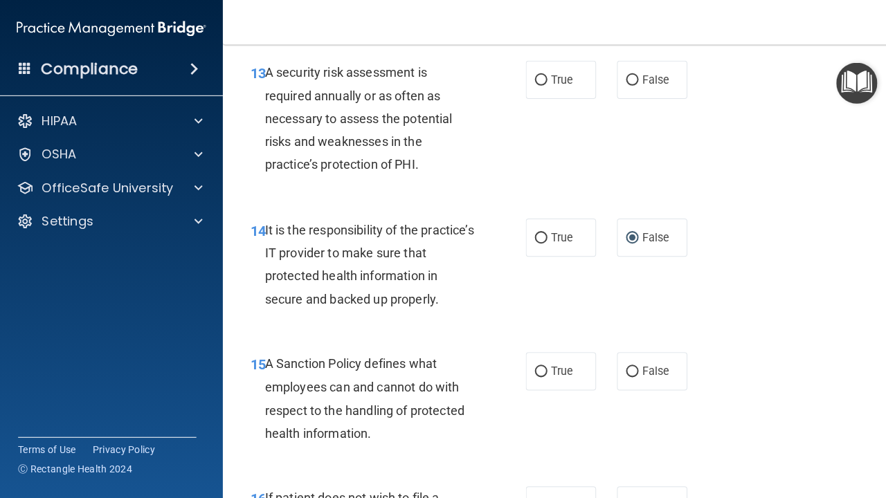
scroll to position [2142, 0]
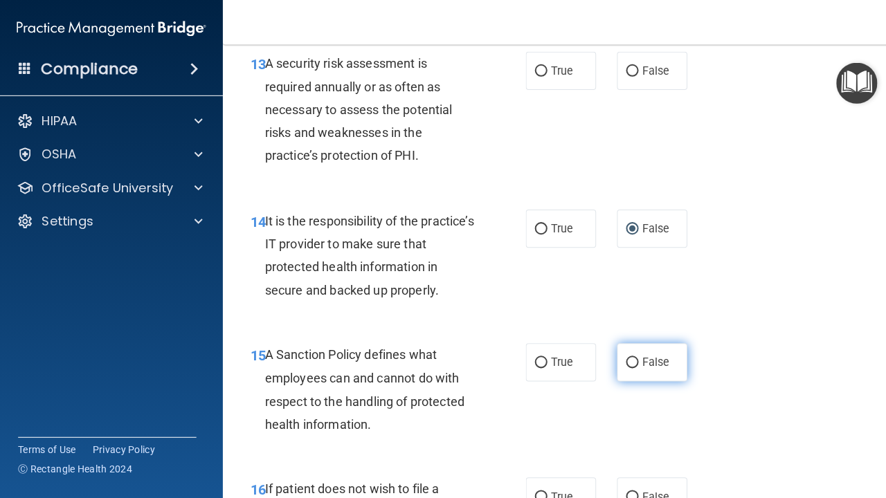
click at [636, 345] on label "False" at bounding box center [648, 360] width 70 height 38
click at [634, 356] on input "False" at bounding box center [628, 361] width 12 height 10
radio input "true"
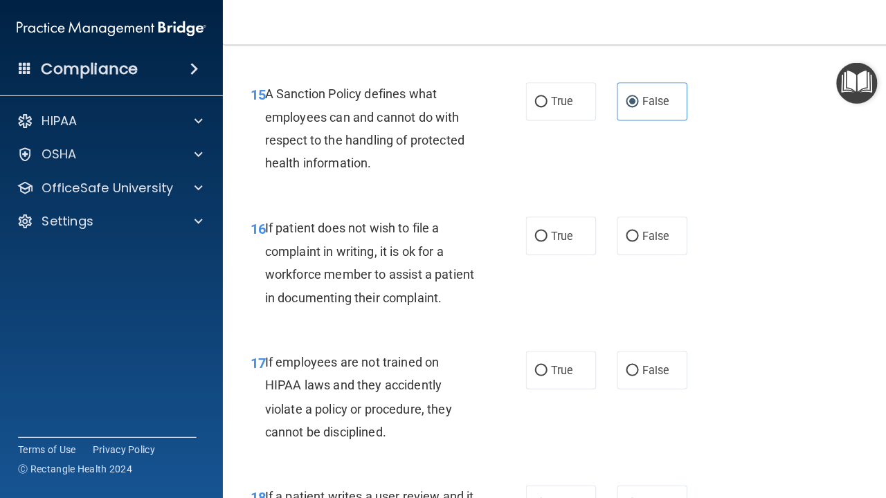
scroll to position [2402, 0]
click at [627, 482] on label "False" at bounding box center [648, 501] width 70 height 38
click at [627, 496] on input "False" at bounding box center [628, 501] width 12 height 10
radio input "true"
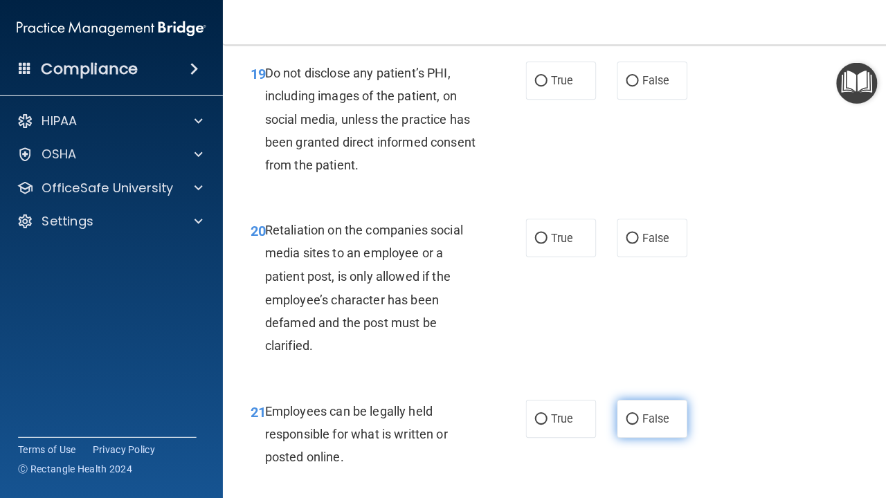
scroll to position [3191, 0]
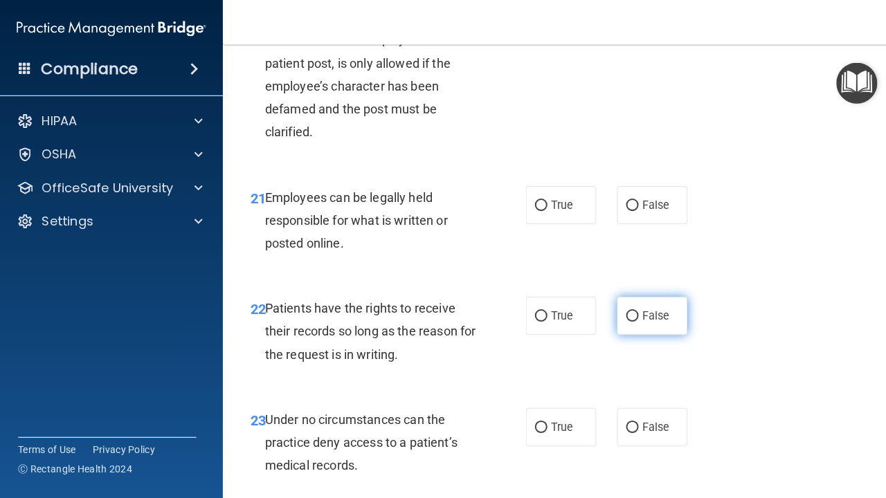
click at [621, 295] on label "False" at bounding box center [648, 314] width 70 height 38
click at [622, 309] on input "False" at bounding box center [628, 314] width 12 height 10
radio input "true"
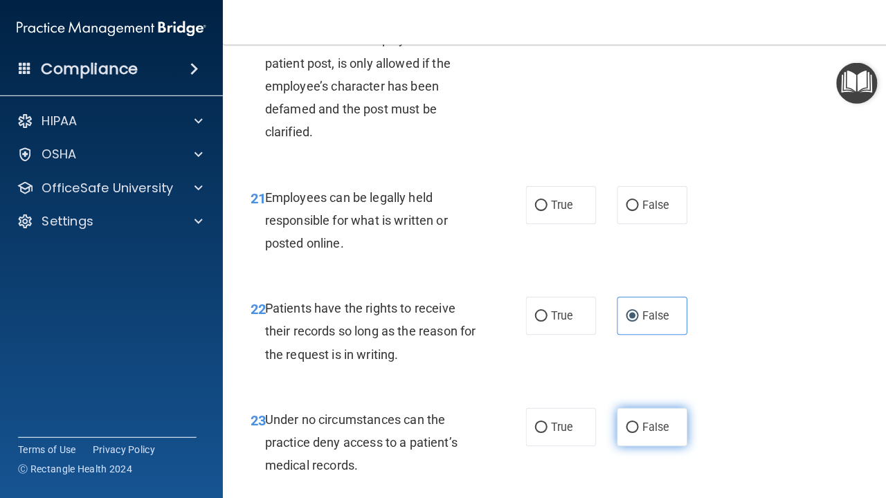
click at [630, 420] on input "False" at bounding box center [628, 425] width 12 height 10
radio input "true"
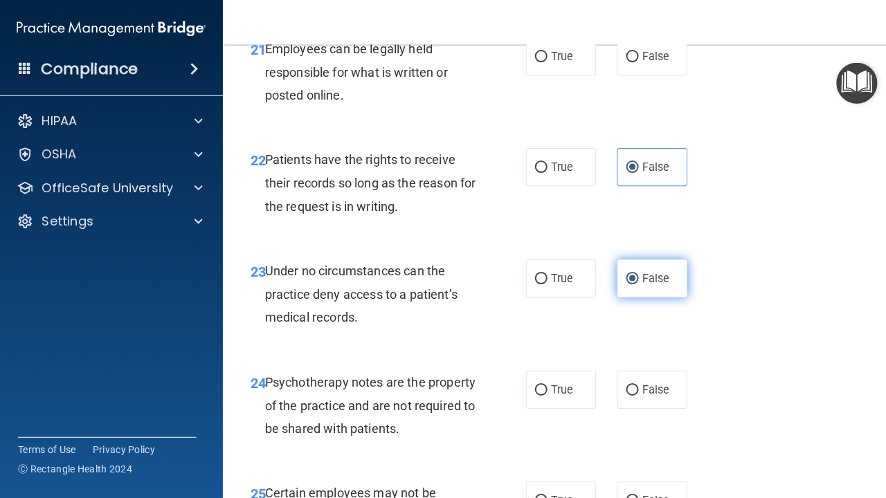
scroll to position [3341, 0]
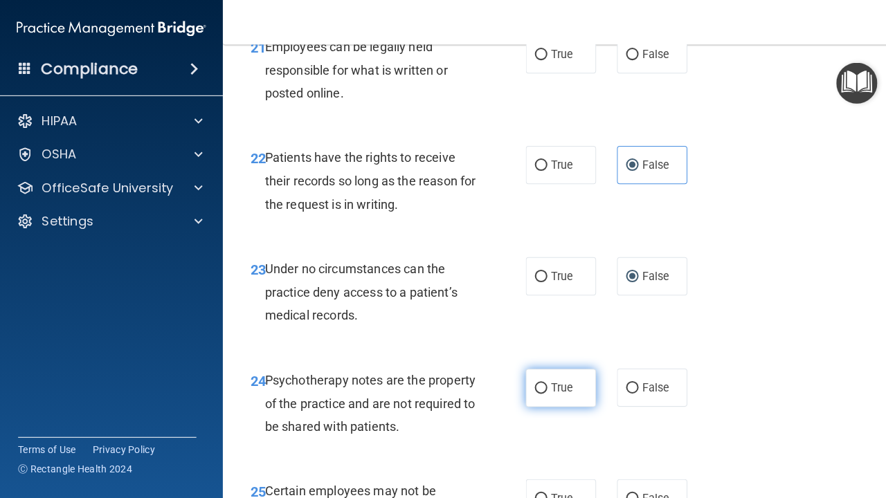
click at [551, 379] on span "True" at bounding box center [557, 385] width 21 height 13
click at [544, 381] on input "True" at bounding box center [537, 386] width 12 height 10
radio input "true"
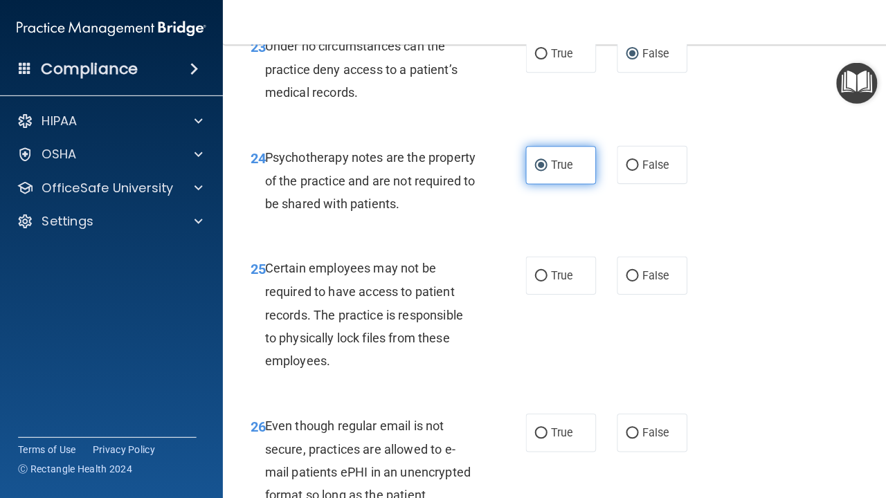
scroll to position [3566, 0]
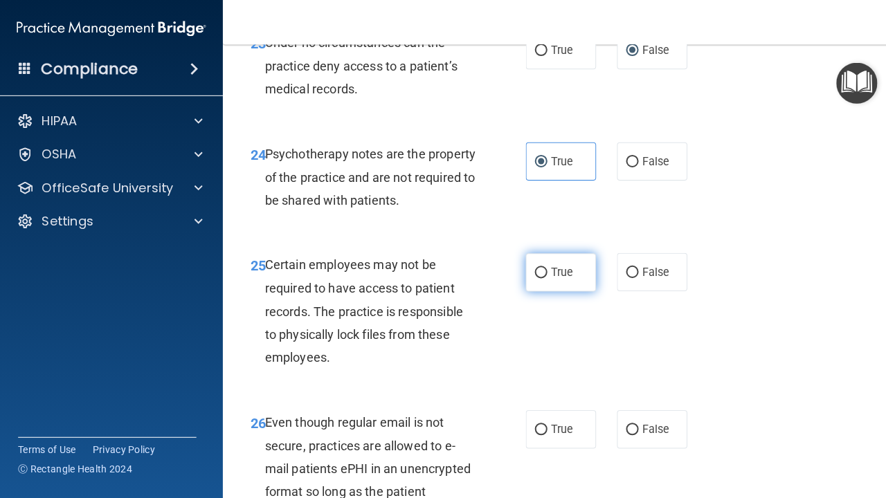
click at [558, 264] on span "True" at bounding box center [557, 270] width 21 height 13
click at [544, 266] on input "True" at bounding box center [537, 271] width 12 height 10
radio input "true"
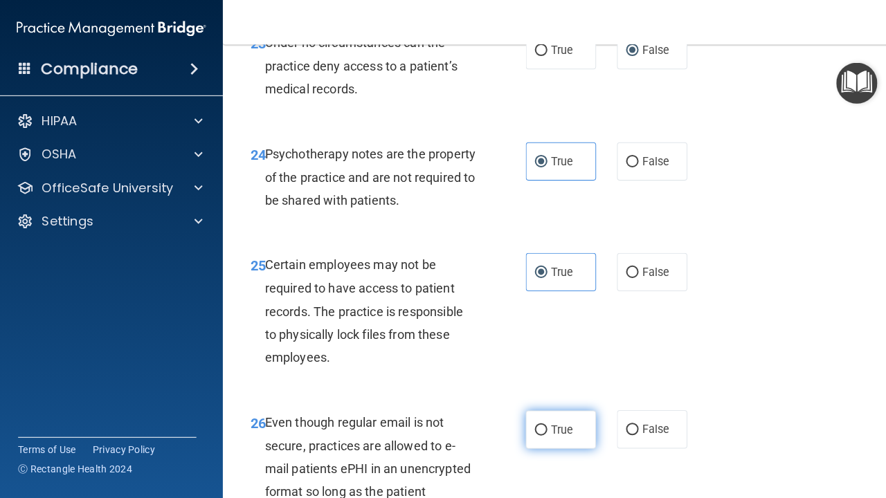
click at [549, 421] on span "True" at bounding box center [557, 427] width 21 height 13
click at [544, 423] on input "True" at bounding box center [537, 428] width 12 height 10
radio input "true"
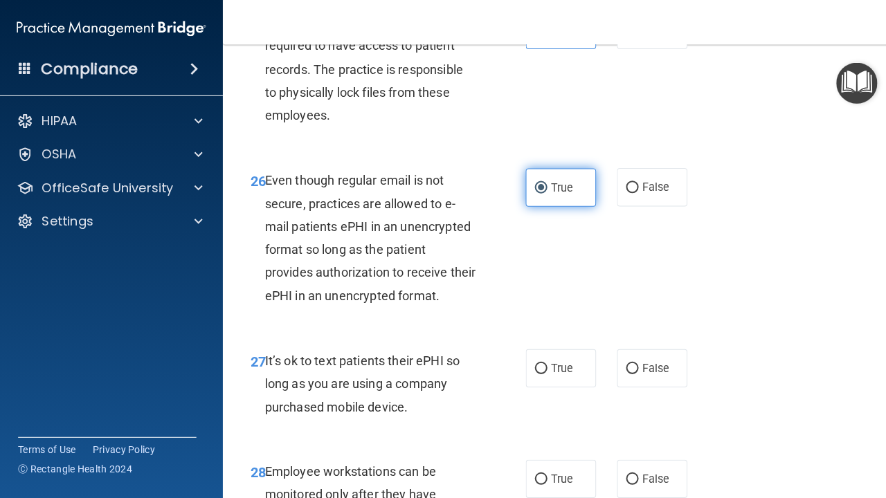
scroll to position [3807, 0]
click at [634, 471] on input "False" at bounding box center [628, 476] width 12 height 10
radio input "true"
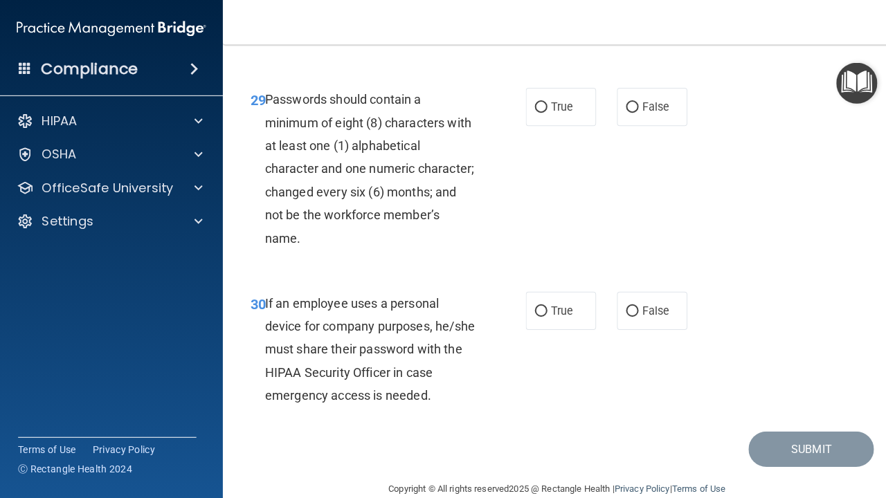
scroll to position [4331, 0]
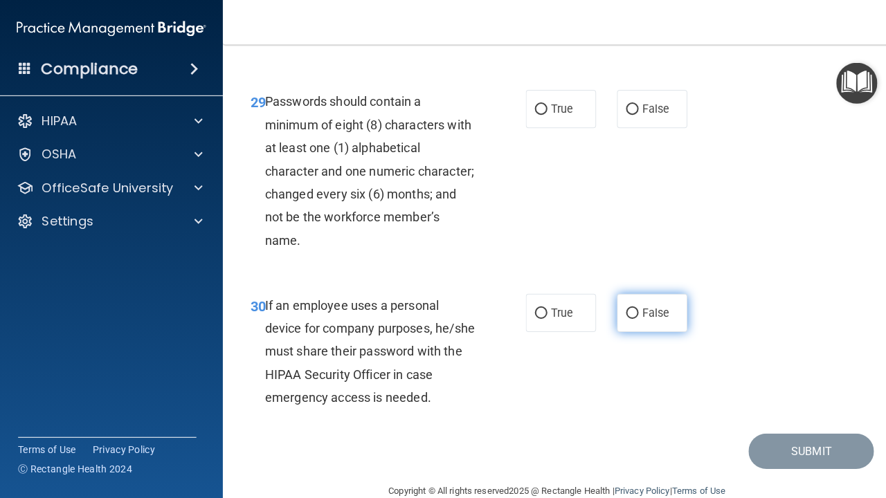
click at [635, 292] on label "False" at bounding box center [648, 311] width 70 height 38
click at [634, 306] on input "False" at bounding box center [628, 311] width 12 height 10
radio input "true"
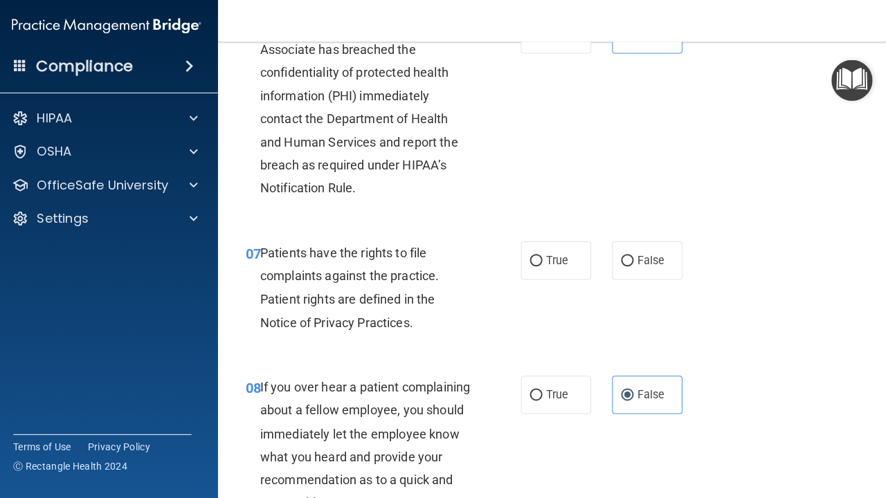
scroll to position [944, 0]
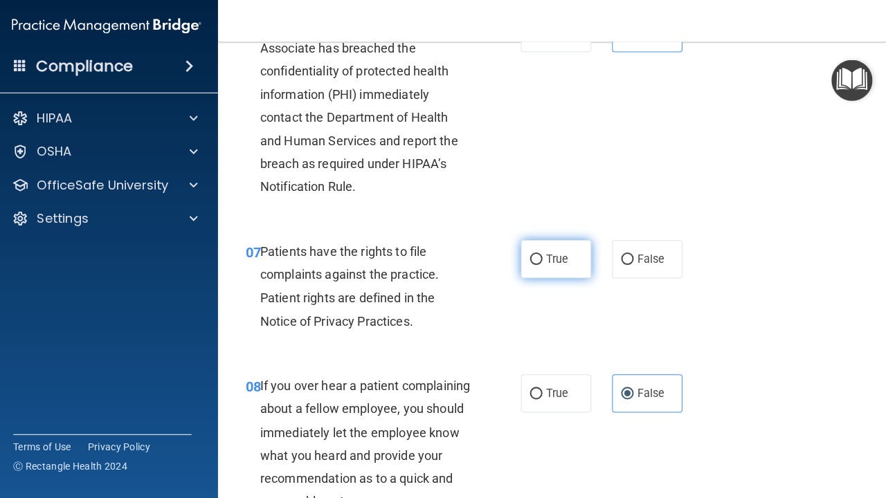
click at [556, 244] on label "True" at bounding box center [557, 260] width 70 height 38
click at [544, 256] on input "True" at bounding box center [537, 261] width 12 height 10
radio input "true"
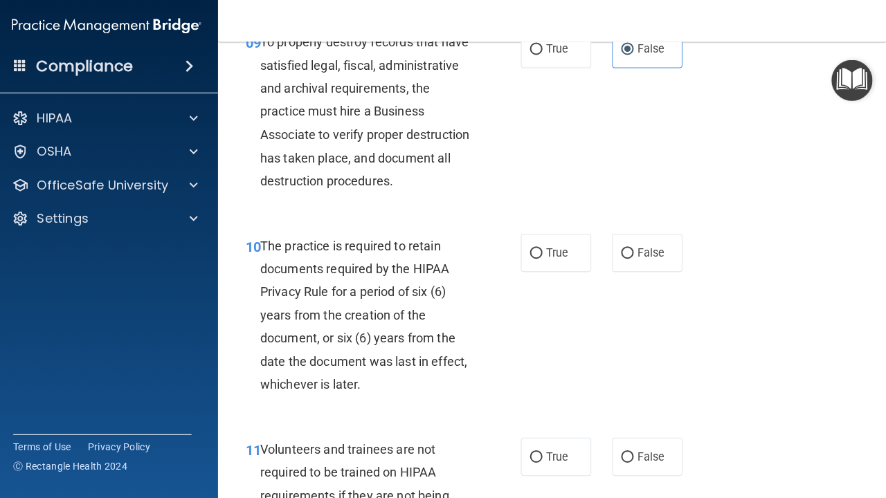
scroll to position [1474, 0]
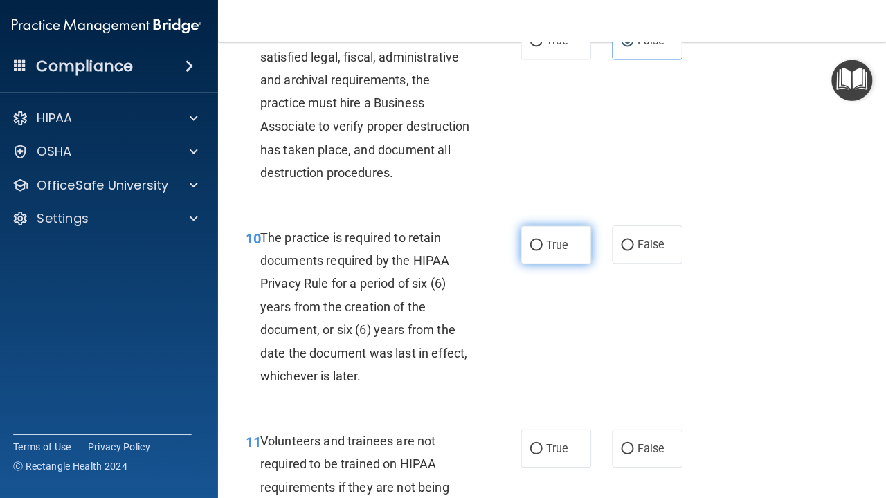
click at [531, 241] on input "True" at bounding box center [537, 246] width 12 height 10
radio input "true"
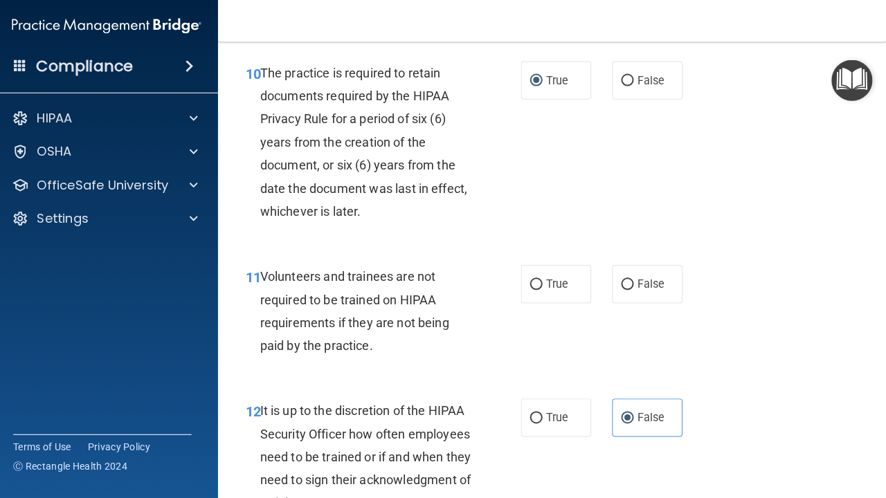
scroll to position [1669, 0]
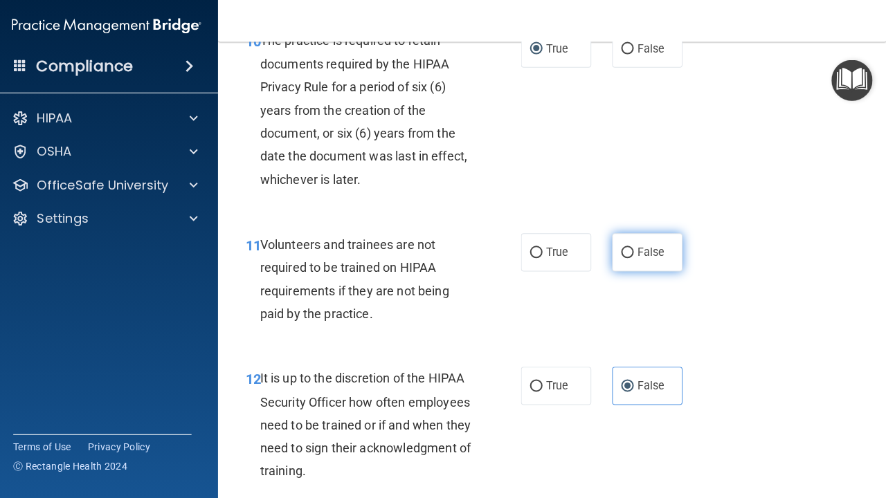
click at [636, 257] on label "False" at bounding box center [648, 254] width 70 height 38
click at [634, 257] on input "False" at bounding box center [628, 254] width 12 height 10
radio input "true"
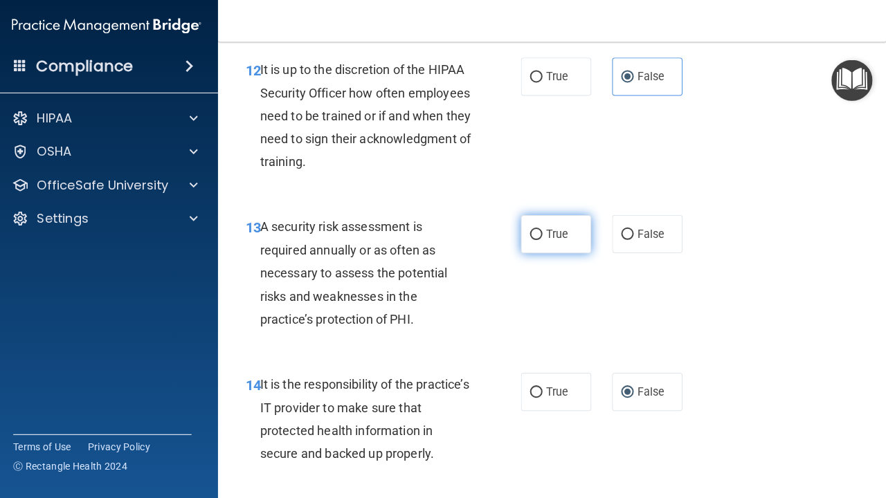
scroll to position [1977, 0]
click at [554, 216] on label "True" at bounding box center [557, 235] width 70 height 38
click at [544, 230] on input "True" at bounding box center [537, 235] width 12 height 10
radio input "true"
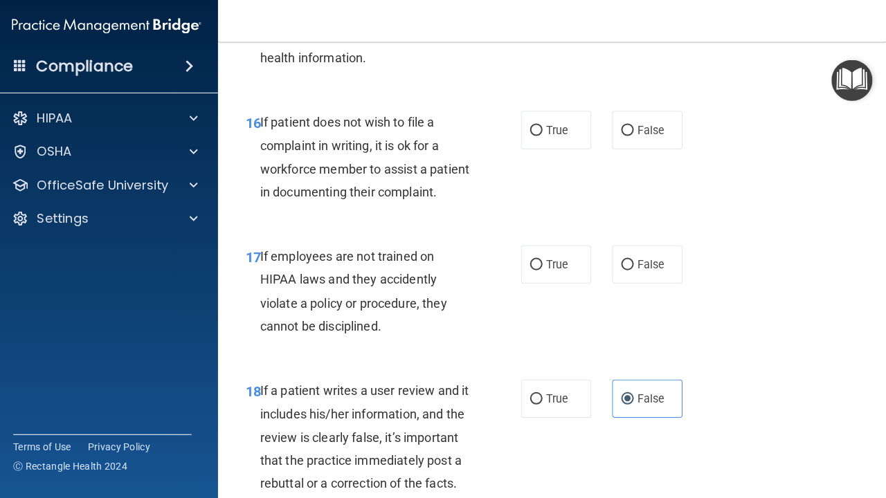
scroll to position [2505, 0]
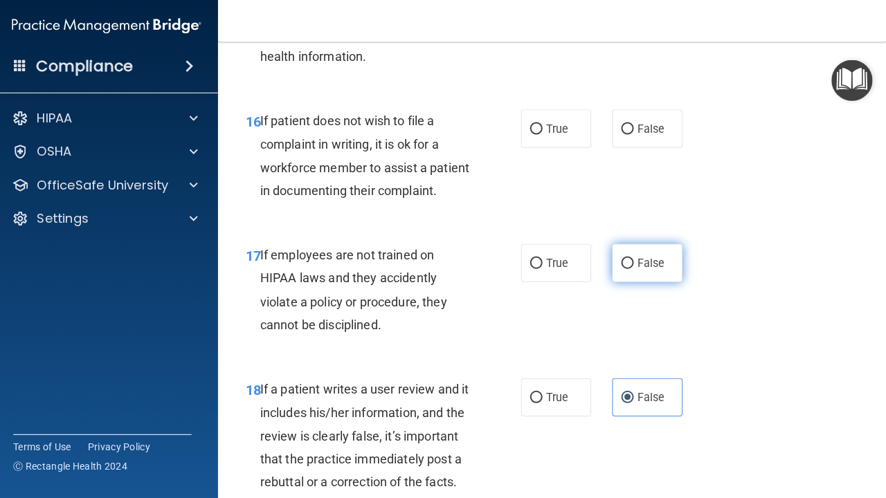
click at [627, 262] on label "False" at bounding box center [648, 264] width 70 height 38
click at [627, 262] on input "False" at bounding box center [628, 264] width 12 height 10
radio input "true"
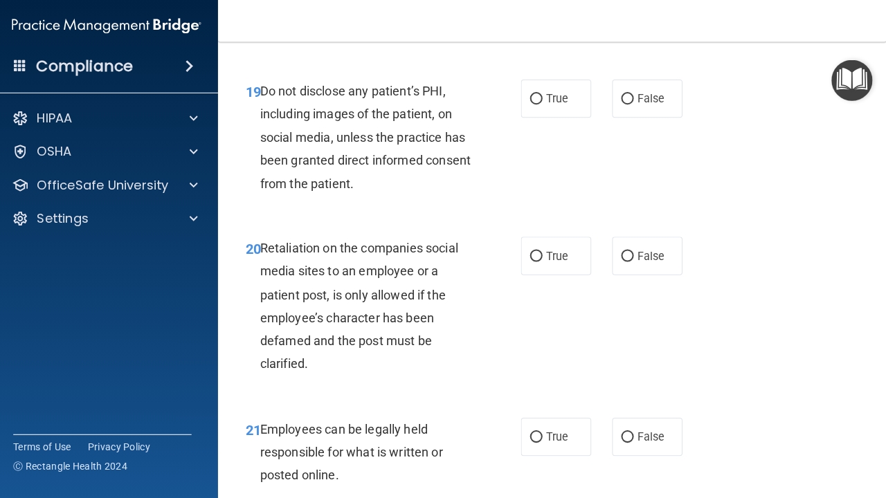
scroll to position [2955, 0]
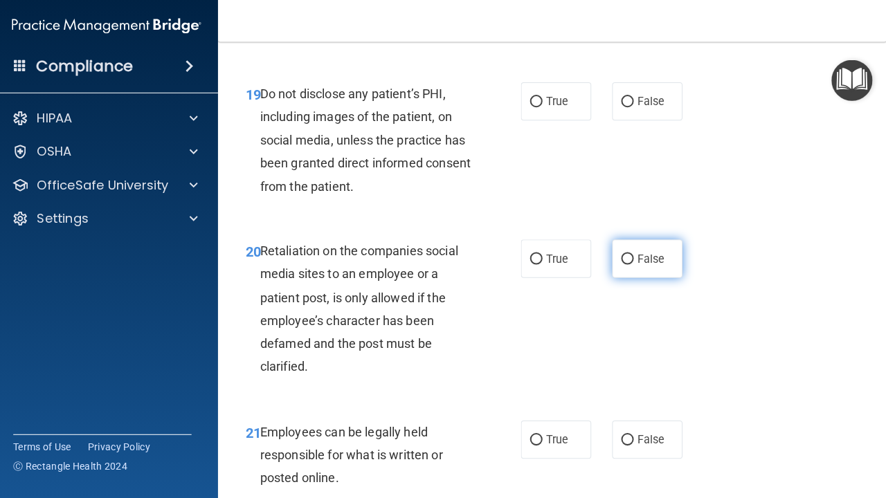
click at [666, 250] on label "False" at bounding box center [648, 260] width 70 height 38
click at [634, 255] on input "False" at bounding box center [628, 260] width 12 height 10
radio input "true"
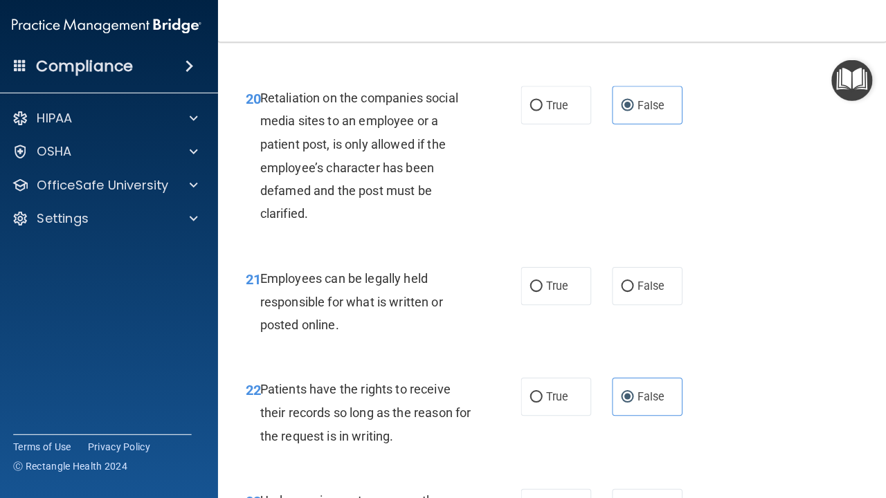
scroll to position [3112, 0]
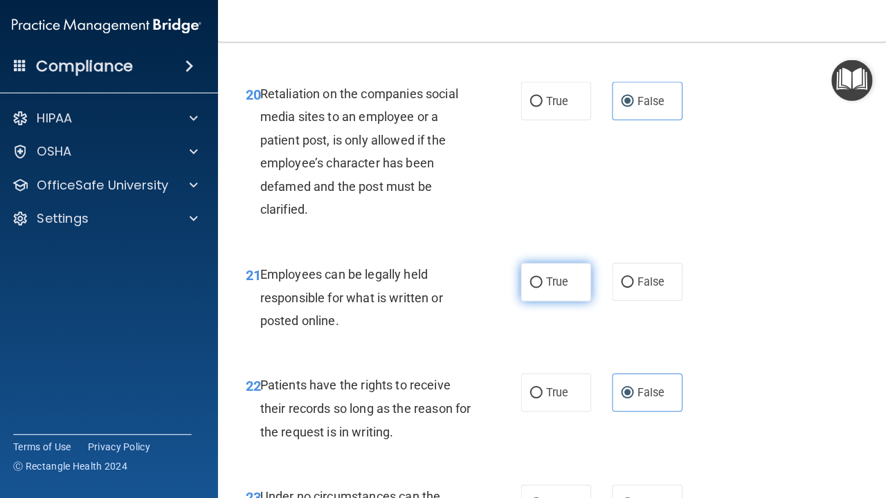
click at [553, 277] on label "True" at bounding box center [557, 283] width 70 height 38
click at [544, 279] on input "True" at bounding box center [537, 284] width 12 height 10
radio input "true"
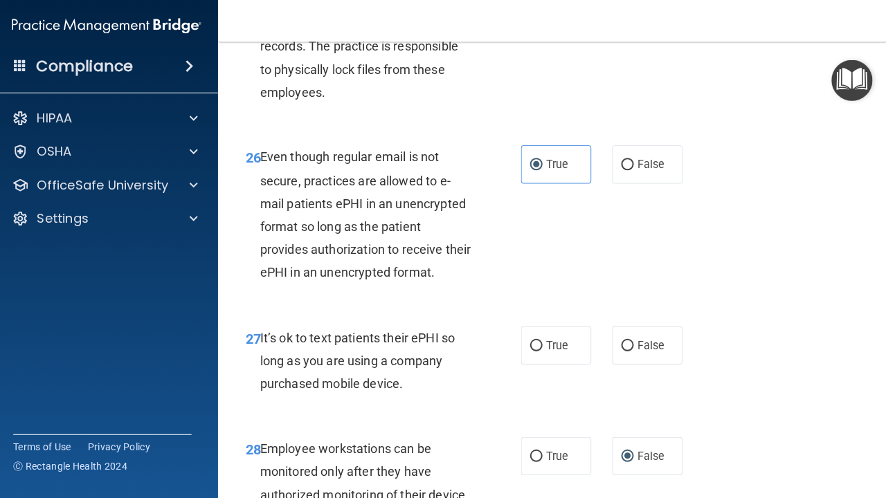
scroll to position [3878, 0]
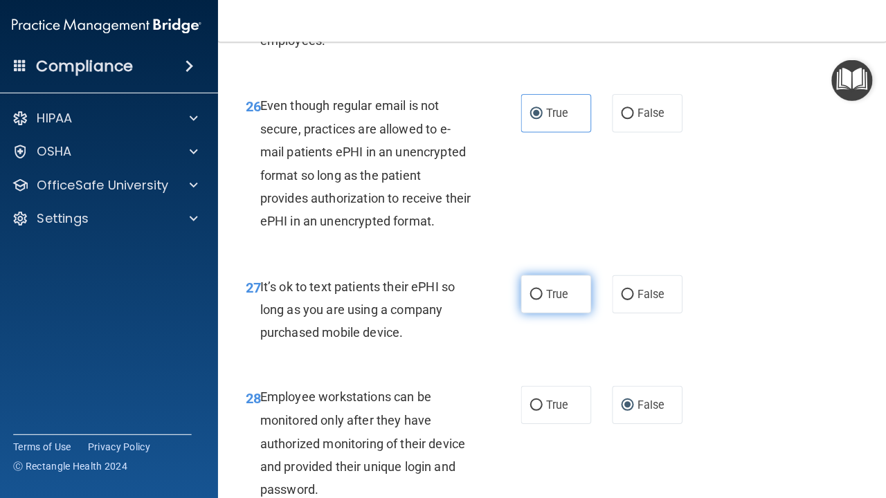
click at [541, 282] on label "True" at bounding box center [557, 295] width 70 height 38
click at [541, 291] on input "True" at bounding box center [537, 296] width 12 height 10
radio input "true"
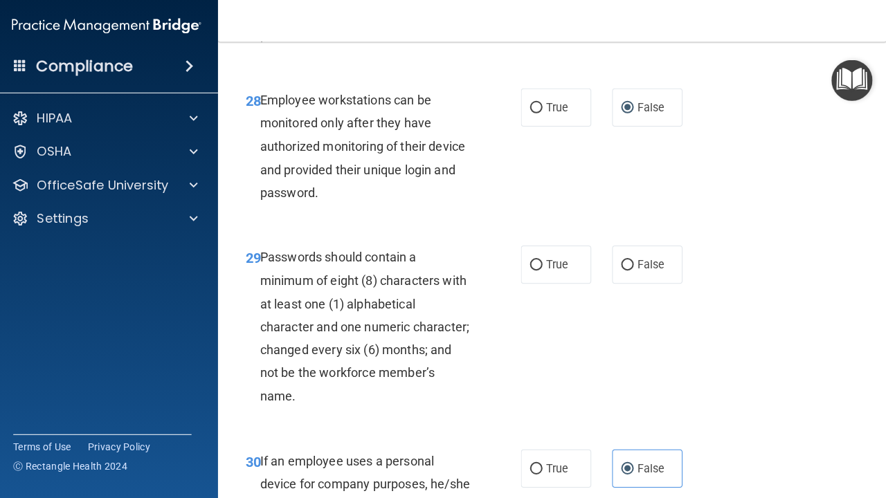
scroll to position [4189, 0]
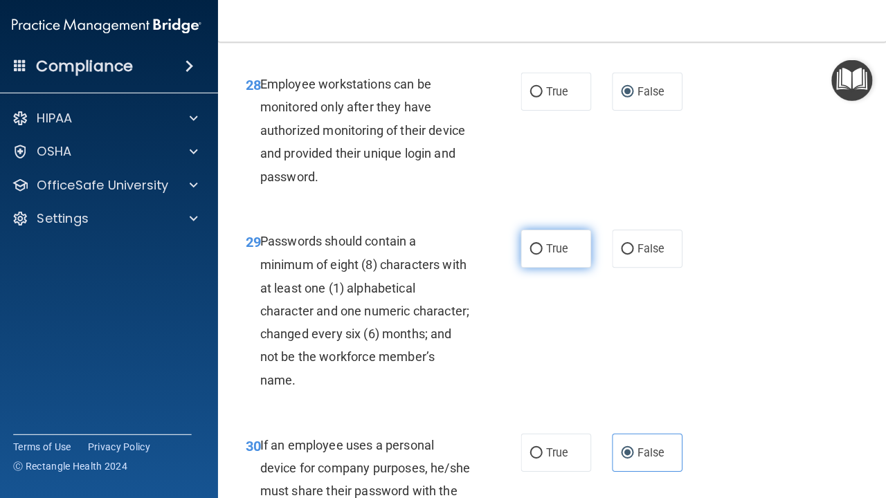
click at [560, 244] on span "True" at bounding box center [557, 250] width 21 height 13
click at [544, 246] on input "True" at bounding box center [537, 251] width 12 height 10
radio input "true"
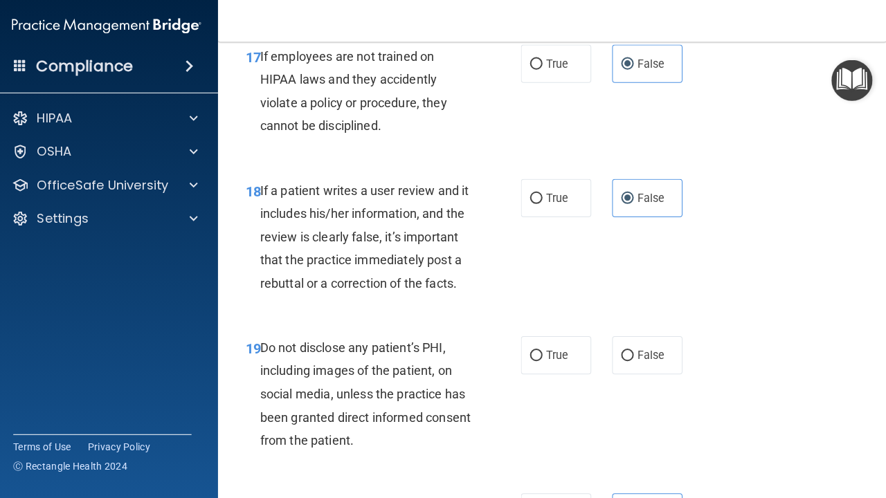
scroll to position [2704, 0]
click at [554, 345] on label "True" at bounding box center [557, 355] width 70 height 38
click at [544, 351] on input "True" at bounding box center [537, 356] width 12 height 10
radio input "true"
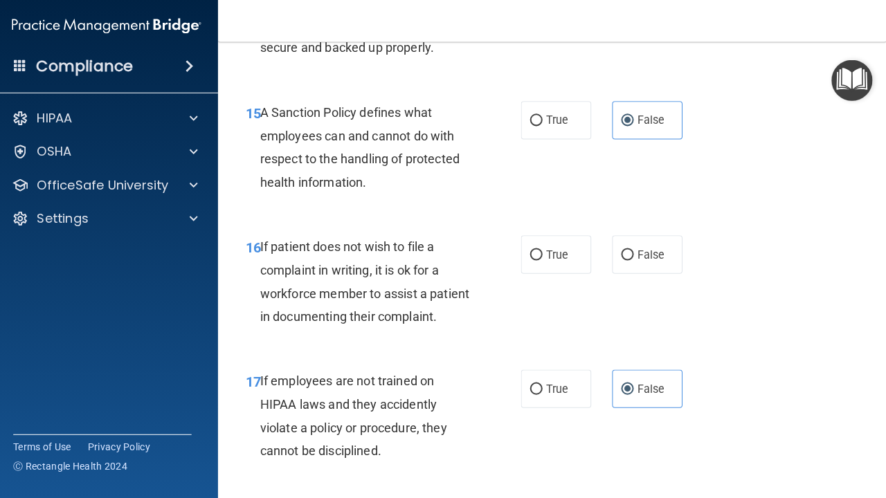
scroll to position [2382, 0]
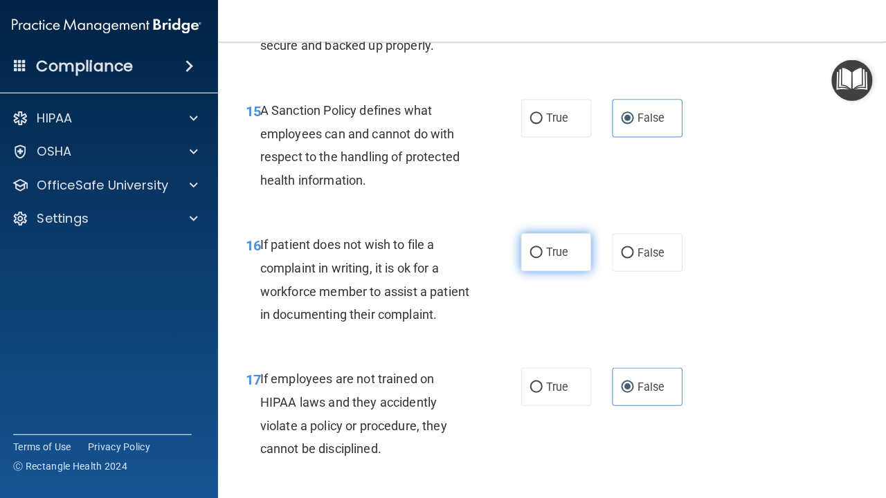
click at [571, 237] on label "True" at bounding box center [557, 254] width 70 height 38
click at [544, 249] on input "True" at bounding box center [537, 254] width 12 height 10
radio input "true"
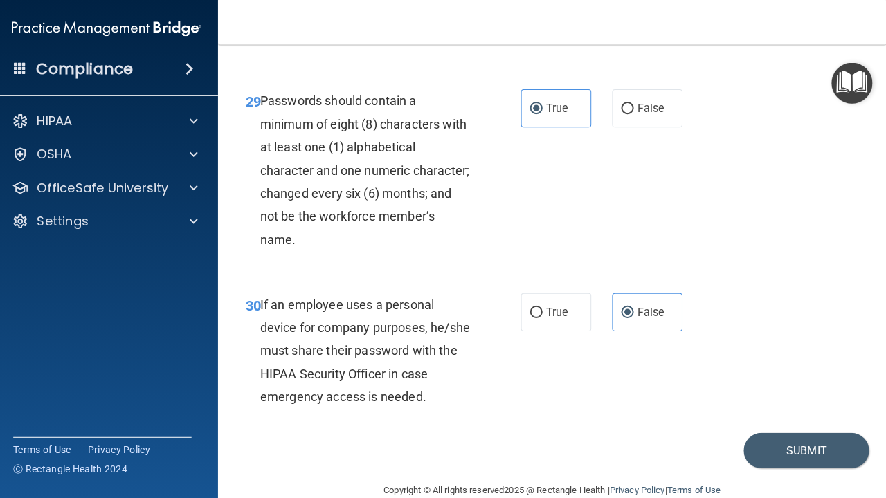
scroll to position [4331, 0]
click at [771, 431] on button "Submit" at bounding box center [806, 448] width 125 height 35
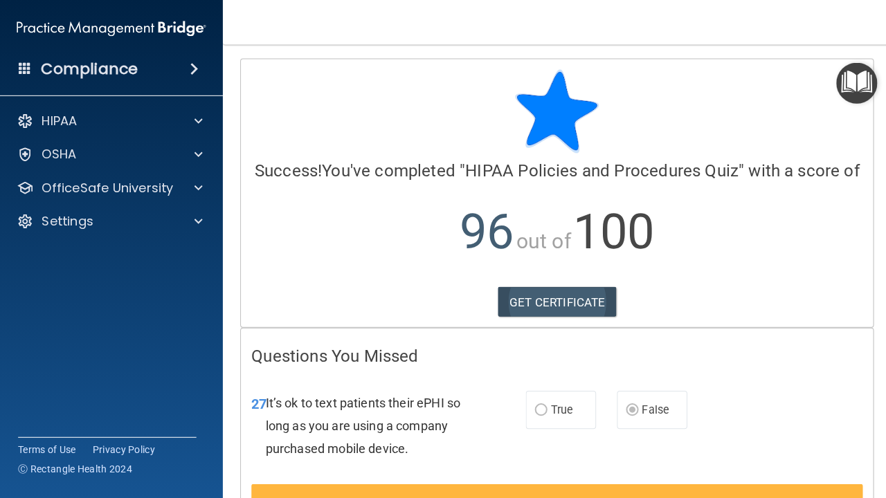
click at [583, 300] on link "GET CERTIFICATE" at bounding box center [554, 300] width 118 height 30
click at [864, 93] on img "Open Resource Center" at bounding box center [851, 82] width 41 height 41
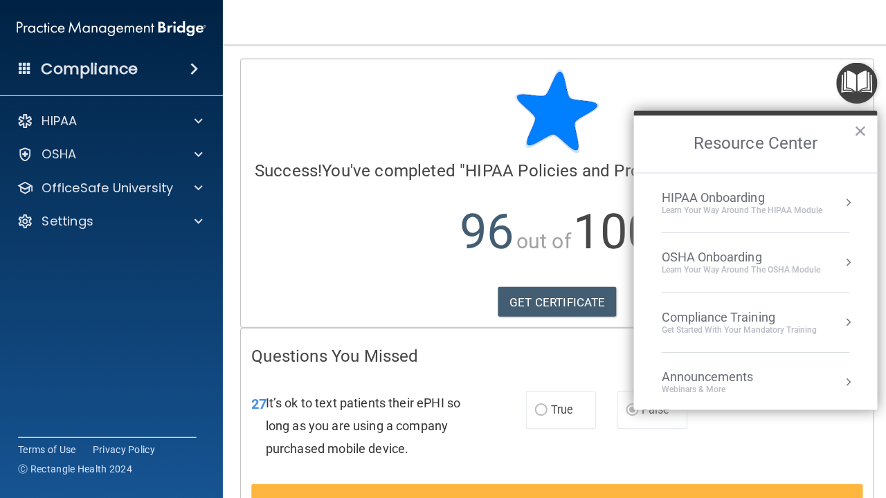
click at [733, 187] on li "HIPAA Onboarding Learn Your Way around the HIPAA module" at bounding box center [750, 201] width 187 height 59
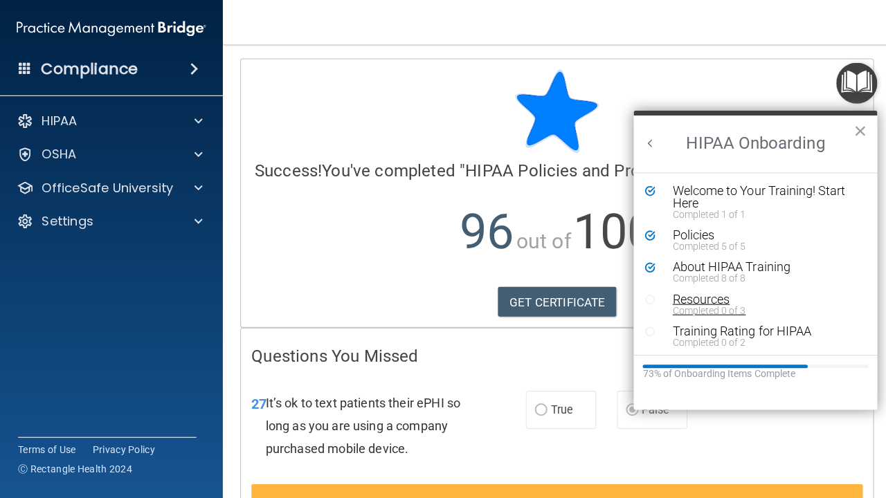
click at [690, 296] on div "Resources" at bounding box center [760, 297] width 185 height 12
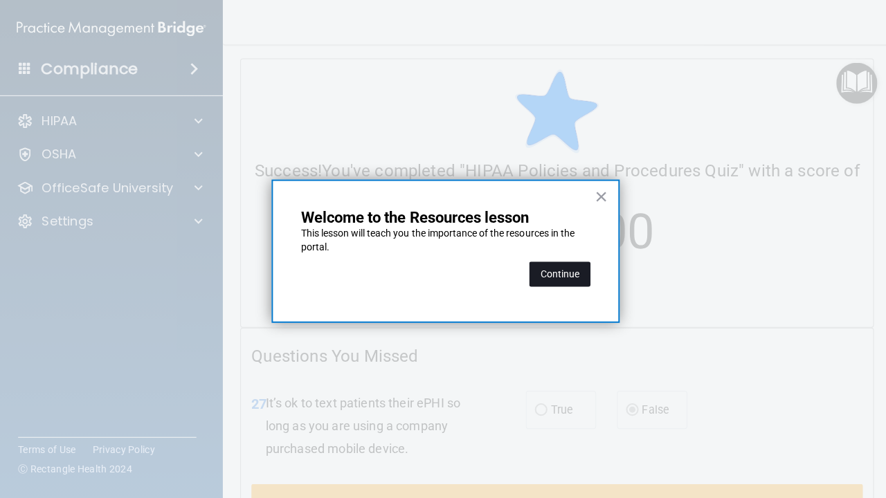
click at [557, 266] on button "Continue" at bounding box center [556, 272] width 61 height 25
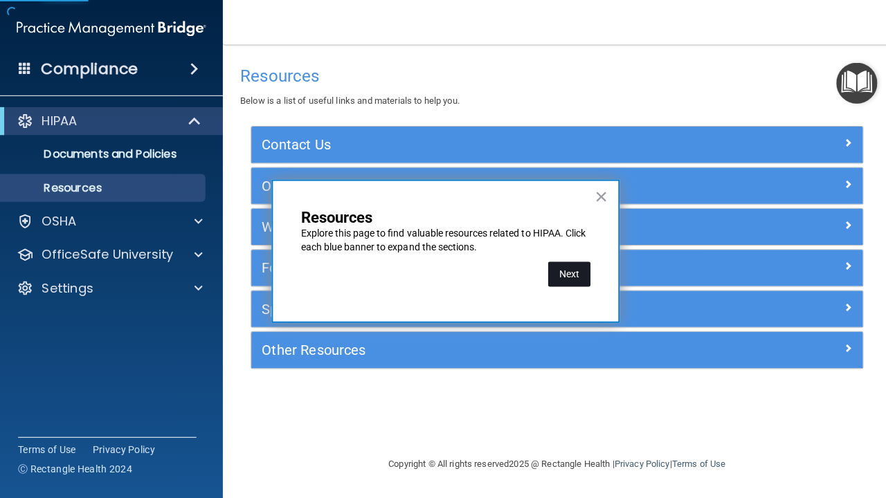
click at [567, 275] on button "Next" at bounding box center [565, 272] width 42 height 25
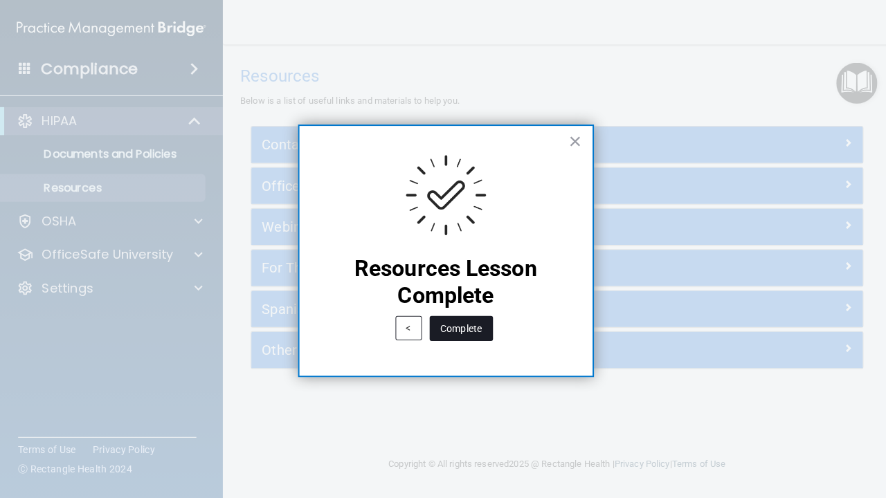
click at [462, 329] on button "Complete" at bounding box center [458, 326] width 63 height 25
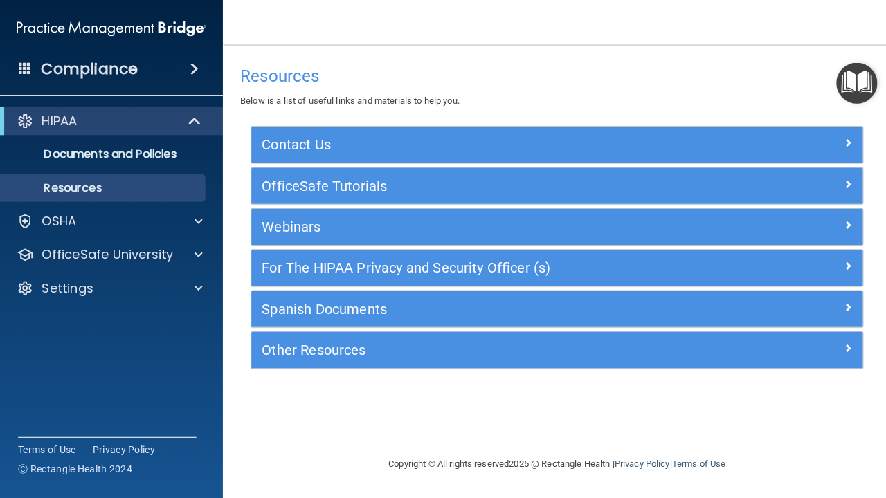
click at [443, 144] on h5 "Contact Us" at bounding box center [477, 143] width 435 height 15
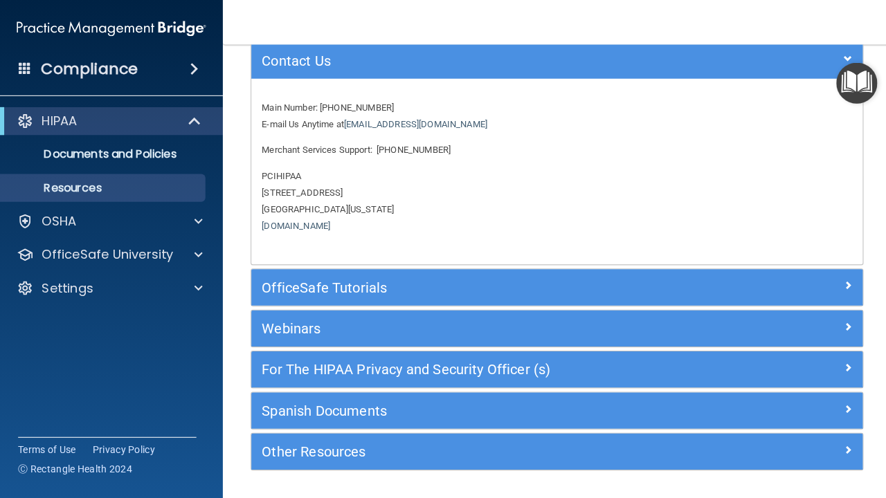
scroll to position [89, 0]
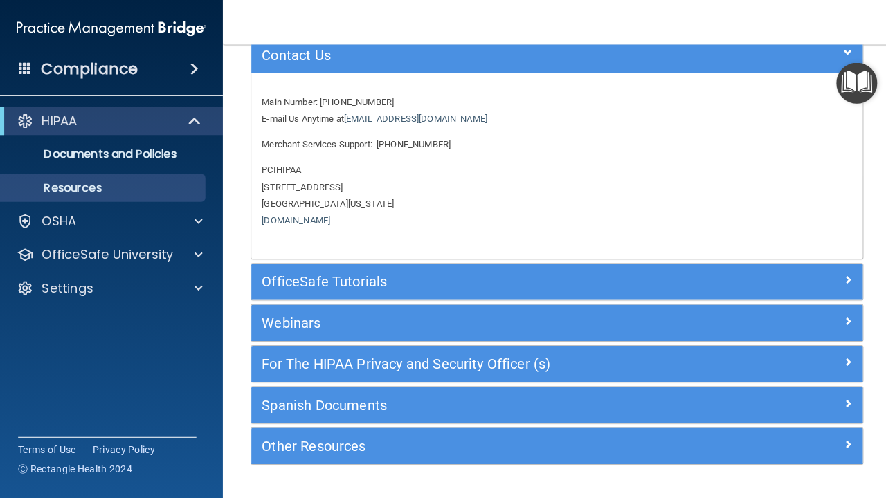
click at [410, 67] on div "Contact Us" at bounding box center [553, 55] width 607 height 36
click at [370, 51] on h5 "Contact Us" at bounding box center [477, 54] width 435 height 15
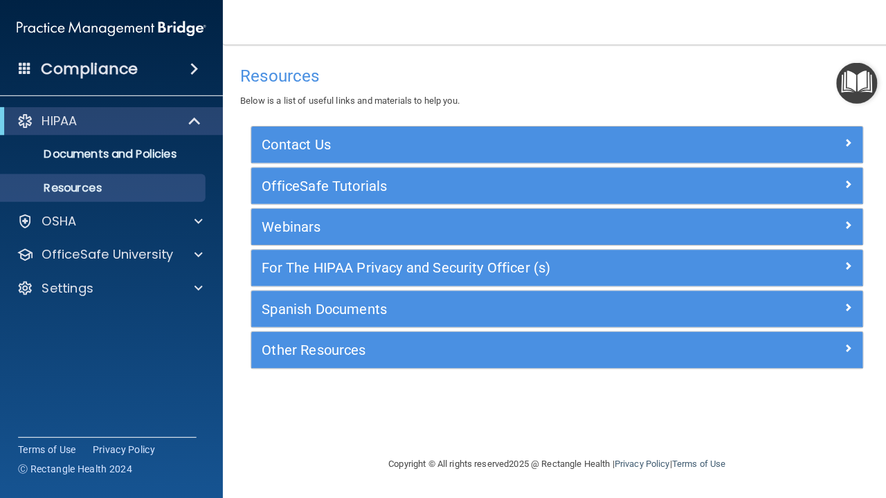
scroll to position [0, 0]
click at [323, 179] on h5 "OfficeSafe Tutorials" at bounding box center [477, 184] width 435 height 15
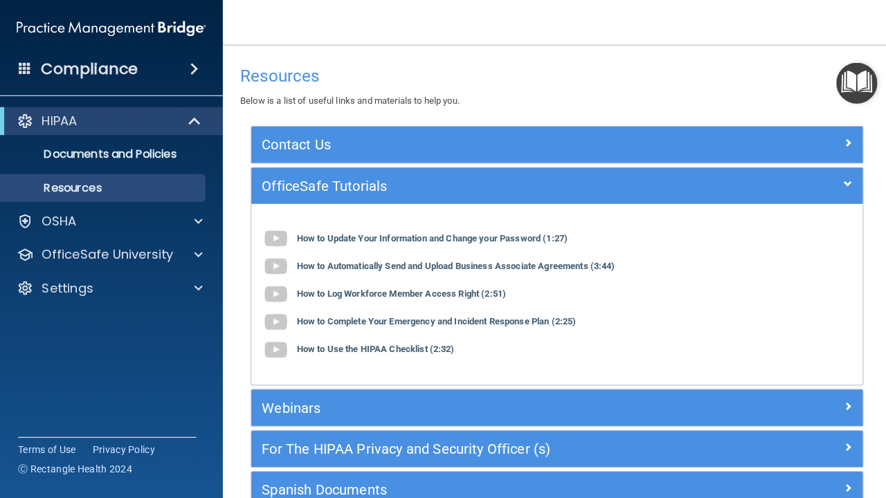
click at [323, 179] on h5 "OfficeSafe Tutorials" at bounding box center [477, 184] width 435 height 15
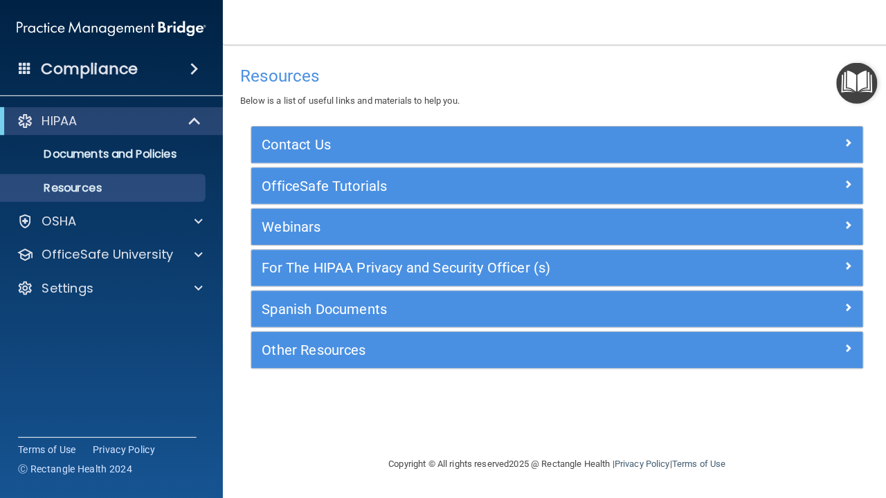
click at [324, 223] on h5 "Webinars" at bounding box center [477, 225] width 435 height 15
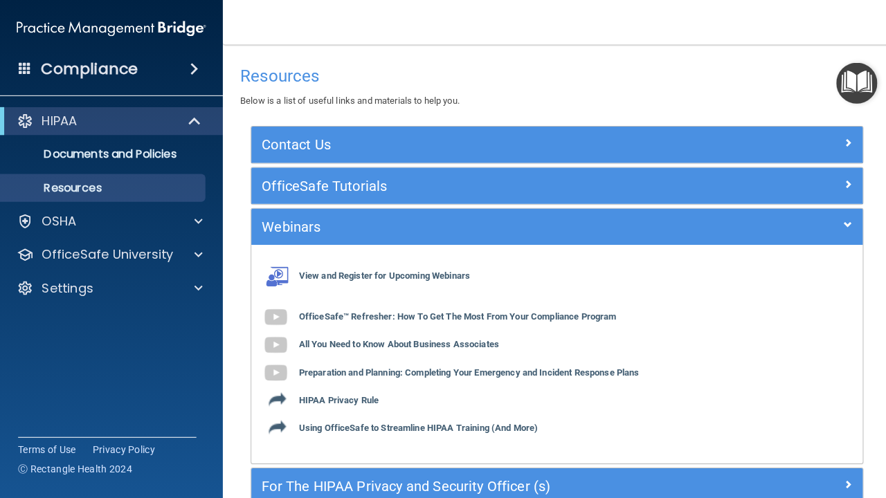
click at [325, 226] on h5 "Webinars" at bounding box center [477, 225] width 435 height 15
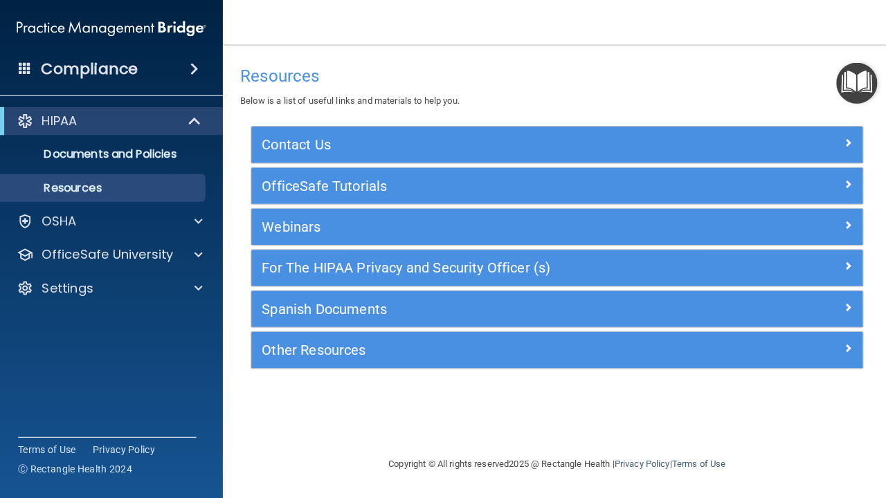
click at [322, 282] on div "For The HIPAA Privacy and Security Officer (s)" at bounding box center [553, 266] width 607 height 36
click at [319, 272] on h5 "For The HIPAA Privacy and Security Officer (s)" at bounding box center [477, 266] width 435 height 15
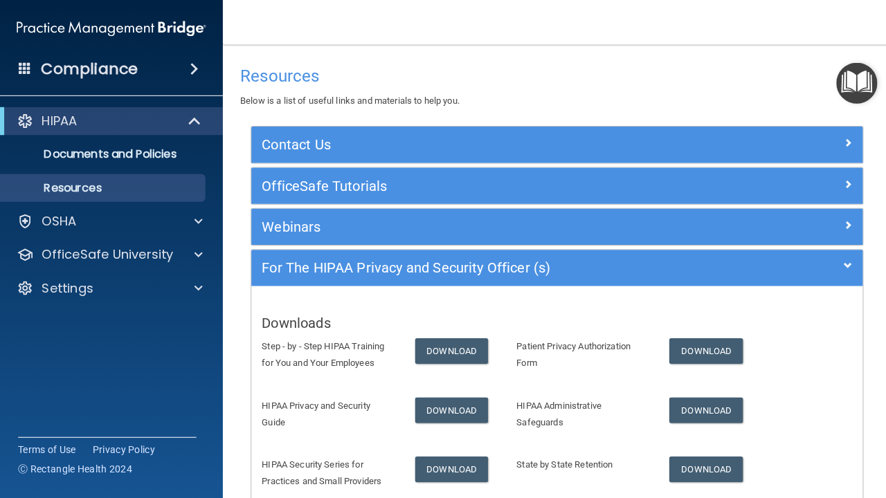
click at [319, 271] on h5 "For The HIPAA Privacy and Security Officer (s)" at bounding box center [477, 266] width 435 height 15
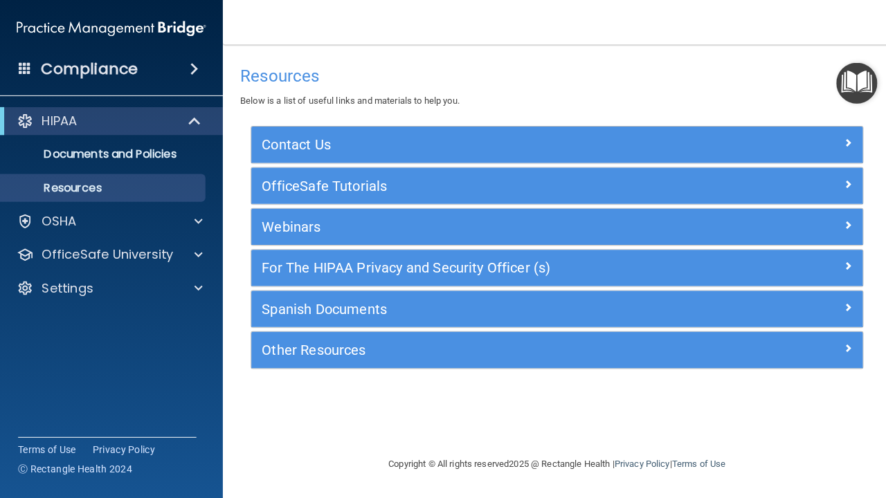
click at [311, 322] on div "Spanish Documents" at bounding box center [553, 307] width 607 height 36
click at [312, 341] on h5 "Other Resources" at bounding box center [477, 347] width 435 height 15
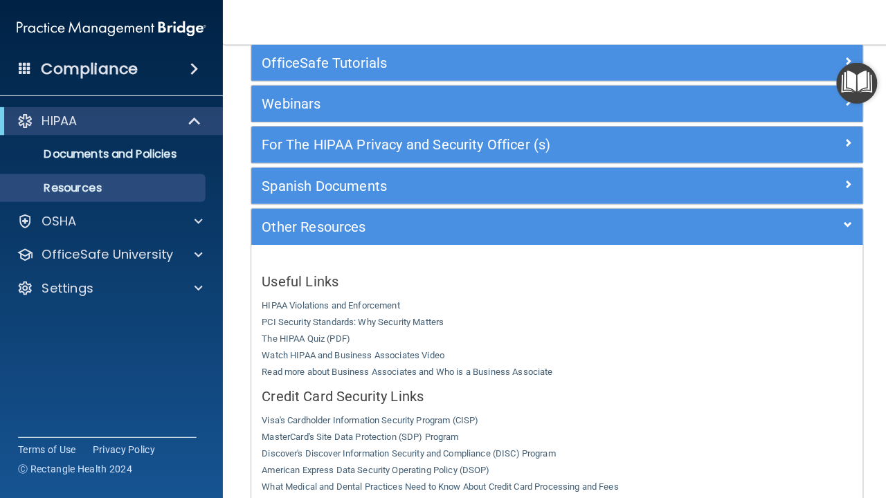
scroll to position [225, 0]
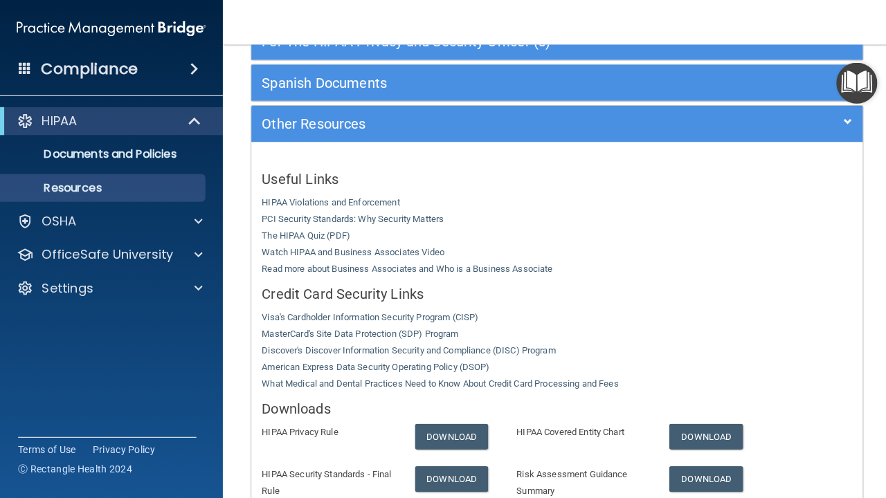
click at [354, 116] on h5 "Other Resources" at bounding box center [477, 123] width 435 height 15
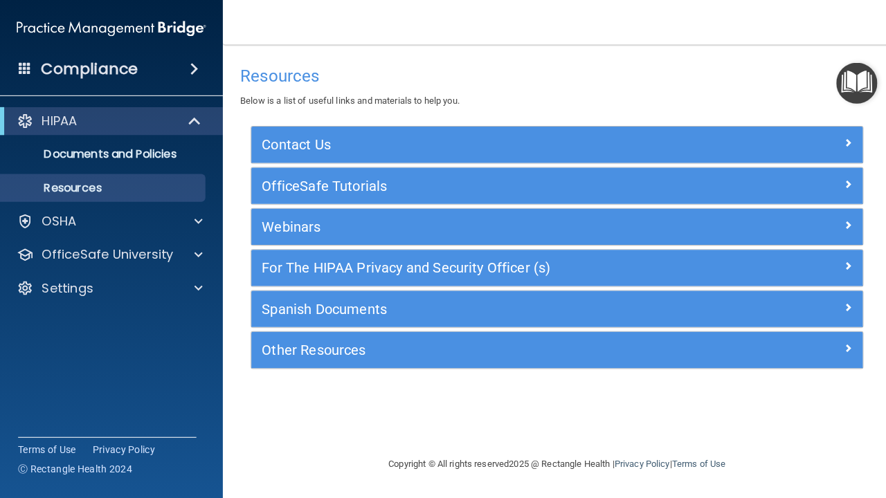
scroll to position [0, 0]
click at [849, 72] on img "Open Resource Center" at bounding box center [851, 82] width 41 height 41
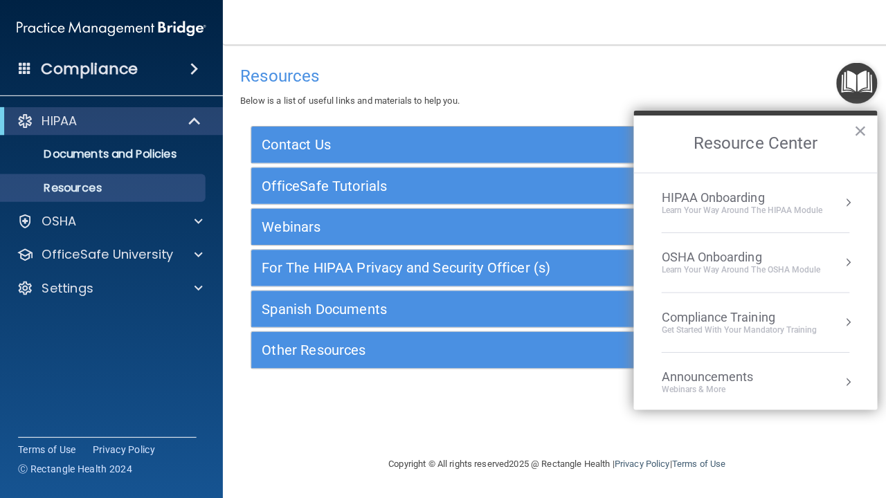
click at [684, 205] on div "Learn Your Way around the HIPAA module" at bounding box center [737, 209] width 160 height 12
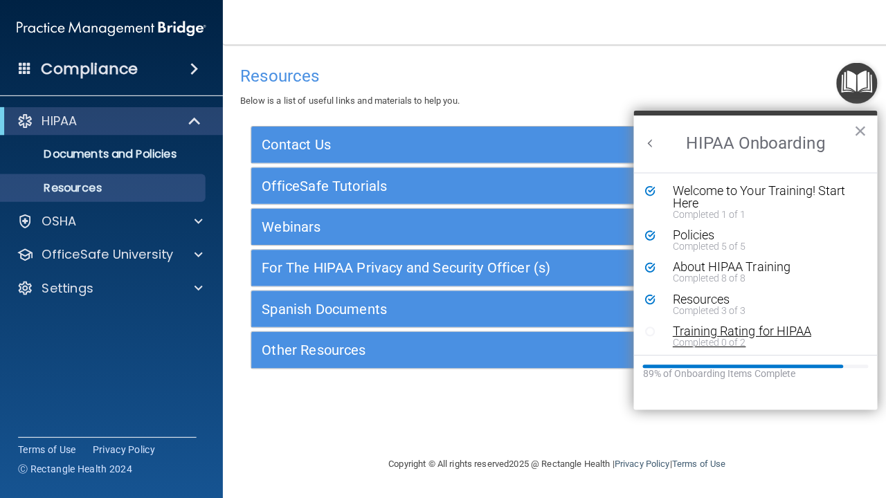
click at [692, 336] on div "Completed 0 of 2" at bounding box center [760, 341] width 185 height 10
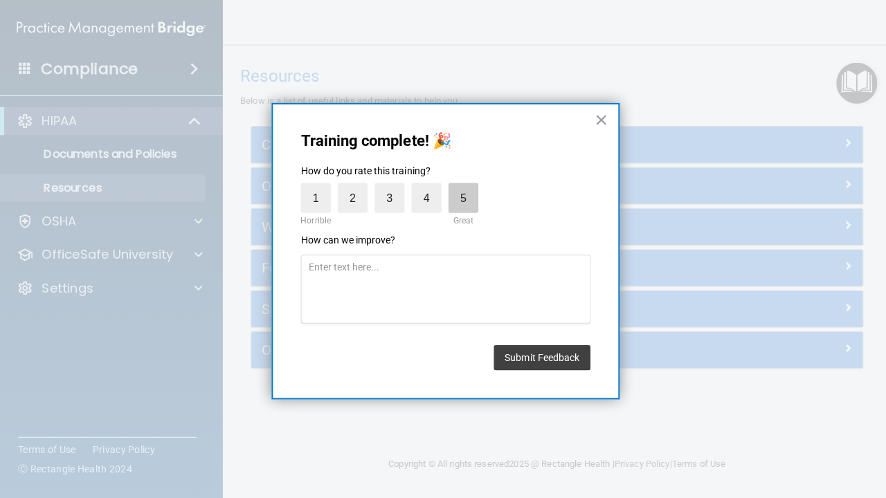
click at [447, 200] on label "5" at bounding box center [461, 197] width 30 height 30
click at [428, 185] on input "5" at bounding box center [428, 185] width 0 height 0
click at [461, 202] on label "5" at bounding box center [461, 197] width 30 height 30
click at [428, 185] on input "5" at bounding box center [428, 185] width 0 height 0
click at [528, 345] on button "Submit Feedback" at bounding box center [539, 355] width 96 height 25
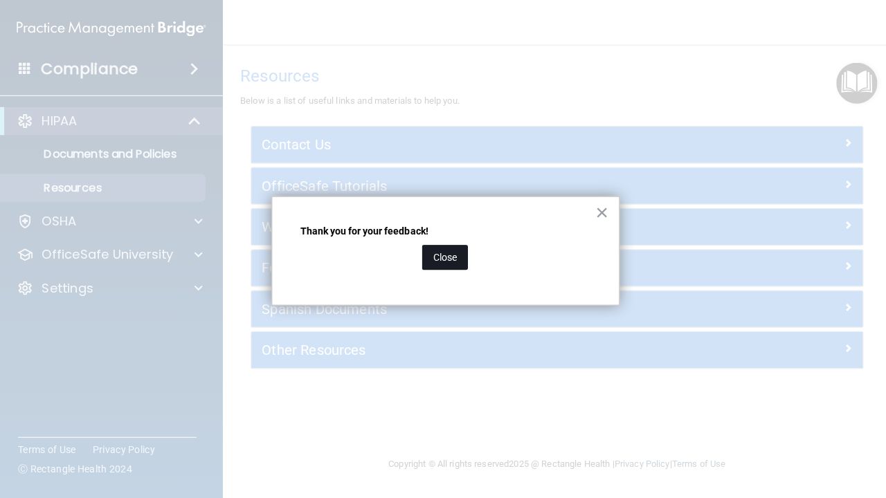
click at [457, 257] on button "Close" at bounding box center [442, 256] width 46 height 25
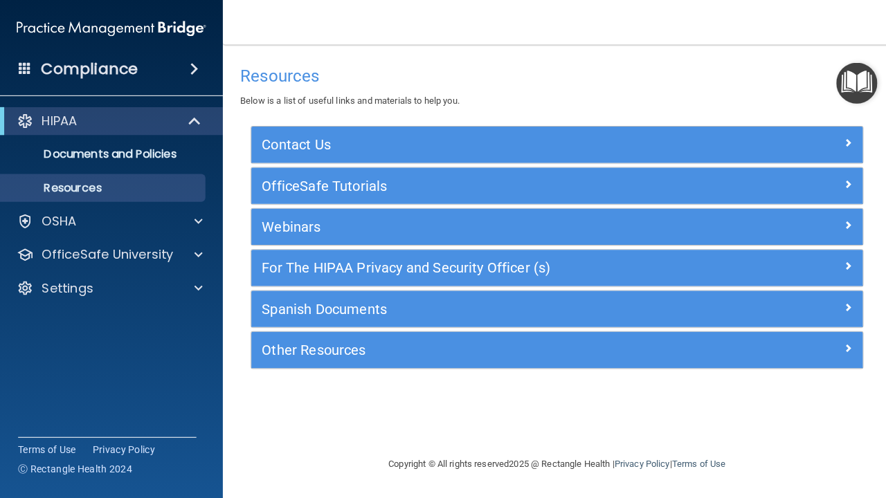
click at [848, 89] on img "Open Resource Center" at bounding box center [851, 82] width 41 height 41
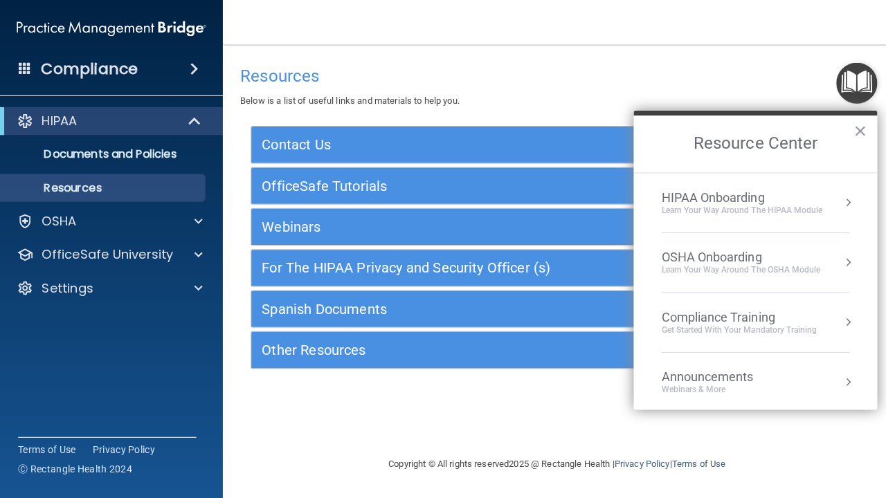
click at [741, 259] on div "OSHA Onboarding" at bounding box center [736, 255] width 158 height 15
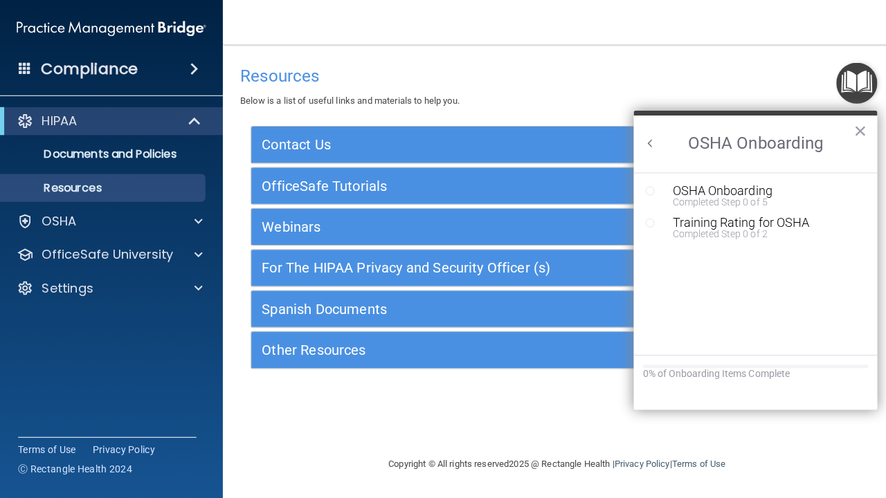
click at [648, 143] on button "Back to Resource Center Home" at bounding box center [646, 143] width 14 height 14
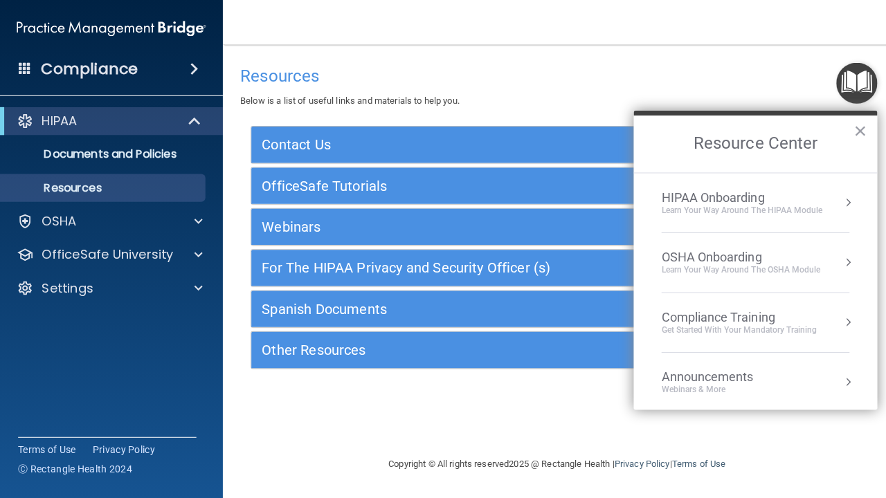
click at [681, 199] on div "HIPAA Onboarding" at bounding box center [737, 196] width 160 height 15
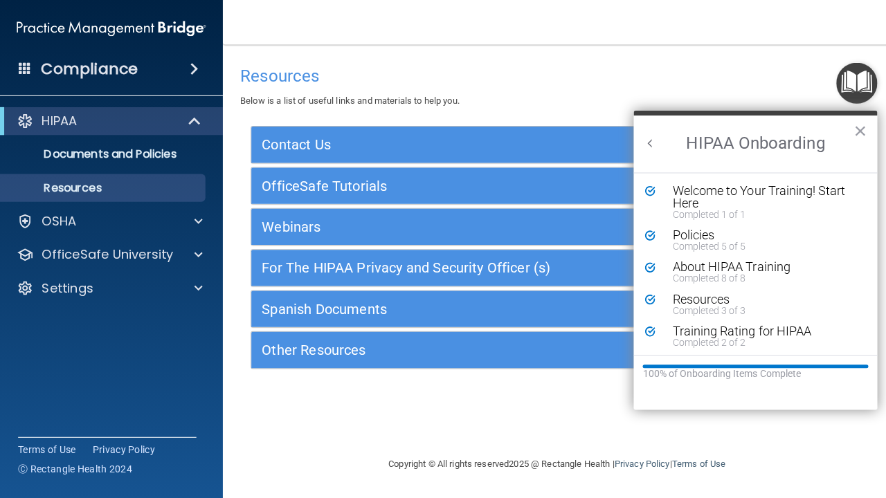
click at [643, 142] on button "Back to Resource Center Home" at bounding box center [646, 143] width 14 height 14
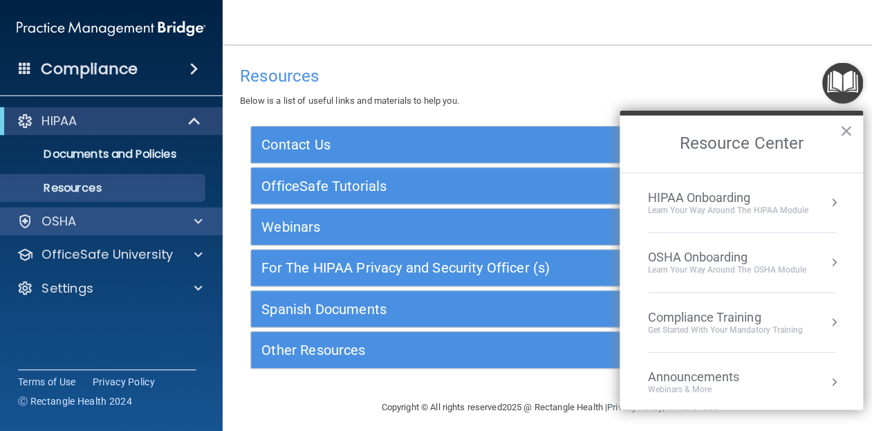
click at [127, 220] on div "OSHA" at bounding box center [92, 220] width 172 height 17
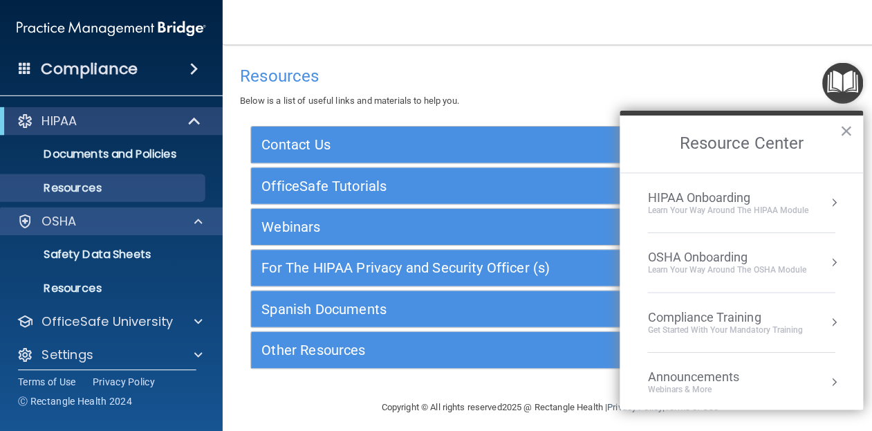
click at [127, 220] on div "OSHA" at bounding box center [92, 220] width 172 height 17
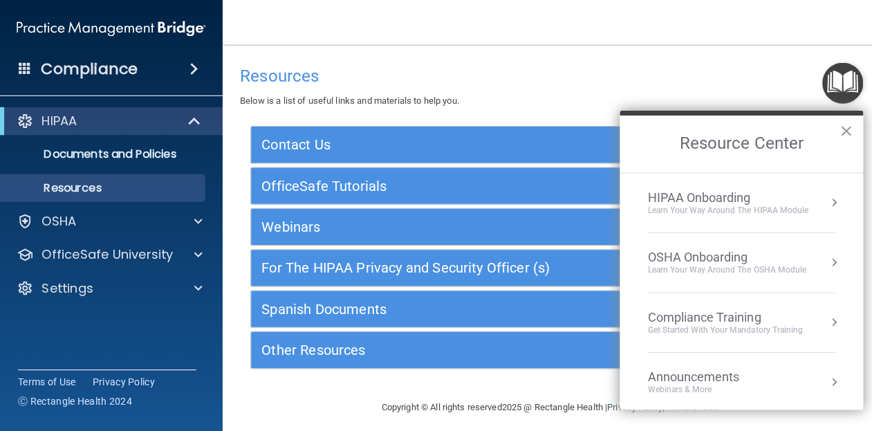
click at [149, 115] on div "HIPAA" at bounding box center [91, 120] width 171 height 17
